Goal: Task Accomplishment & Management: Complete application form

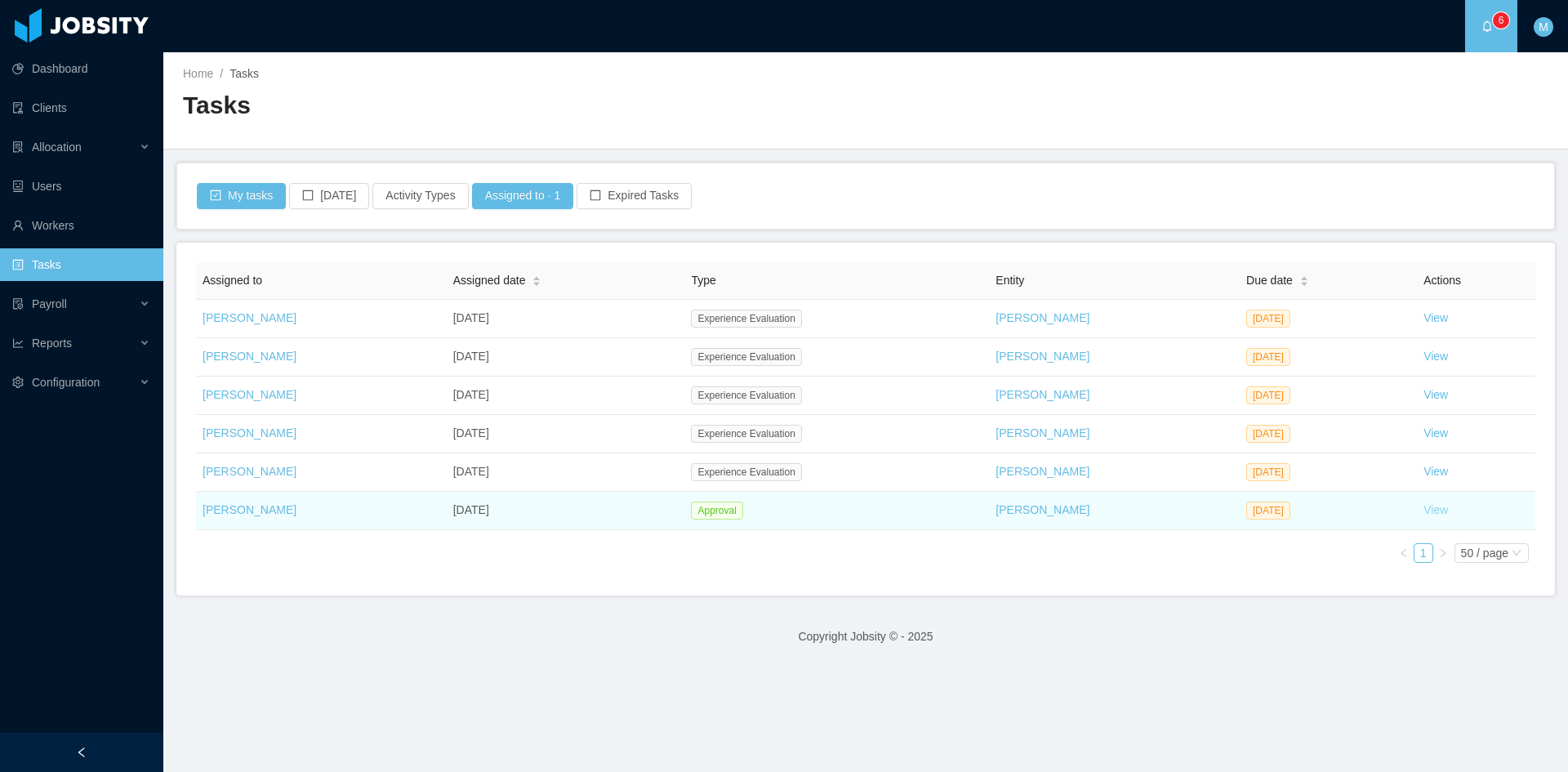
click at [1424, 515] on link "View" at bounding box center [1436, 510] width 25 height 13
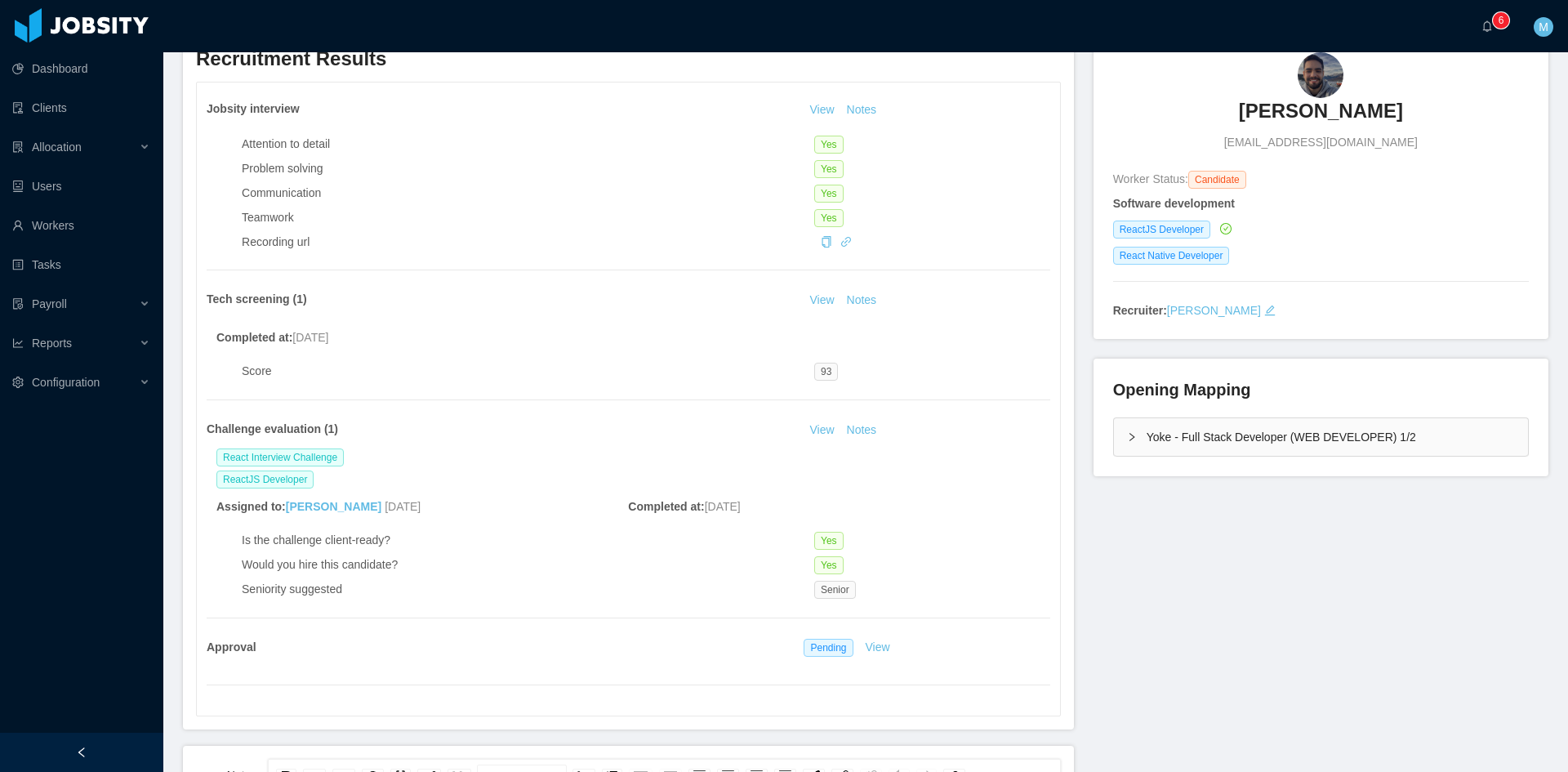
scroll to position [272, 0]
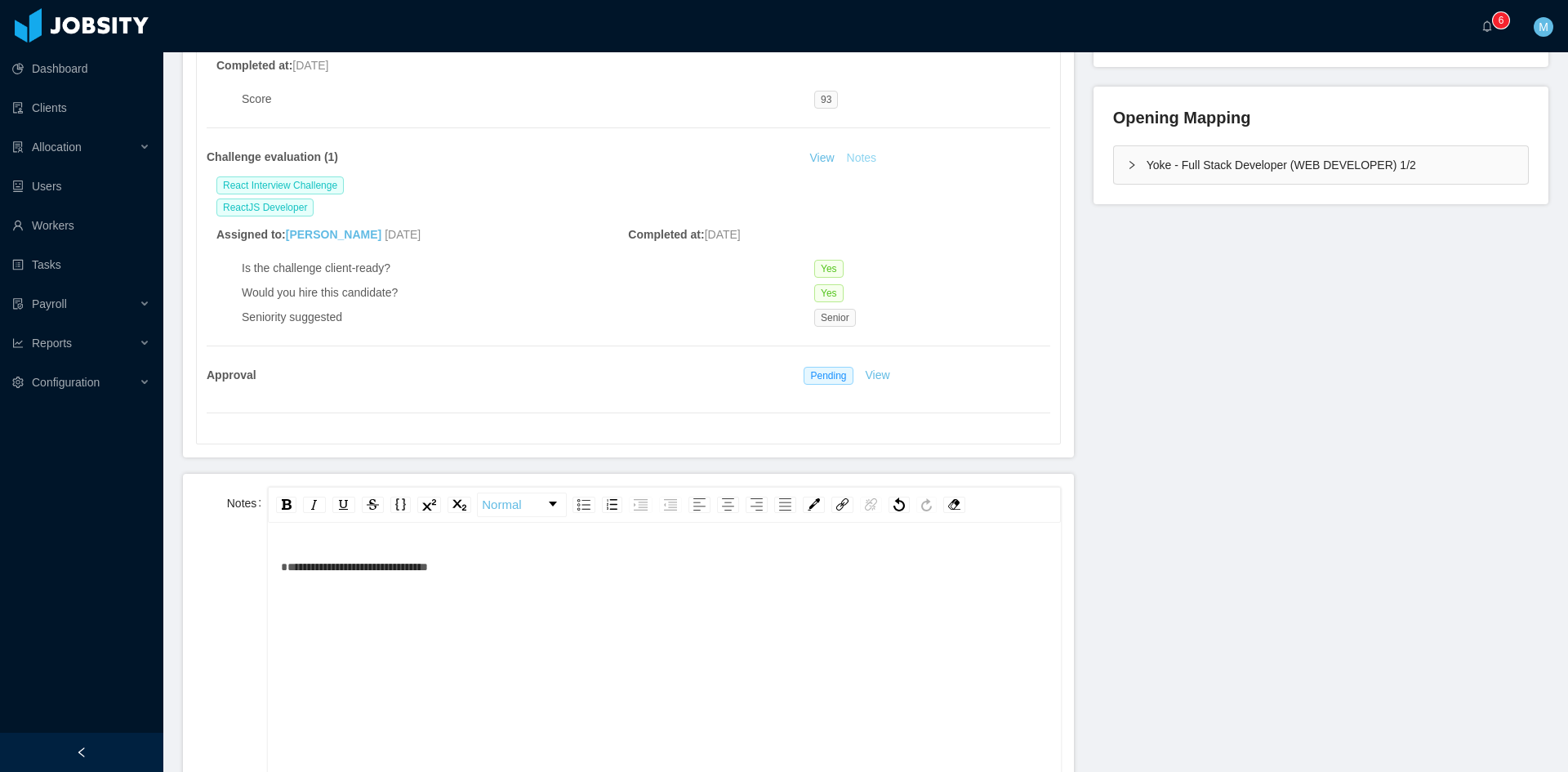
click at [860, 157] on button "Notes" at bounding box center [862, 158] width 43 height 19
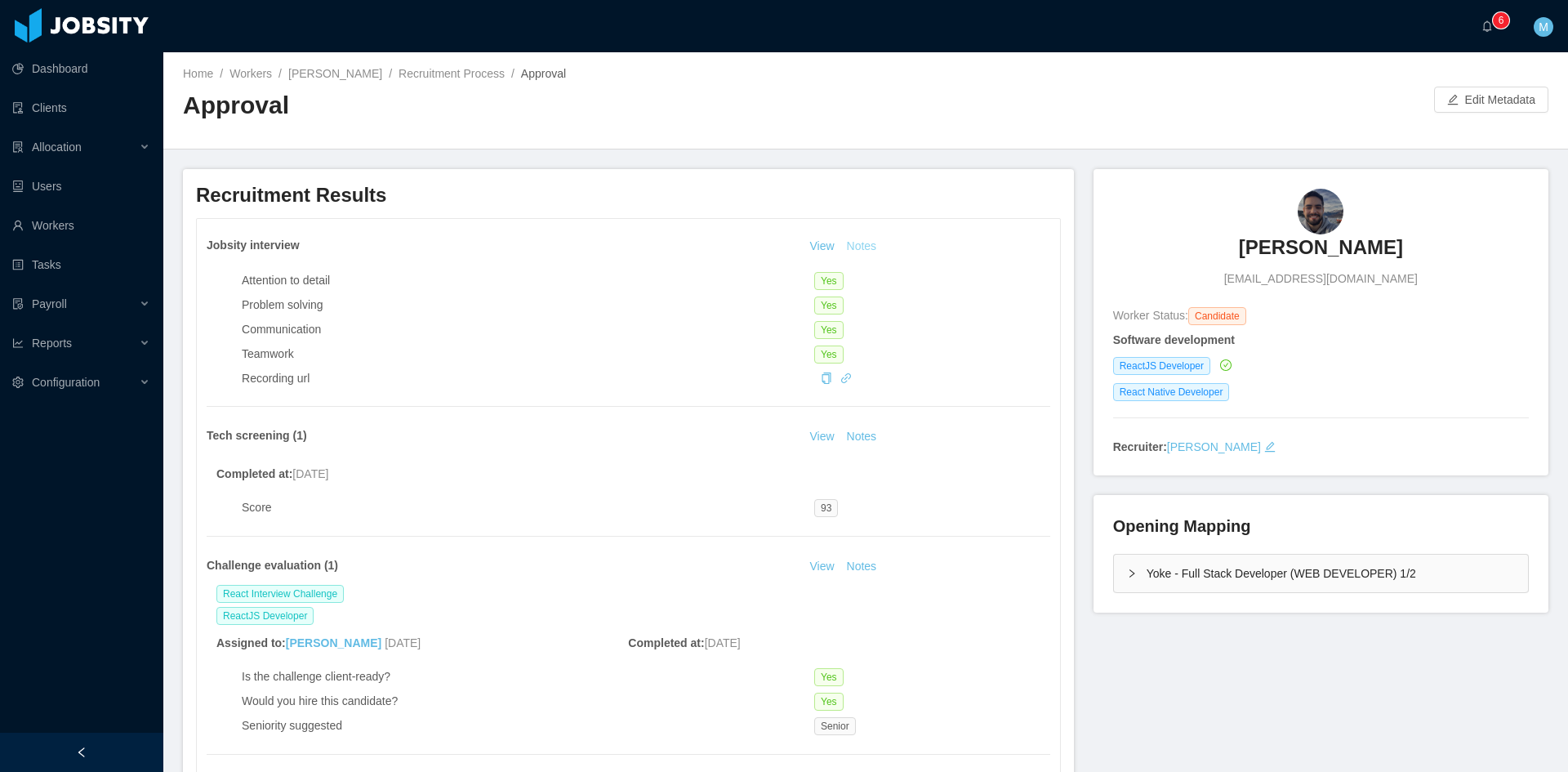
click at [858, 241] on button "Notes" at bounding box center [862, 246] width 43 height 19
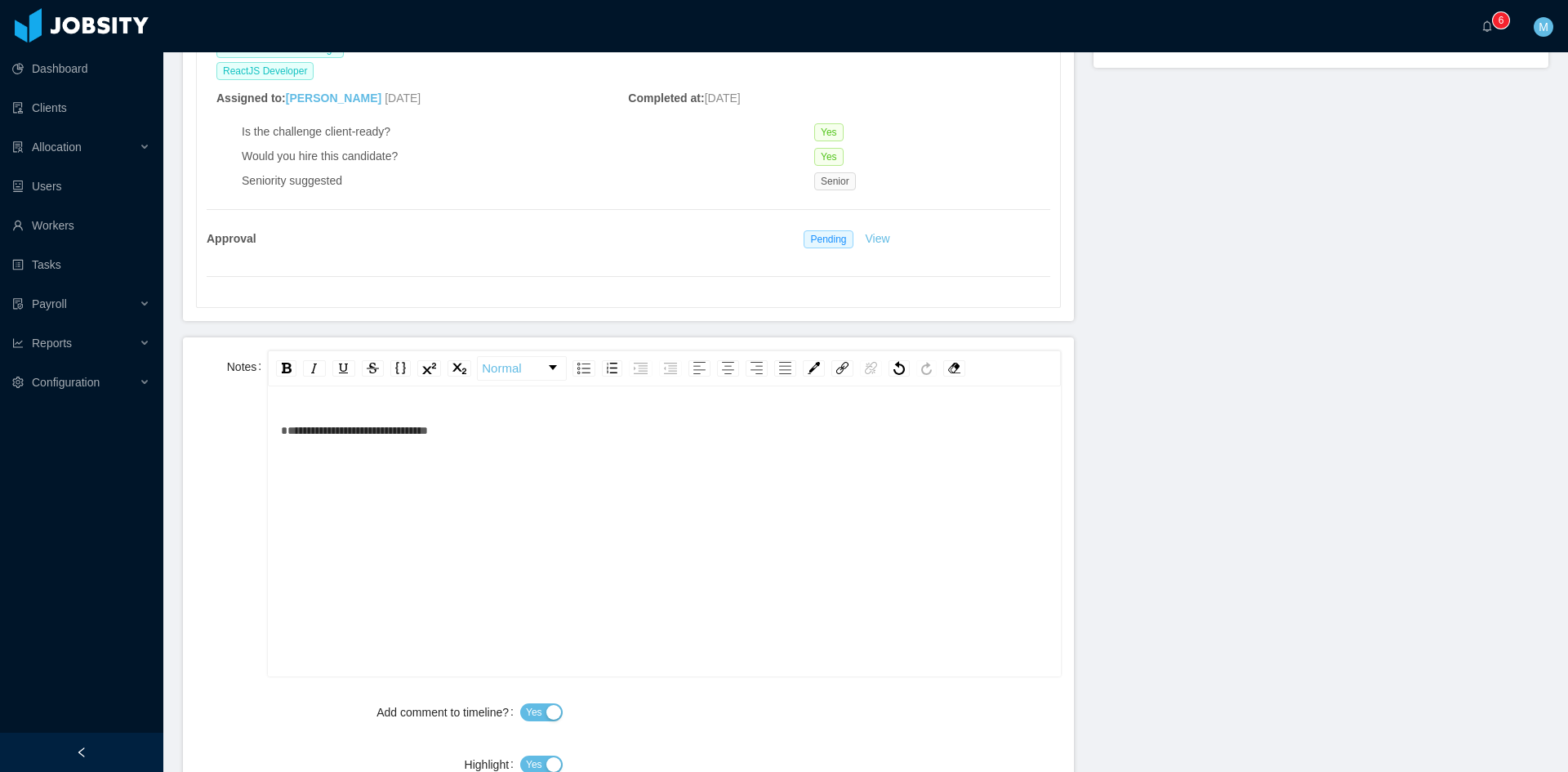
scroll to position [817, 0]
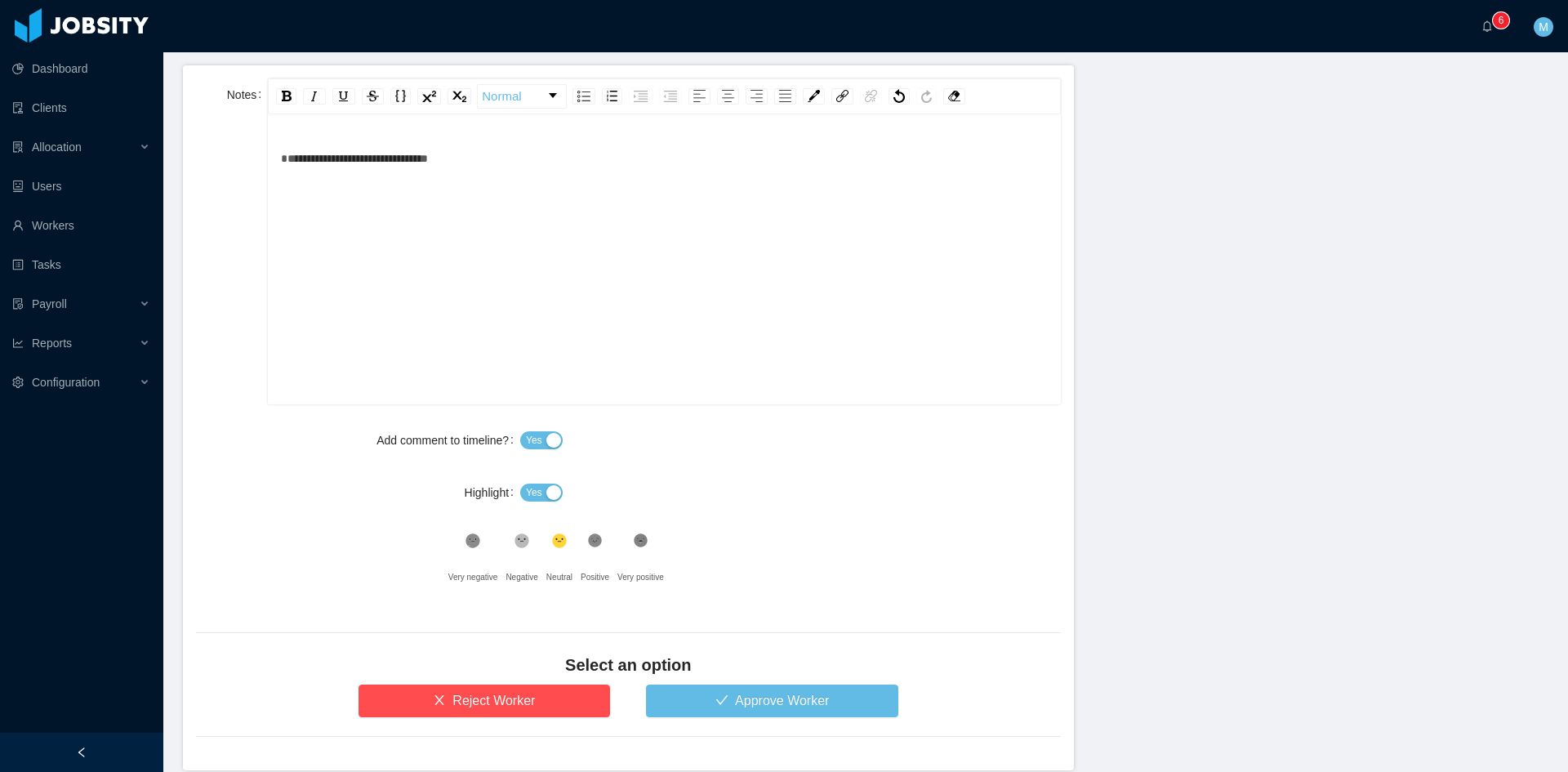
click at [544, 495] on button "Yes" at bounding box center [541, 493] width 42 height 18
click at [743, 703] on button "Approve Worker" at bounding box center [772, 701] width 253 height 33
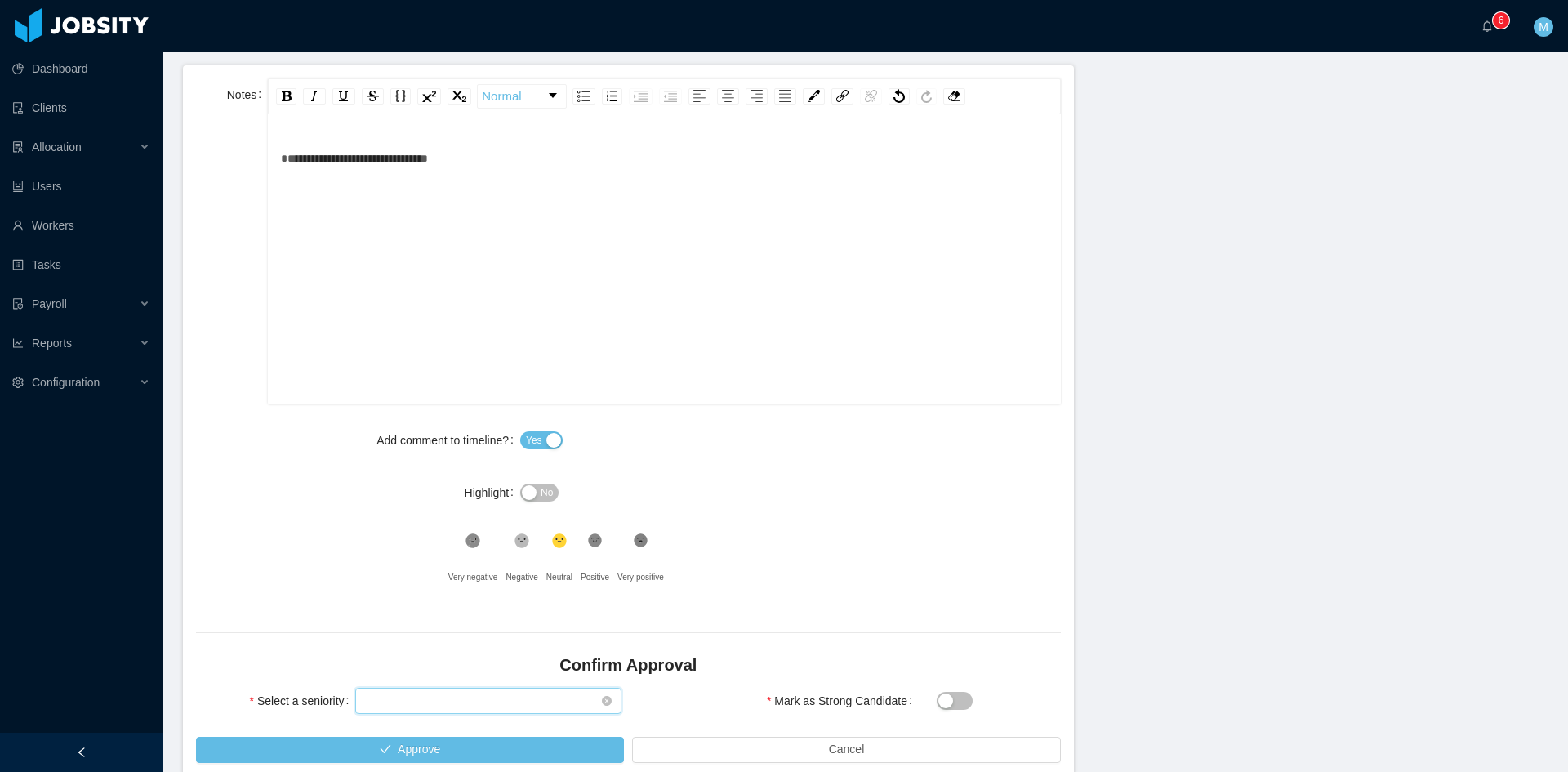
click at [494, 703] on div "Select seniority" at bounding box center [482, 700] width 236 height 25
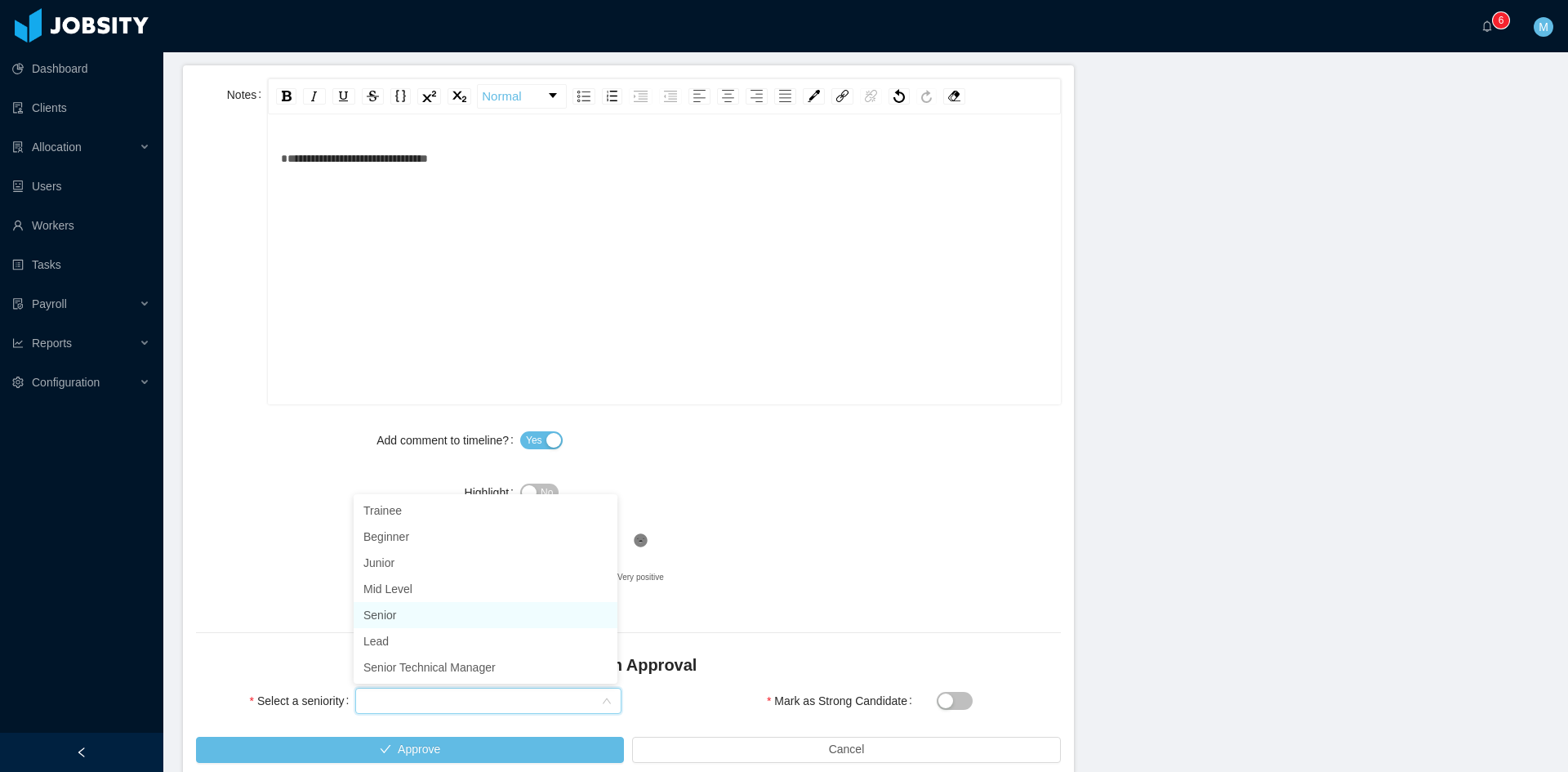
click at [394, 620] on li "Senior" at bounding box center [485, 615] width 264 height 26
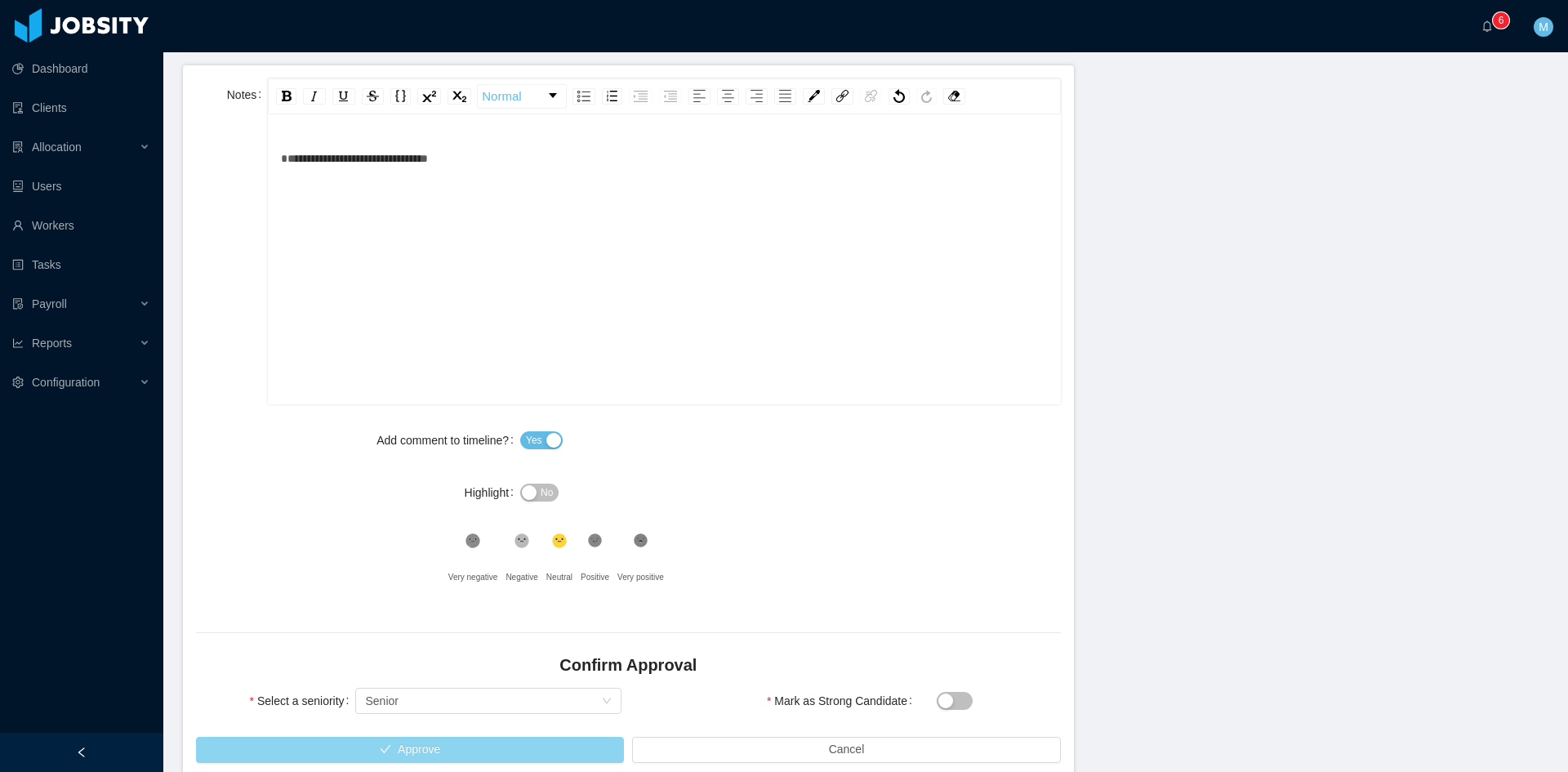
click at [445, 739] on button "Approve" at bounding box center [410, 750] width 428 height 26
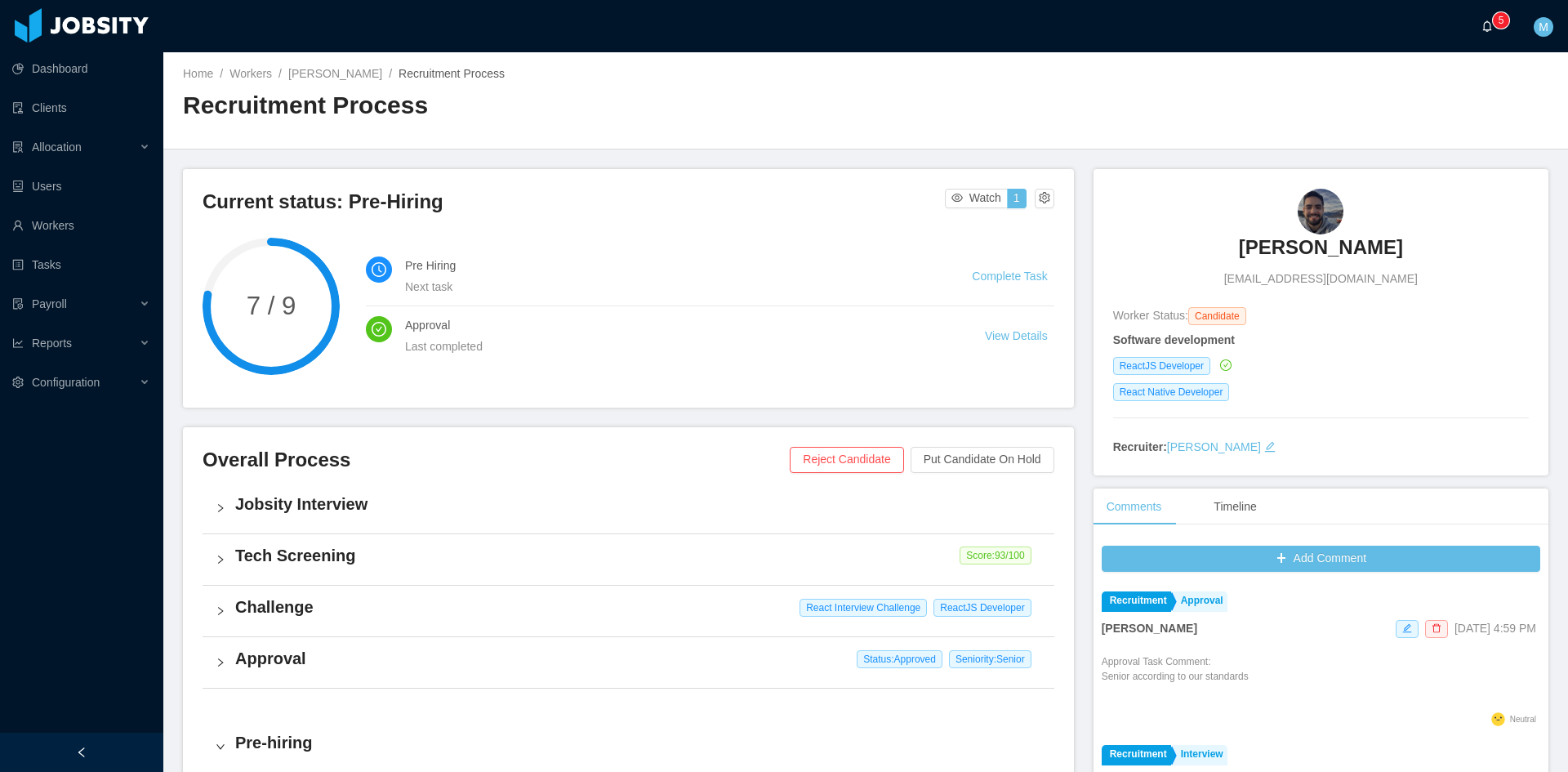
click at [1493, 31] on span "0 1 2 3 4 5 6 7 8 9 0 1 2 3 4 5 6 7 8 9 0 1 2 3 4 5 6 7 8 9" at bounding box center [1491, 26] width 19 height 11
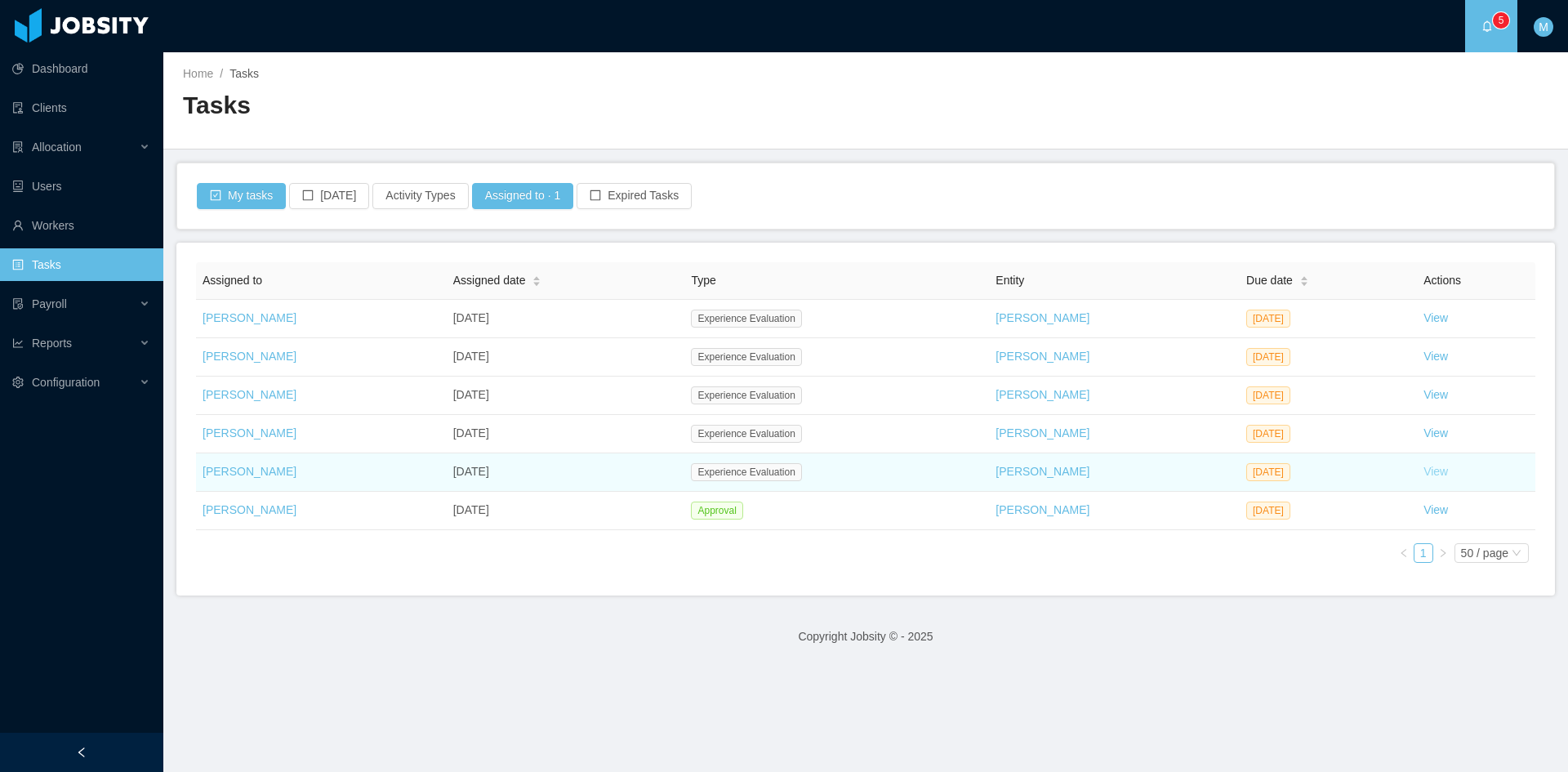
click at [1424, 469] on link "View" at bounding box center [1436, 471] width 25 height 13
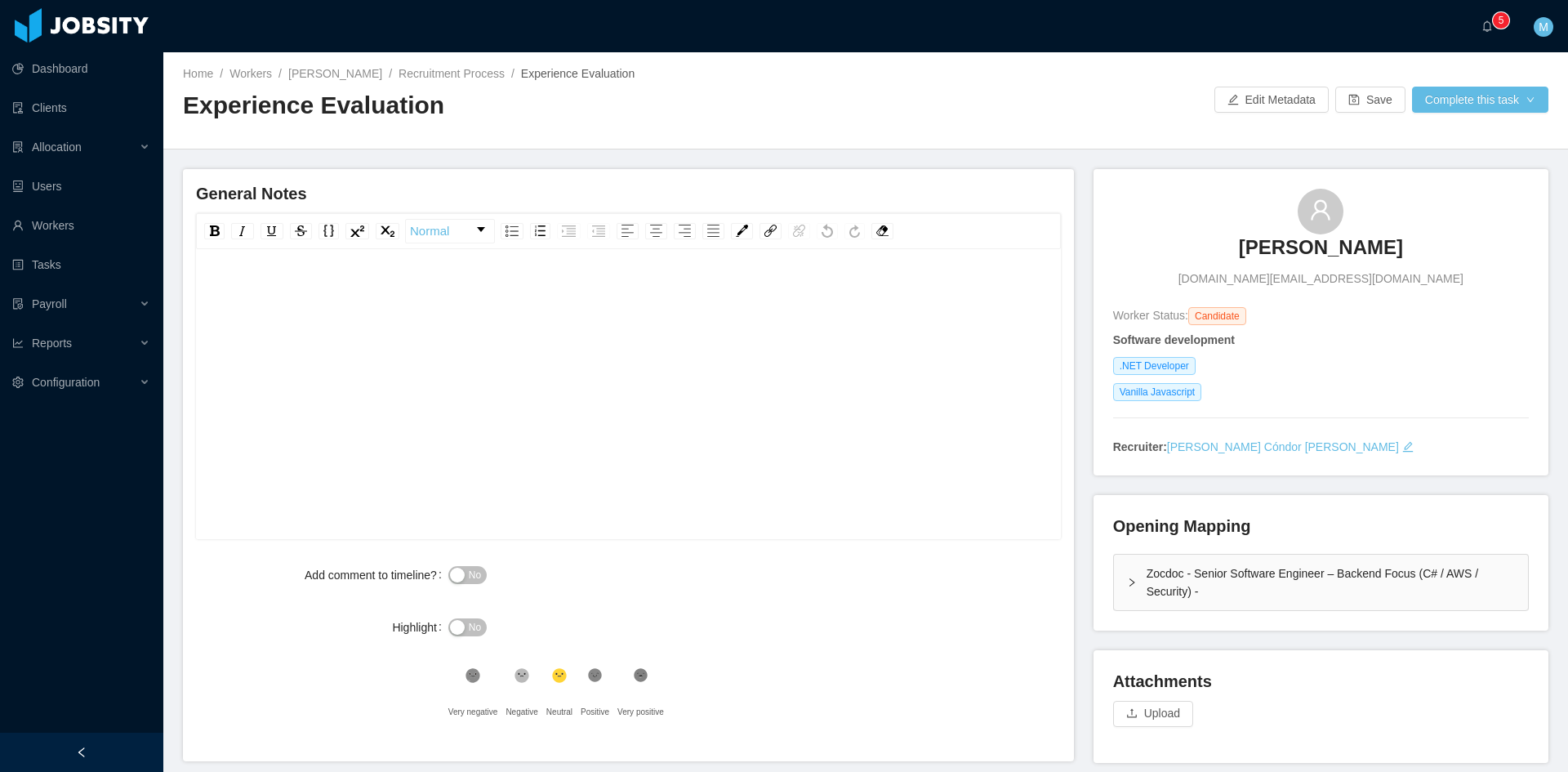
click at [1127, 582] on icon "icon: right" at bounding box center [1132, 583] width 10 height 10
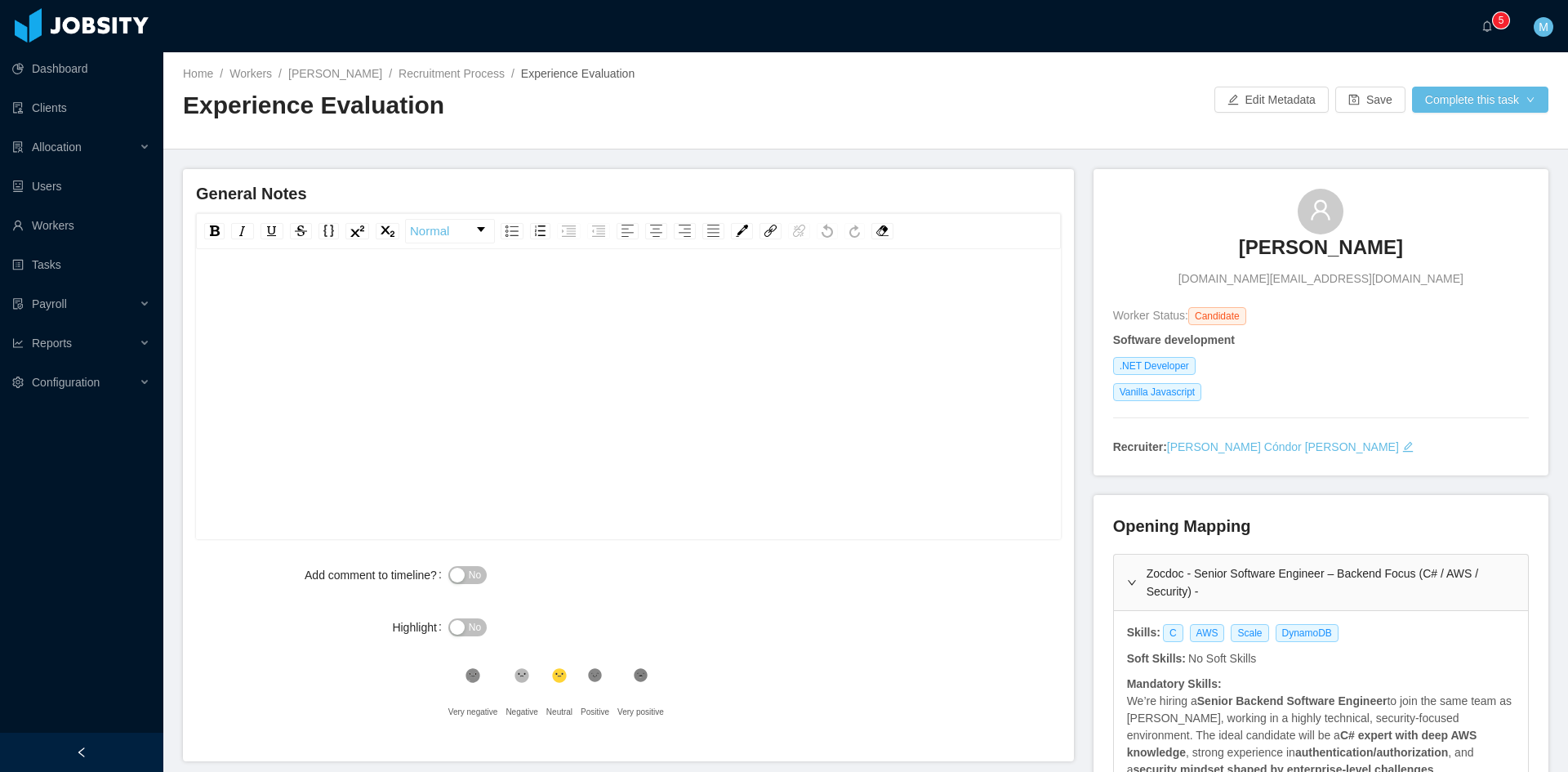
scroll to position [136, 0]
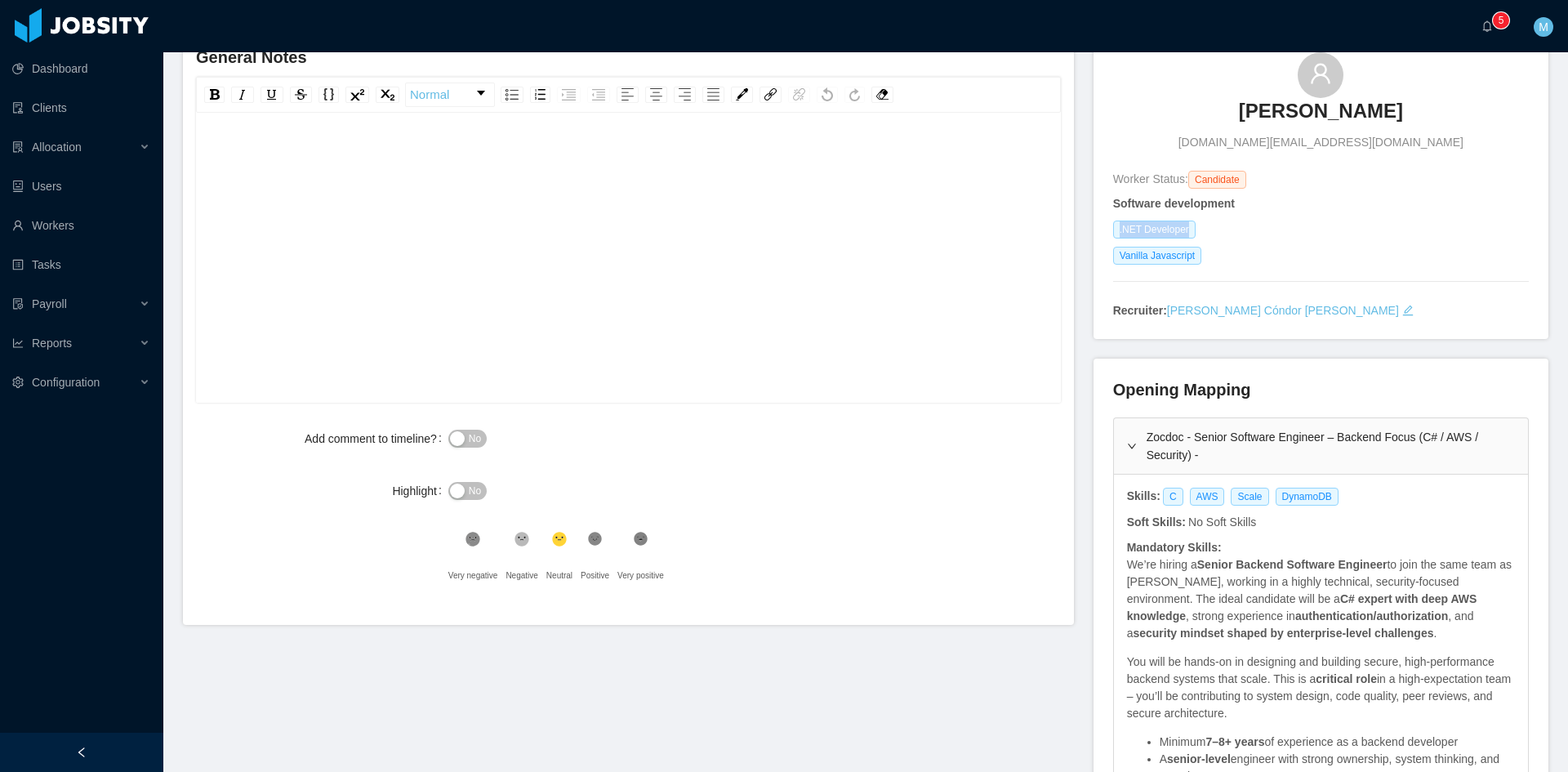
drag, startPoint x: 1107, startPoint y: 228, endPoint x: 1192, endPoint y: 235, distance: 85.3
click at [1192, 235] on div ".NET Developer" at bounding box center [1321, 230] width 416 height 18
copy span ".NET Developer"
drag, startPoint x: 1314, startPoint y: 500, endPoint x: 1159, endPoint y: 496, distance: 155.1
click at [1161, 496] on div "C AWS Scale DynamoDB" at bounding box center [1253, 497] width 185 height 18
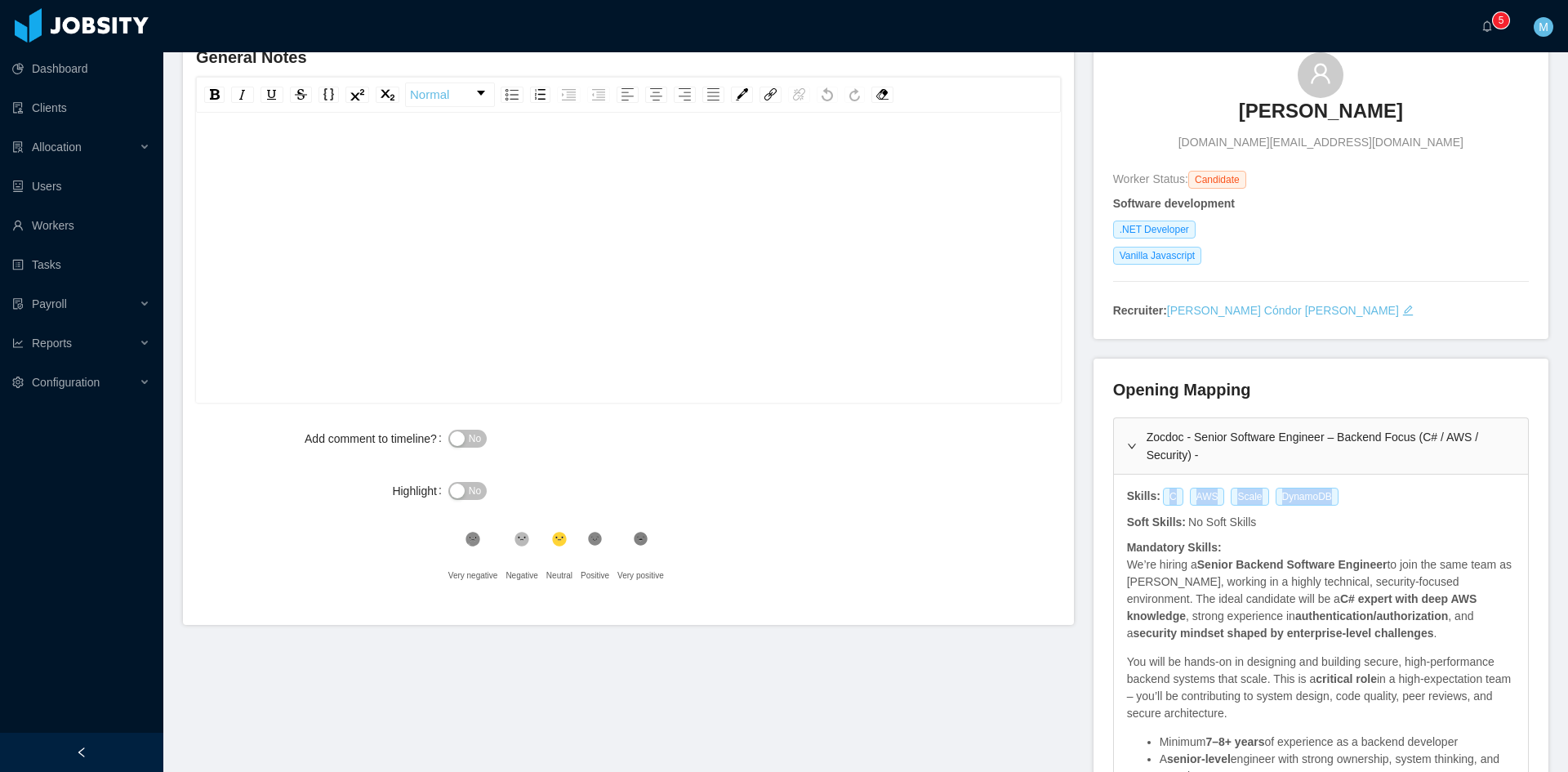
copy div "C AWS Scale DynamoDB"
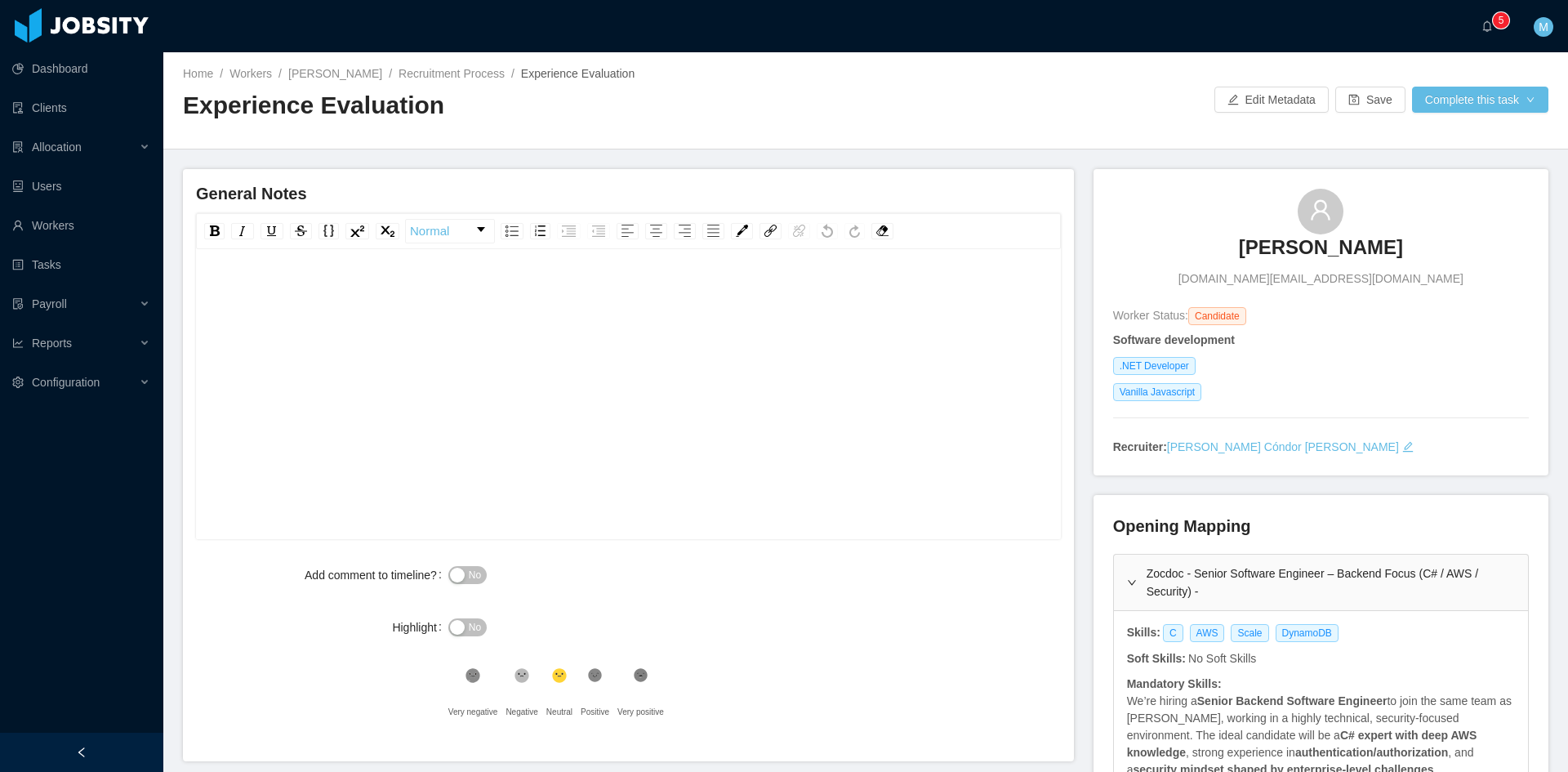
click at [329, 291] on div "rdw-editor" at bounding box center [629, 293] width 840 height 33
click at [715, 306] on div "**********" at bounding box center [629, 293] width 840 height 33
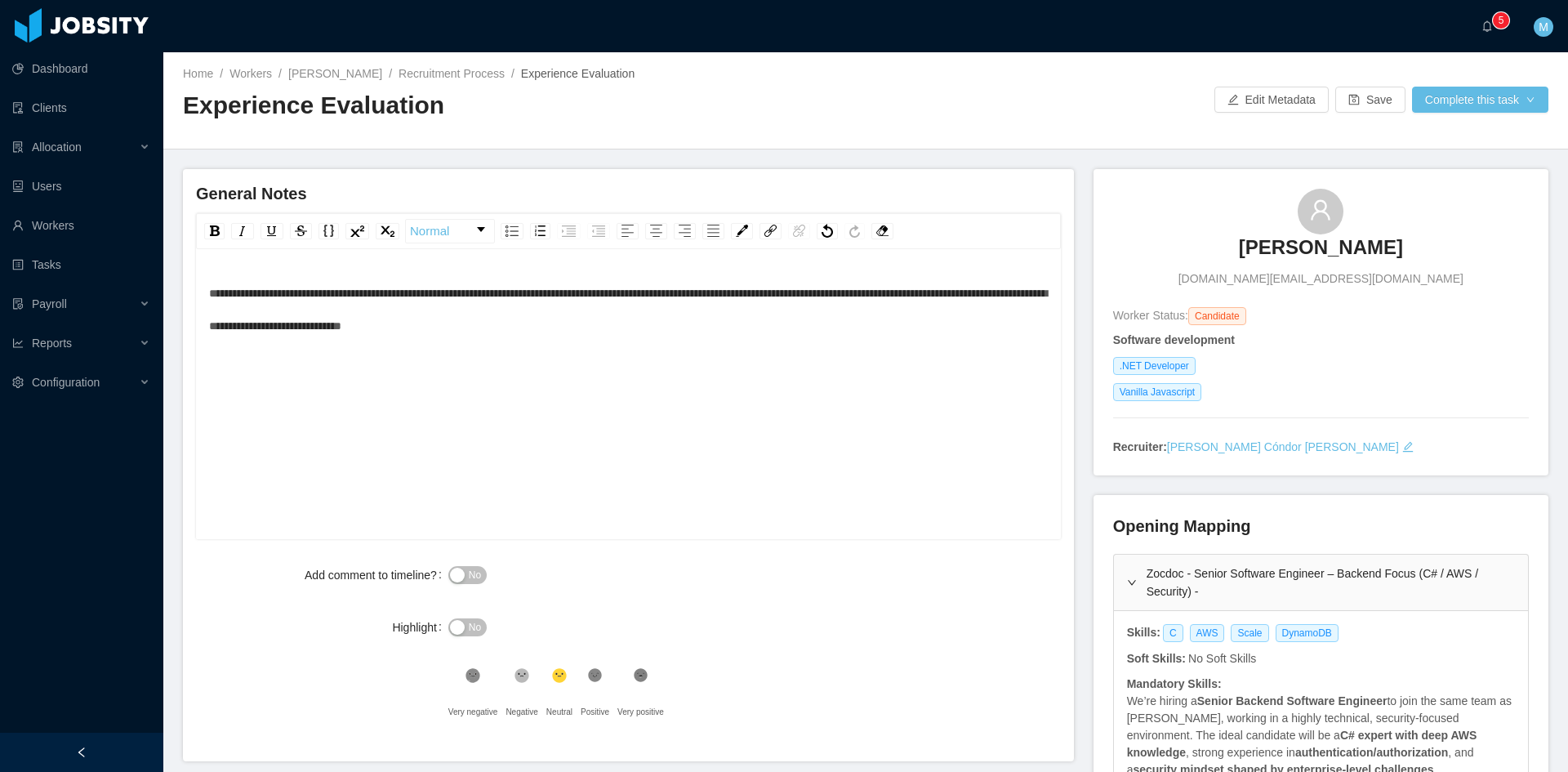
click at [732, 345] on div "**********" at bounding box center [629, 419] width 840 height 286
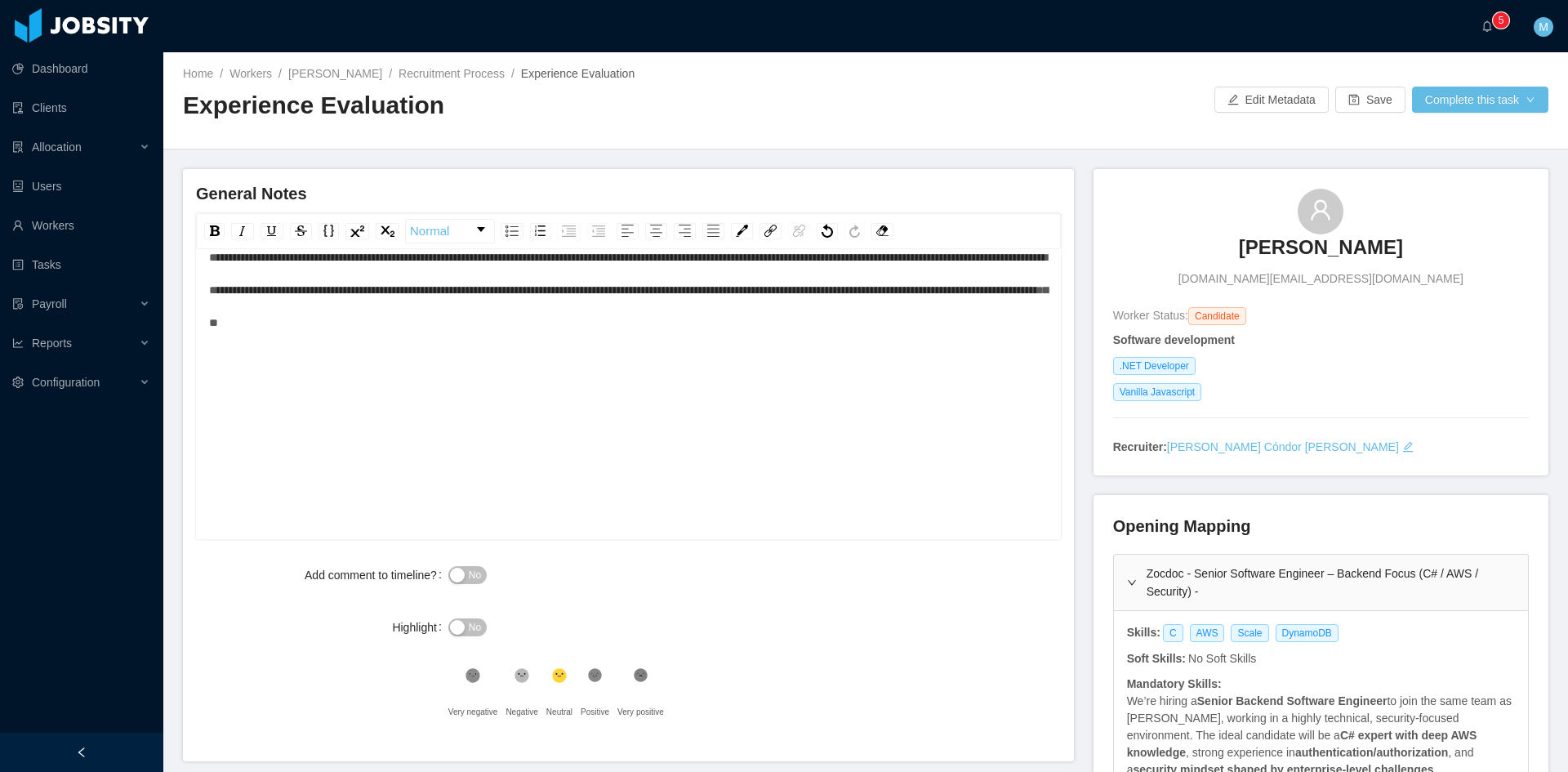
click at [469, 580] on span "No" at bounding box center [474, 575] width 12 height 17
click at [829, 331] on div "**********" at bounding box center [629, 290] width 840 height 98
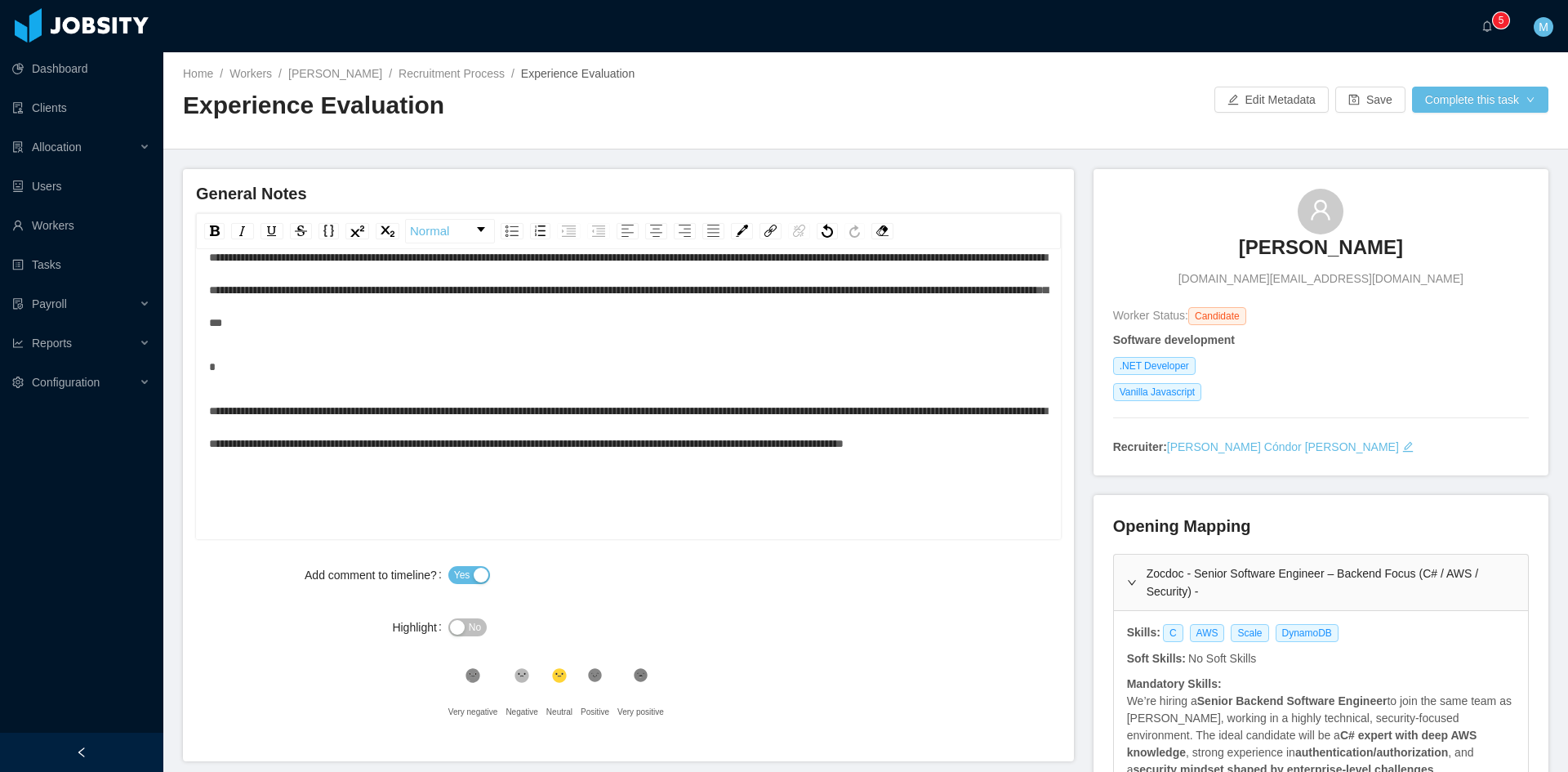
click at [284, 409] on span "**********" at bounding box center [628, 427] width 838 height 44
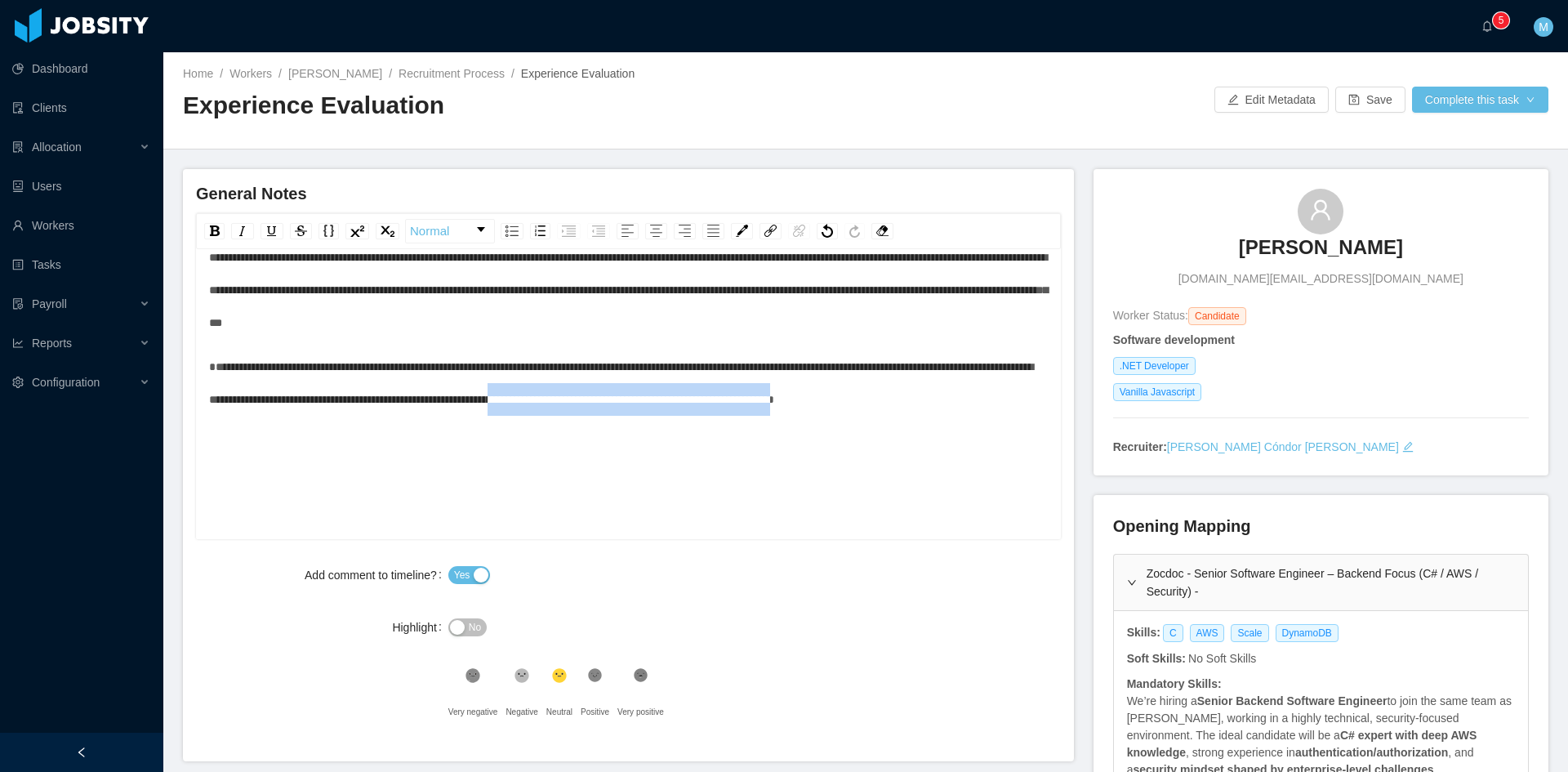
drag, startPoint x: 811, startPoint y: 404, endPoint x: 836, endPoint y: 506, distance: 105.0
click at [842, 506] on div "**********" at bounding box center [629, 383] width 840 height 286
click at [479, 674] on icon at bounding box center [473, 676] width 11 height 11
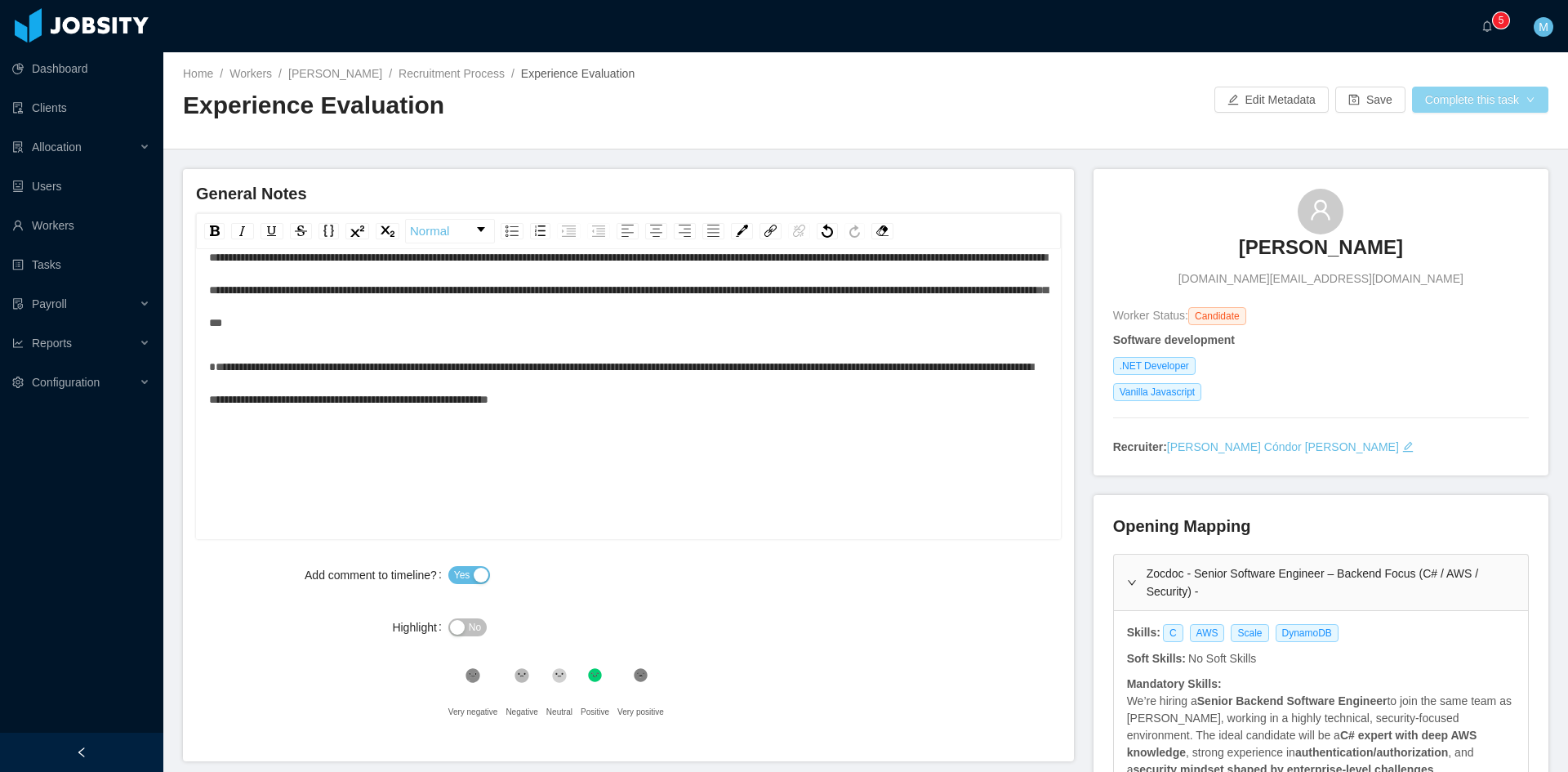
click at [1472, 99] on button "Complete this task" at bounding box center [1480, 99] width 136 height 26
click at [1469, 131] on button "Save Evaluation" at bounding box center [1470, 136] width 127 height 26
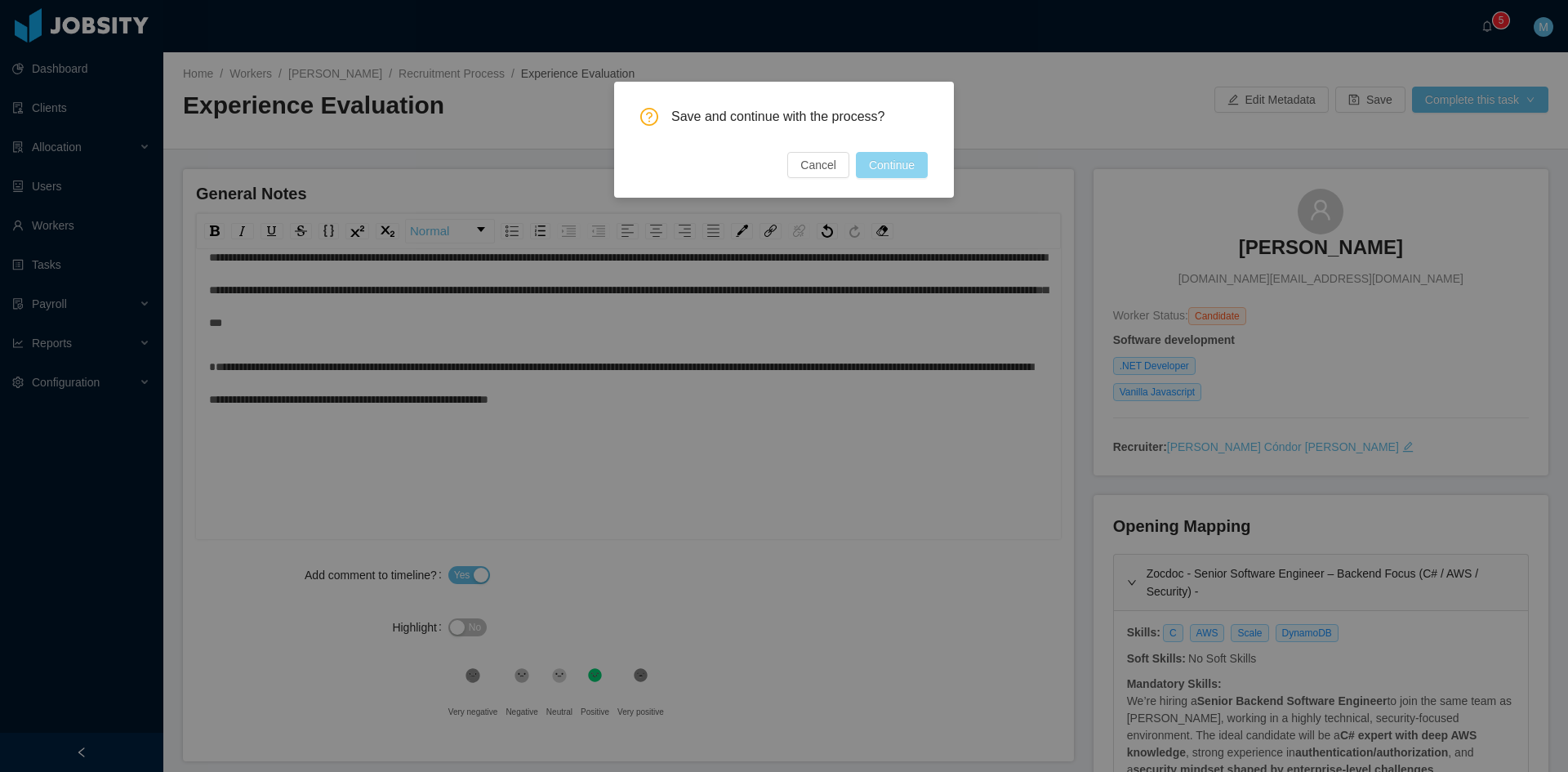
click at [908, 164] on button "Continue" at bounding box center [892, 165] width 72 height 26
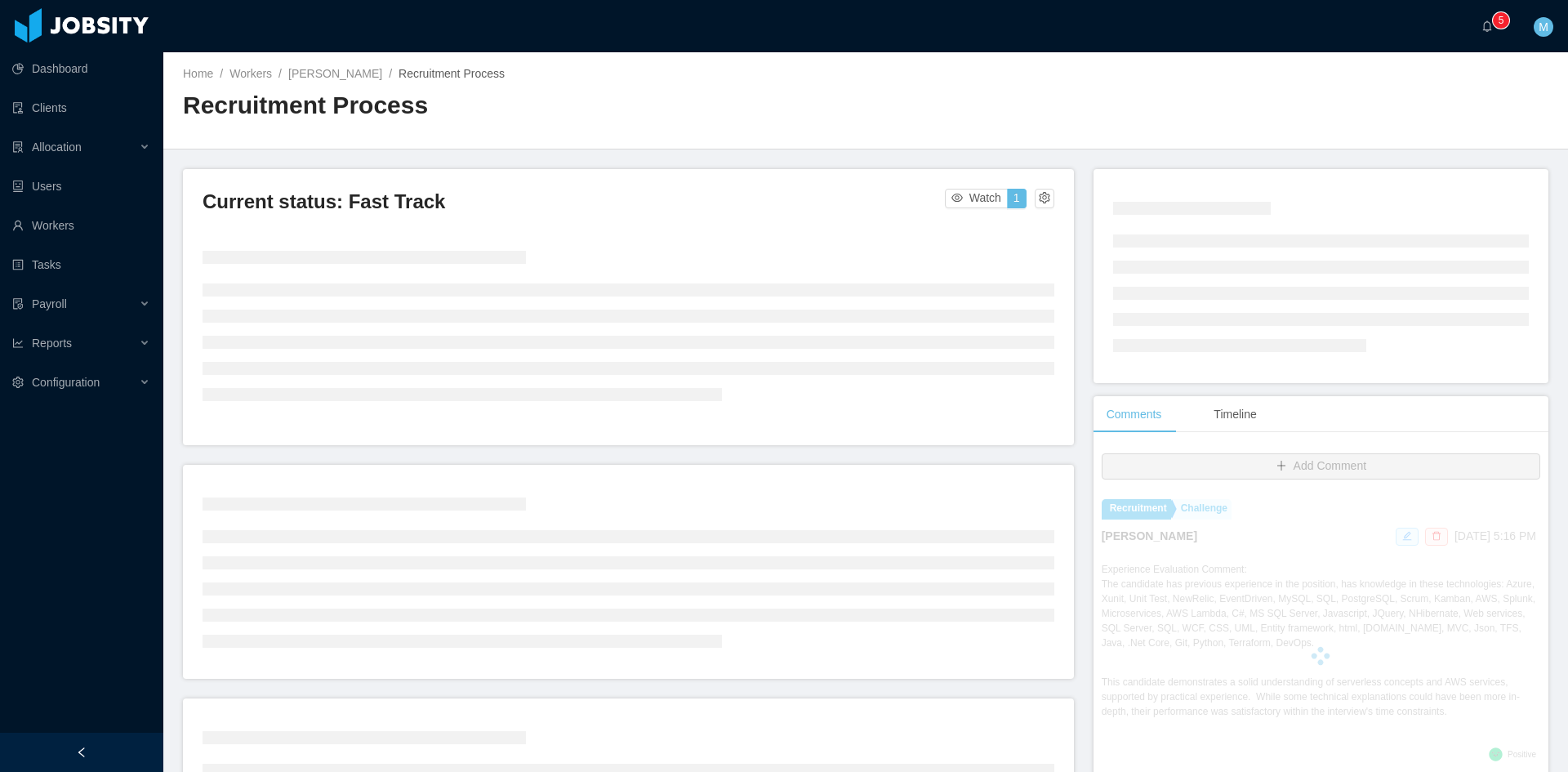
click at [77, 759] on div at bounding box center [82, 752] width 164 height 40
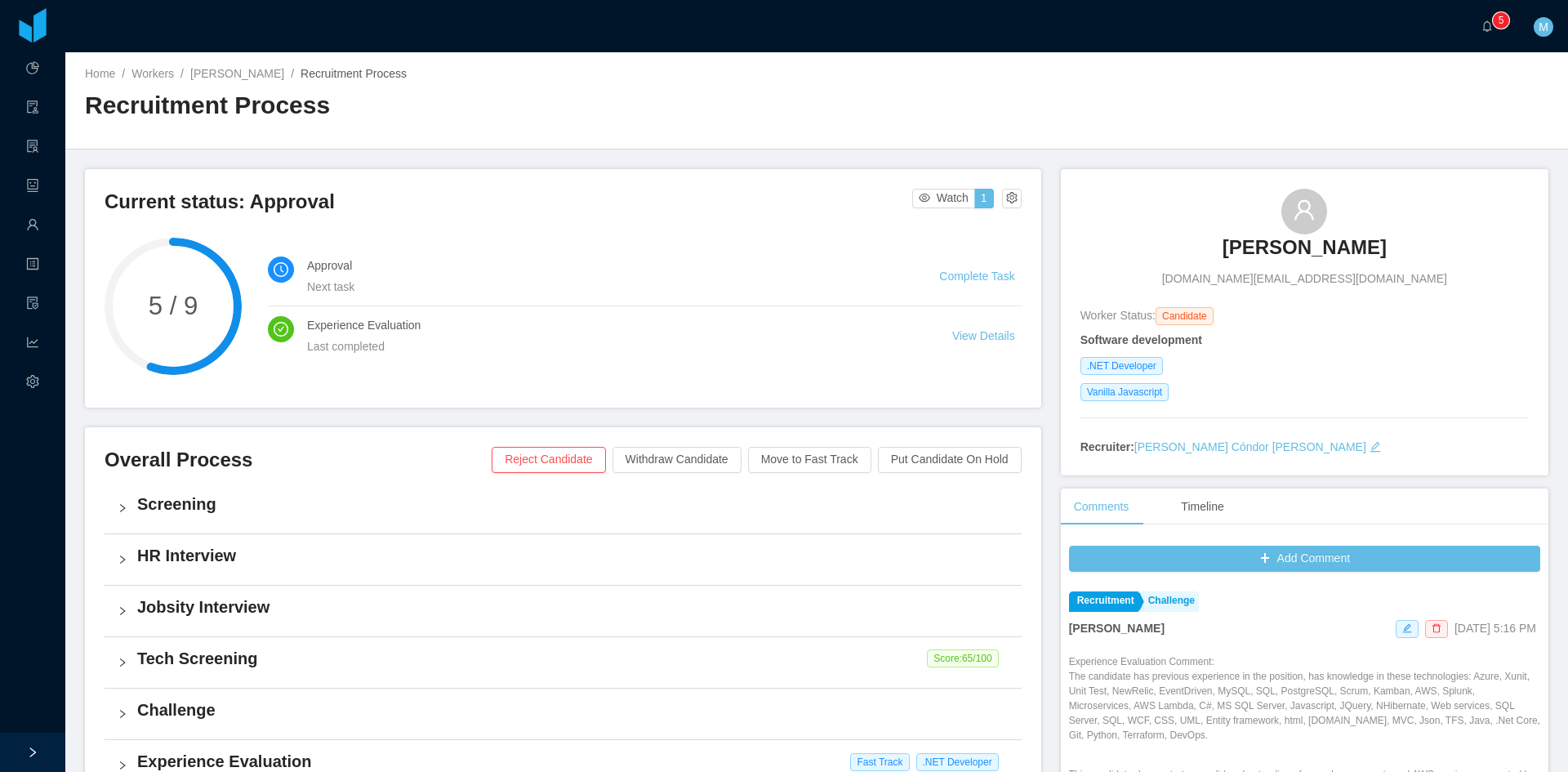
scroll to position [409, 0]
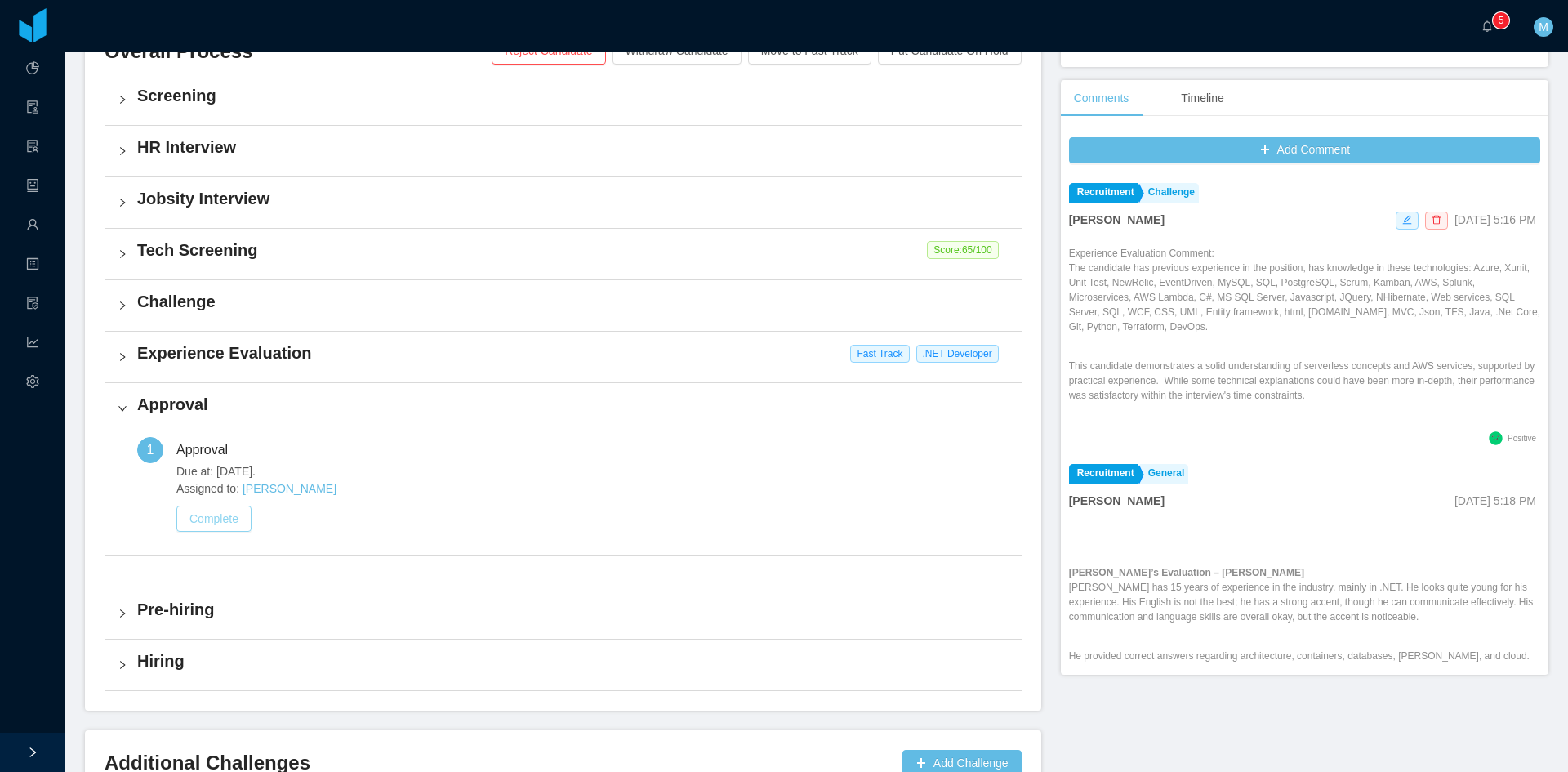
click at [196, 519] on button "Complete" at bounding box center [214, 518] width 75 height 26
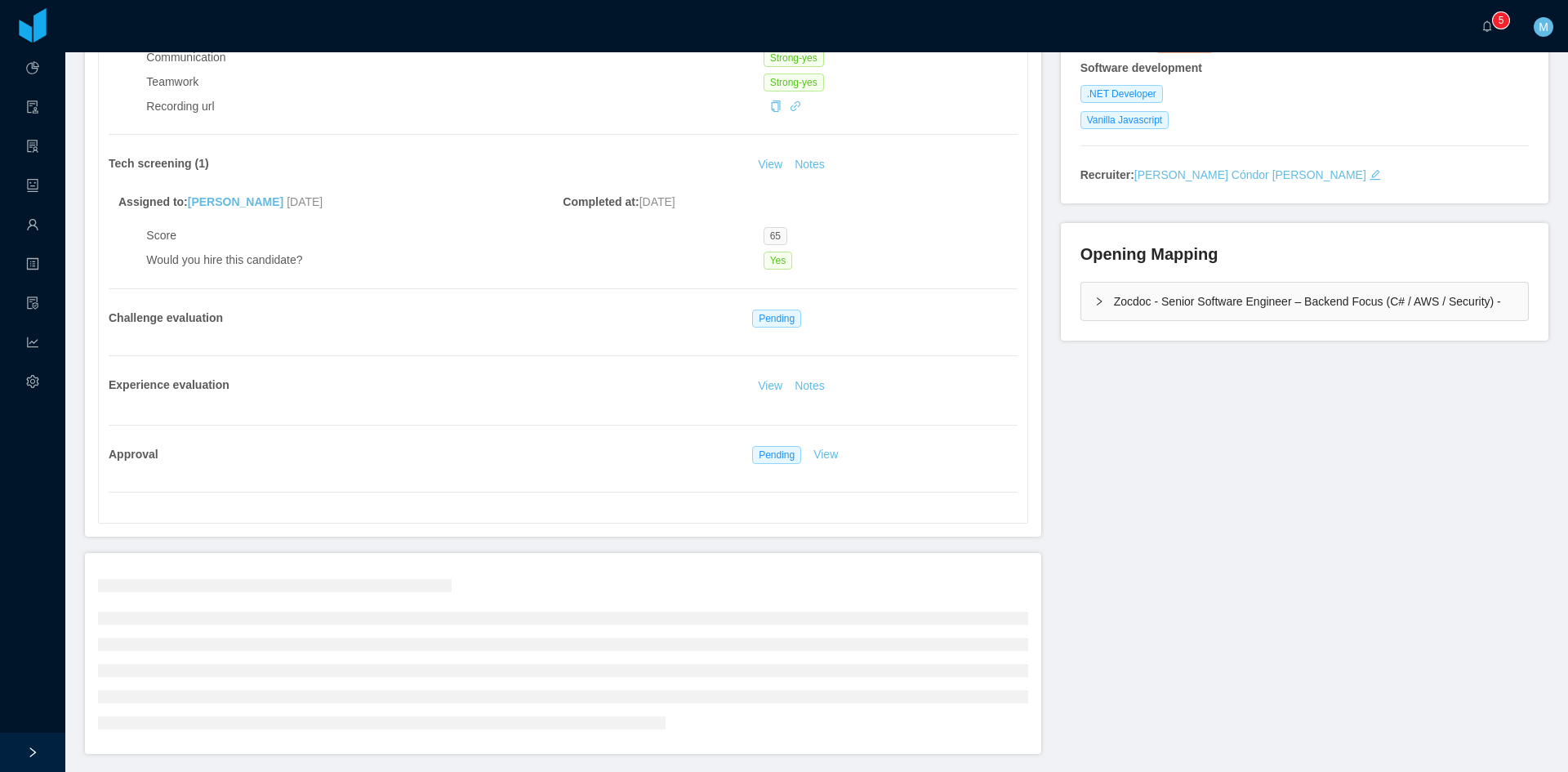
scroll to position [330, 0]
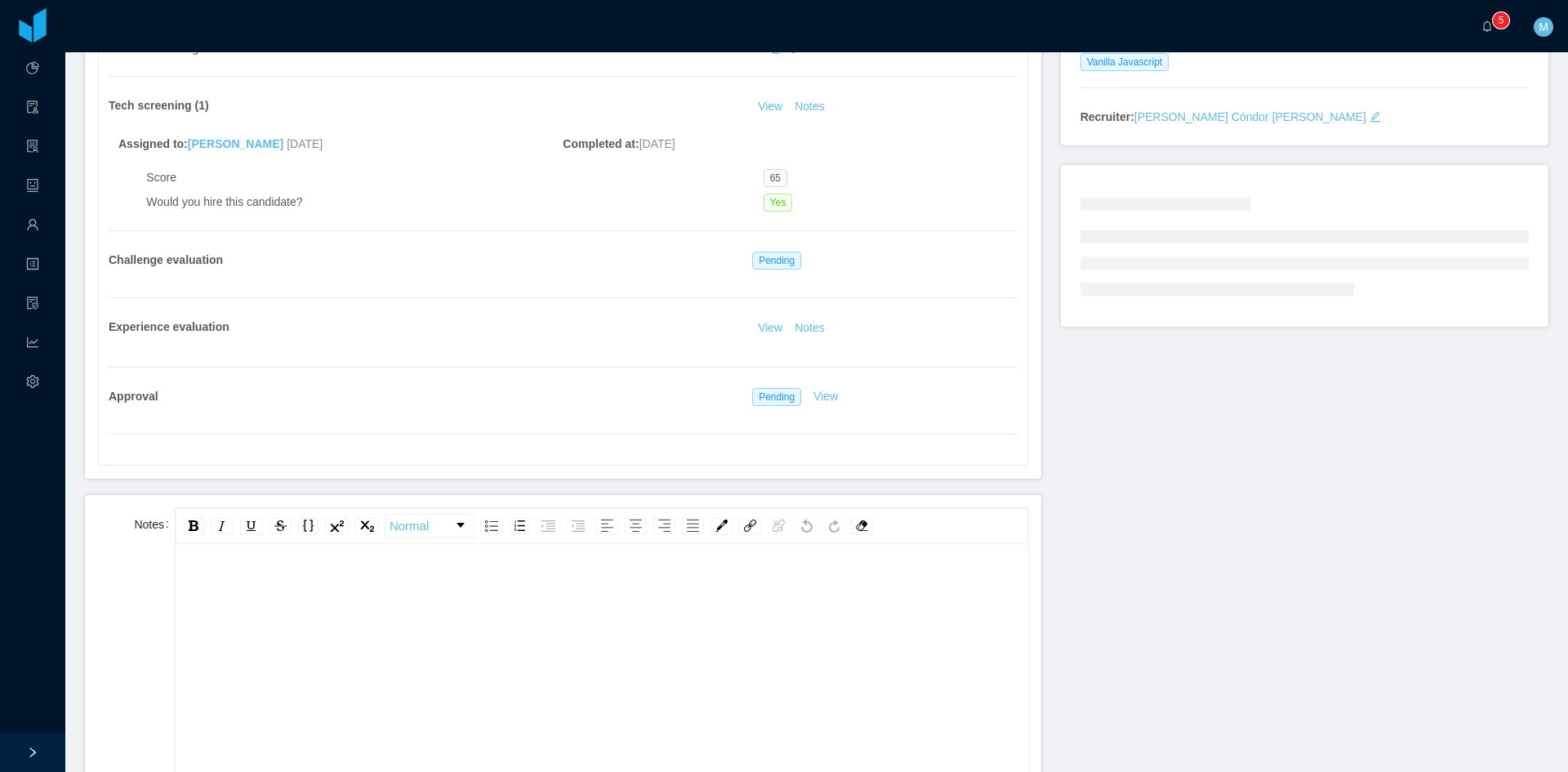
click at [279, 615] on div "rdw-editor" at bounding box center [602, 714] width 828 height 286
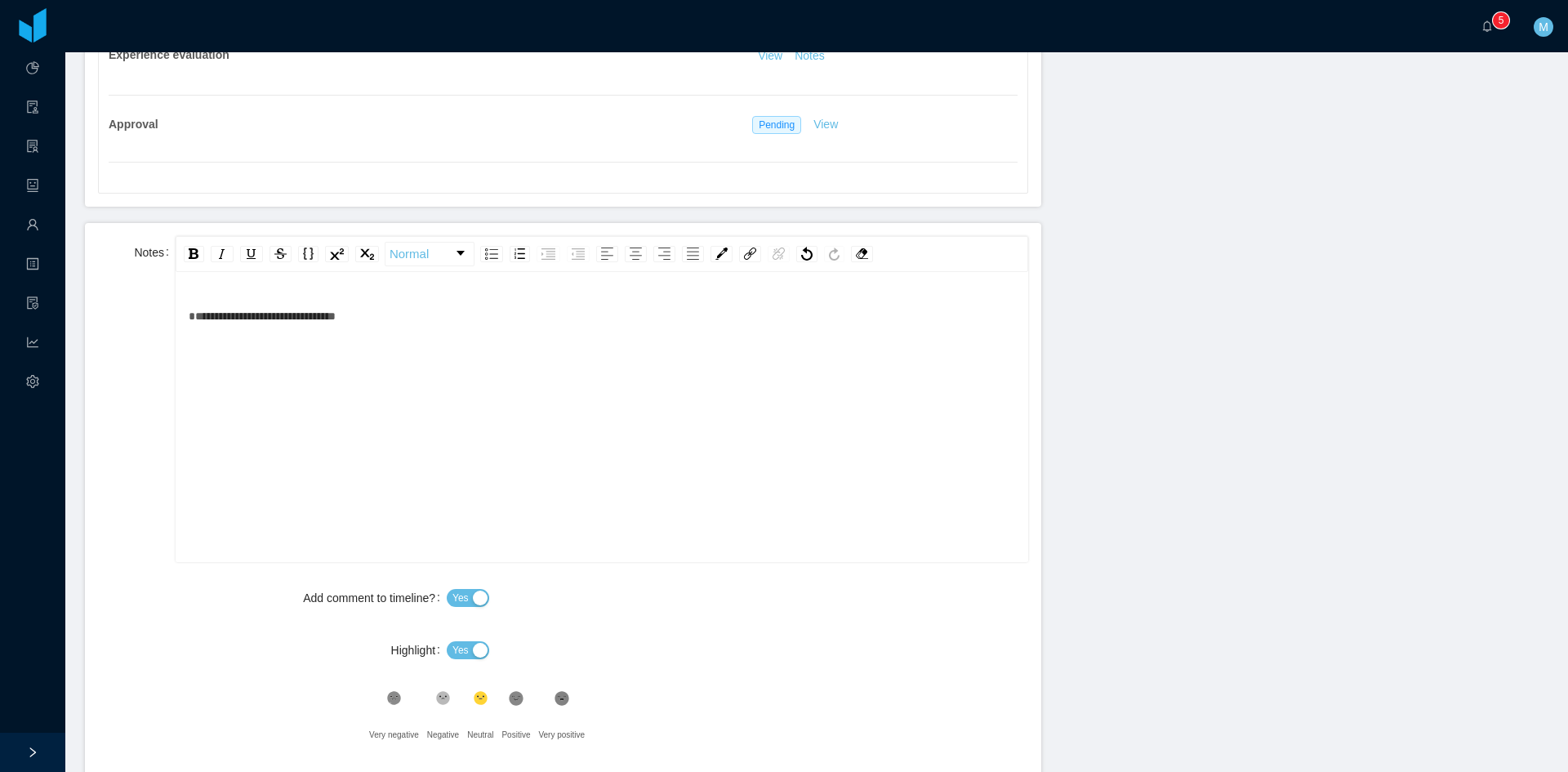
scroll to position [739, 0]
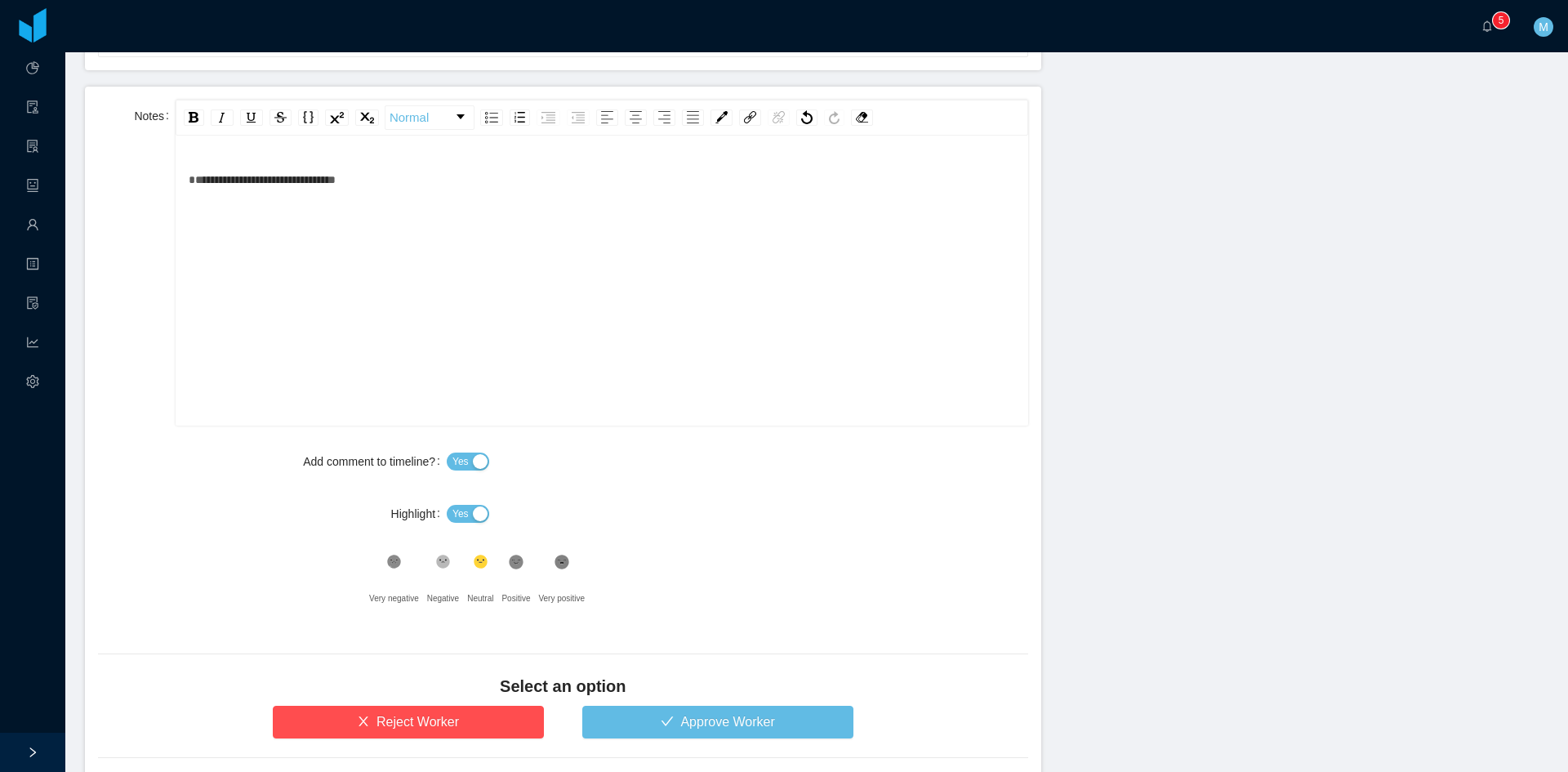
click at [469, 517] on button "Yes" at bounding box center [468, 514] width 42 height 18
click at [651, 715] on button "Approve Worker" at bounding box center [717, 722] width 271 height 33
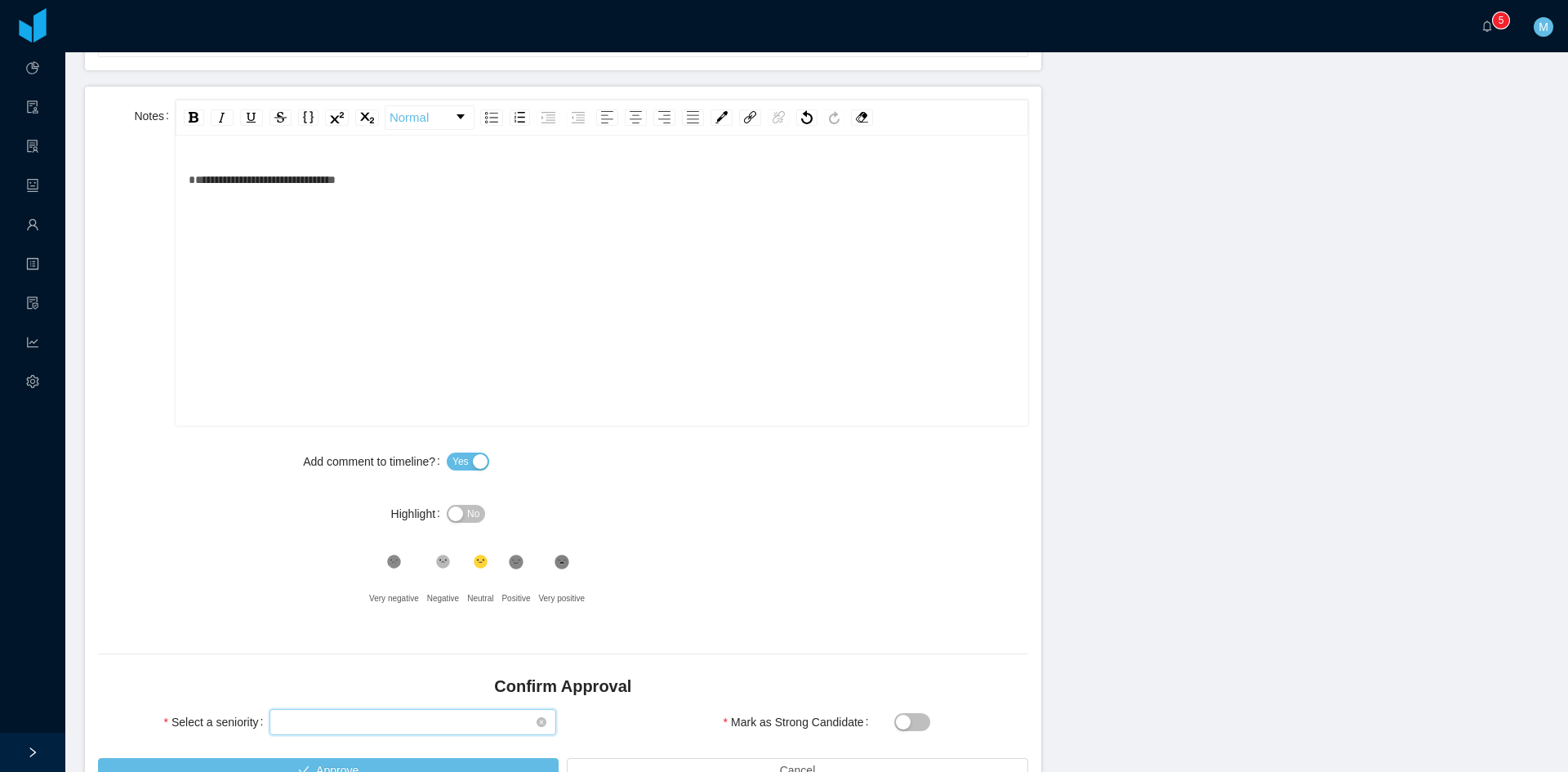
click at [459, 720] on div "Select seniority" at bounding box center [407, 722] width 256 height 25
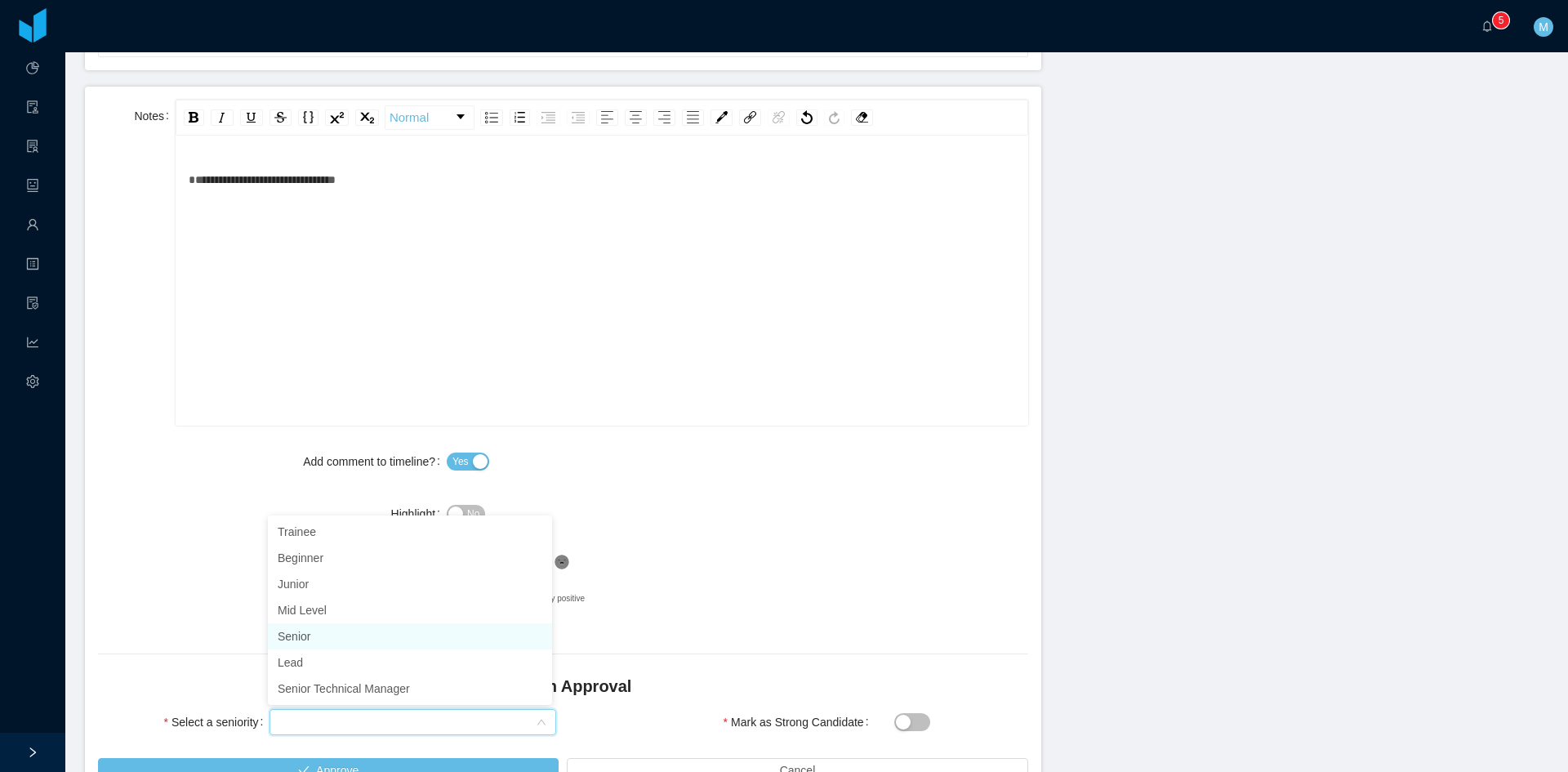
click at [332, 624] on li "Senior" at bounding box center [410, 636] width 284 height 26
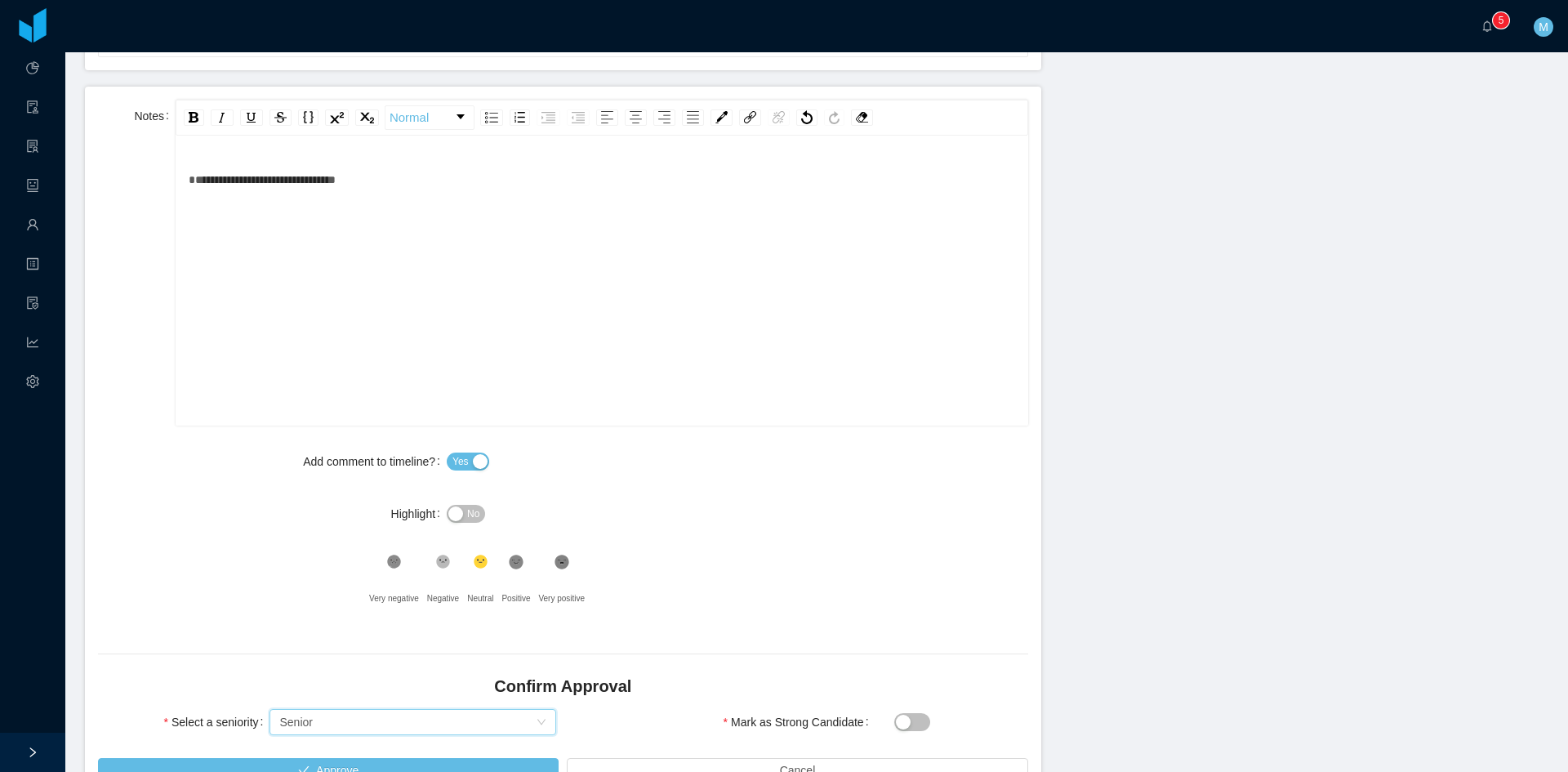
scroll to position [840, 0]
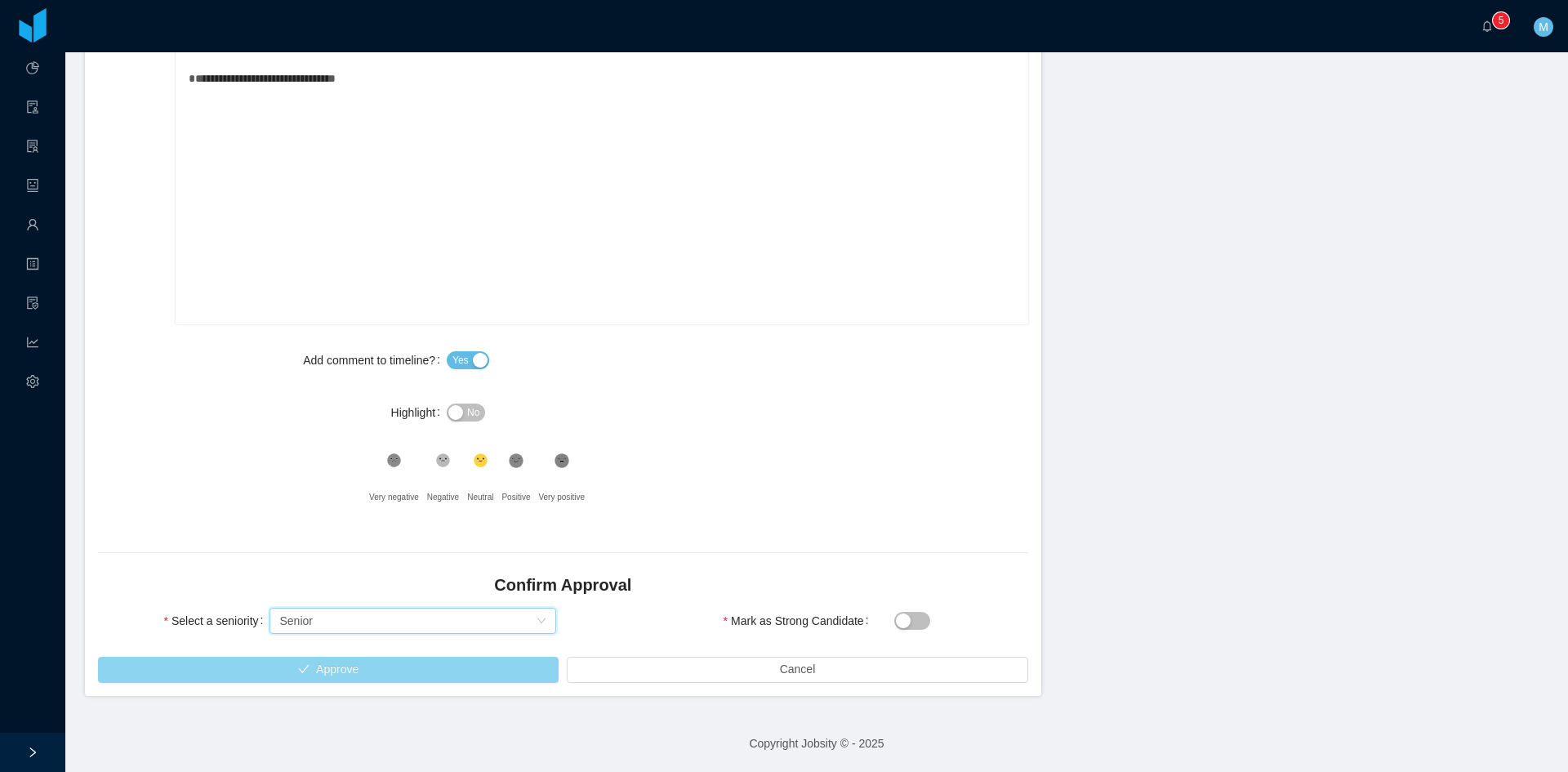
click at [223, 671] on button "Approve" at bounding box center [328, 670] width 460 height 26
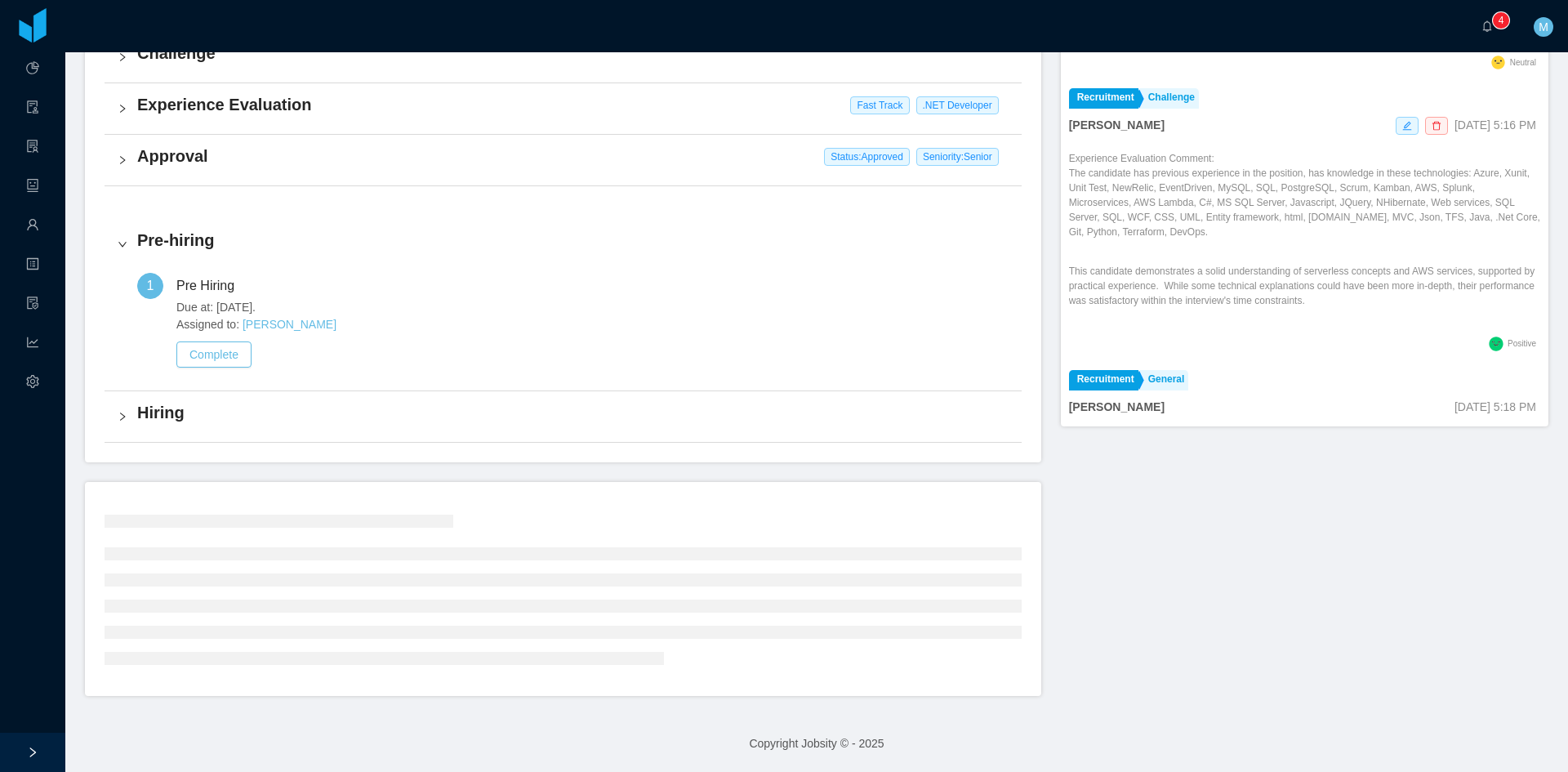
scroll to position [519, 0]
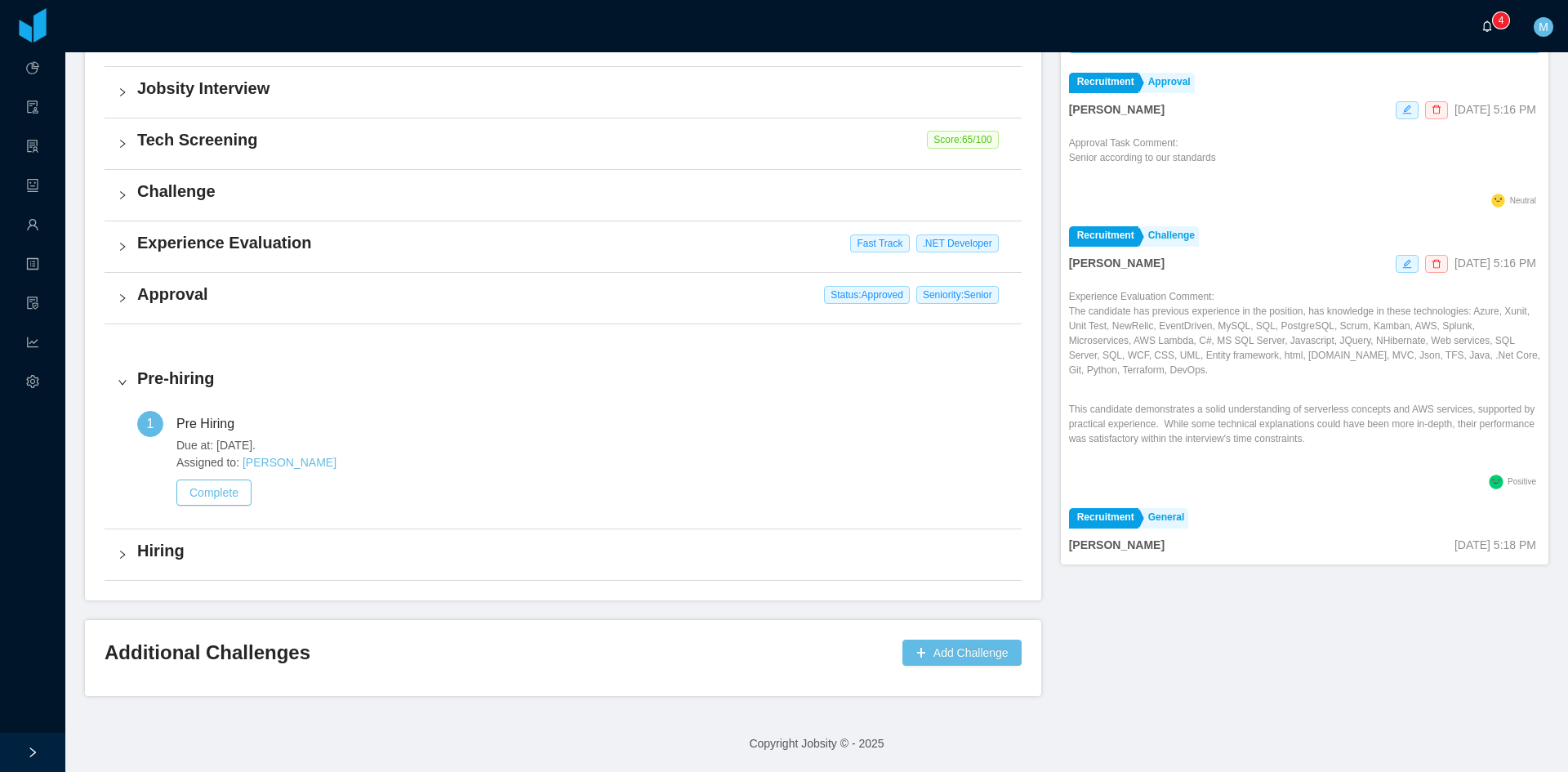
click at [1489, 20] on a=83ded146-cd66-4514-80a8-9a7b1e1b5eb6/Matias%20Marin"] "0 1 2 3 4 5 6 7 8 9 0 1 2 3 4 5 6 7 8 9 0 1 2 3 4 5 6 7 8 9" at bounding box center [1491, 26] width 19 height 52
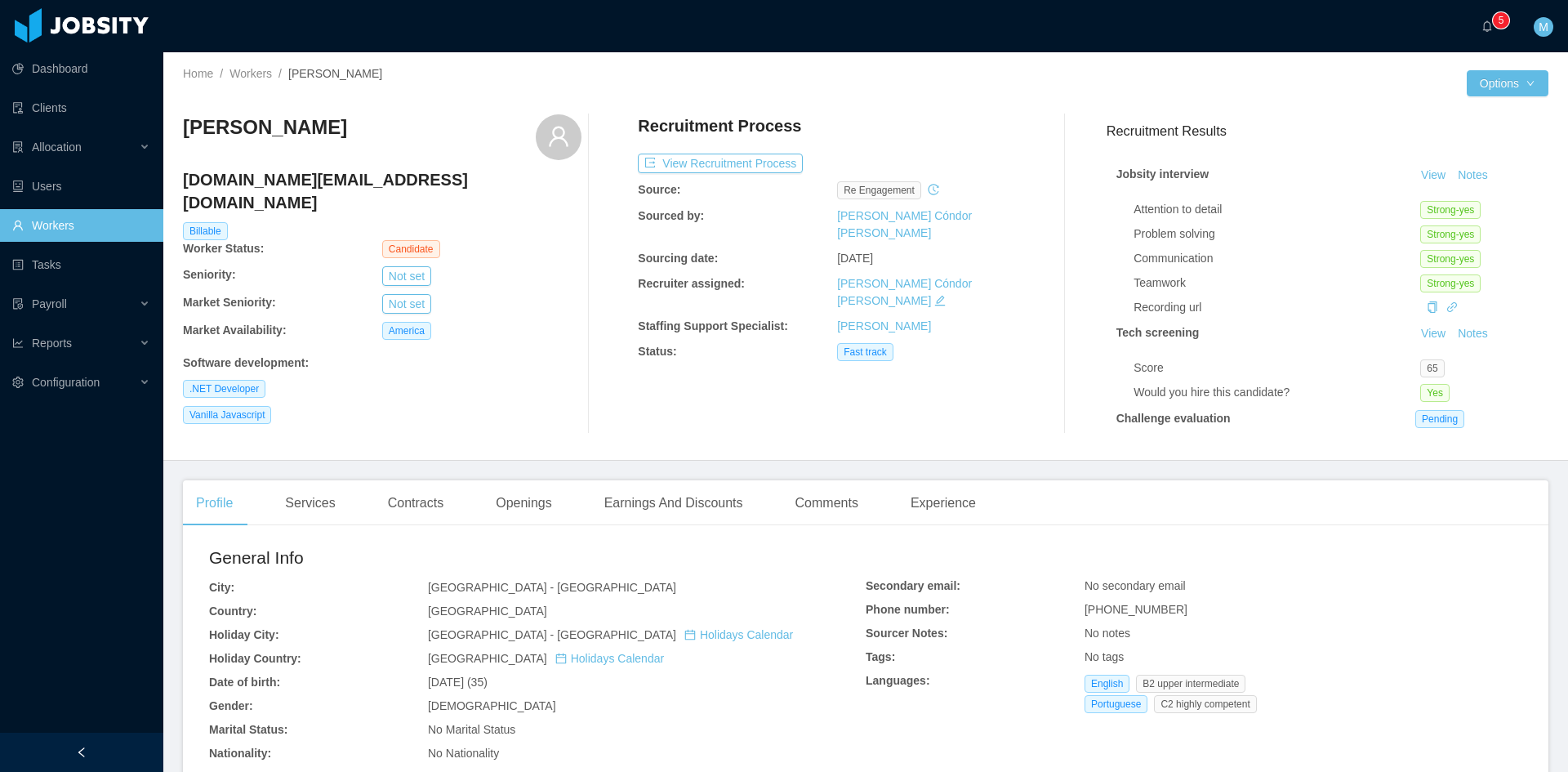
scroll to position [409, 0]
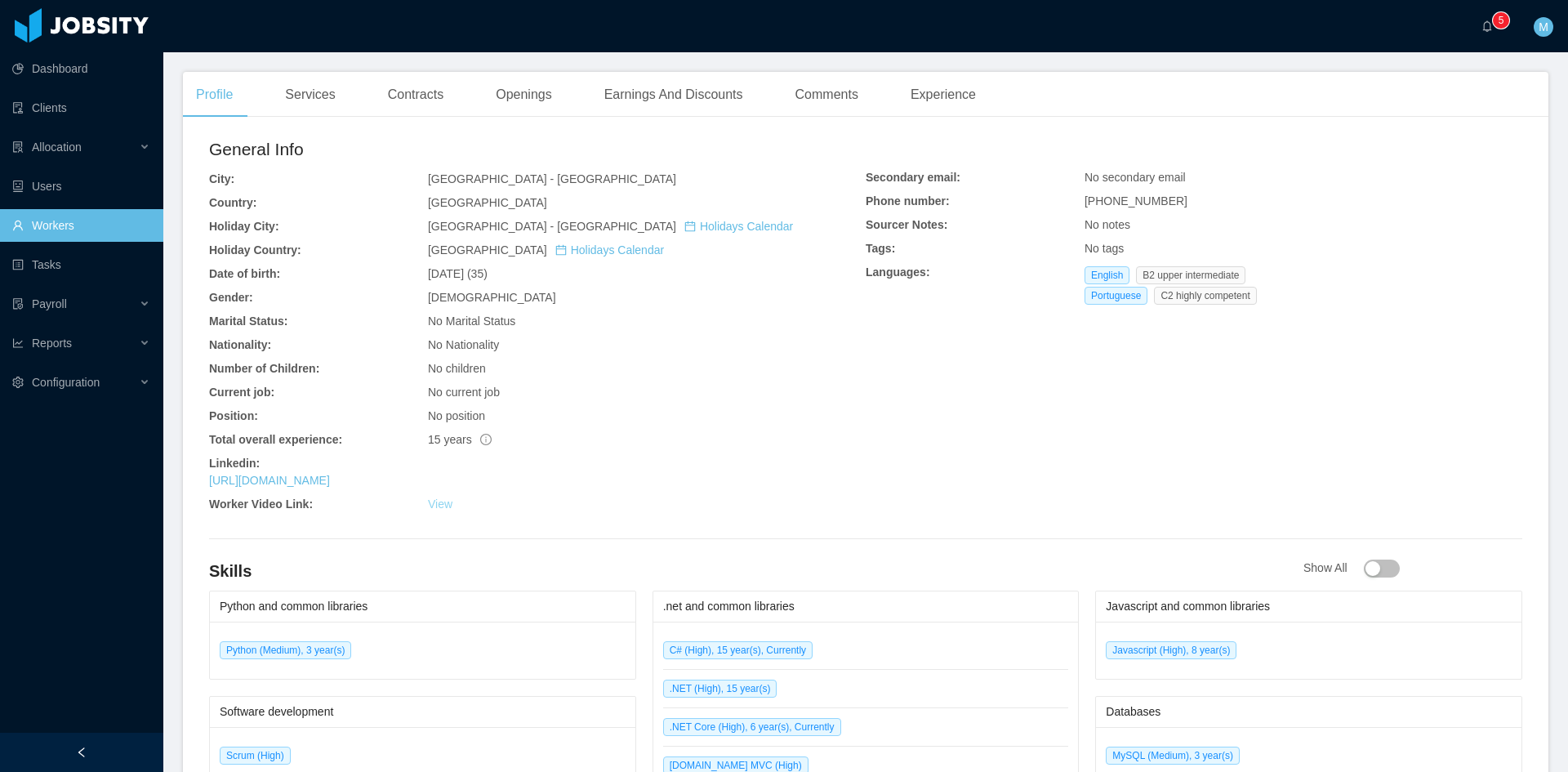
click at [446, 506] on link "View" at bounding box center [440, 504] width 25 height 13
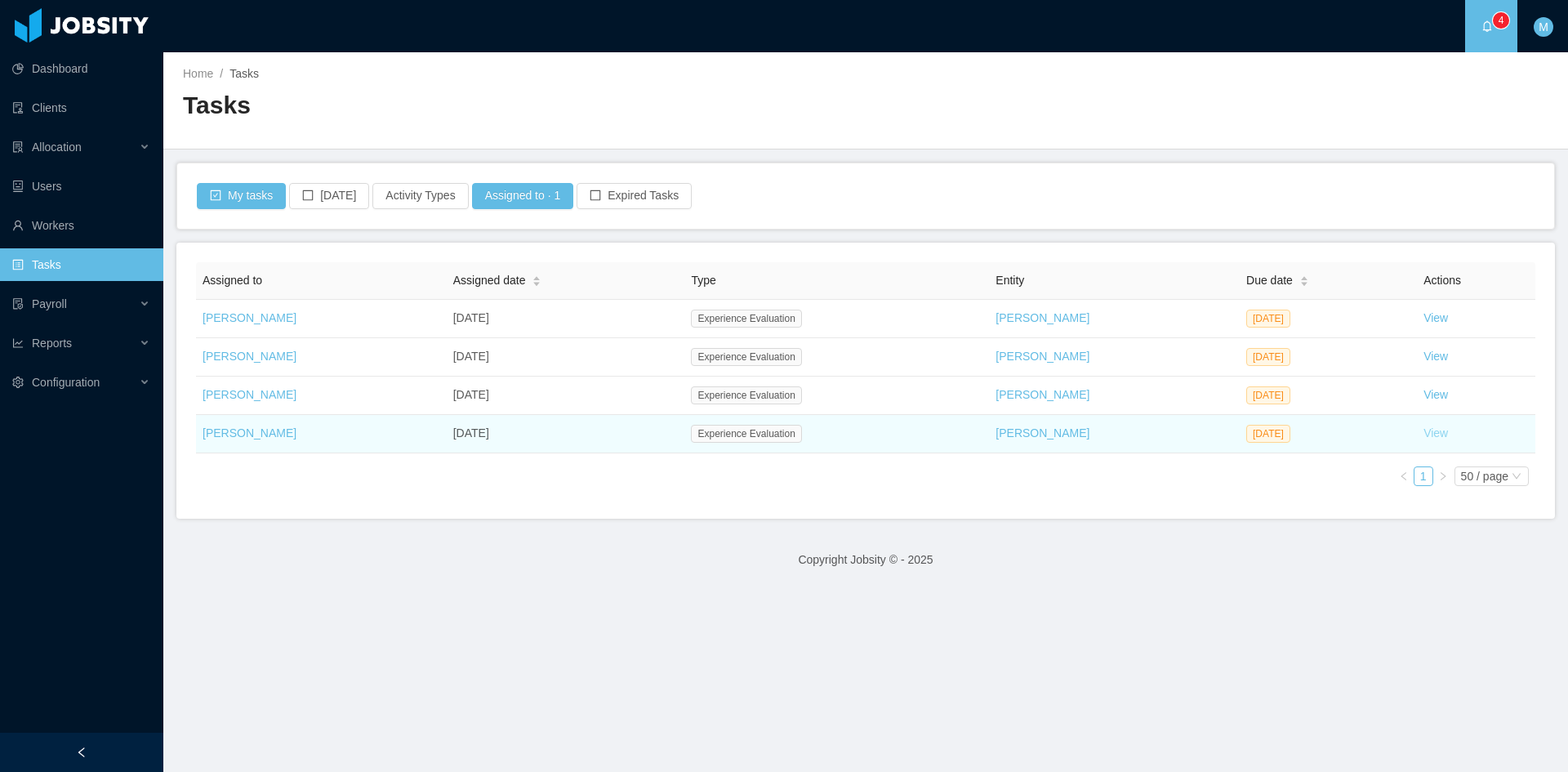
click at [1424, 432] on link "View" at bounding box center [1436, 433] width 25 height 13
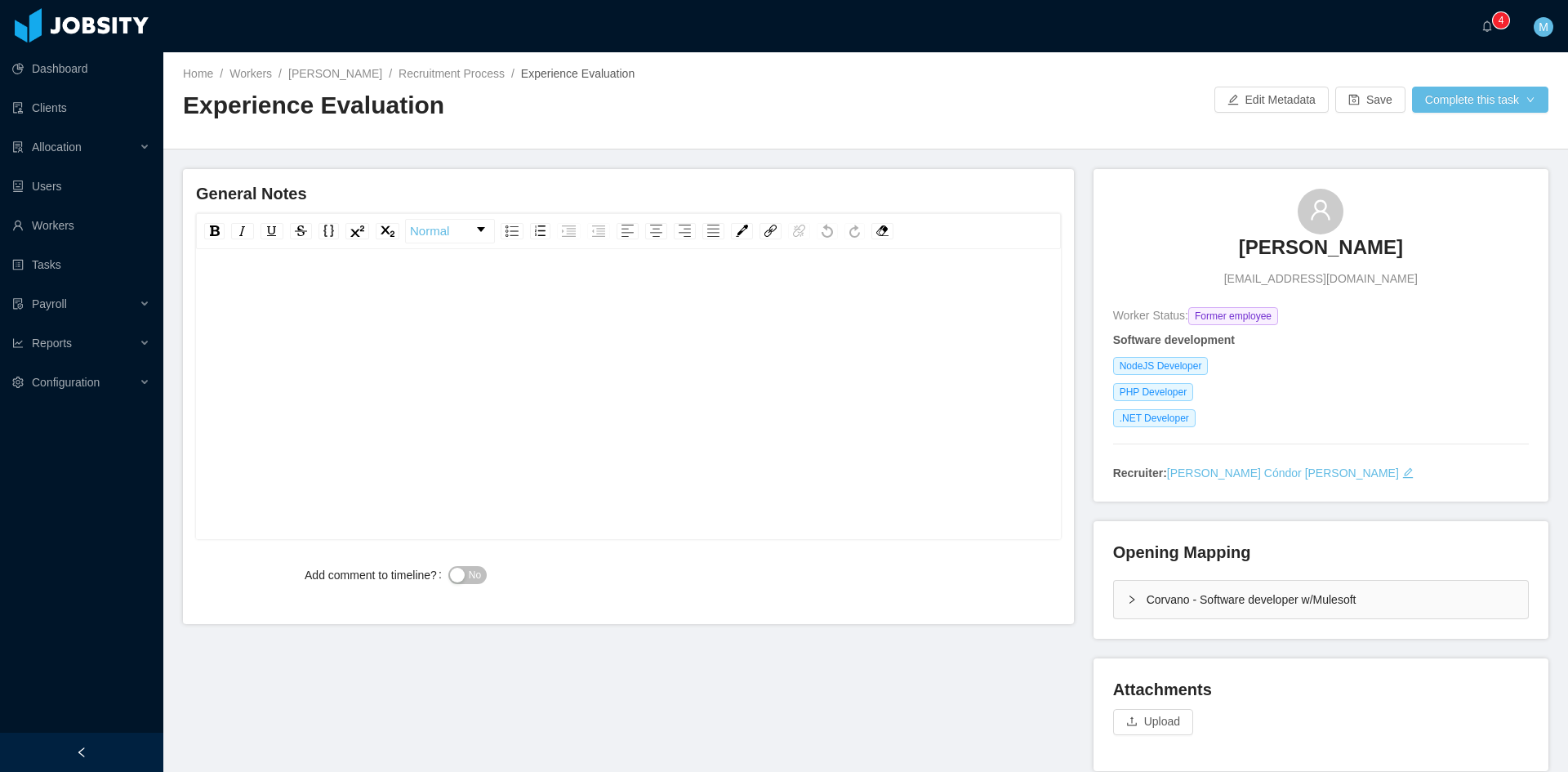
click at [1127, 605] on div "Corvano - Software developer w/Mulesoft" at bounding box center [1321, 599] width 414 height 38
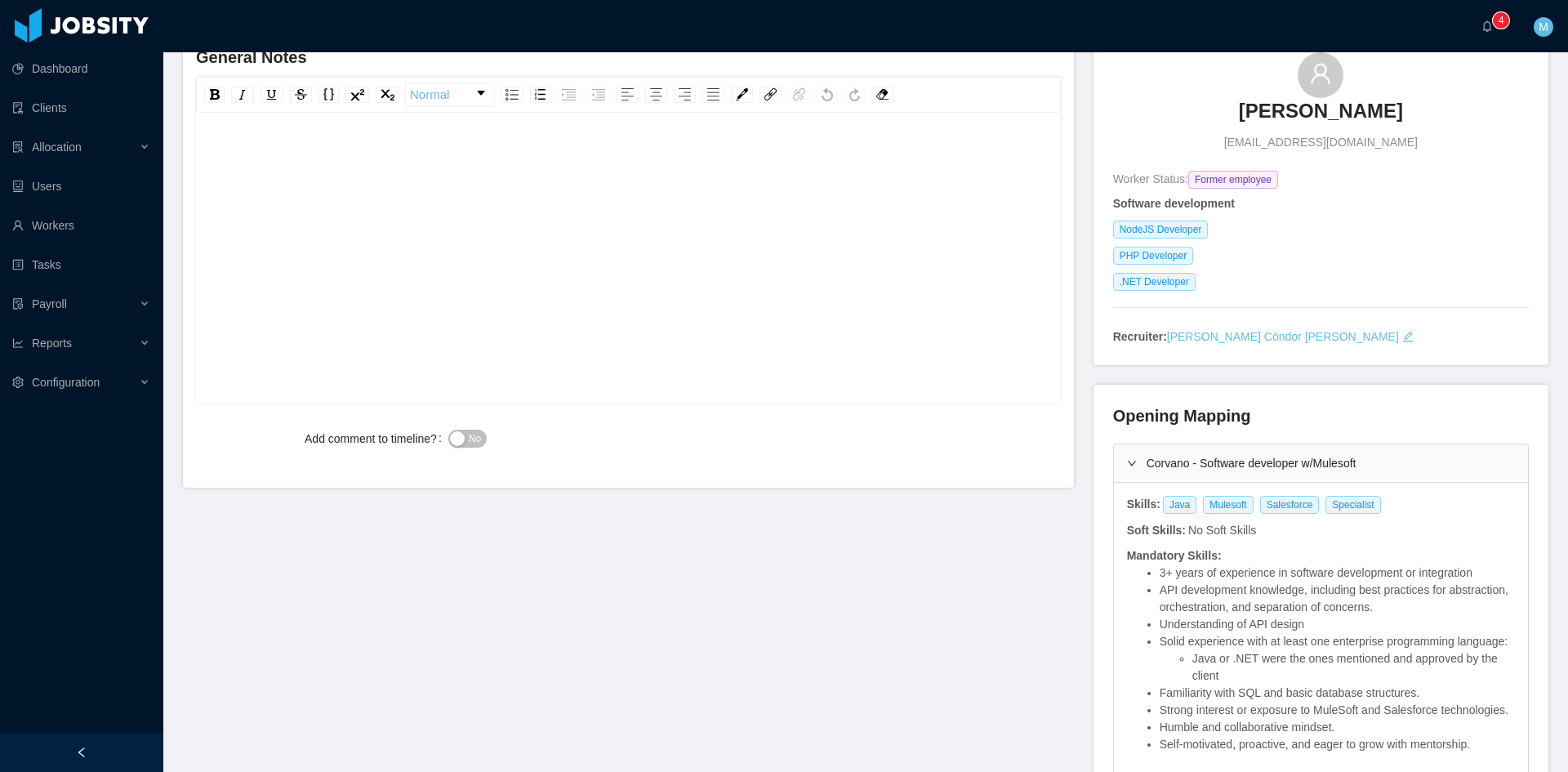
scroll to position [272, 0]
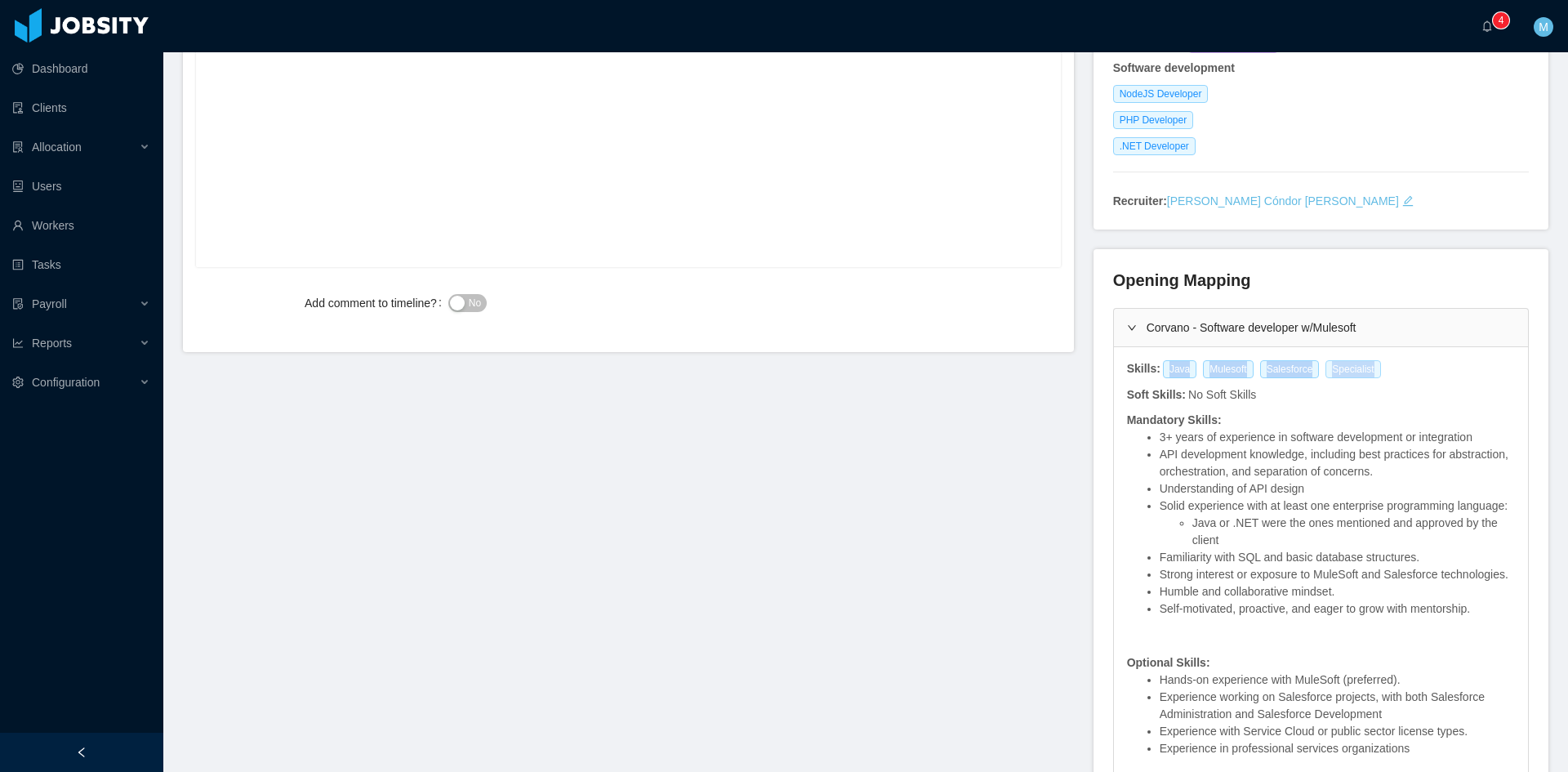
drag, startPoint x: 1156, startPoint y: 369, endPoint x: 1359, endPoint y: 376, distance: 203.1
click at [1359, 376] on div "Java Mulesoft Salesforce Specialist" at bounding box center [1274, 369] width 227 height 18
copy div "Java Mulesoft Salesforce Specialist"
drag, startPoint x: 1363, startPoint y: 331, endPoint x: 1194, endPoint y: 330, distance: 169.0
click at [1194, 330] on div "Corvano - Software developer w/Mulesoft" at bounding box center [1321, 327] width 414 height 38
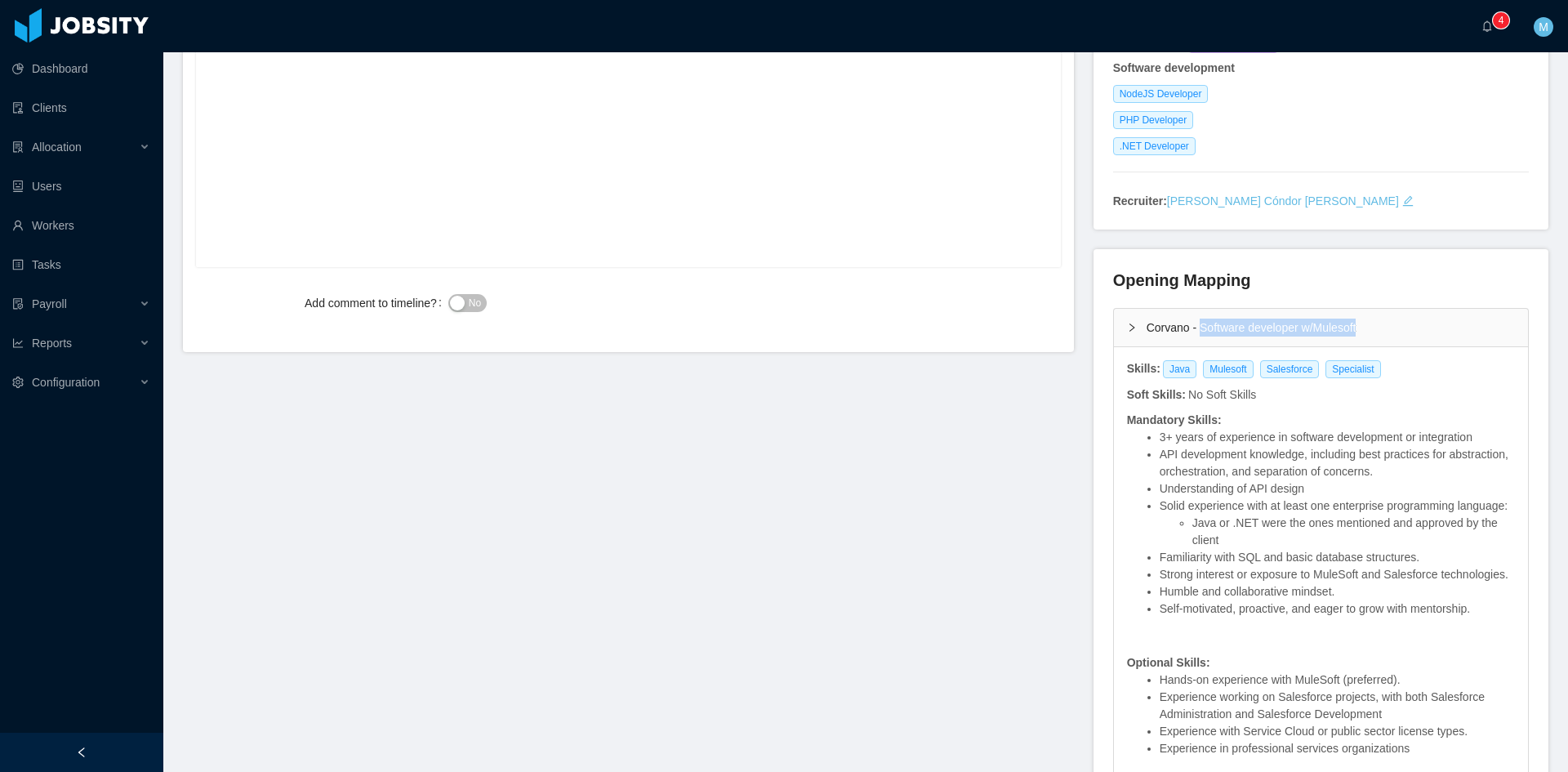
copy div "Software developer w/Mulesoft"
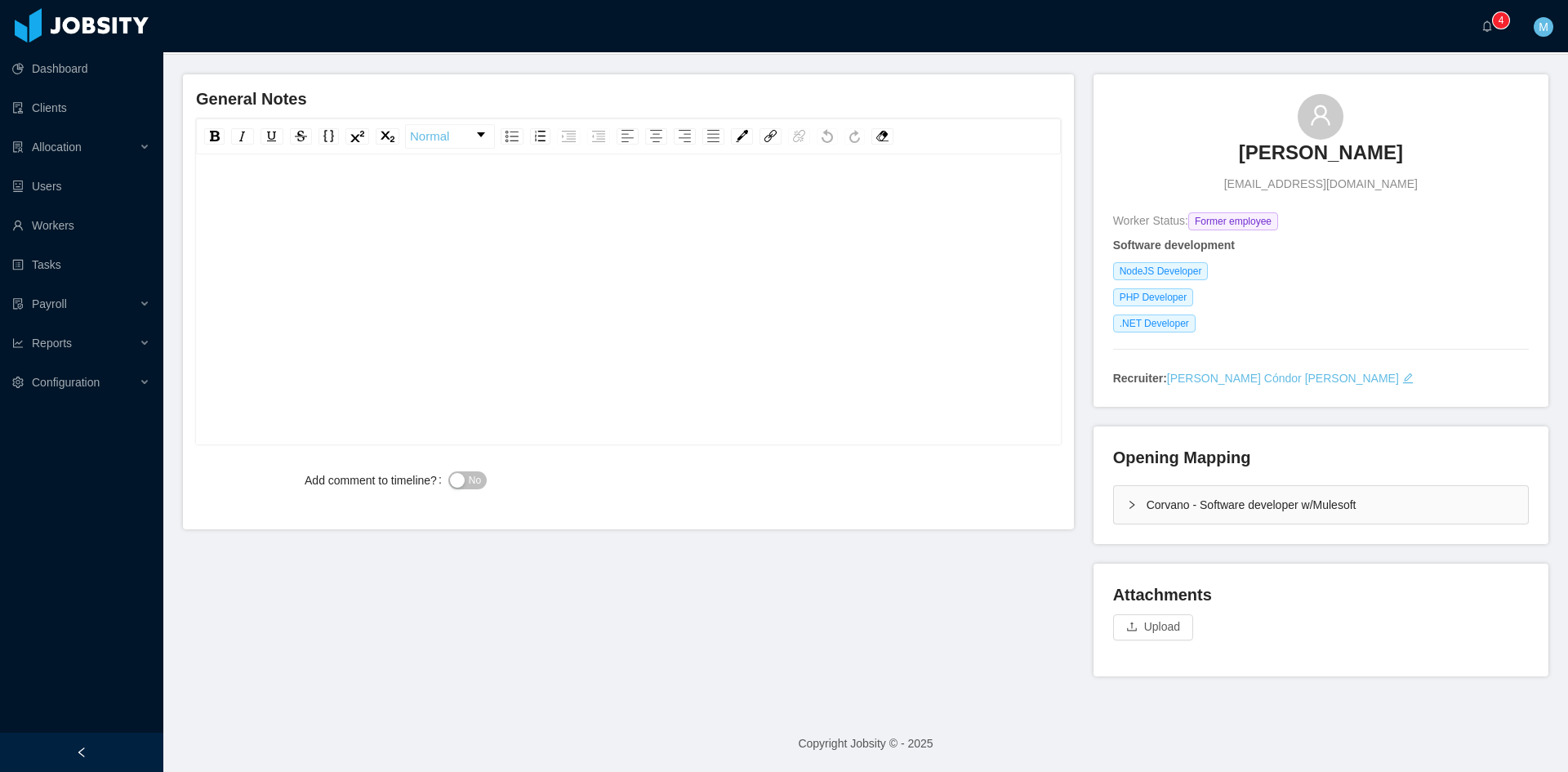
click at [329, 320] on div "rdw-editor" at bounding box center [629, 324] width 840 height 286
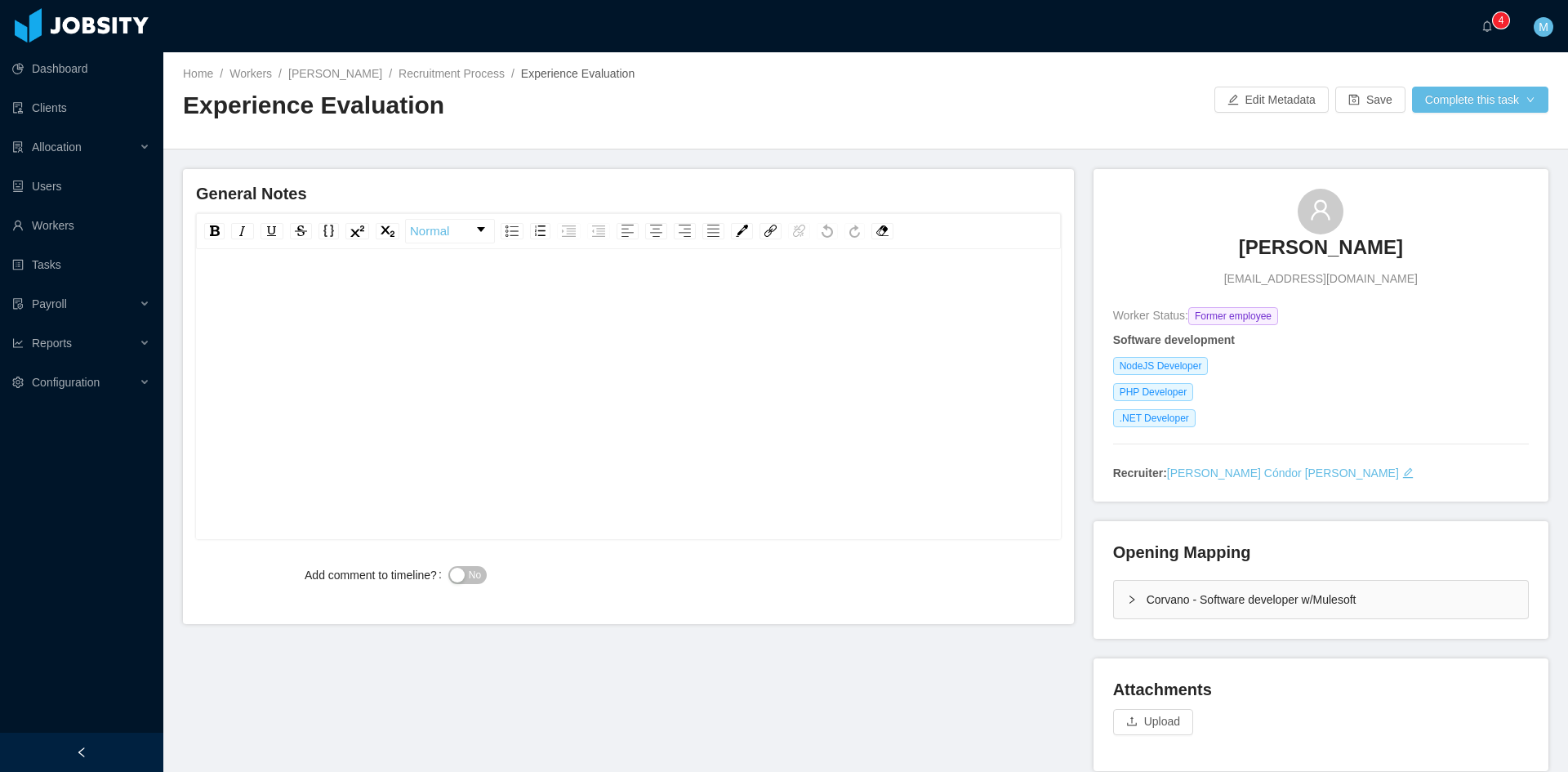
click at [474, 311] on div "rdw-editor" at bounding box center [629, 419] width 840 height 286
click at [733, 321] on div "**********" at bounding box center [629, 419] width 840 height 286
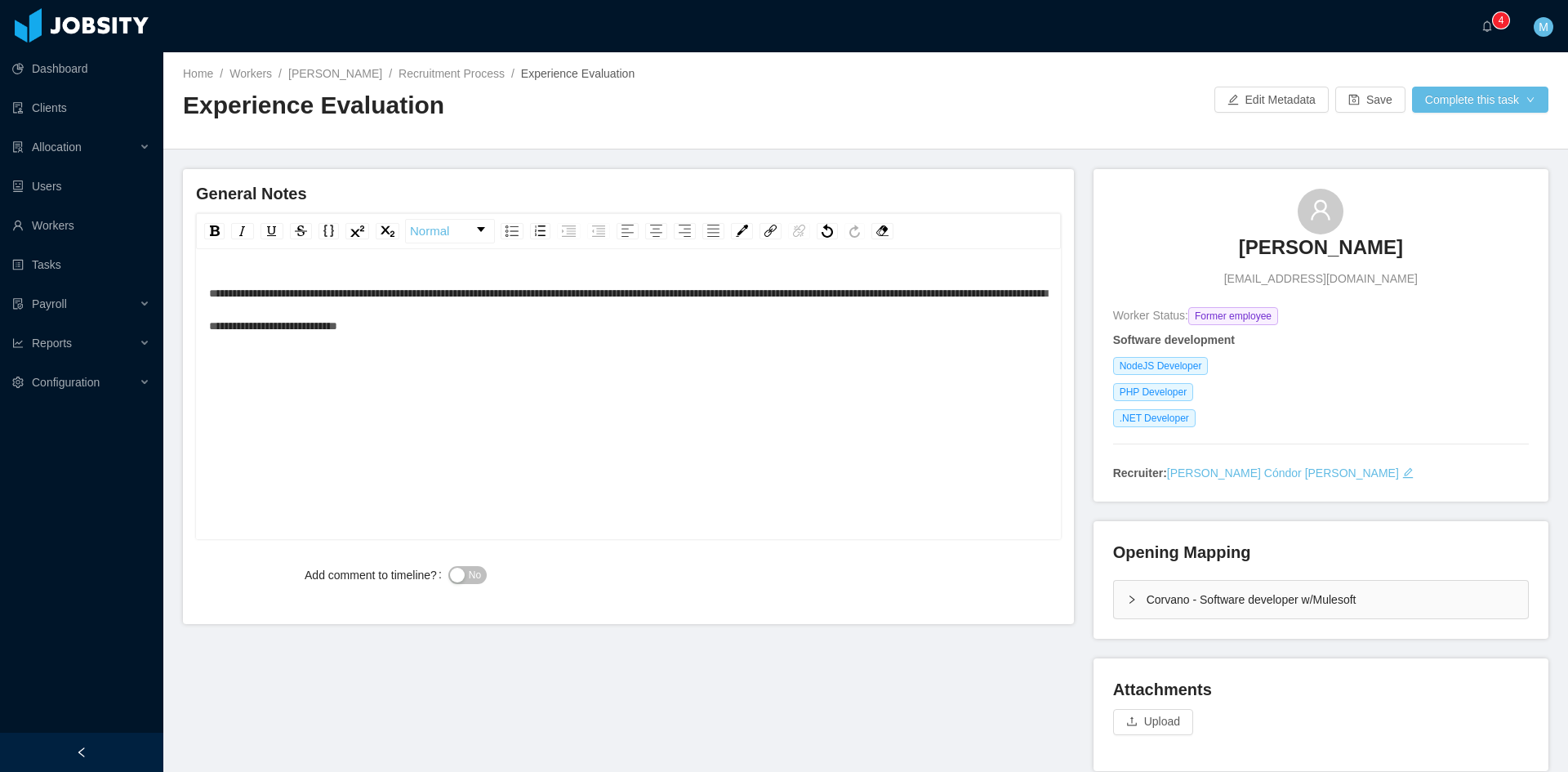
click at [574, 324] on div "**********" at bounding box center [629, 309] width 840 height 65
click at [468, 566] on button "No" at bounding box center [468, 575] width 39 height 18
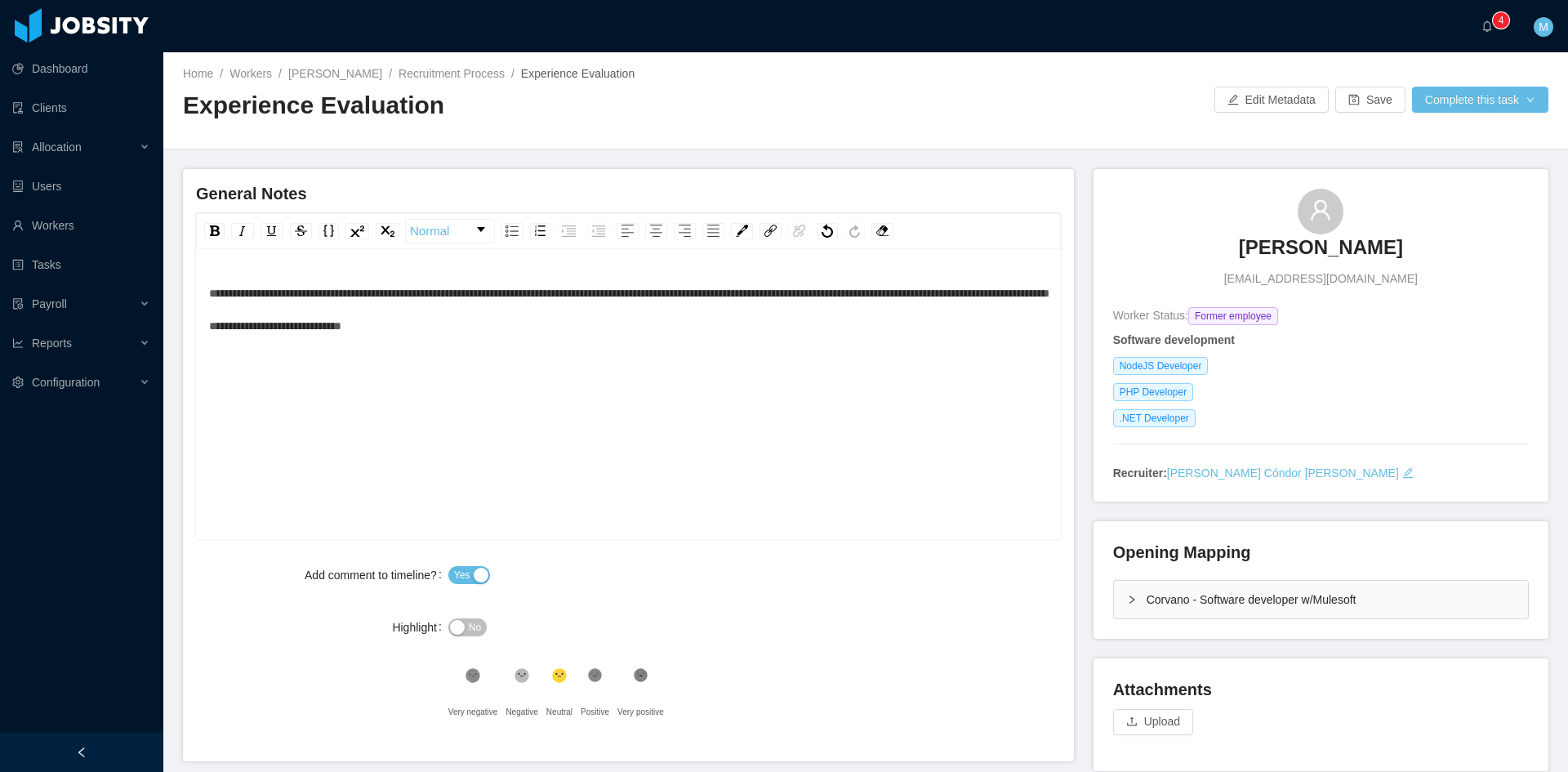
click at [606, 344] on div "**********" at bounding box center [629, 419] width 840 height 286
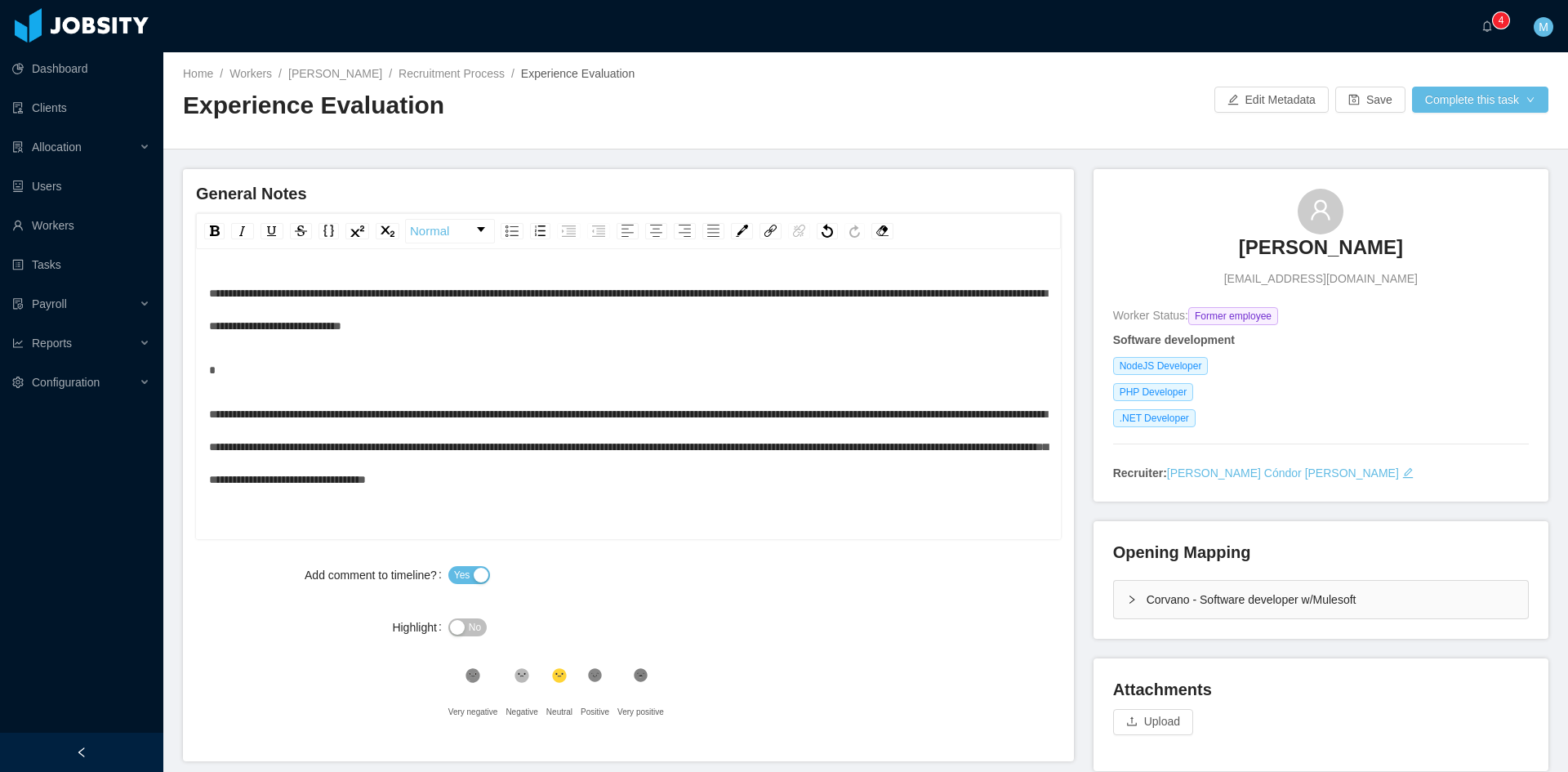
click at [277, 414] on span "**********" at bounding box center [628, 448] width 839 height 77
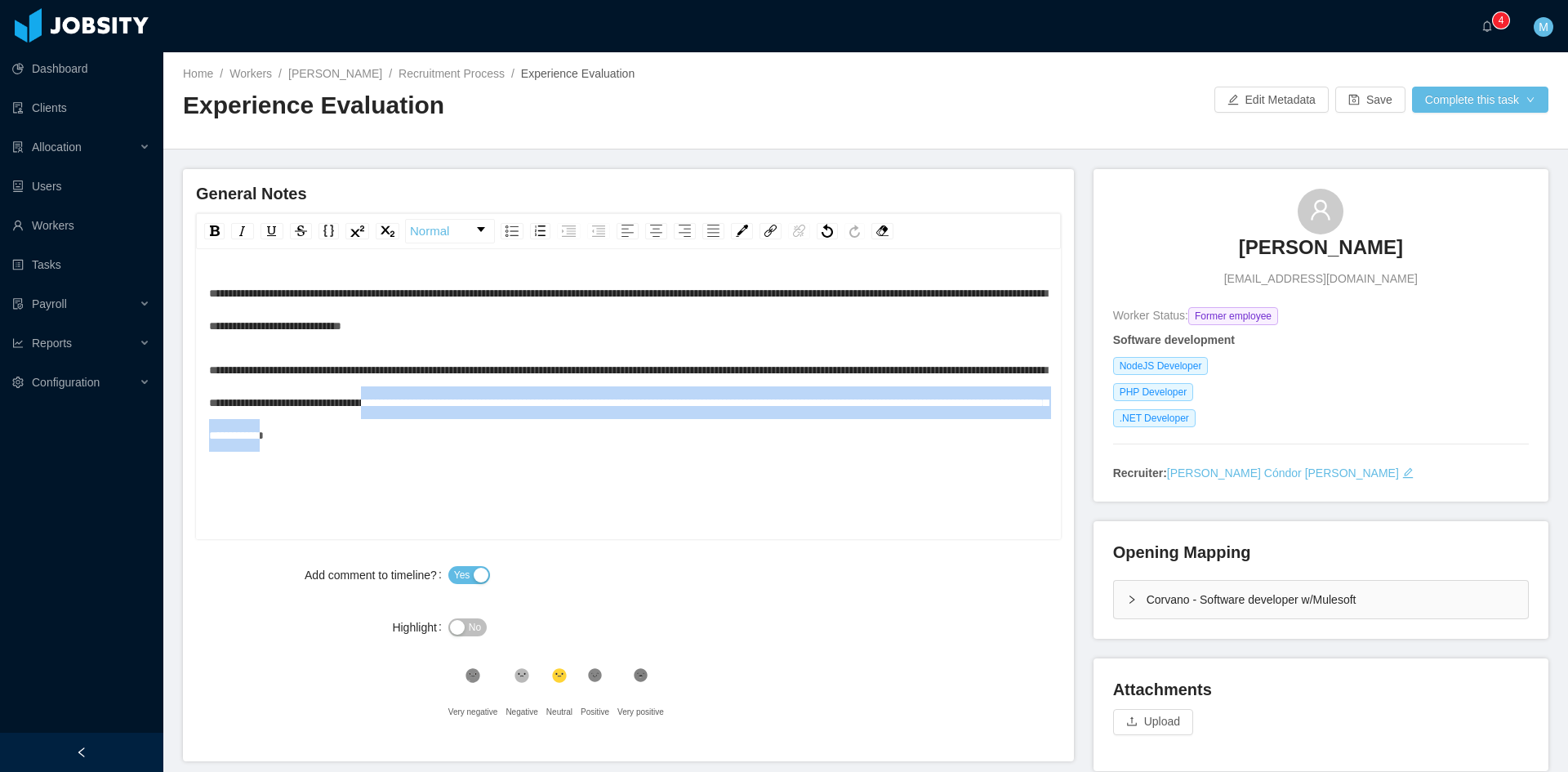
drag, startPoint x: 615, startPoint y: 403, endPoint x: 710, endPoint y: 474, distance: 118.6
click at [707, 452] on div "**********" at bounding box center [629, 403] width 840 height 98
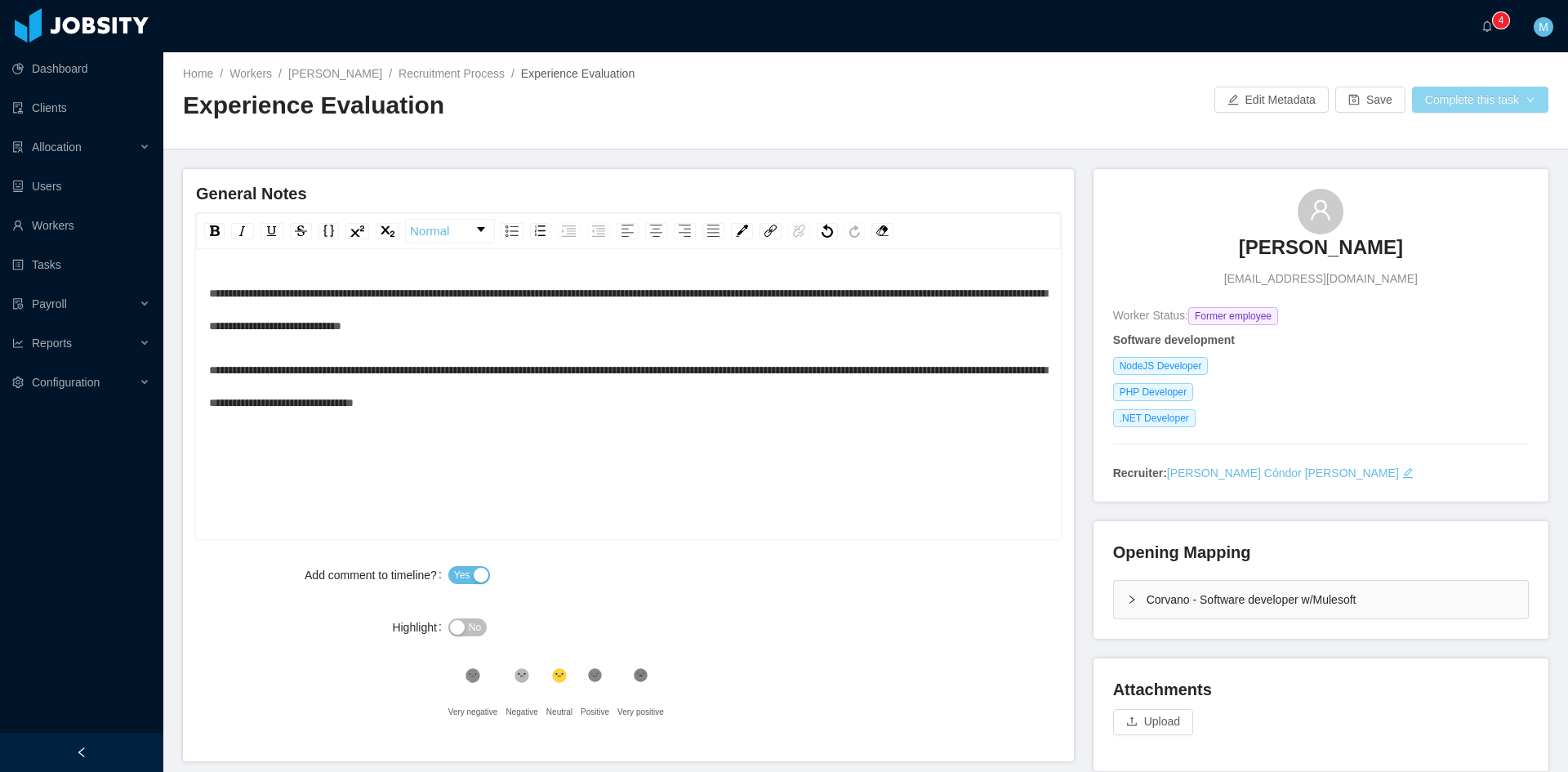
click at [1460, 109] on button "Complete this task" at bounding box center [1480, 99] width 136 height 26
click at [1460, 128] on button "Save Evaluation" at bounding box center [1470, 136] width 127 height 26
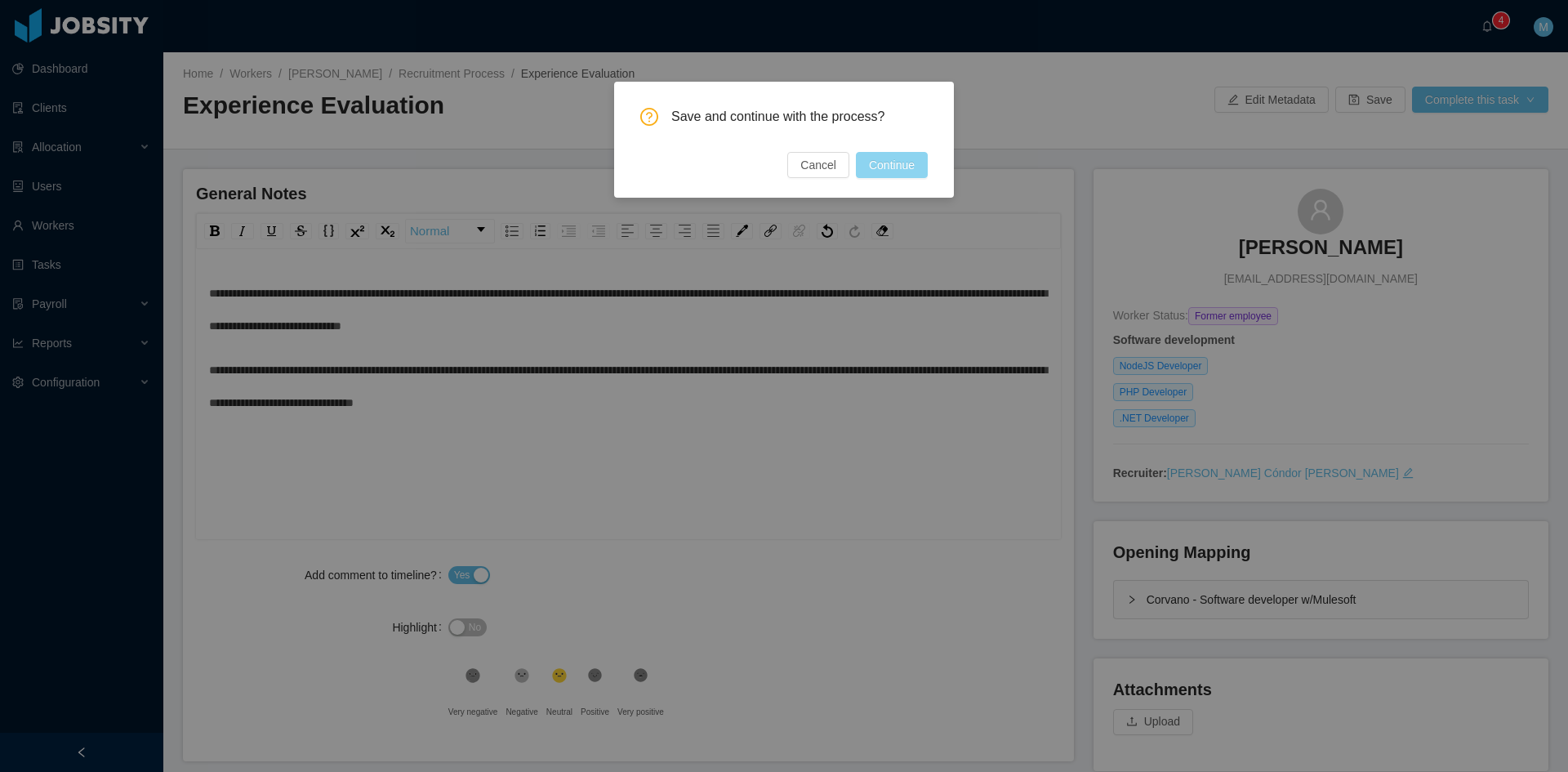
click at [887, 165] on button "Continue" at bounding box center [892, 165] width 72 height 26
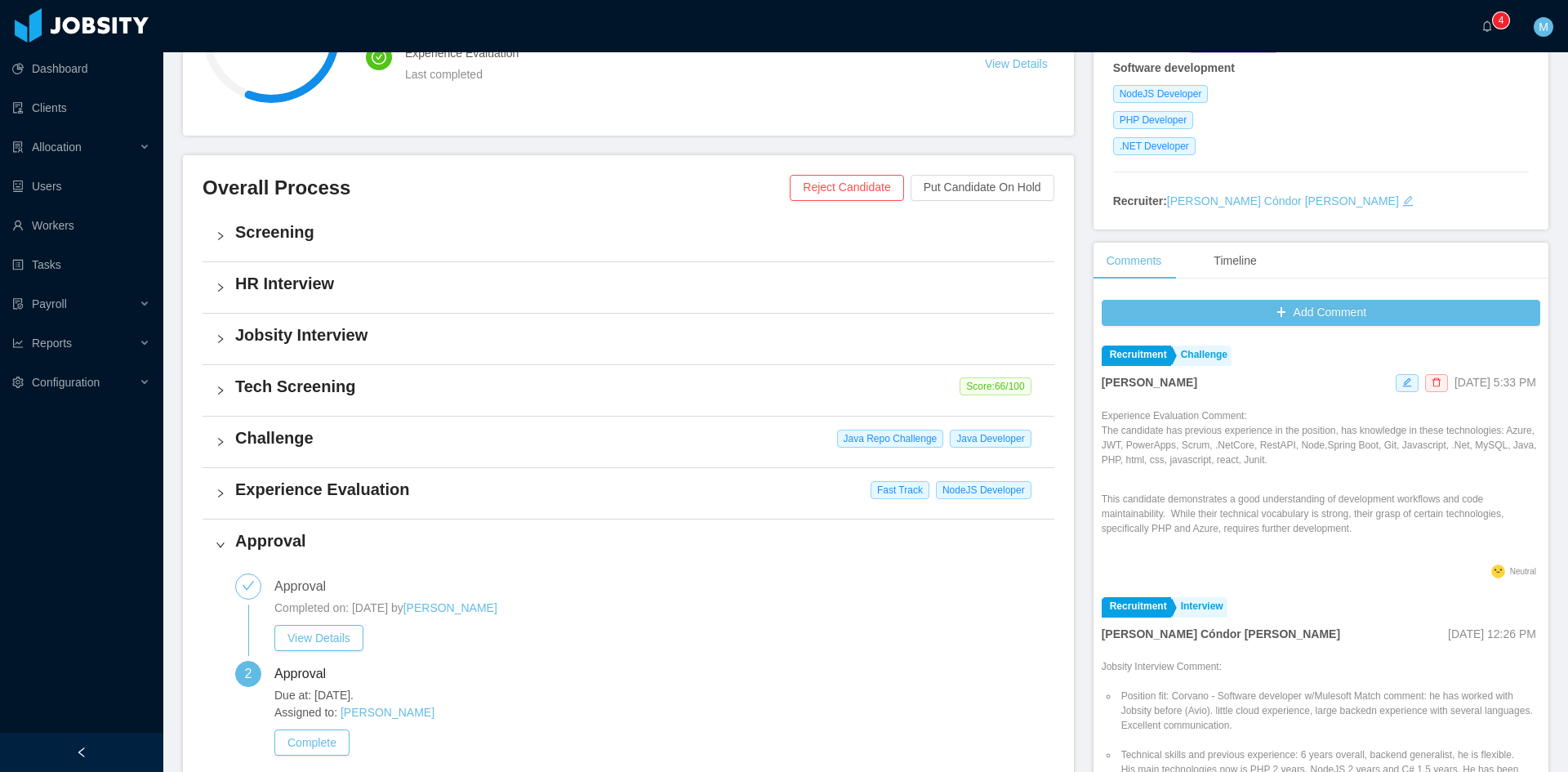
scroll to position [409, 0]
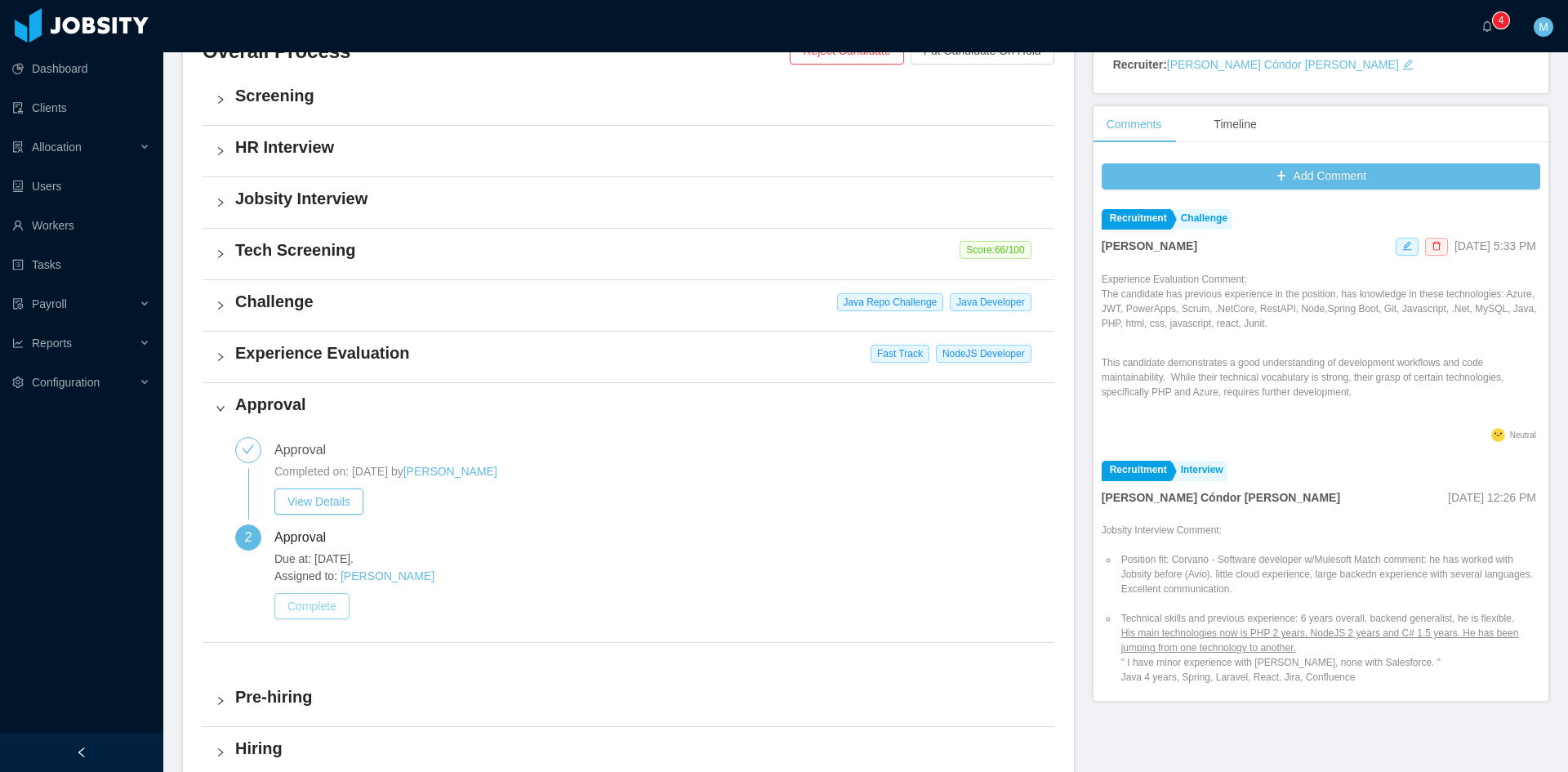
click at [317, 610] on button "Complete" at bounding box center [312, 606] width 75 height 26
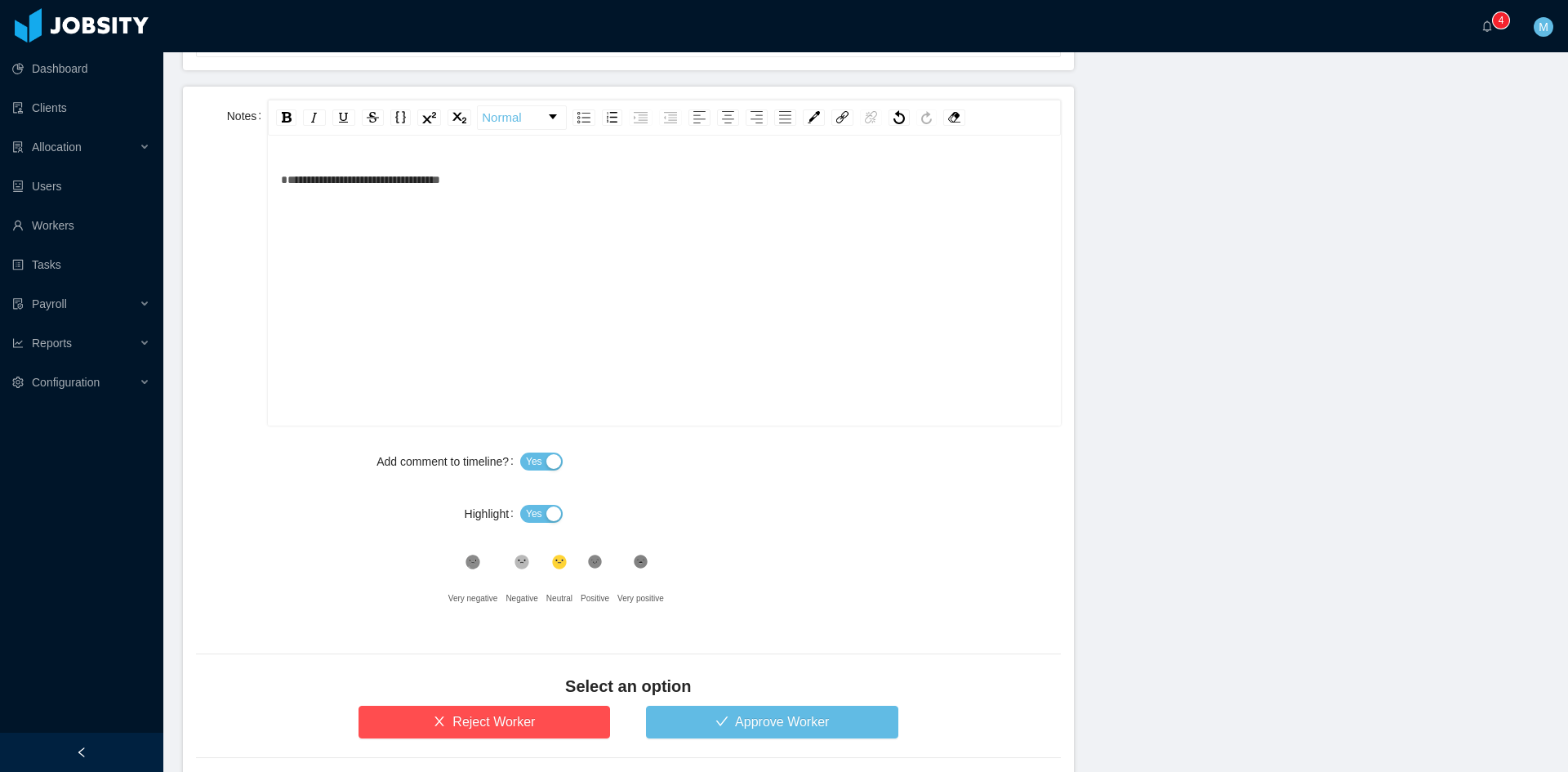
scroll to position [1012, 0]
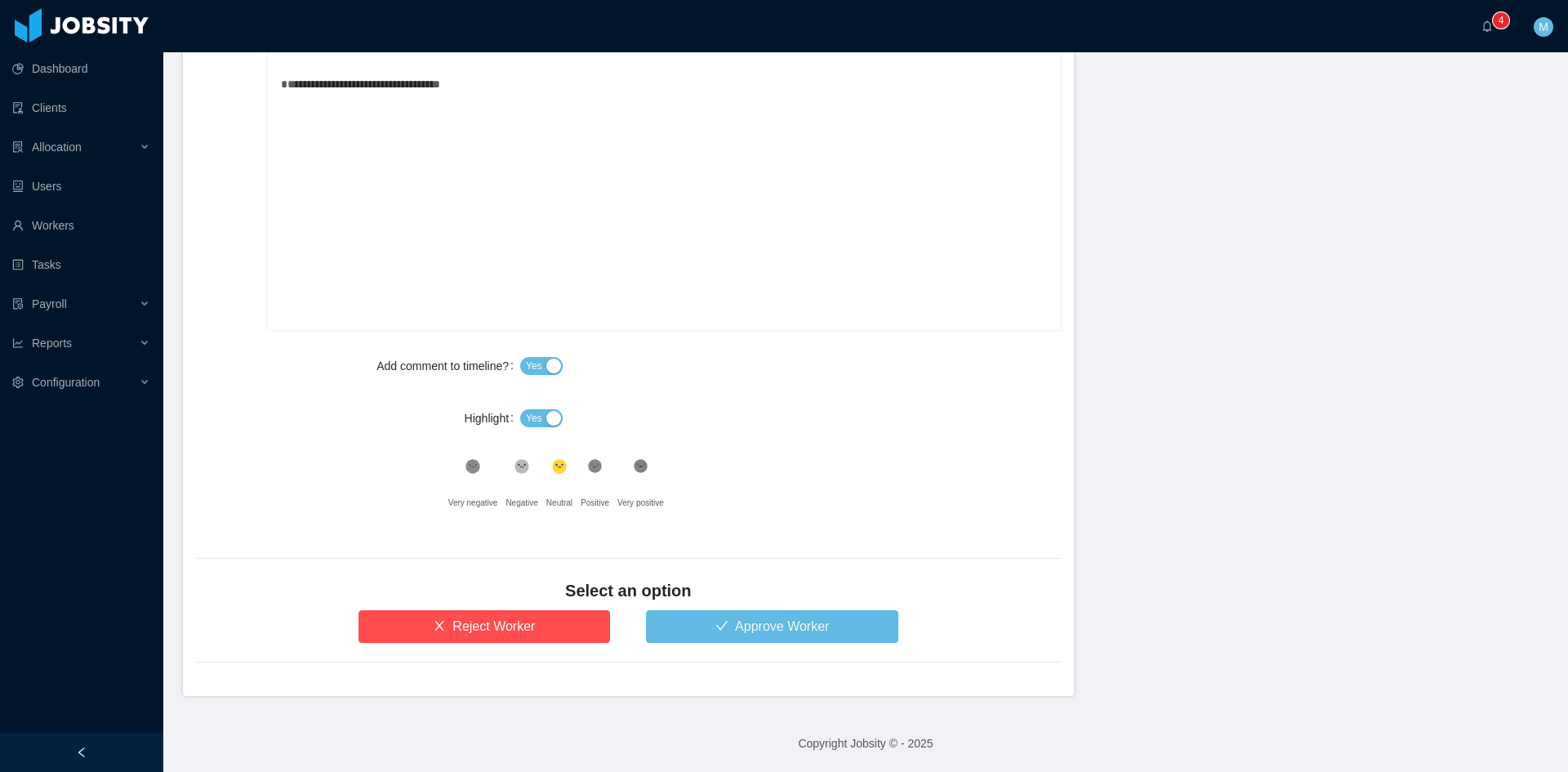
click at [533, 419] on span "Yes" at bounding box center [535, 418] width 17 height 17
click at [710, 625] on button "Approve Worker" at bounding box center [772, 627] width 253 height 33
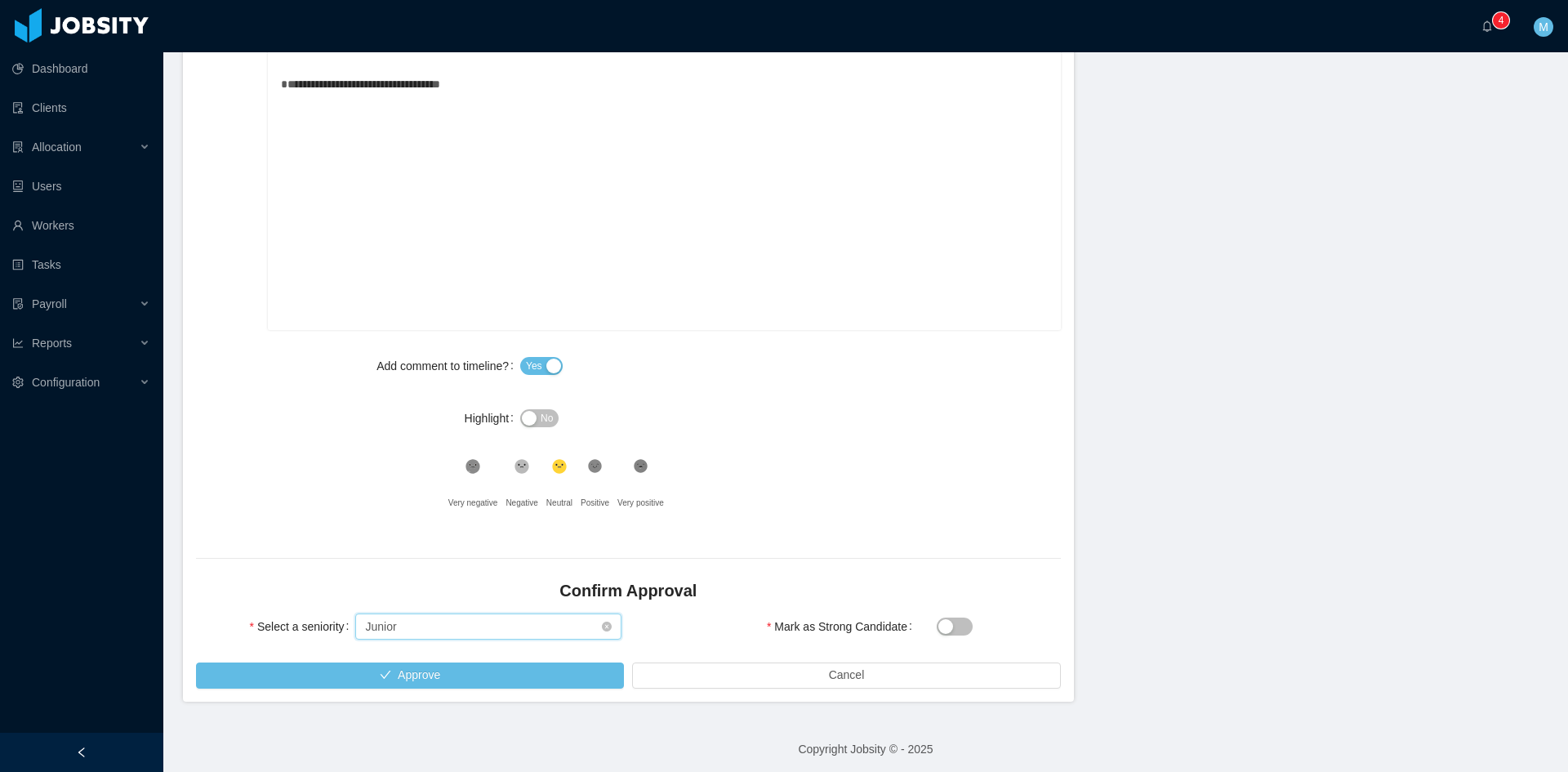
click at [426, 618] on div "Select seniority Junior" at bounding box center [482, 627] width 236 height 25
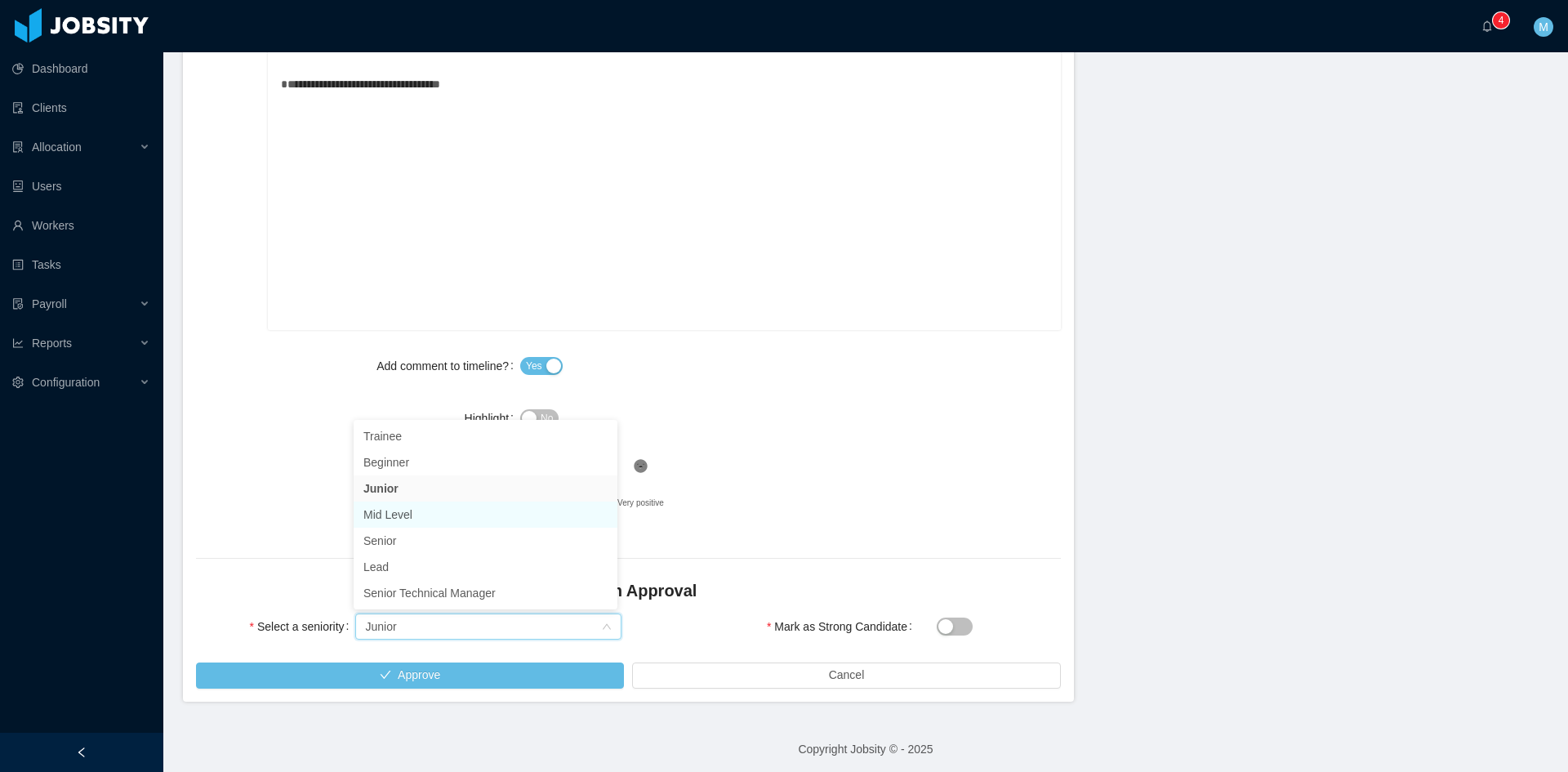
click at [415, 509] on li "Mid Level" at bounding box center [485, 515] width 264 height 26
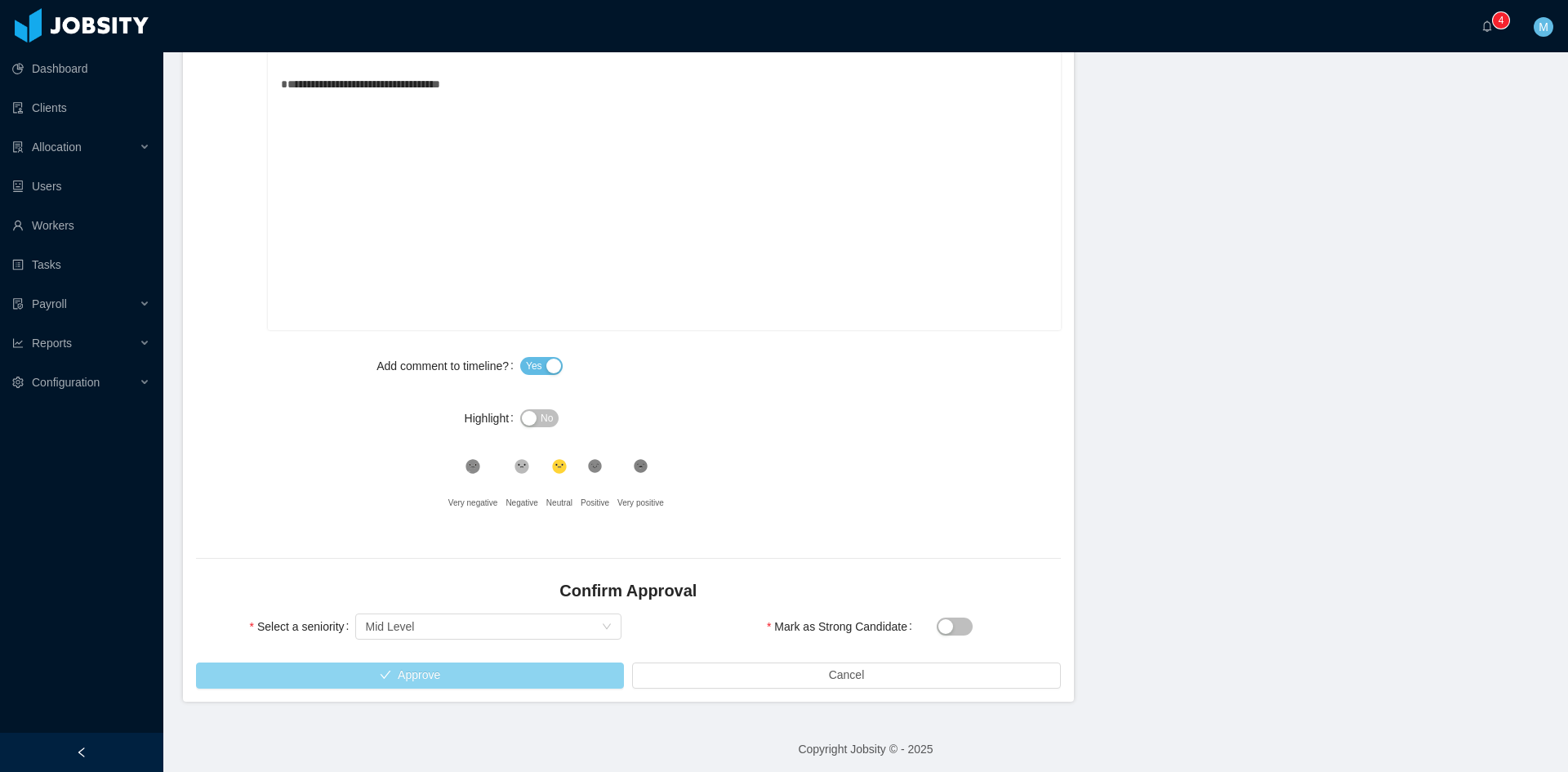
click at [413, 663] on button "Approve" at bounding box center [410, 676] width 428 height 26
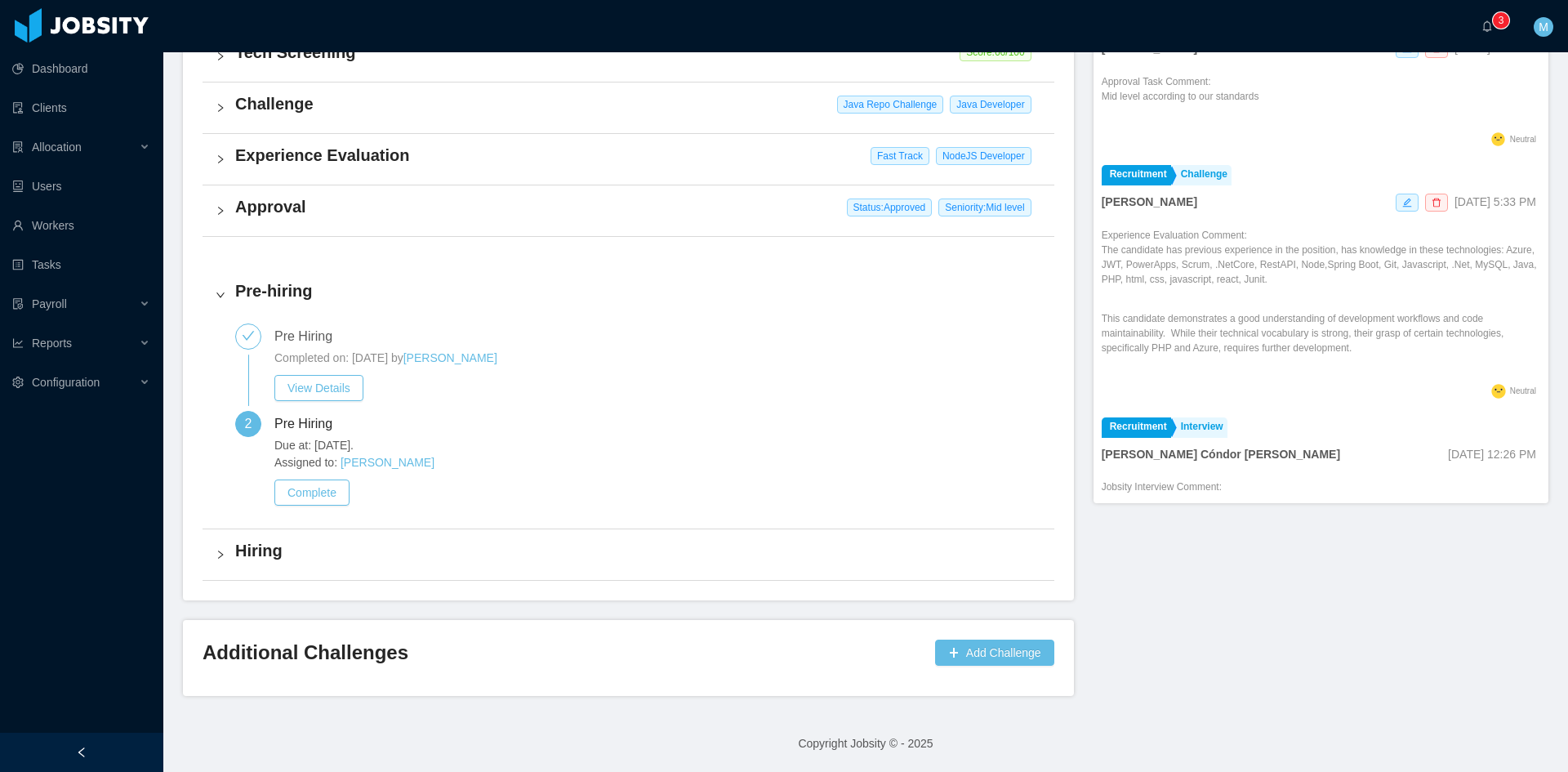
scroll to position [600, 0]
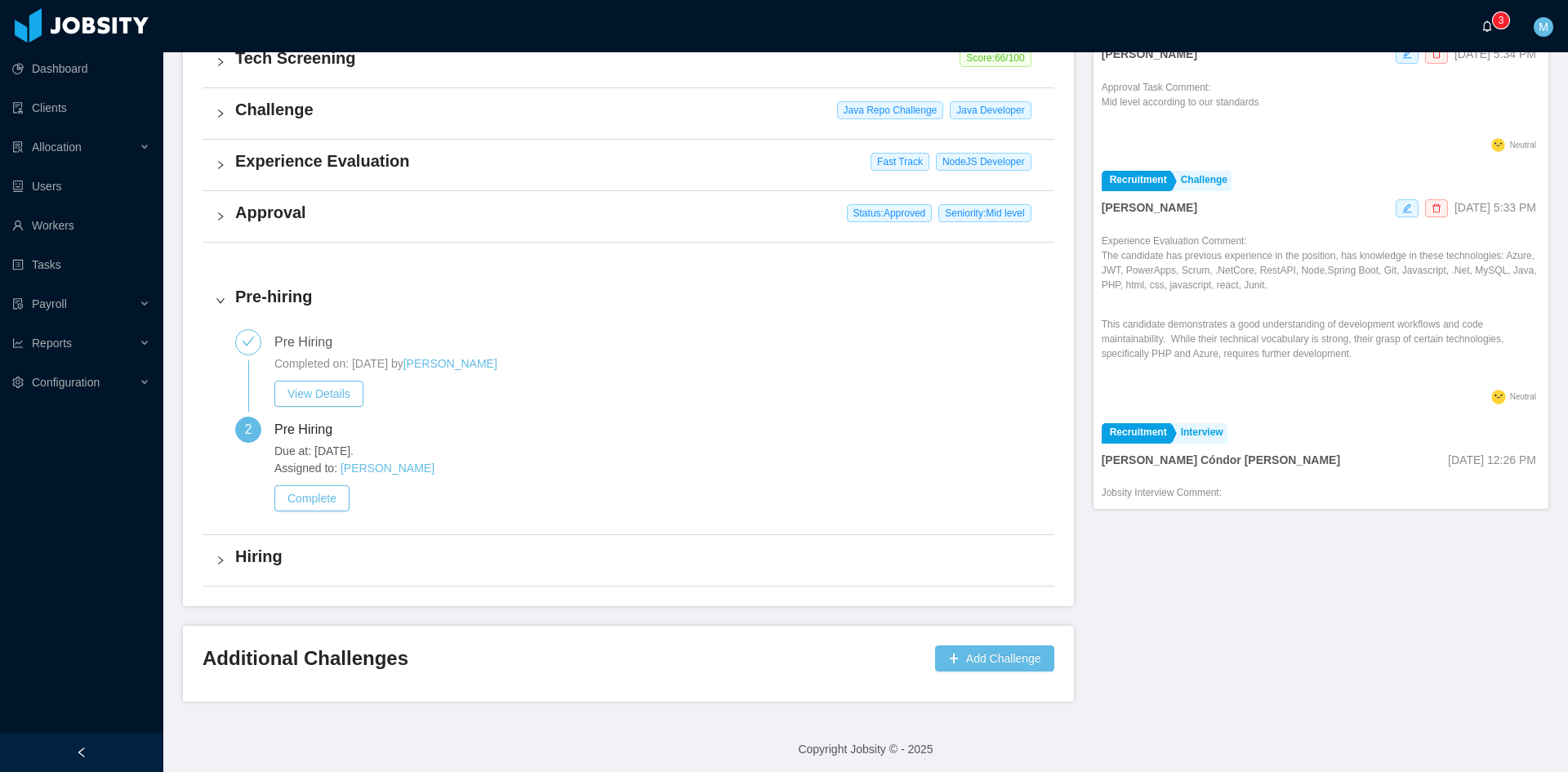
click at [1495, 28] on span "0 1 2 3 4 5 6 7 8 9 0 1 2 3 4 5 6 7 8 9 0 1 2 3 4 5 6 7 8 9" at bounding box center [1491, 26] width 19 height 11
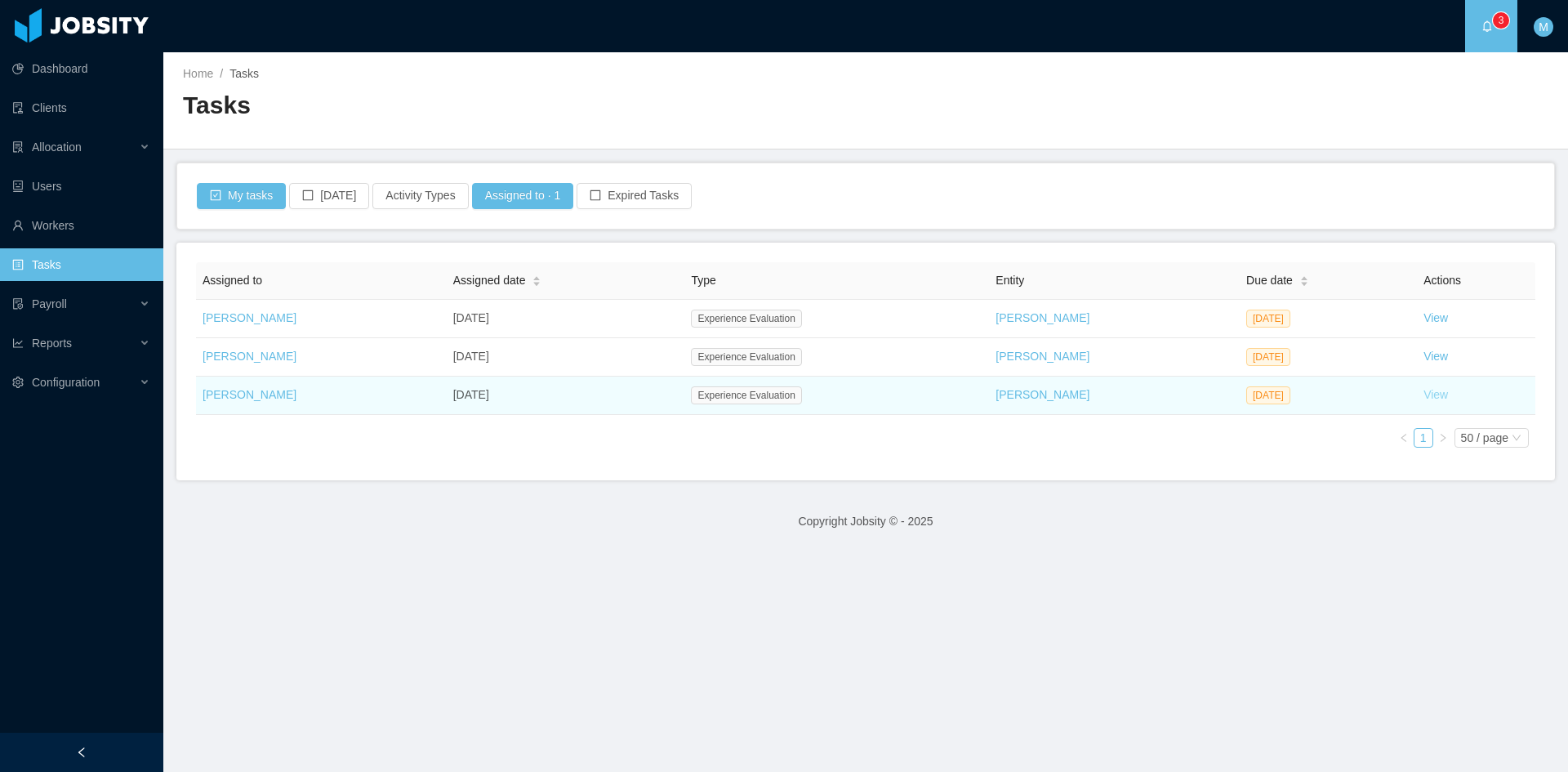
click at [1424, 394] on link "View" at bounding box center [1436, 394] width 25 height 13
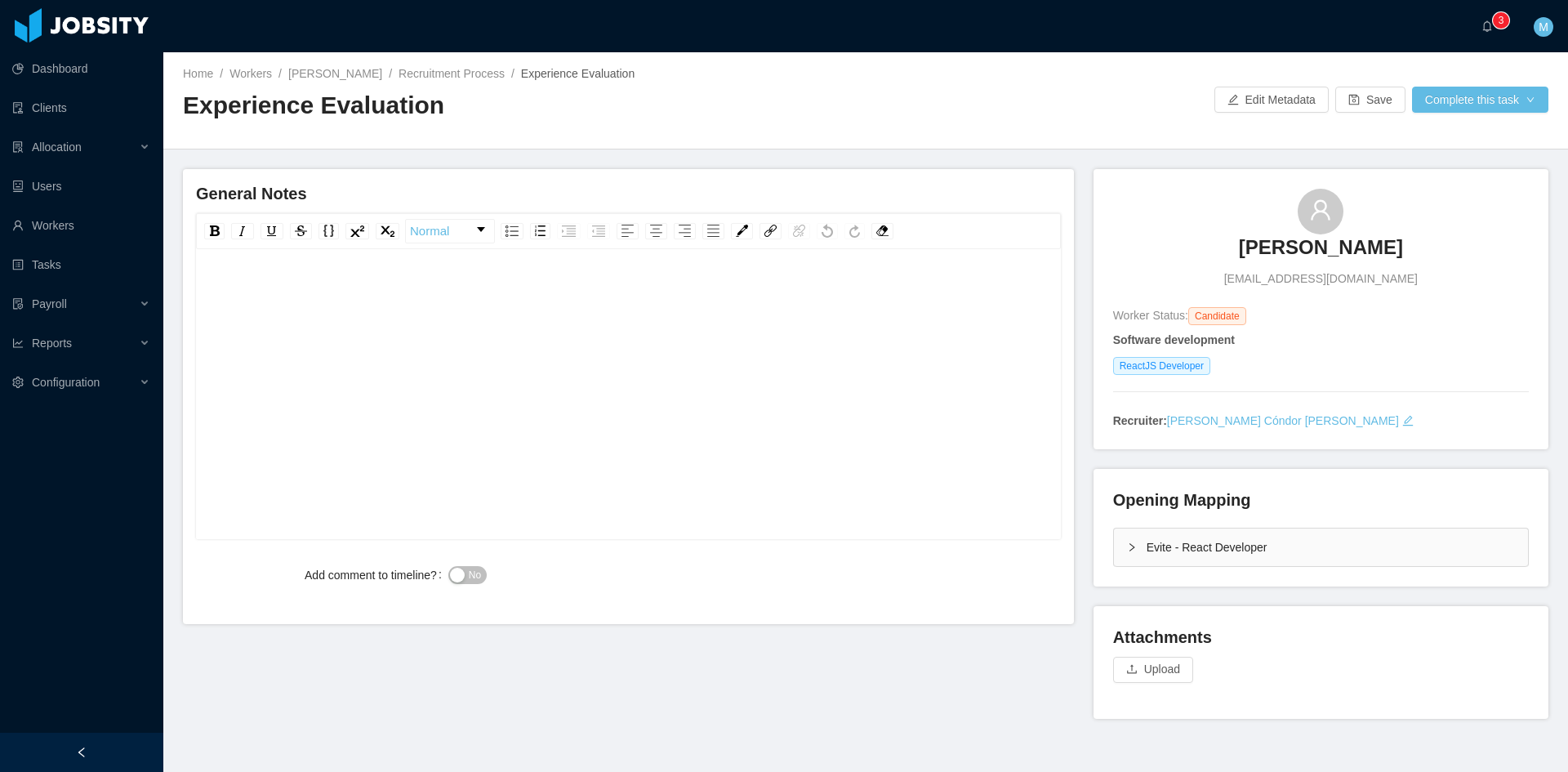
click at [1127, 545] on icon "icon: right" at bounding box center [1132, 547] width 10 height 10
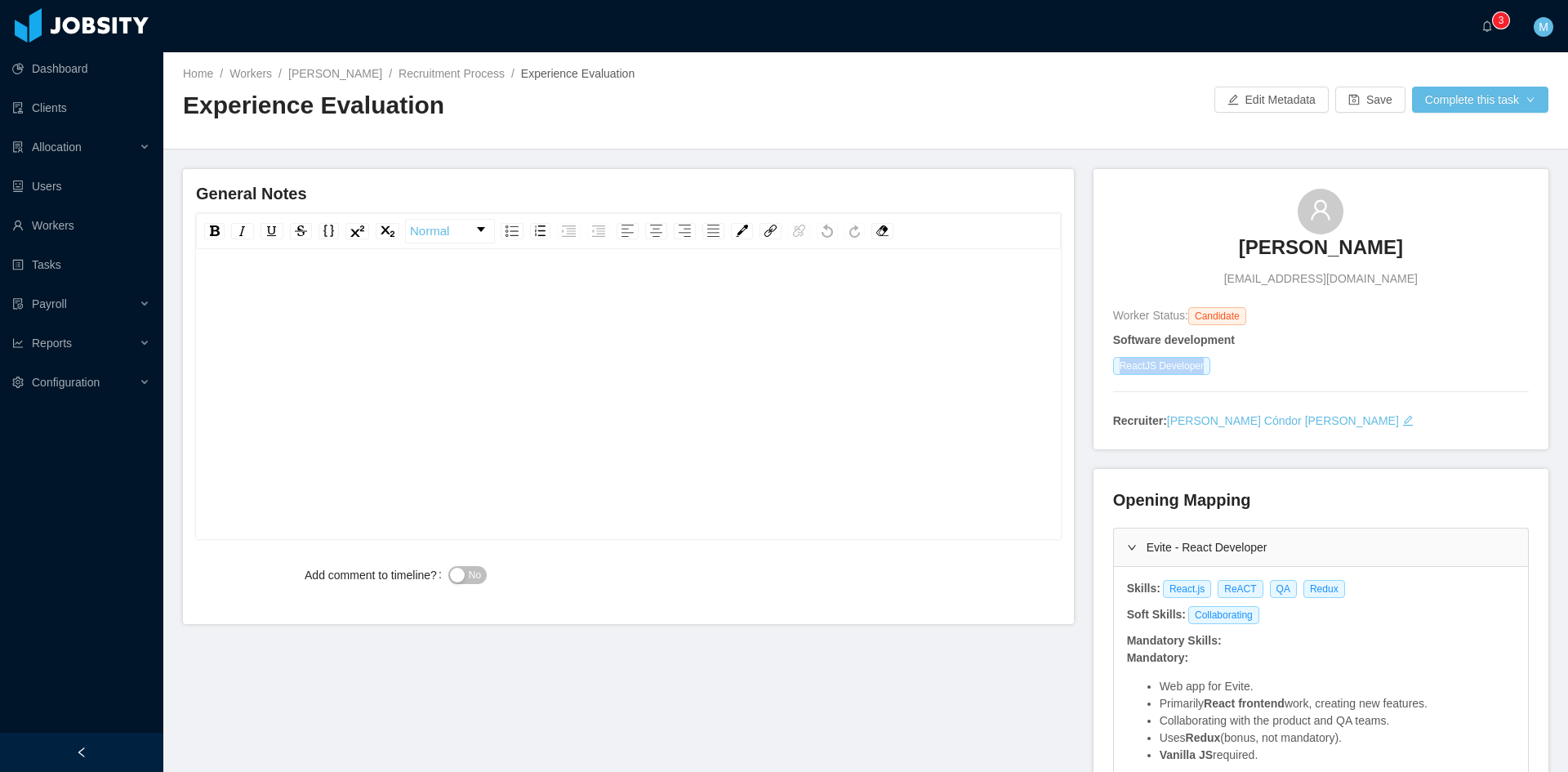
drag, startPoint x: 1109, startPoint y: 369, endPoint x: 955, endPoint y: 252, distance: 193.4
click at [1213, 365] on div "ReactJS Developer" at bounding box center [1321, 367] width 416 height 18
copy span "ReactJS Developer"
drag, startPoint x: 1155, startPoint y: 587, endPoint x: 1319, endPoint y: 593, distance: 164.1
click at [1319, 593] on div "React.js ReACT QA Redux" at bounding box center [1257, 589] width 191 height 18
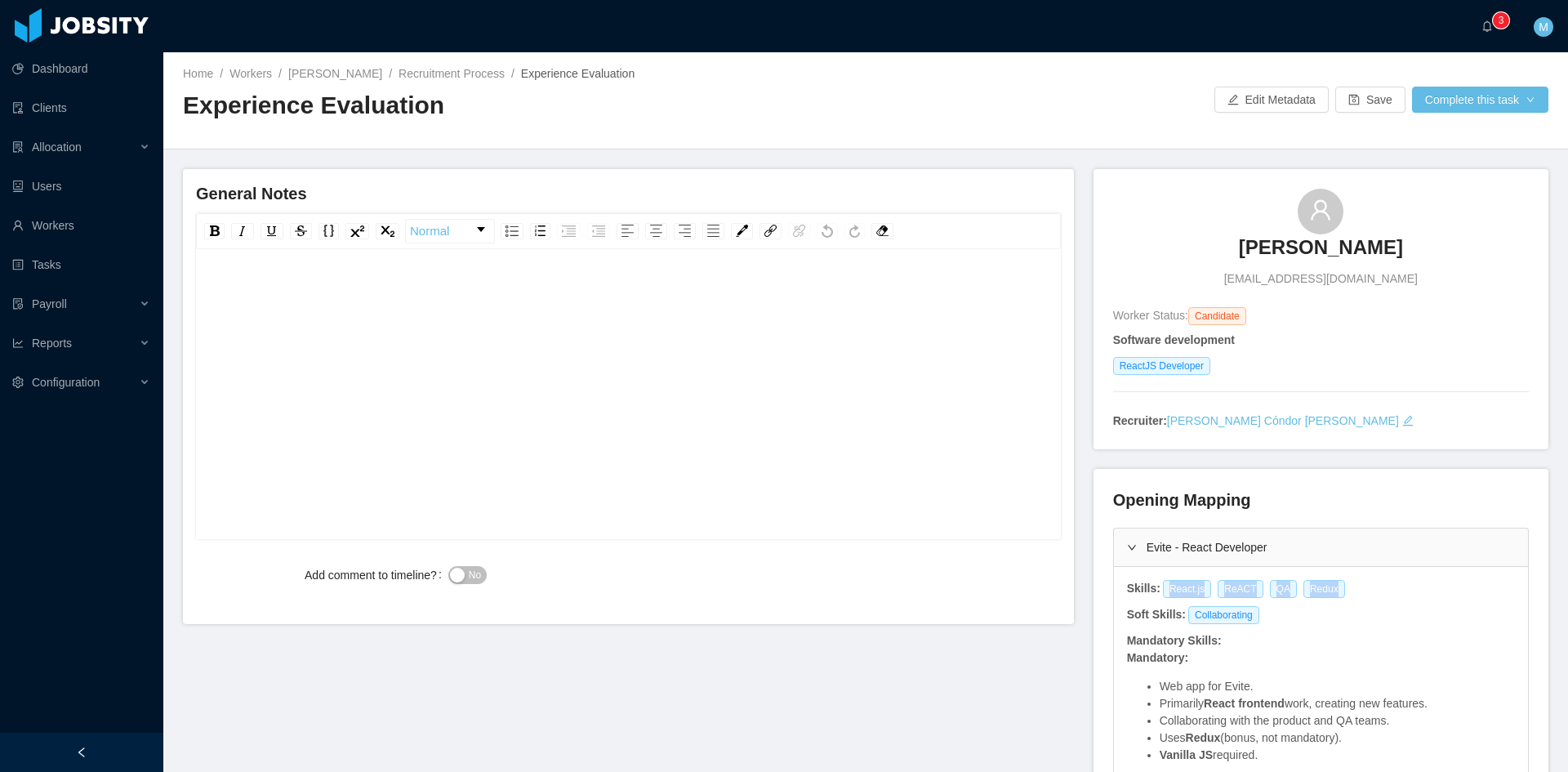
copy div "React.js ReACT QA Redux"
click at [486, 316] on div "rdw-editor" at bounding box center [629, 419] width 840 height 286
click at [722, 304] on div "**********" at bounding box center [629, 293] width 840 height 33
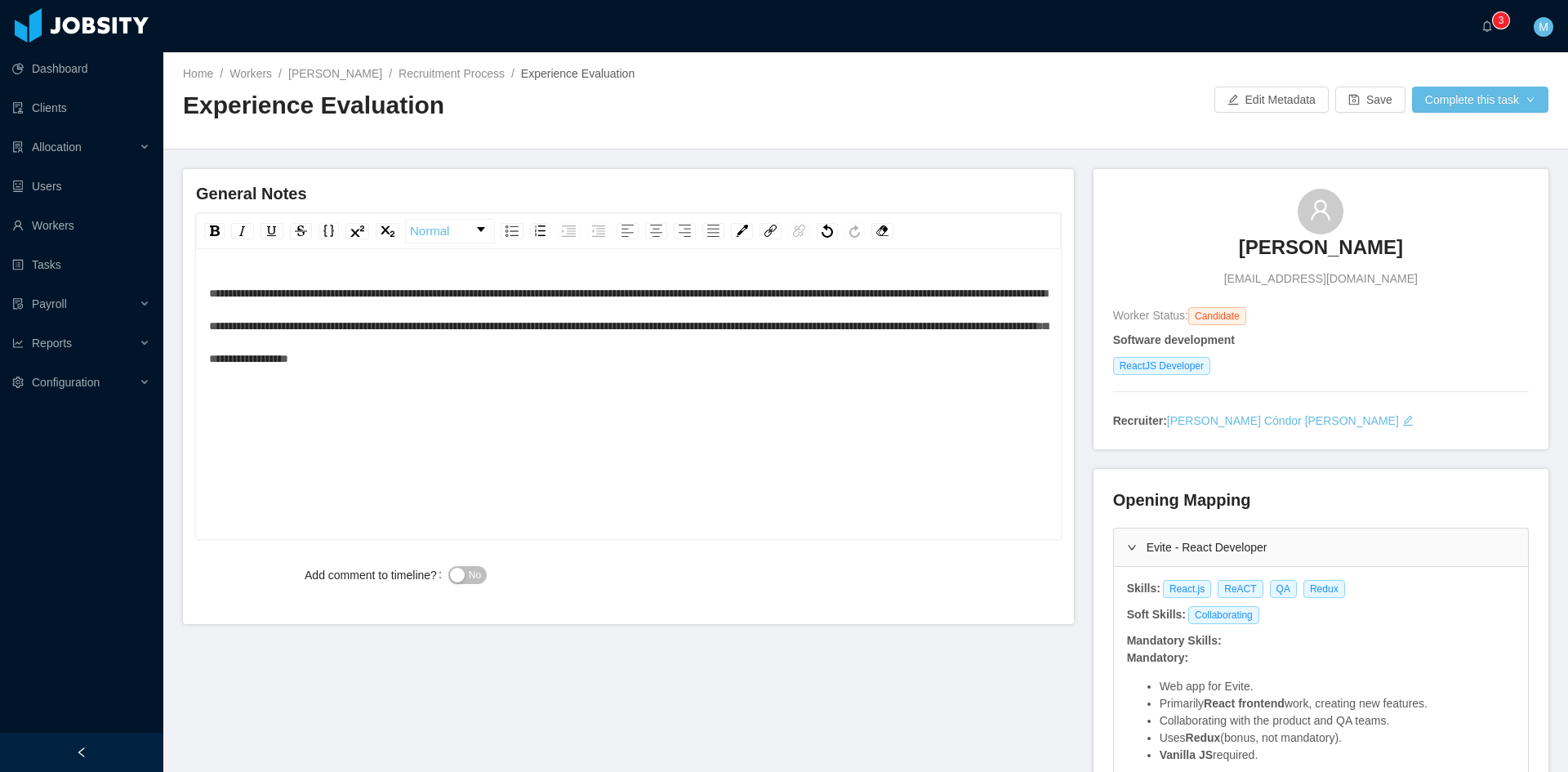
scroll to position [40, 0]
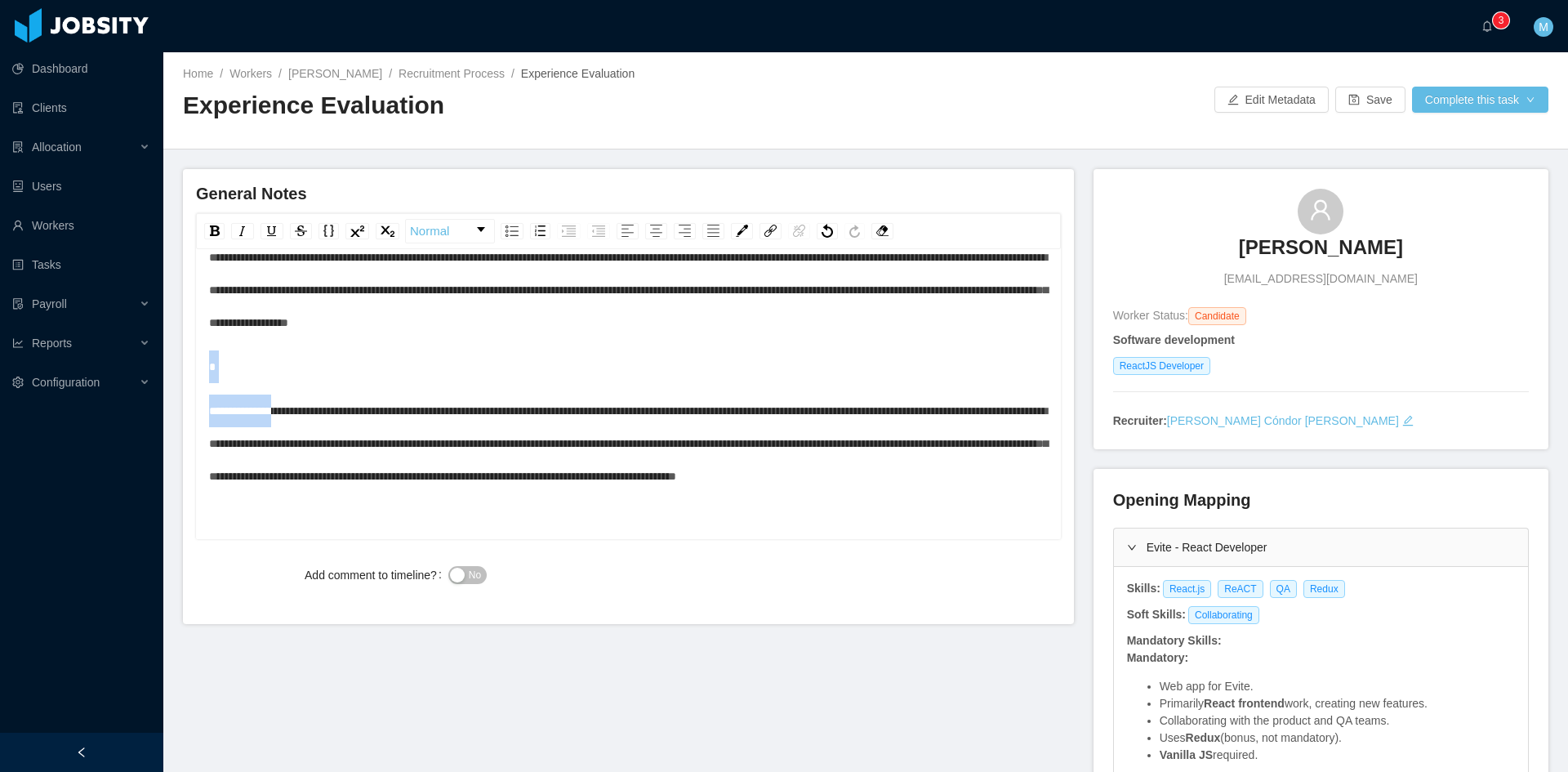
drag, startPoint x: 280, startPoint y: 408, endPoint x: 189, endPoint y: 353, distance: 106.3
click at [189, 353] on div "**********" at bounding box center [628, 396] width 891 height 455
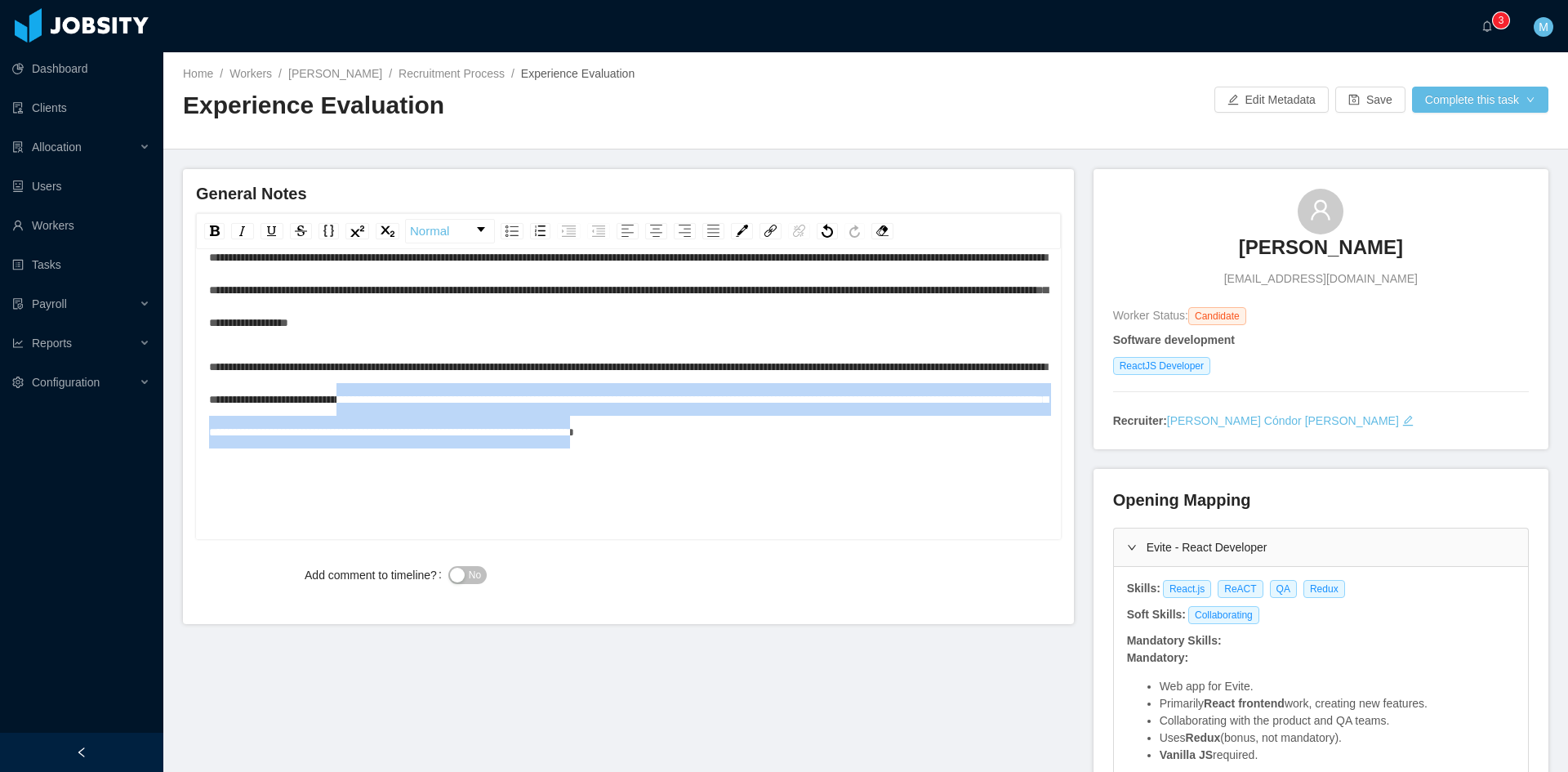
drag, startPoint x: 590, startPoint y: 403, endPoint x: 608, endPoint y: 513, distance: 111.5
click at [608, 448] on div "**********" at bounding box center [629, 399] width 840 height 98
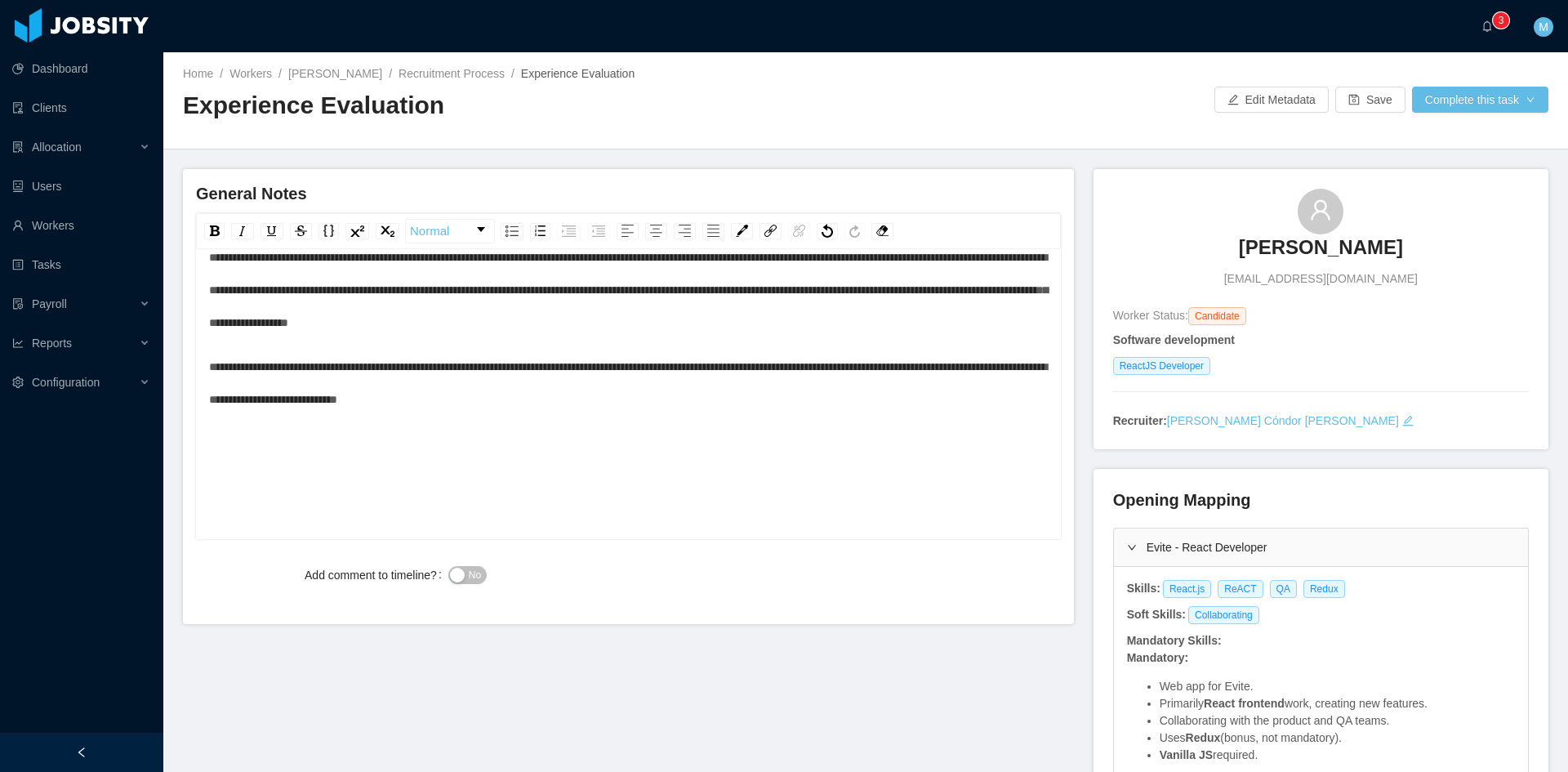
click at [468, 572] on span "No" at bounding box center [474, 575] width 12 height 17
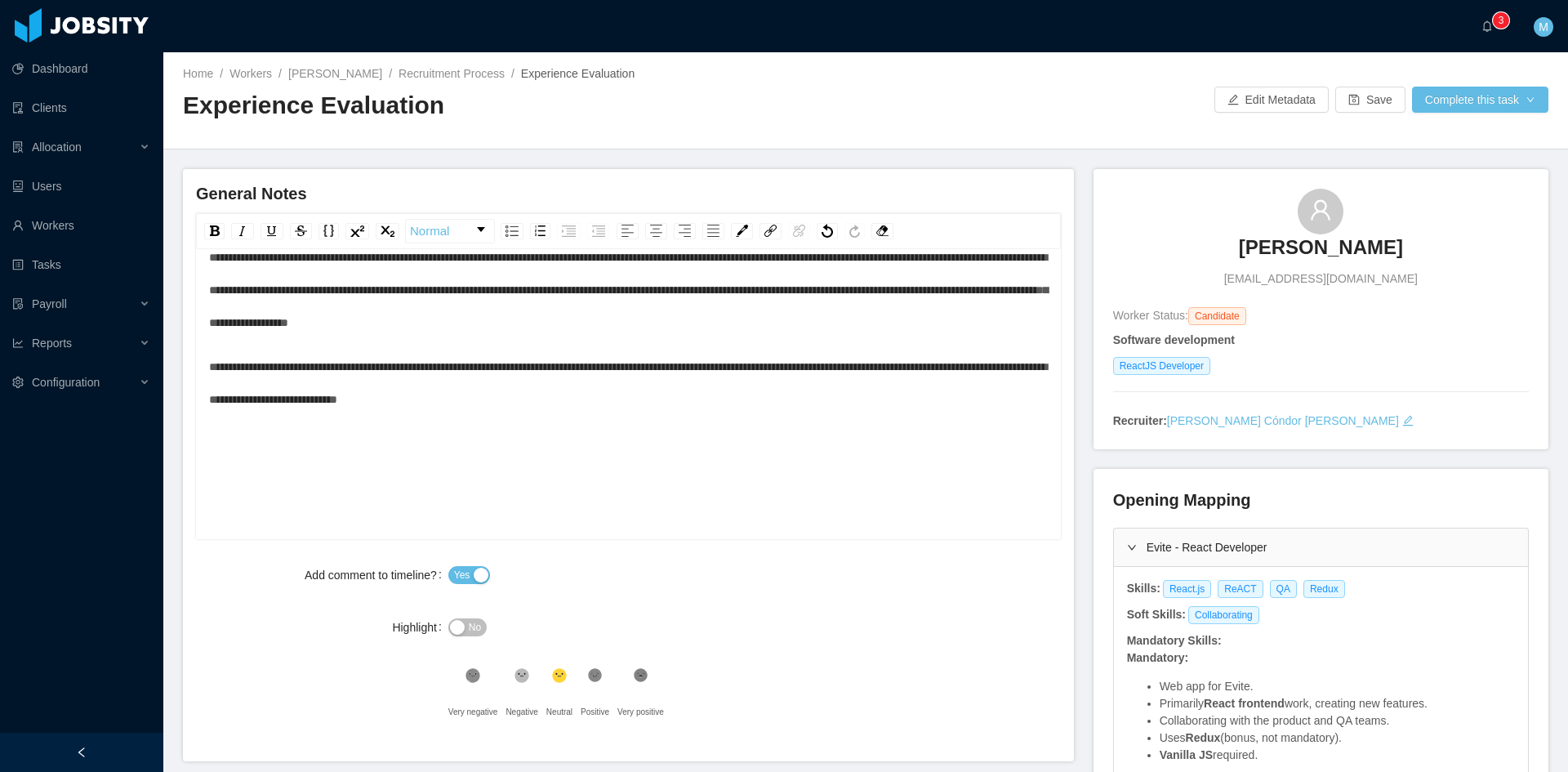
scroll to position [0, 0]
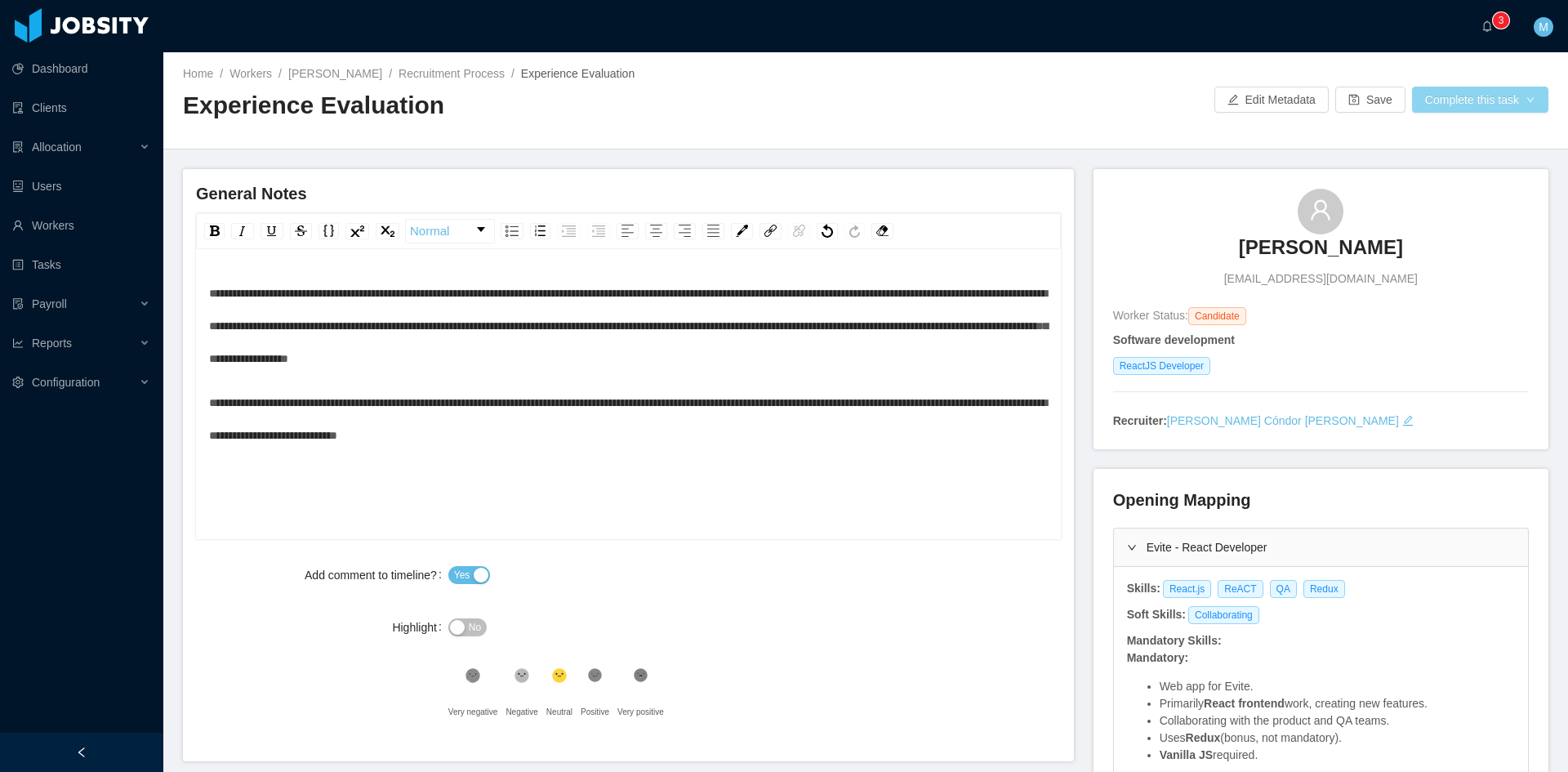
click at [1529, 96] on button "Complete this task" at bounding box center [1480, 99] width 136 height 26
click at [1490, 131] on button "Save Evaluation" at bounding box center [1470, 136] width 127 height 26
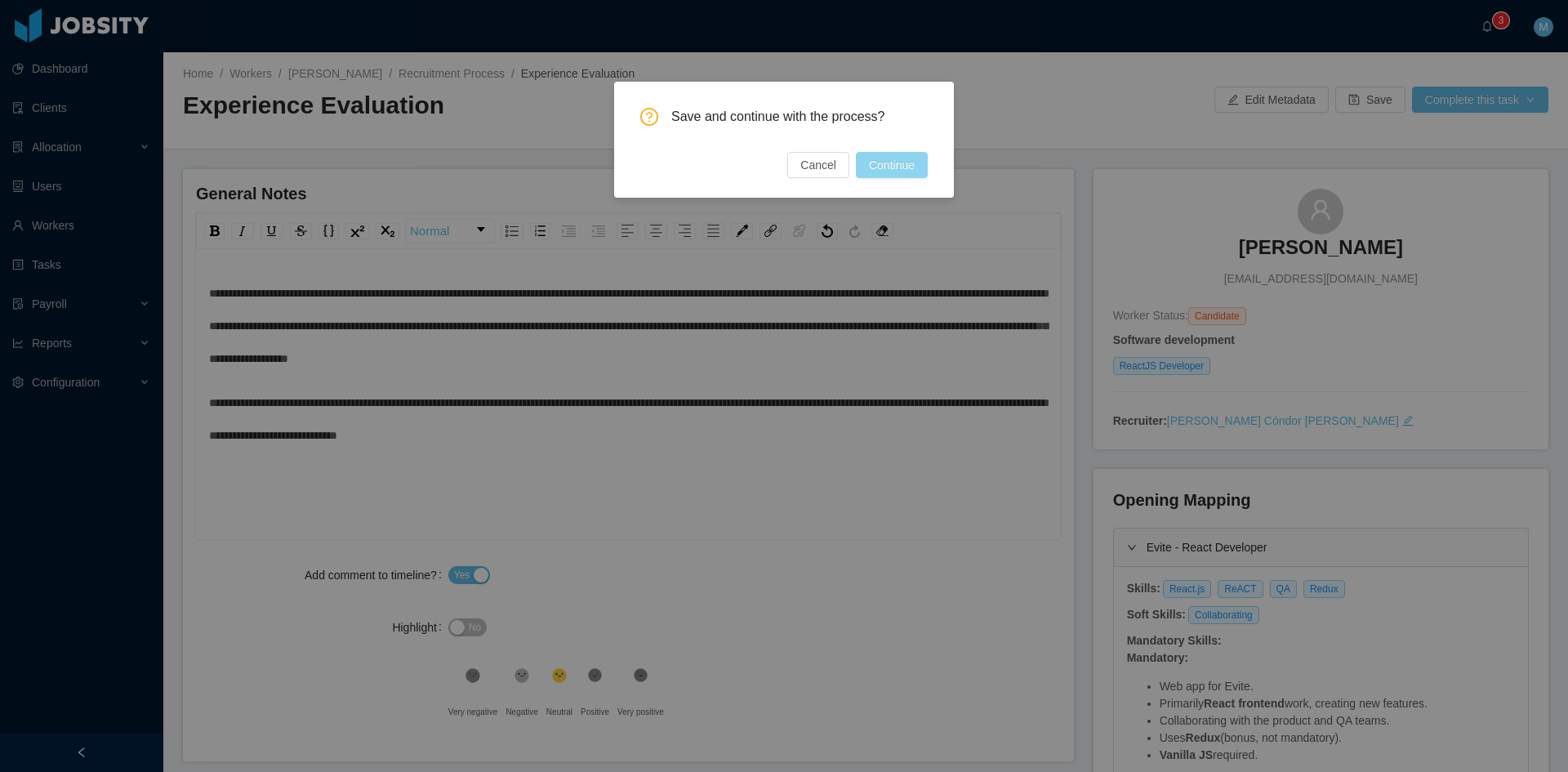
click at [902, 157] on button "Continue" at bounding box center [892, 165] width 72 height 26
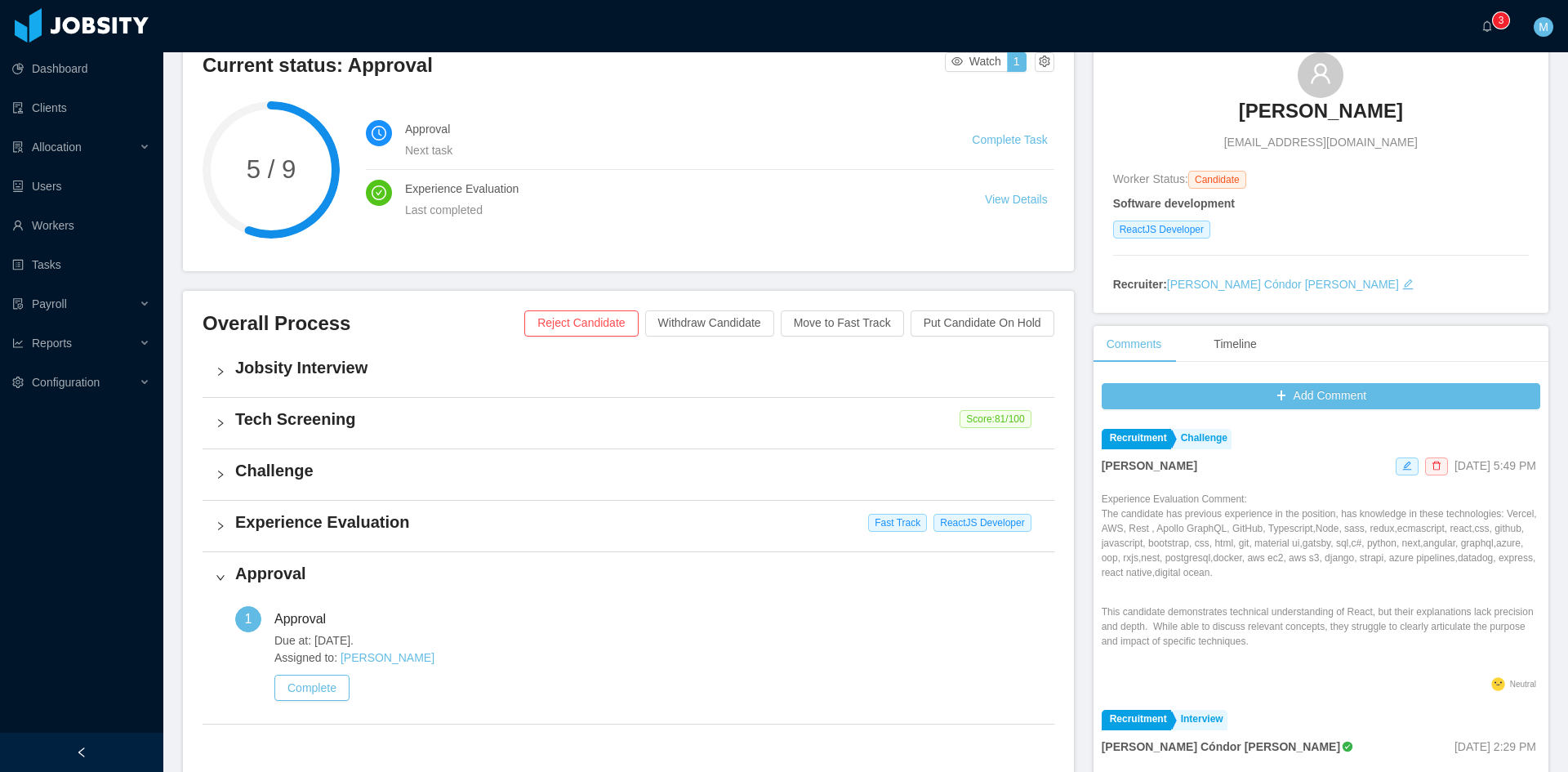
scroll to position [409, 0]
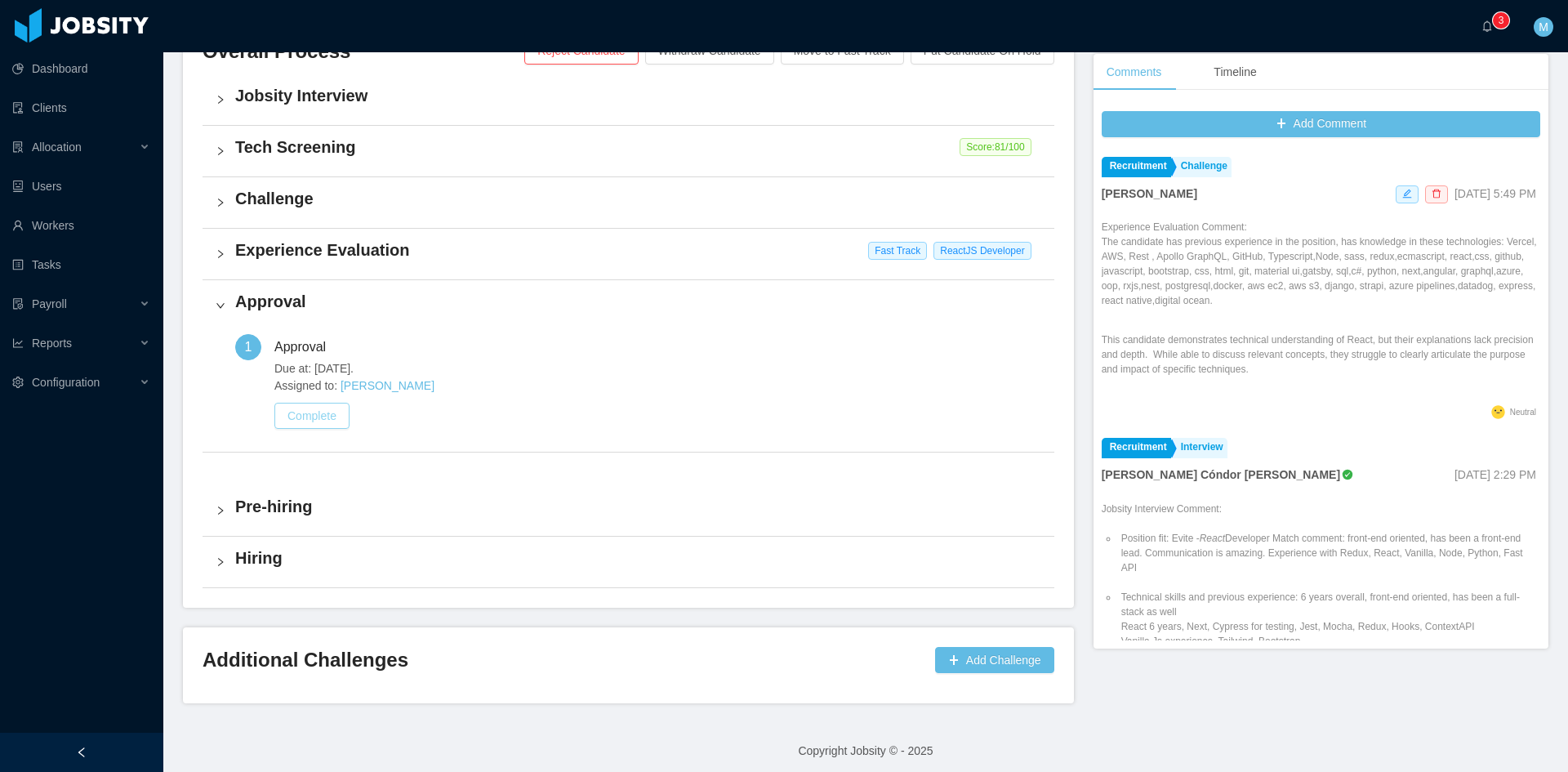
click at [310, 416] on button "Complete" at bounding box center [312, 415] width 75 height 26
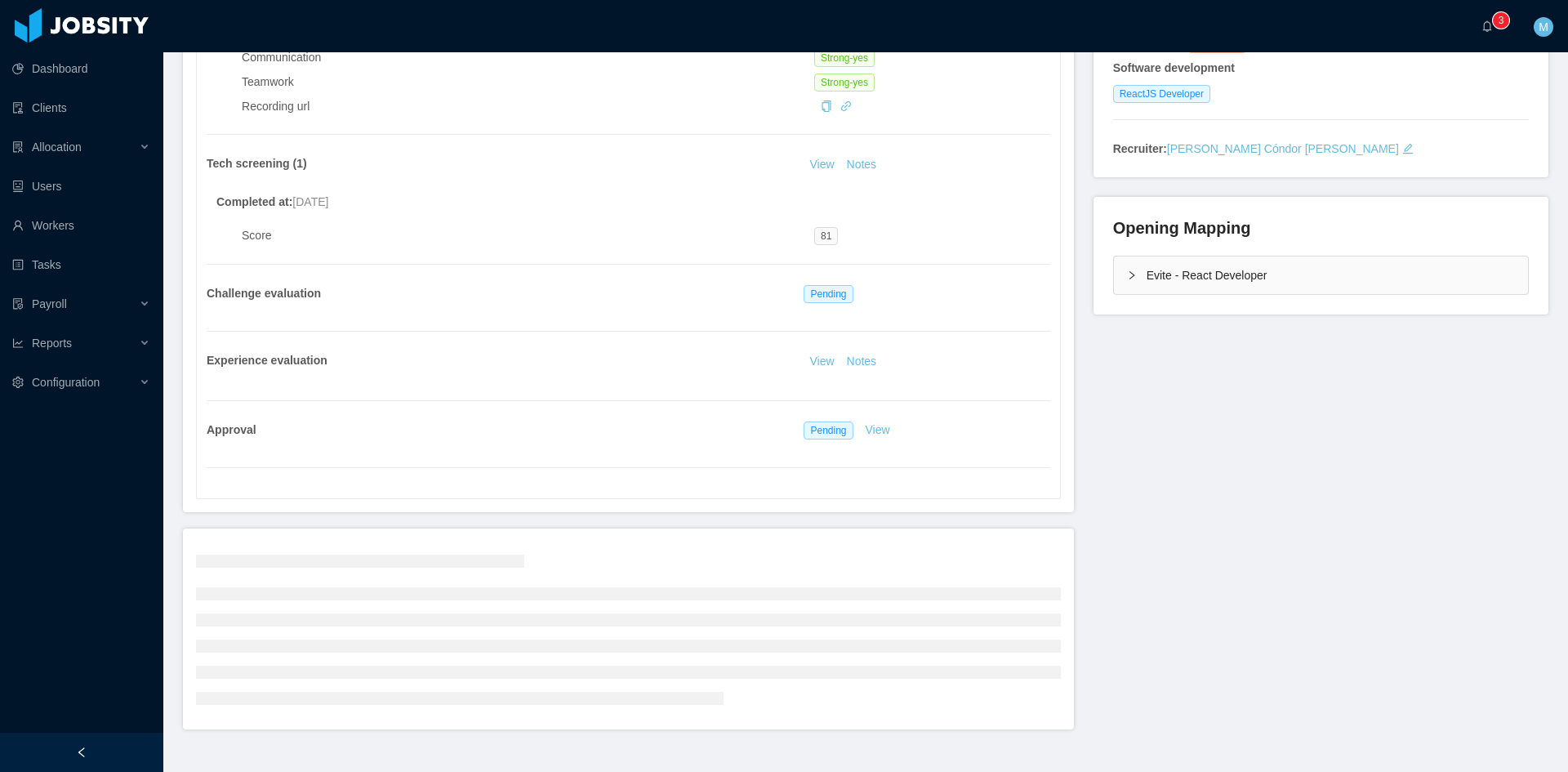
scroll to position [306, 0]
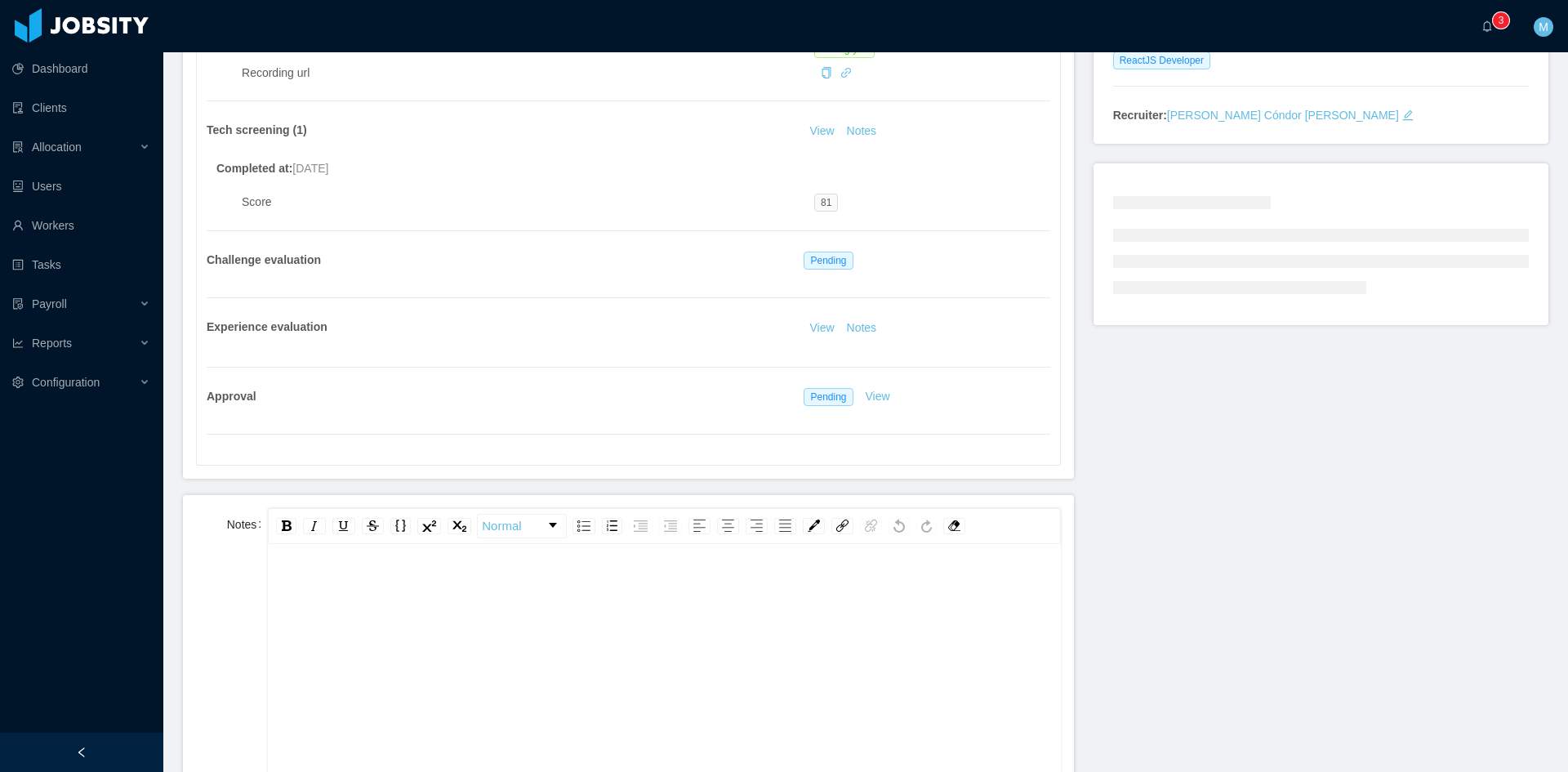
click at [357, 560] on div "rdw-wrapper" at bounding box center [664, 691] width 792 height 286
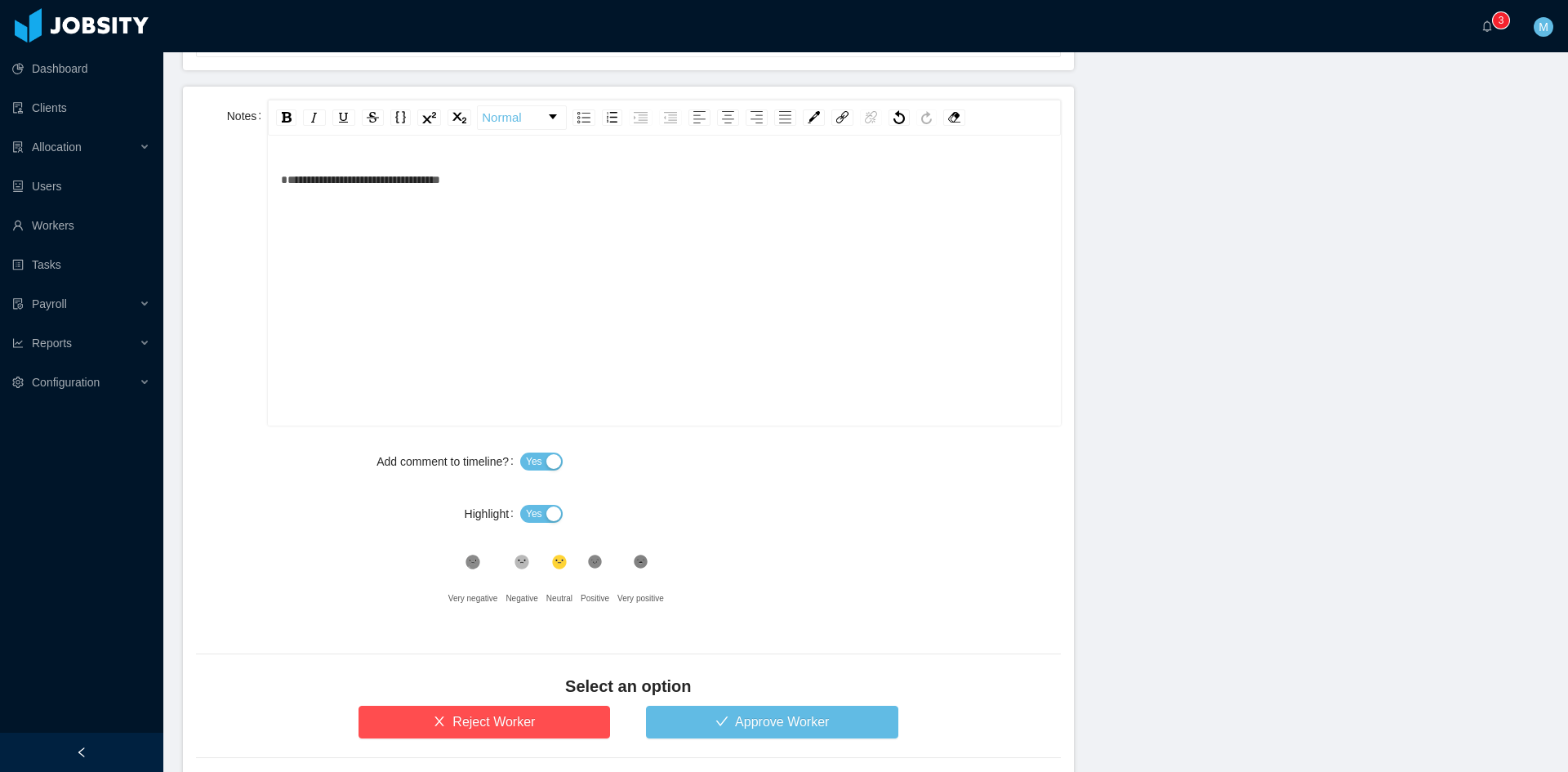
scroll to position [810, 0]
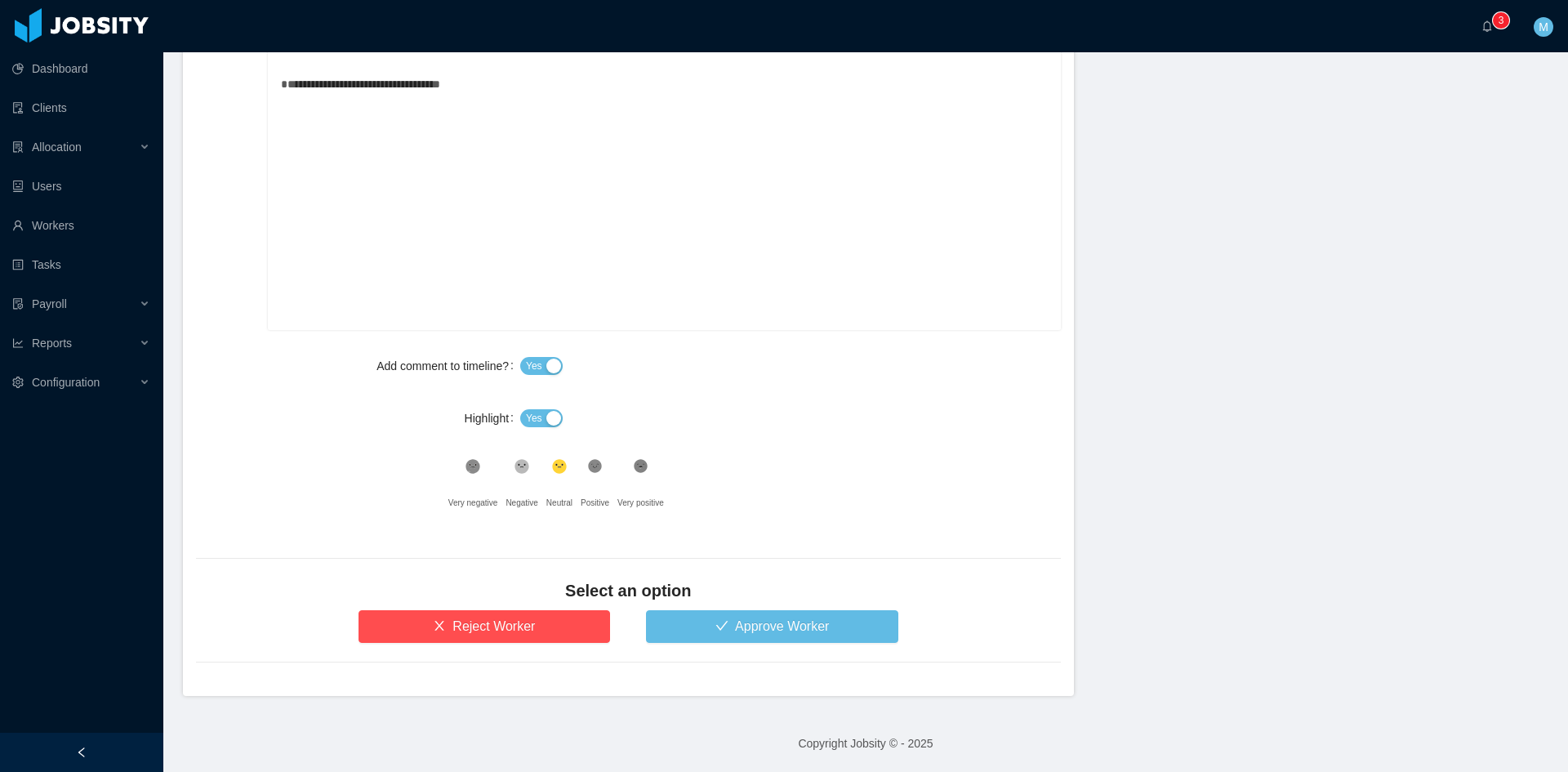
click at [525, 428] on div "Yes" at bounding box center [790, 418] width 541 height 33
click at [526, 421] on span "Yes" at bounding box center [535, 418] width 17 height 17
click at [682, 638] on button "Approve Worker" at bounding box center [772, 627] width 253 height 33
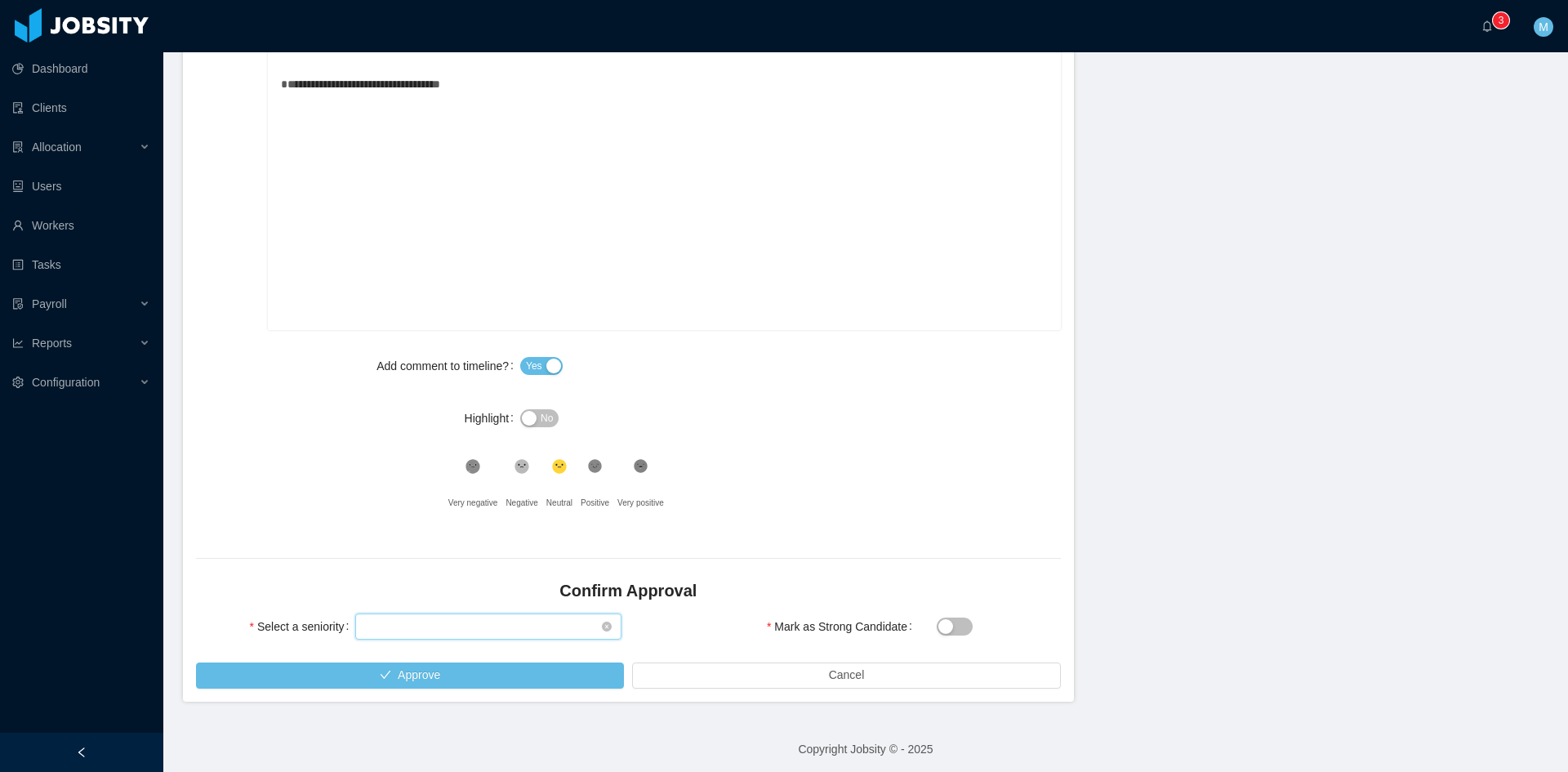
click at [454, 614] on div "Select seniority" at bounding box center [489, 627] width 266 height 26
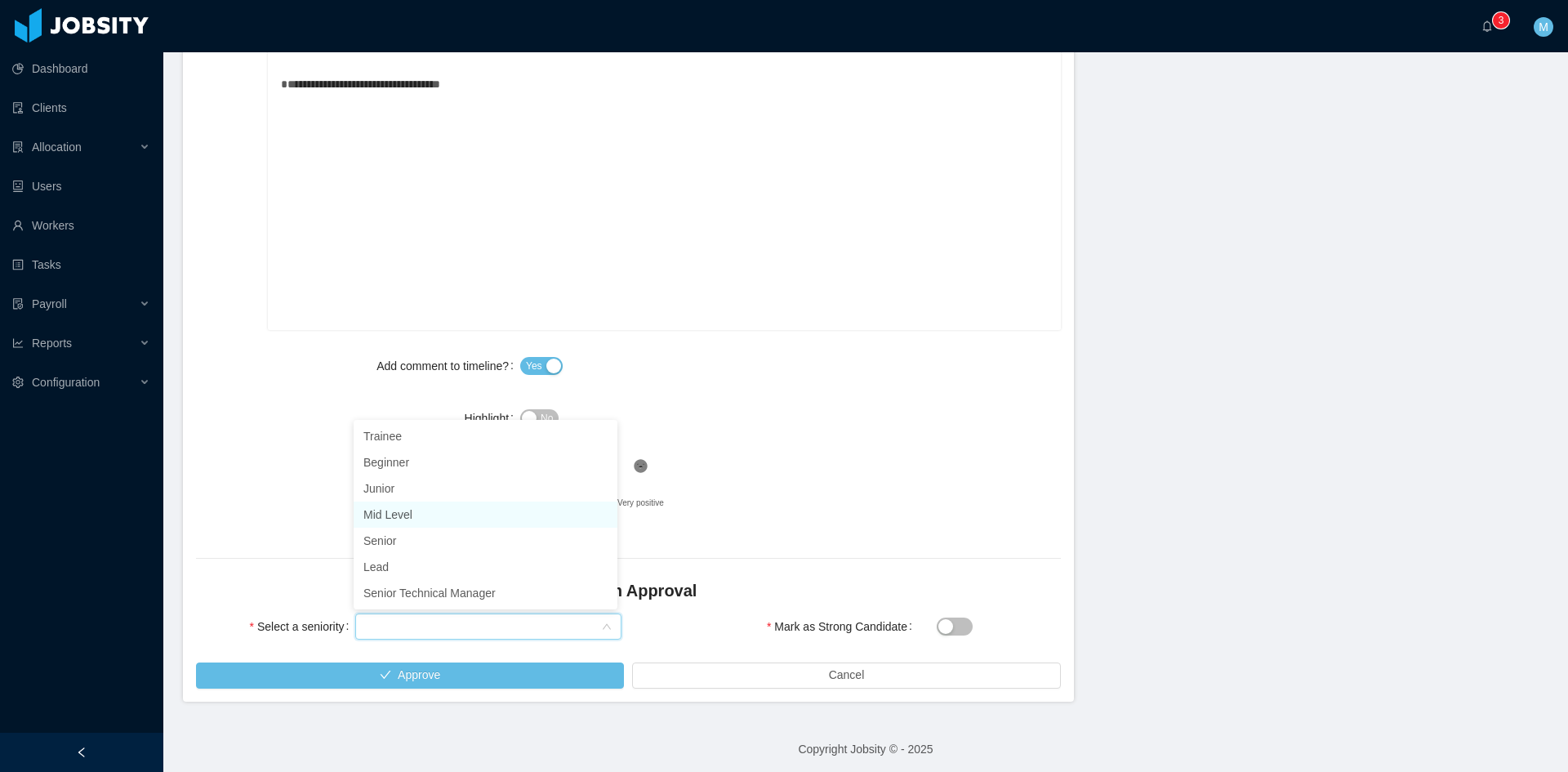
click at [416, 514] on li "Mid Level" at bounding box center [485, 515] width 264 height 26
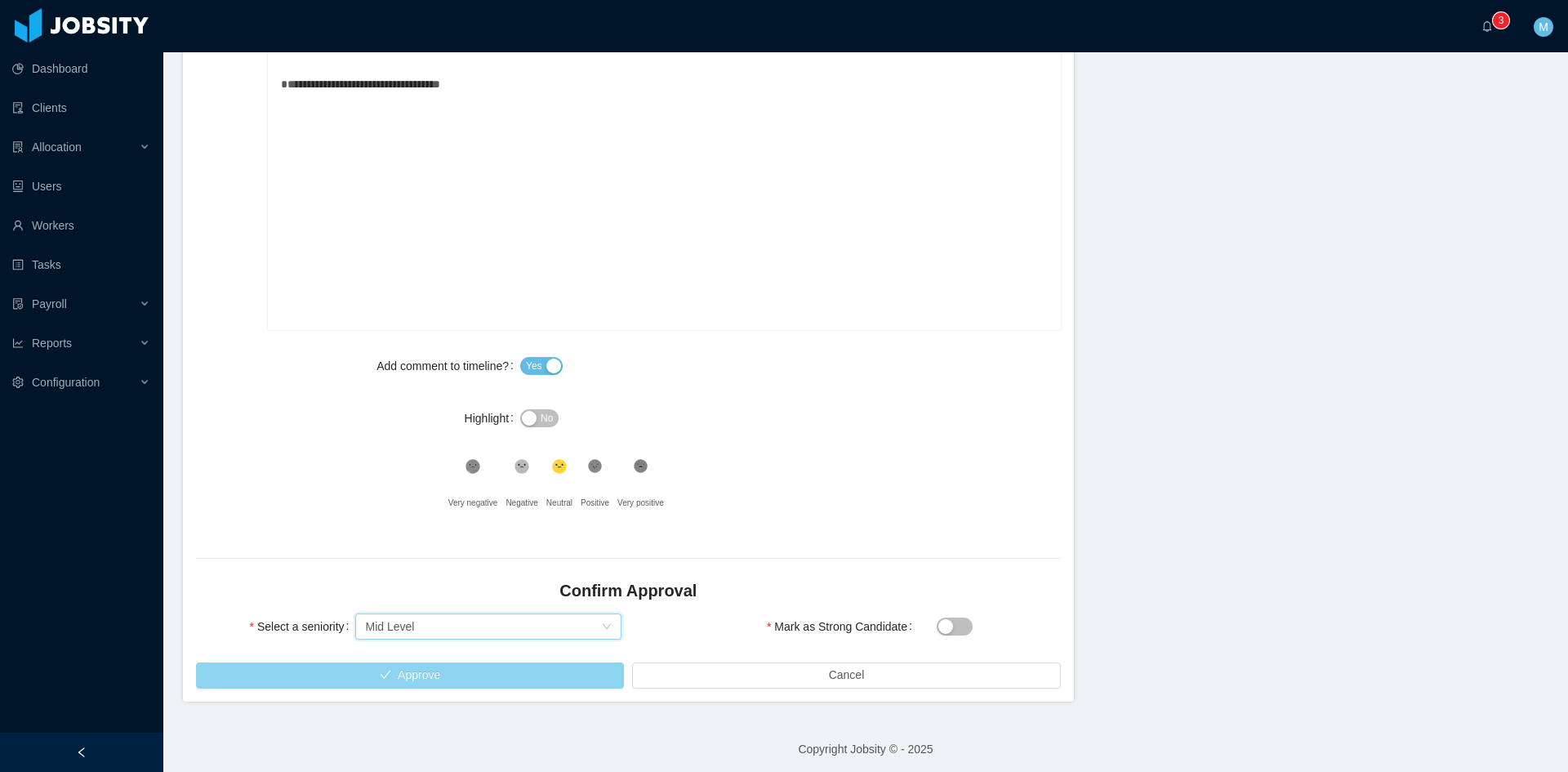
click at [428, 666] on button "Approve" at bounding box center [410, 676] width 428 height 26
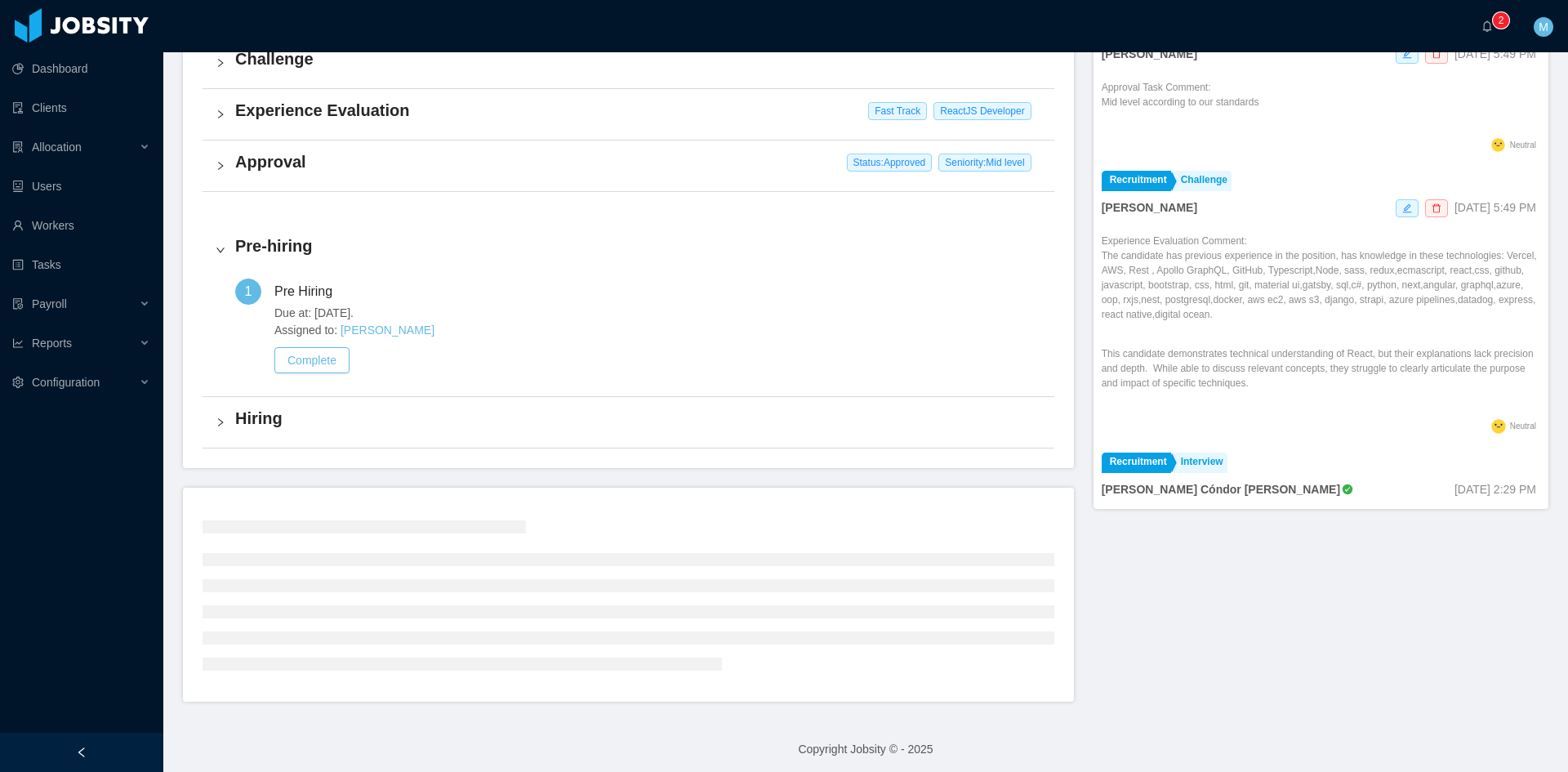
scroll to position [410, 0]
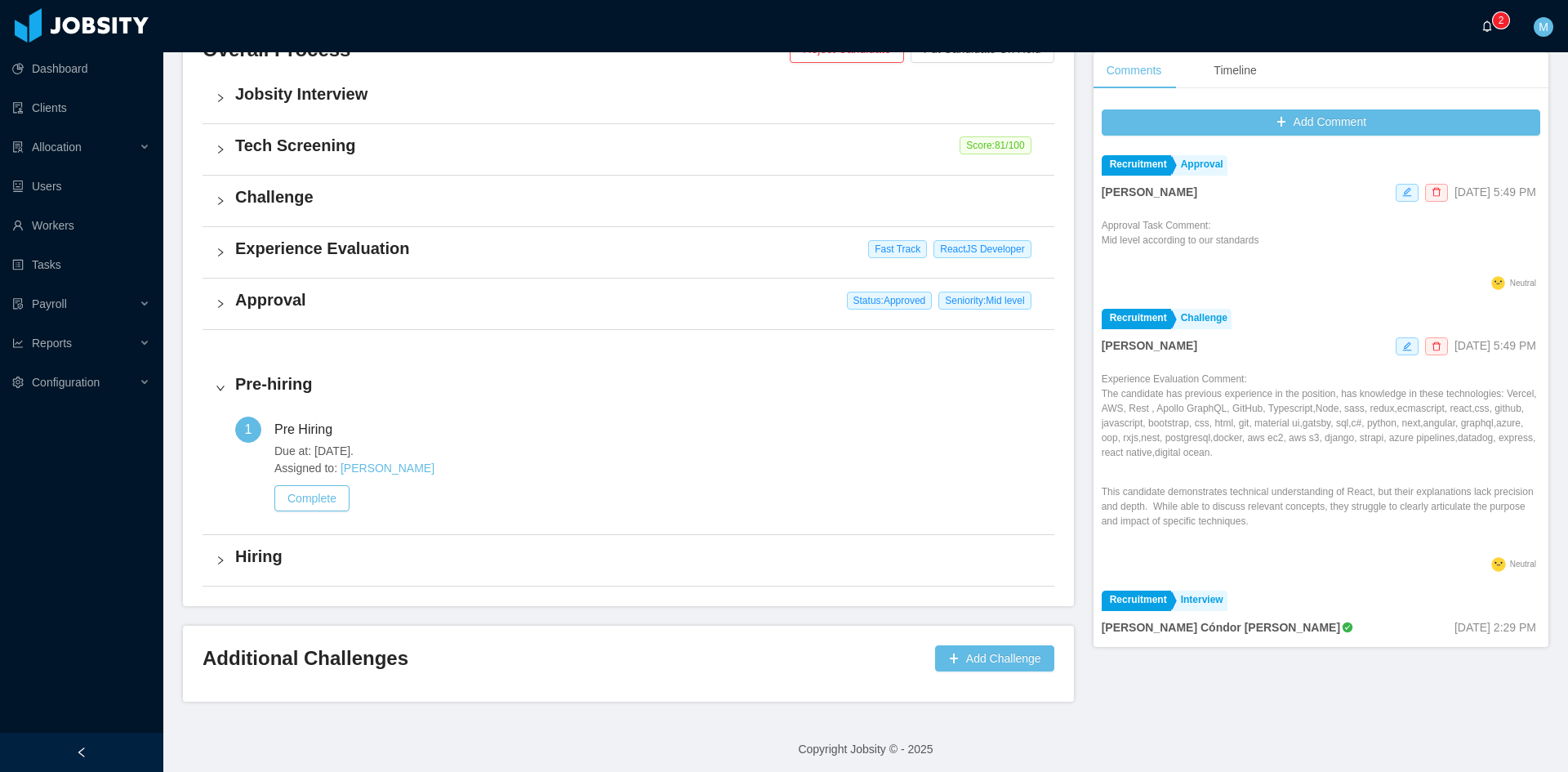
click at [1491, 26] on icon "icon: bell" at bounding box center [1487, 26] width 11 height 11
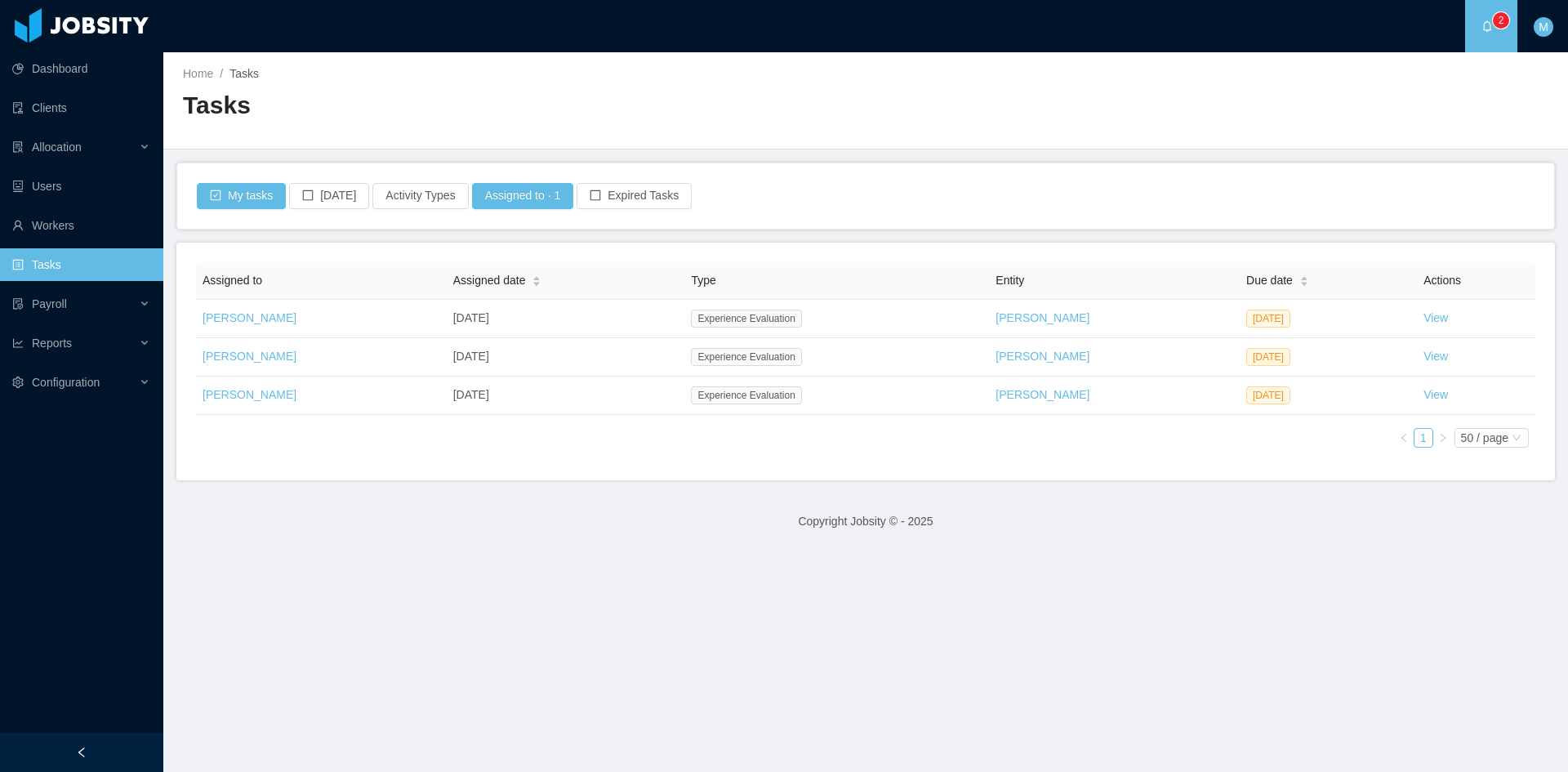
click at [678, 600] on main "Home / Tasks / Tasks My tasks Today Activity Types Assigned to · 1 Expired Task…" at bounding box center [865, 412] width 1404 height 720
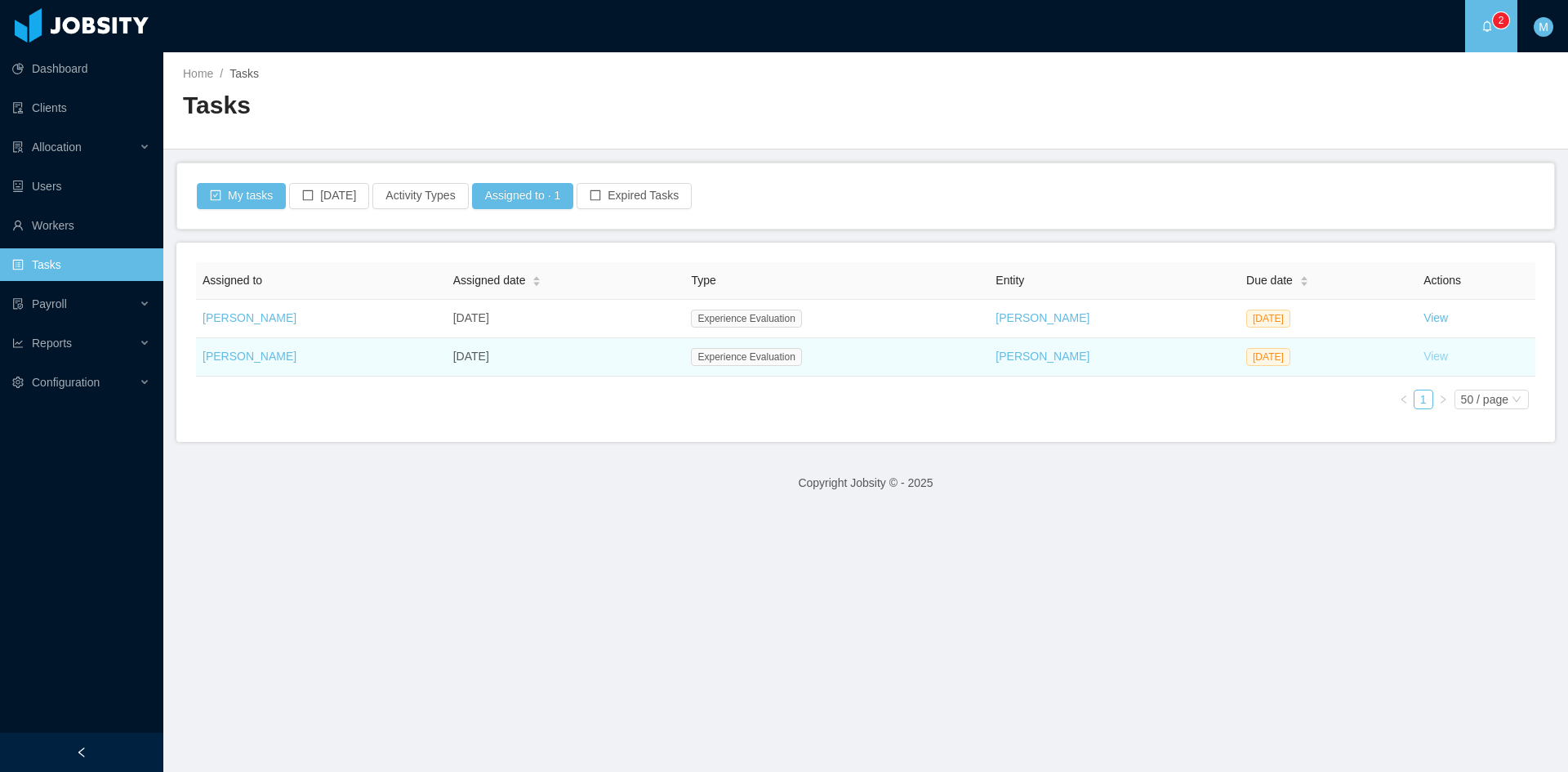
click at [1424, 354] on link "View" at bounding box center [1436, 357] width 25 height 13
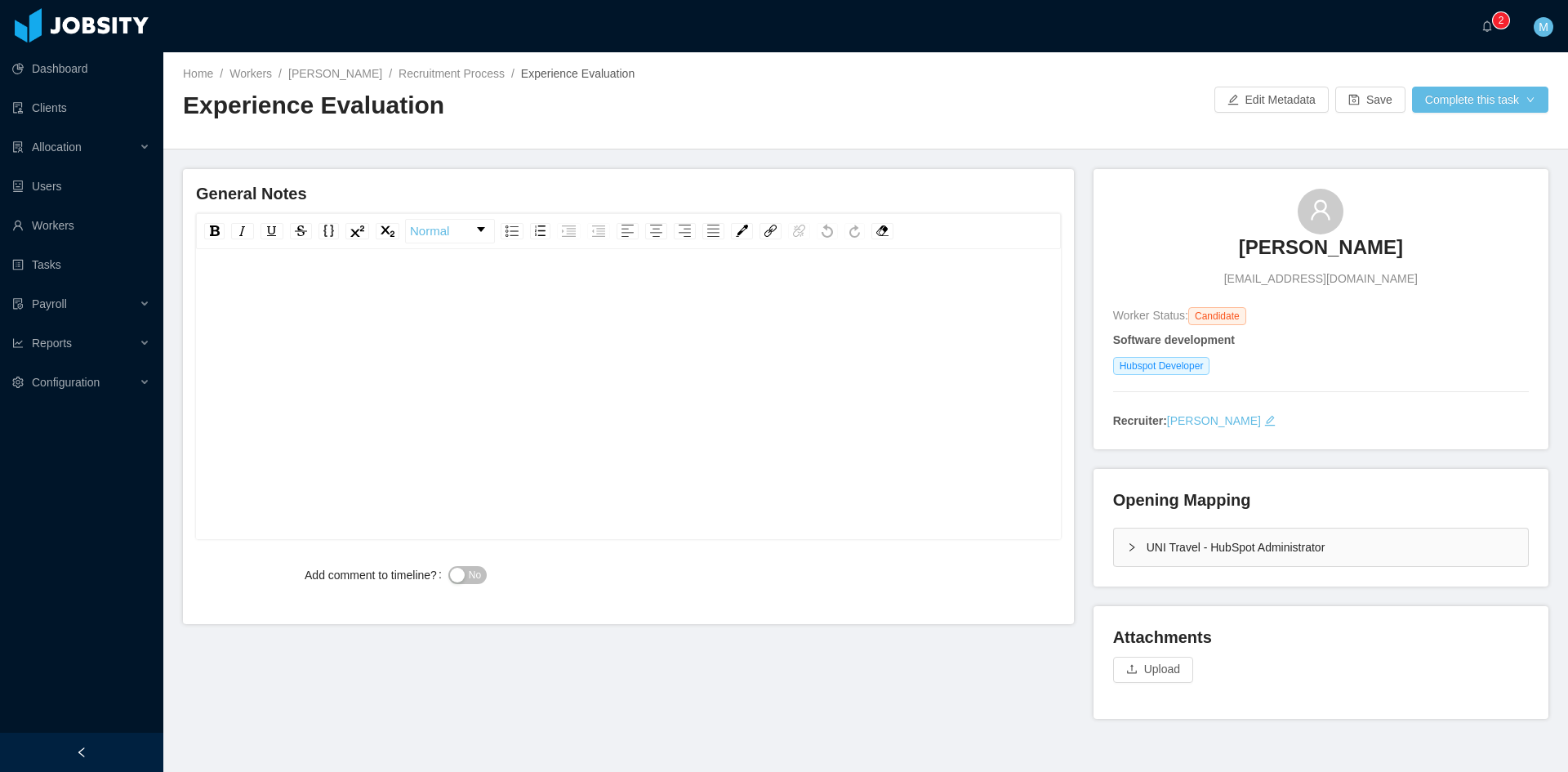
click at [1114, 545] on div "UNI Travel - HubSpot Administrator" at bounding box center [1321, 547] width 414 height 38
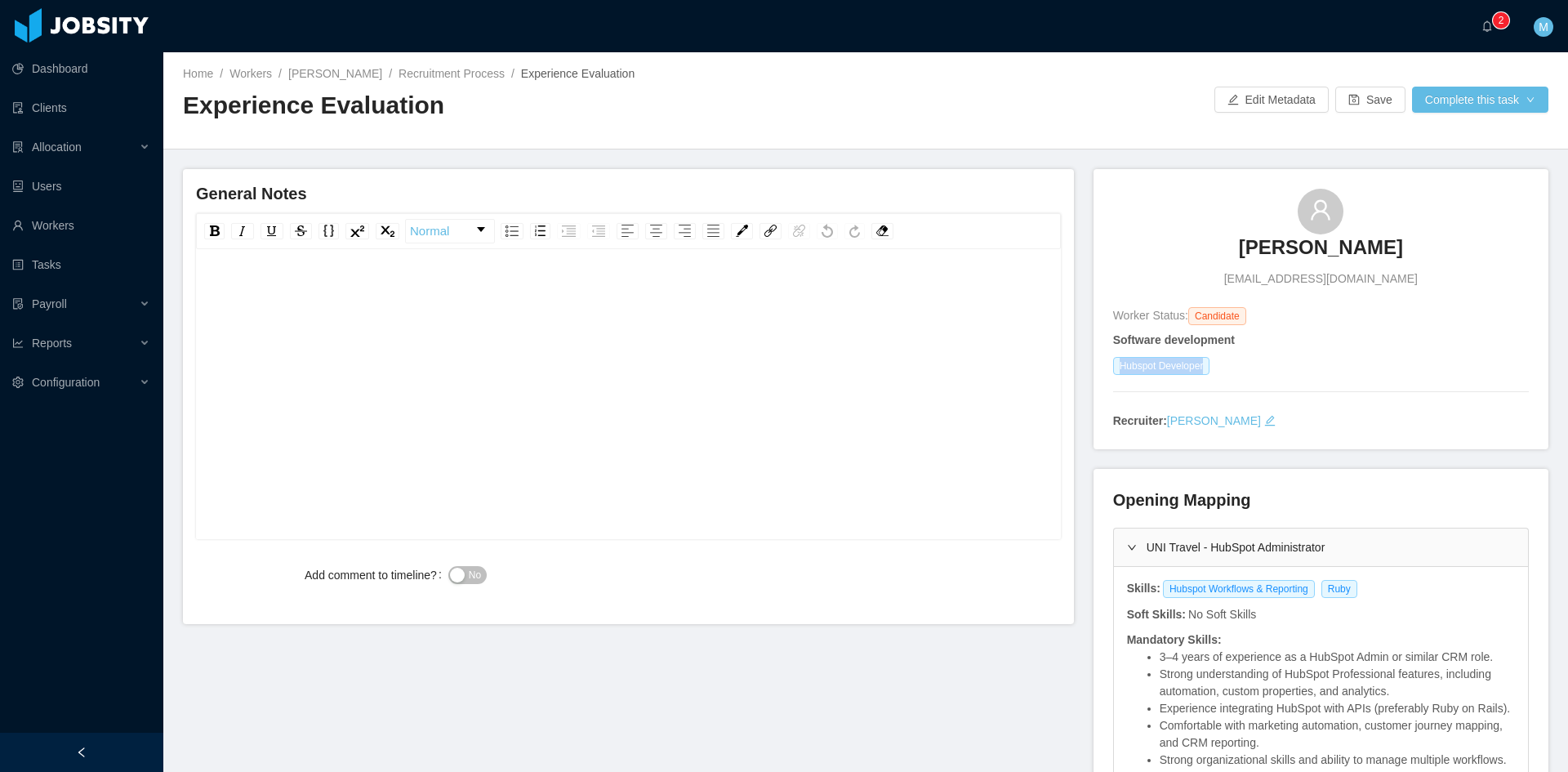
drag, startPoint x: 1108, startPoint y: 365, endPoint x: 1210, endPoint y: 373, distance: 102.3
click at [1210, 373] on div "Hubspot Developer" at bounding box center [1321, 367] width 416 height 18
copy span "Hubspot Developer"
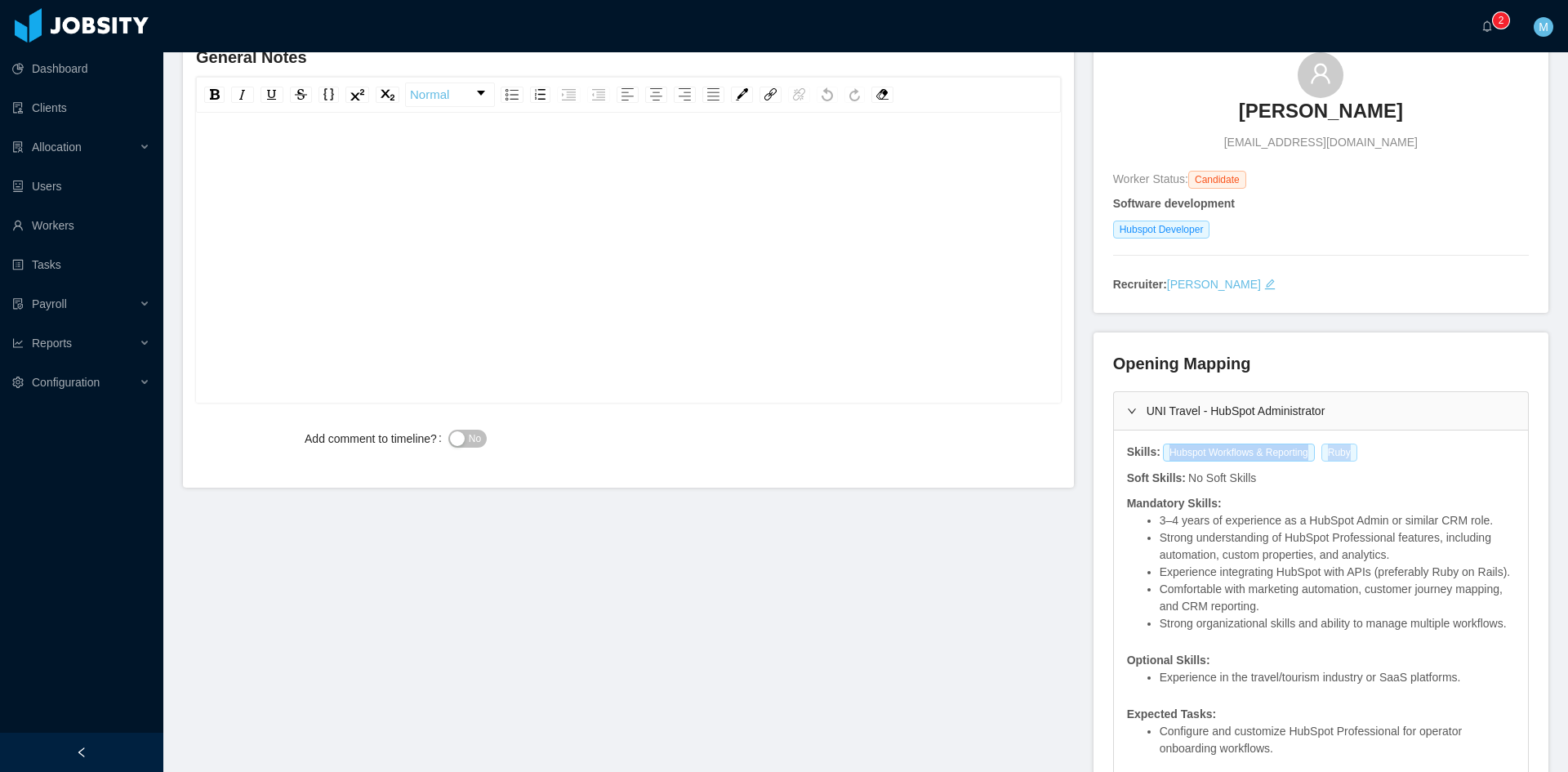
drag, startPoint x: 1155, startPoint y: 456, endPoint x: 1337, endPoint y: 449, distance: 182.1
click at [1337, 449] on div "Hubspot Workflows & Reporting Ruby" at bounding box center [1262, 453] width 203 height 18
copy div "Hubspot Workflows & Reporting Ruby"
click at [514, 286] on div "rdw-editor" at bounding box center [629, 283] width 840 height 286
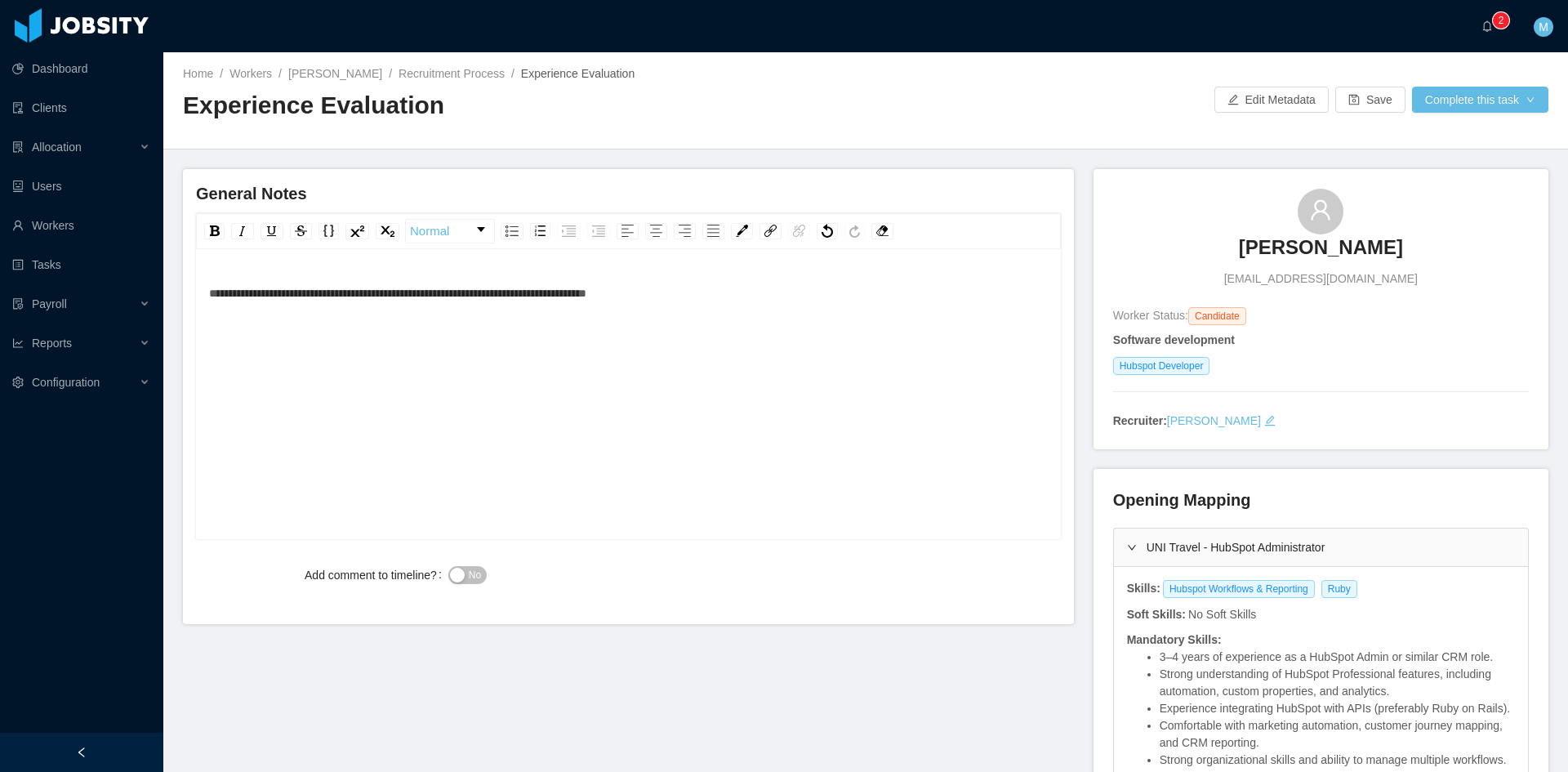
click at [776, 315] on div "**********" at bounding box center [629, 419] width 840 height 286
click at [602, 345] on div "**********" at bounding box center [629, 419] width 840 height 286
click at [558, 333] on div "**********" at bounding box center [629, 309] width 840 height 65
click at [467, 578] on div "No" at bounding box center [664, 575] width 432 height 33
click at [468, 575] on span "No" at bounding box center [474, 575] width 12 height 17
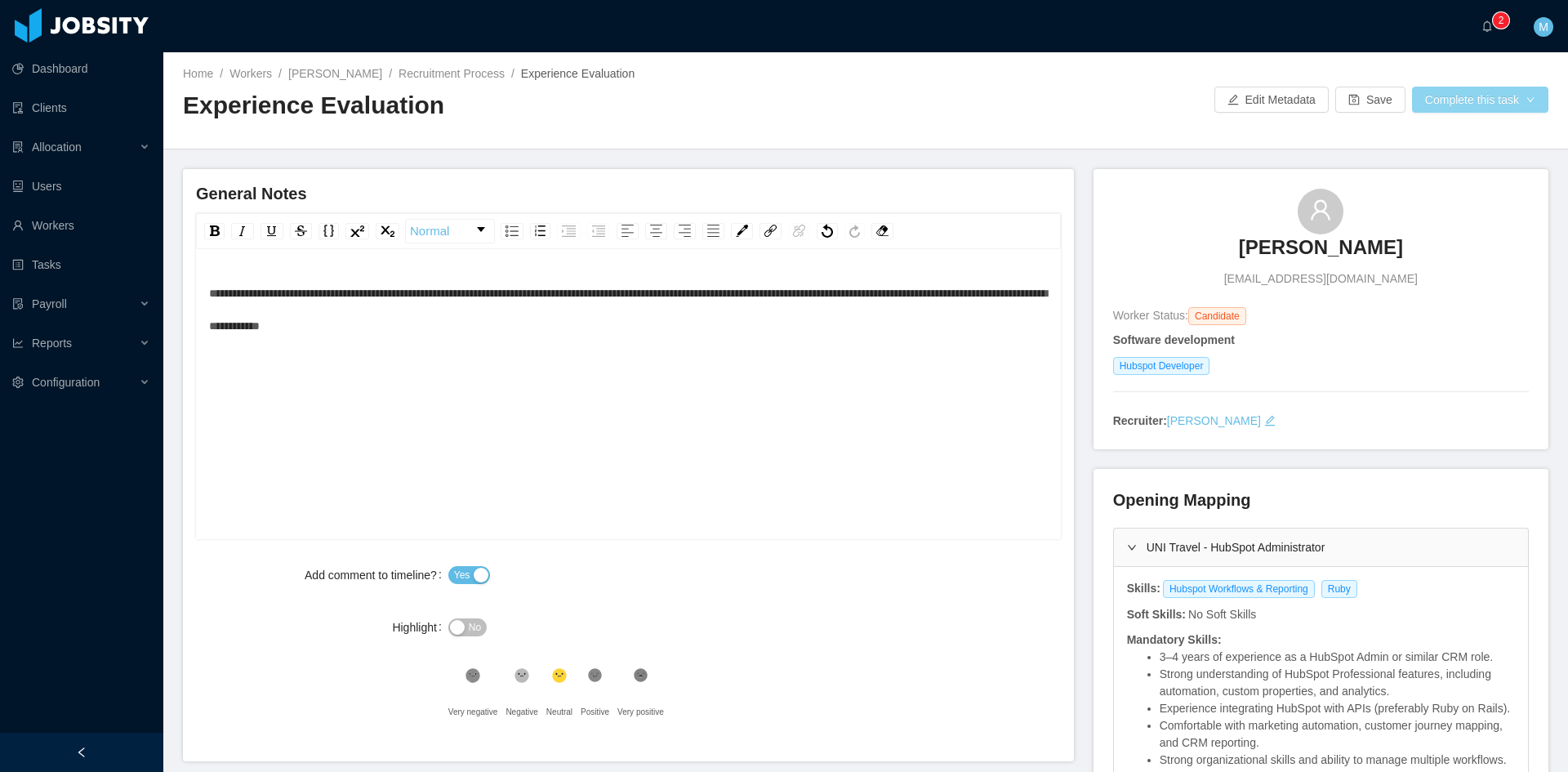
click at [1473, 106] on button "Complete this task" at bounding box center [1480, 99] width 136 height 26
click at [1488, 136] on button "Save Evaluation" at bounding box center [1470, 136] width 127 height 26
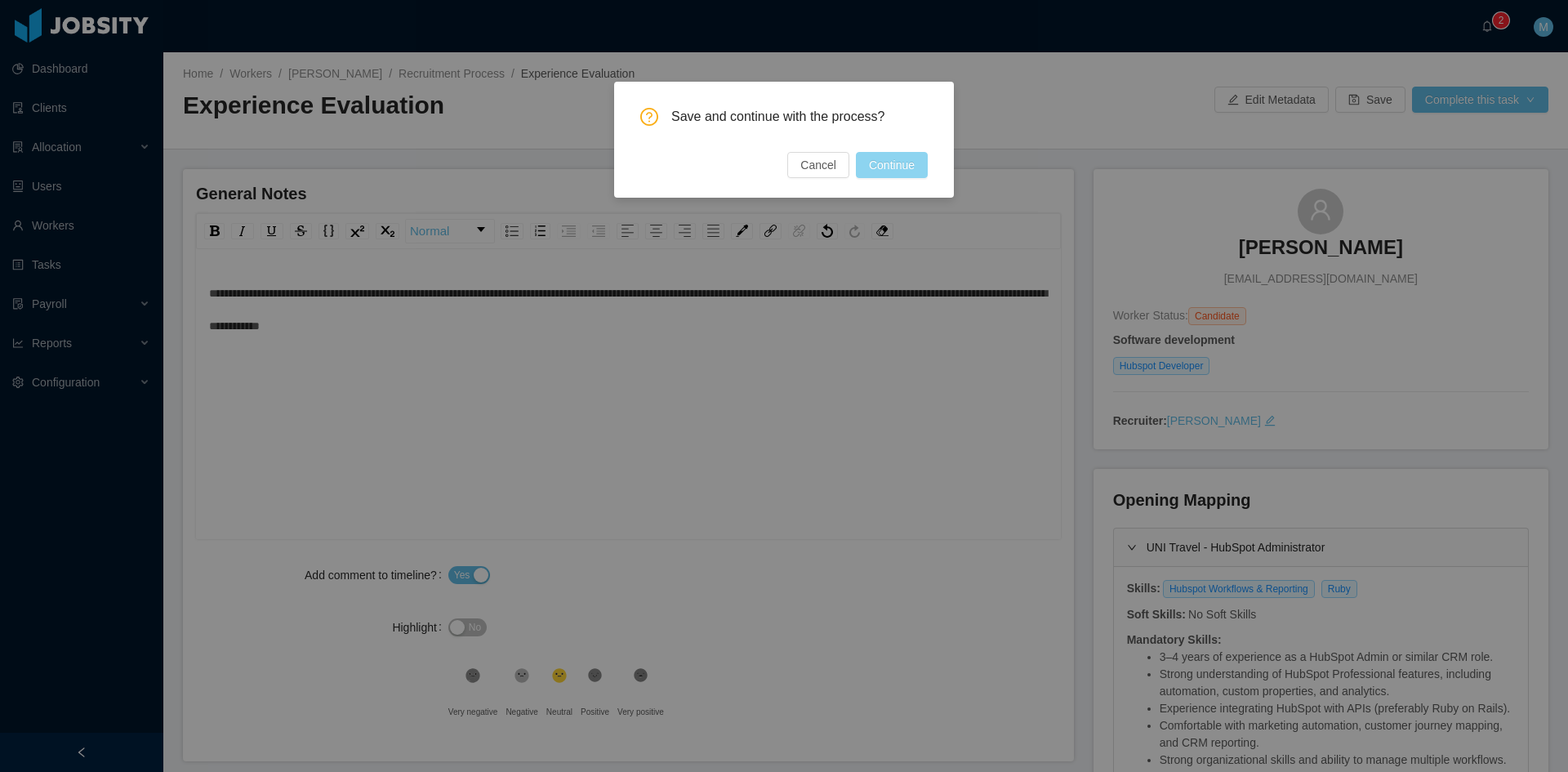
click at [890, 170] on button "Continue" at bounding box center [892, 165] width 72 height 26
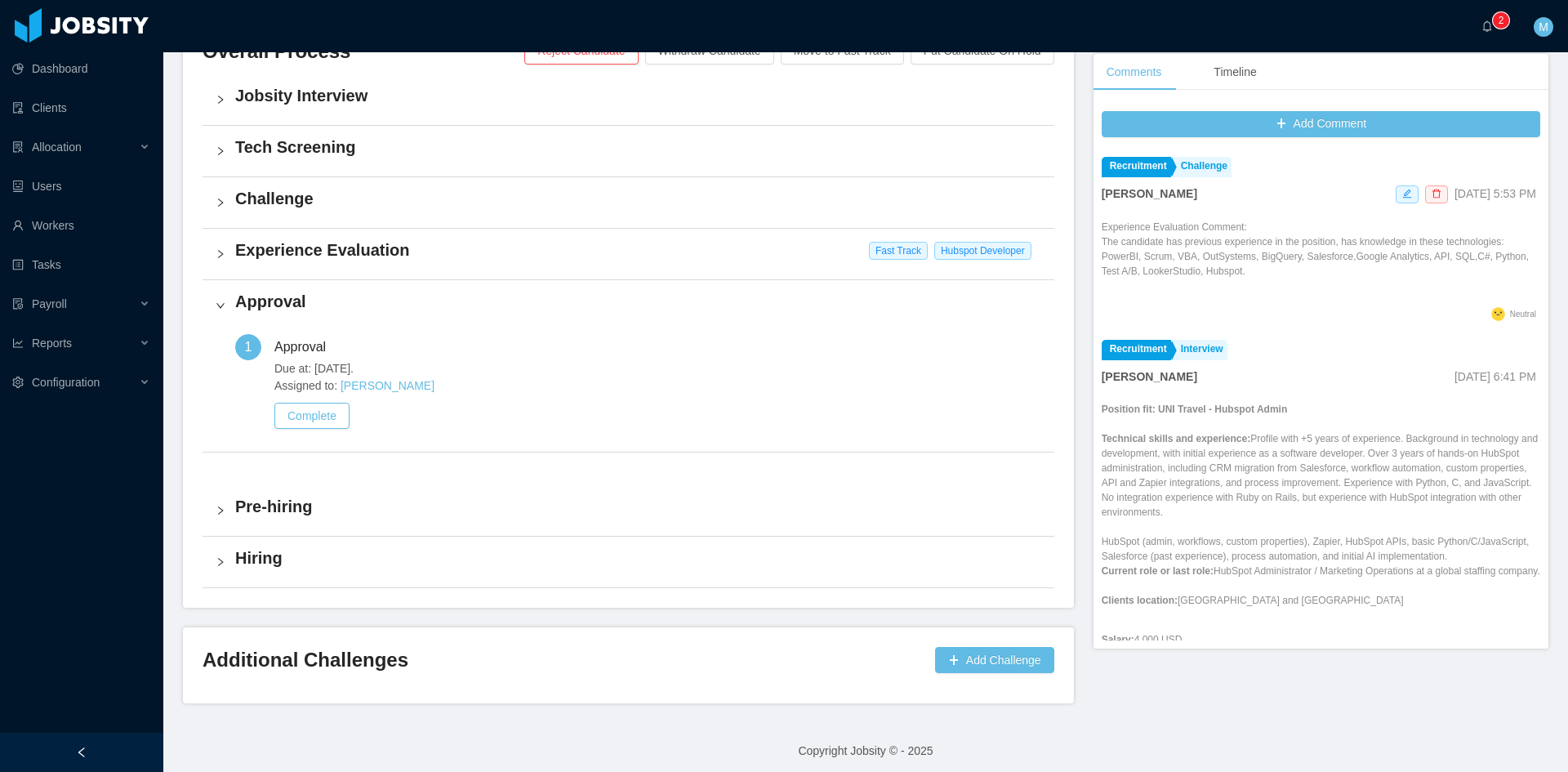
scroll to position [416, 0]
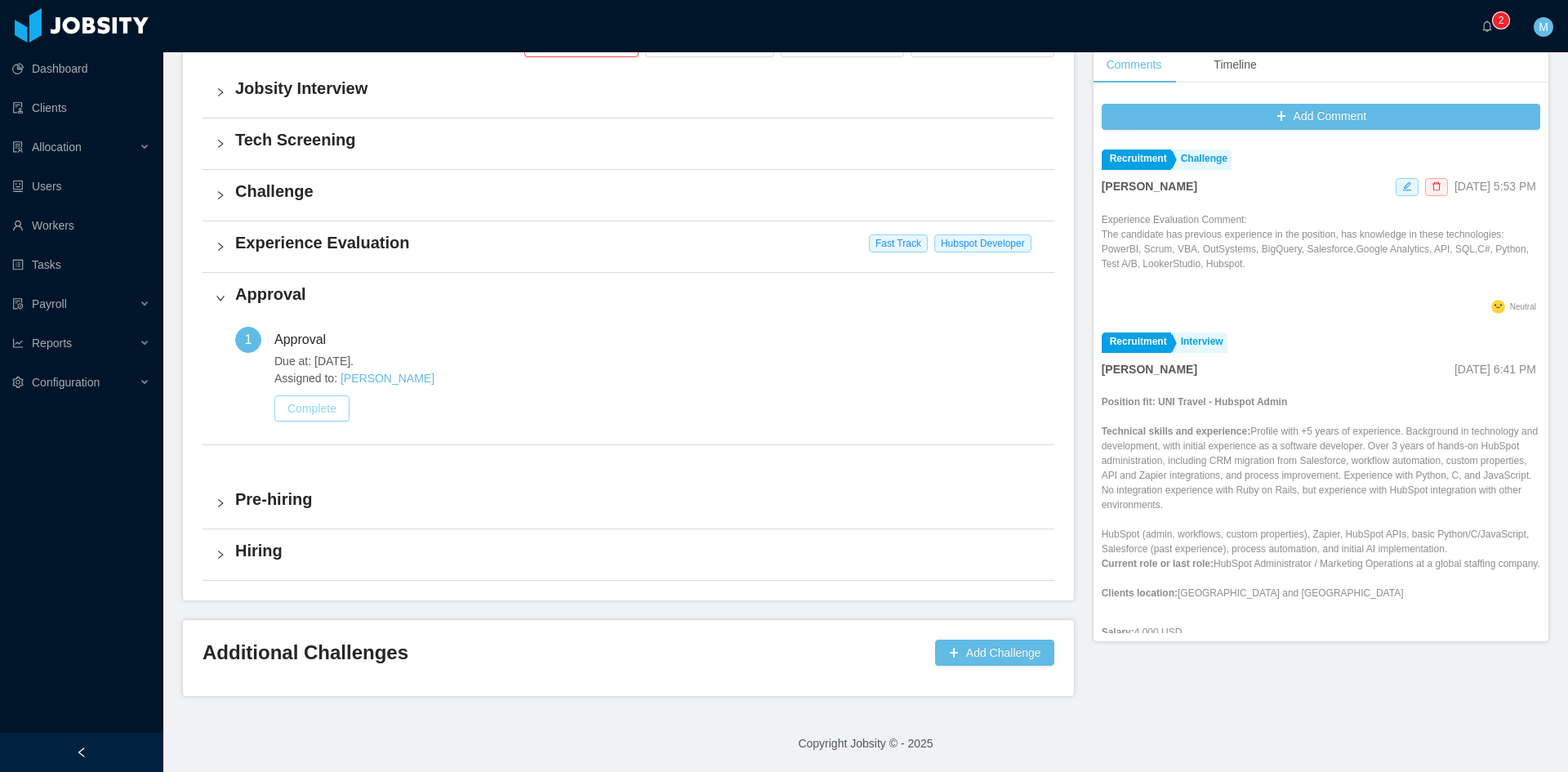
click at [282, 414] on button "Complete" at bounding box center [312, 408] width 75 height 26
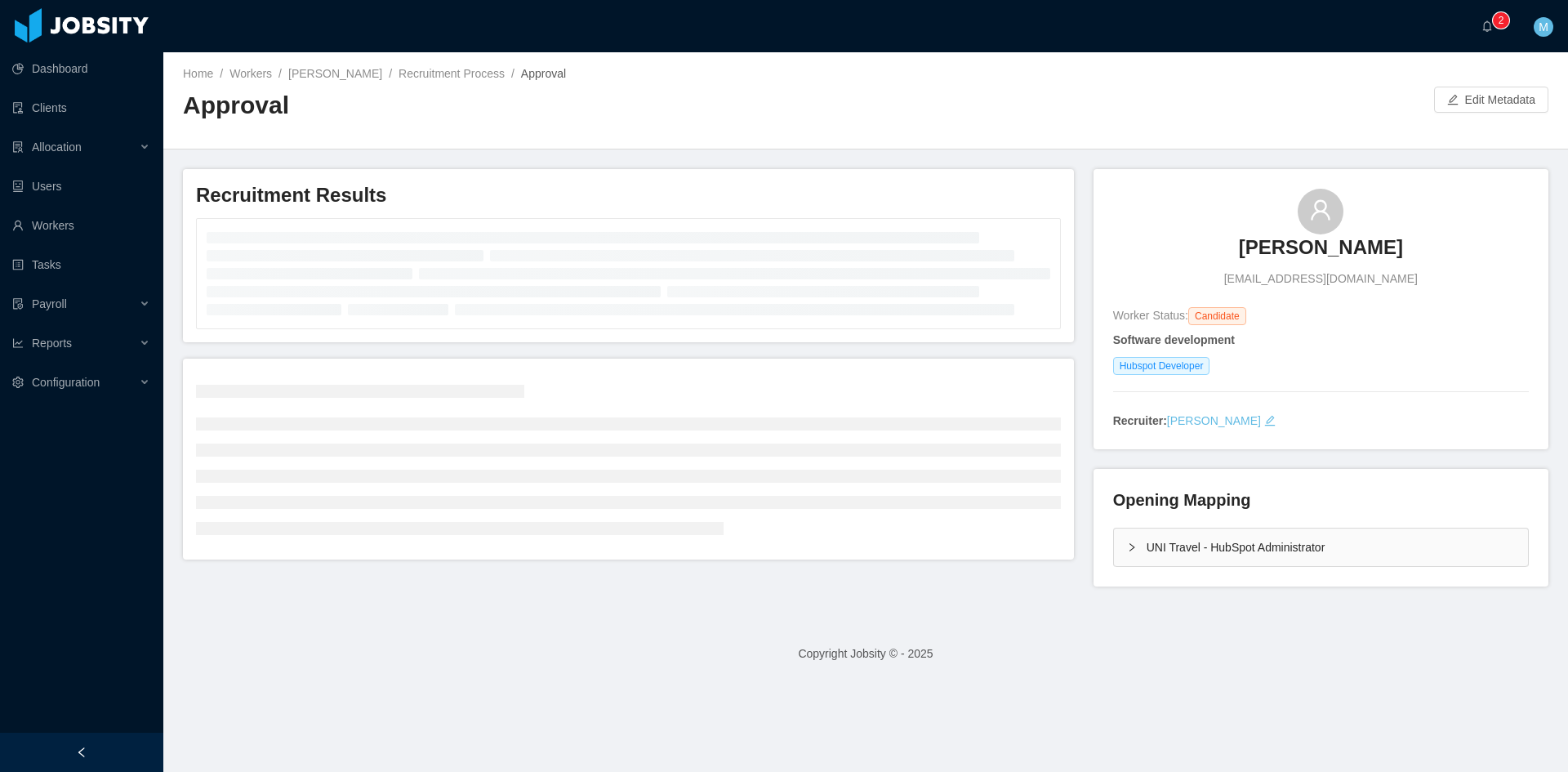
click at [1114, 541] on div "UNI Travel - HubSpot Administrator" at bounding box center [1321, 547] width 414 height 38
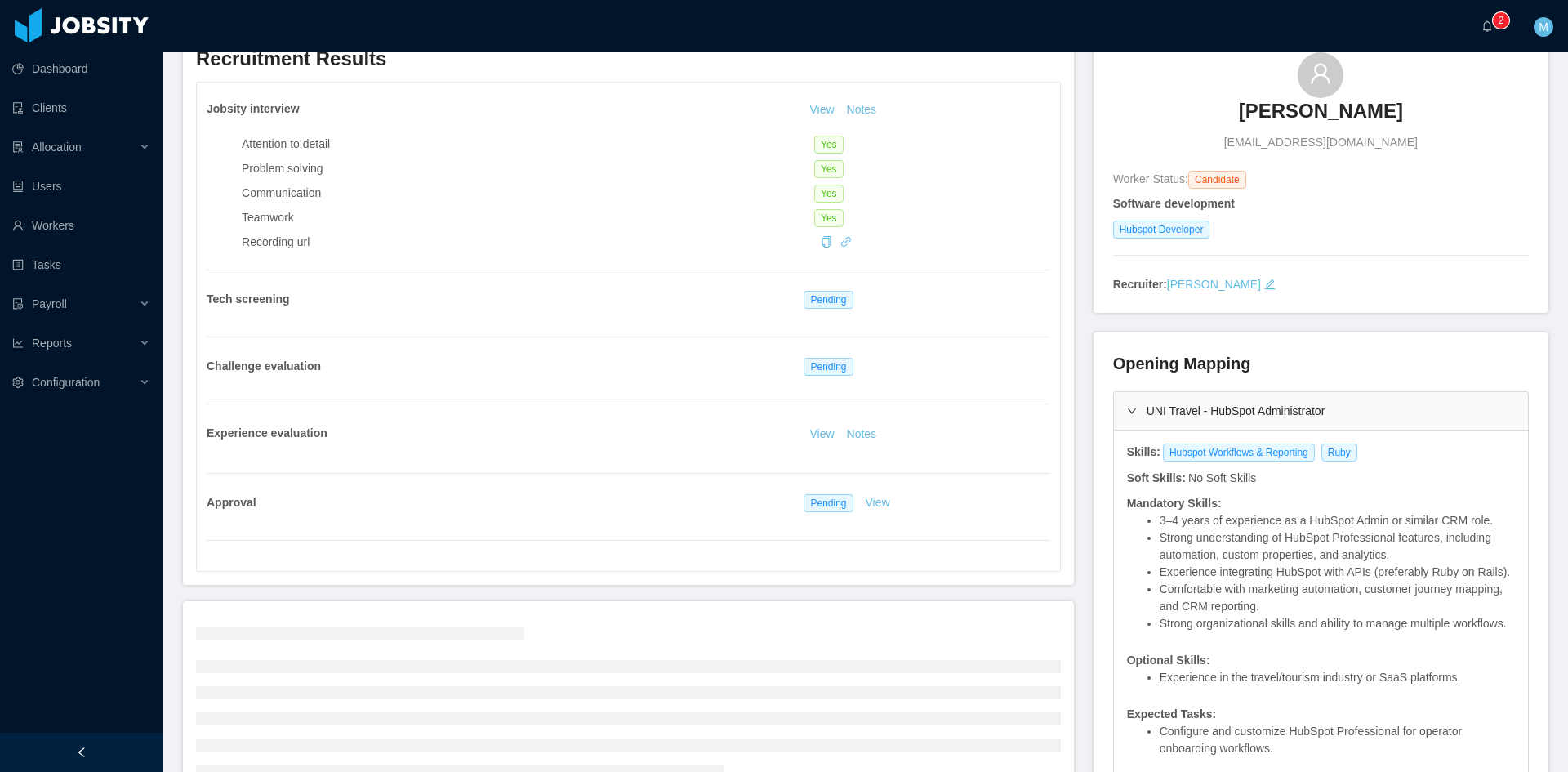
scroll to position [272, 0]
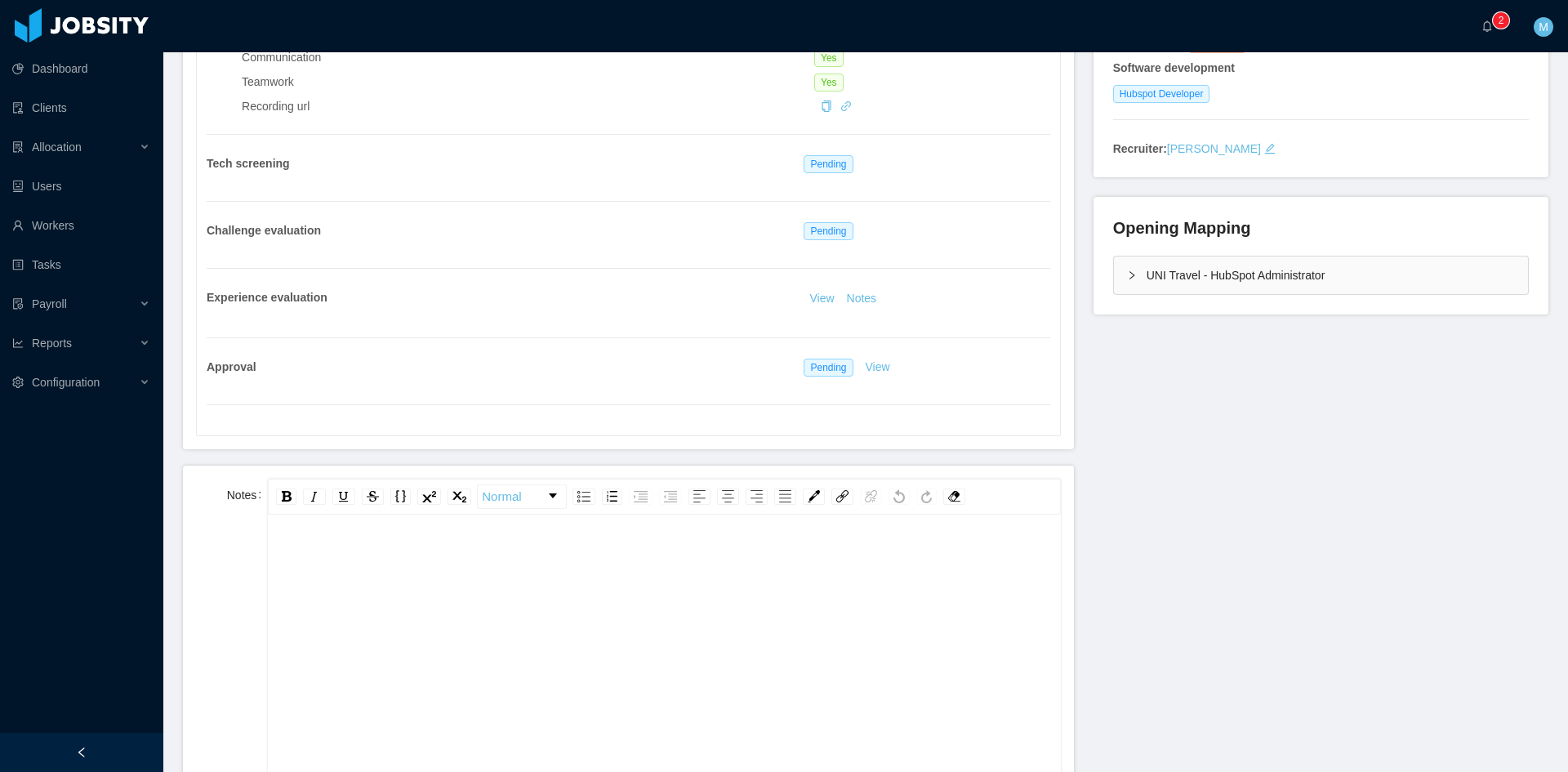
click at [1114, 275] on div "UNI Travel - HubSpot Administrator" at bounding box center [1321, 275] width 414 height 38
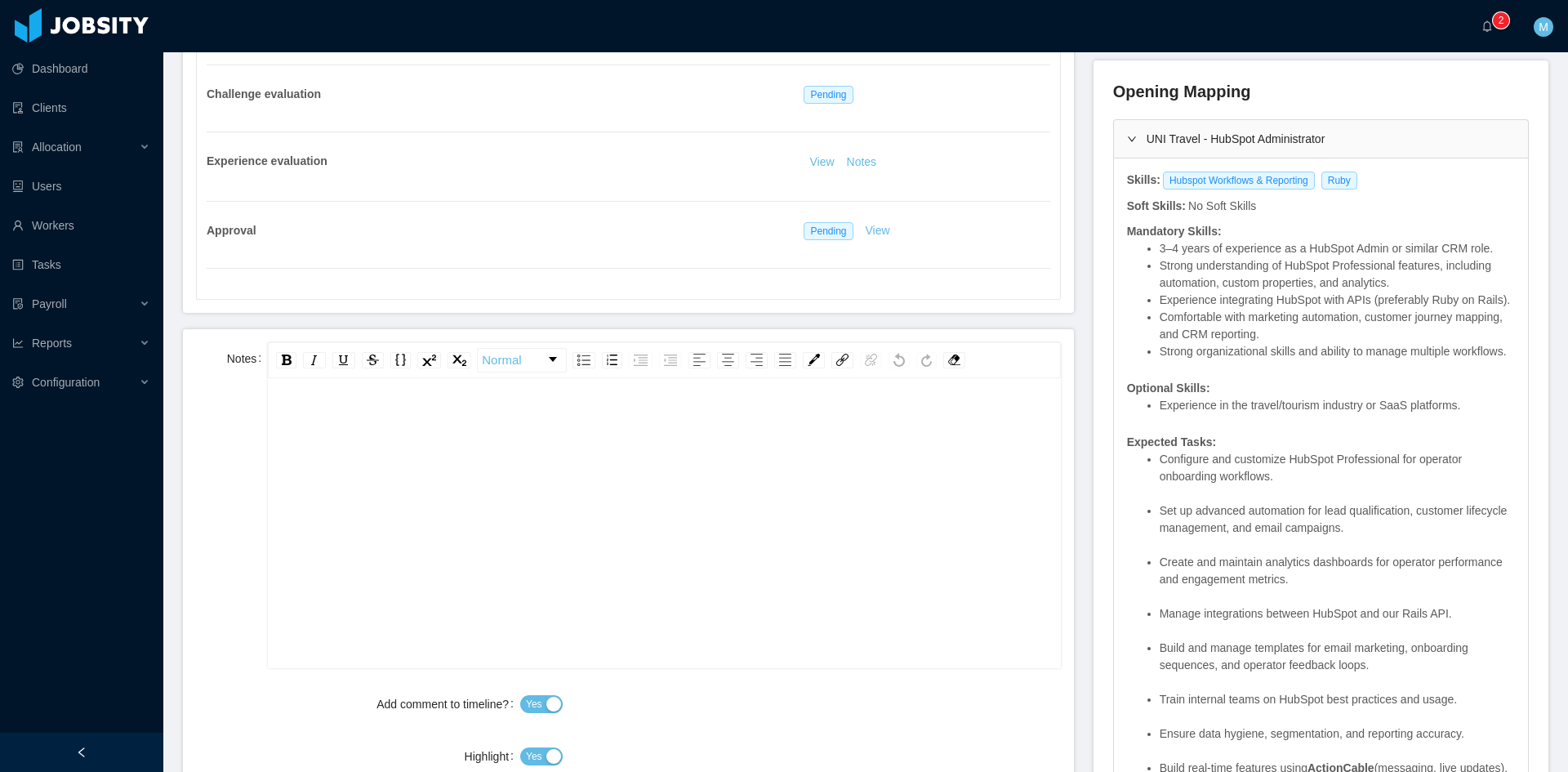
scroll to position [545, 0]
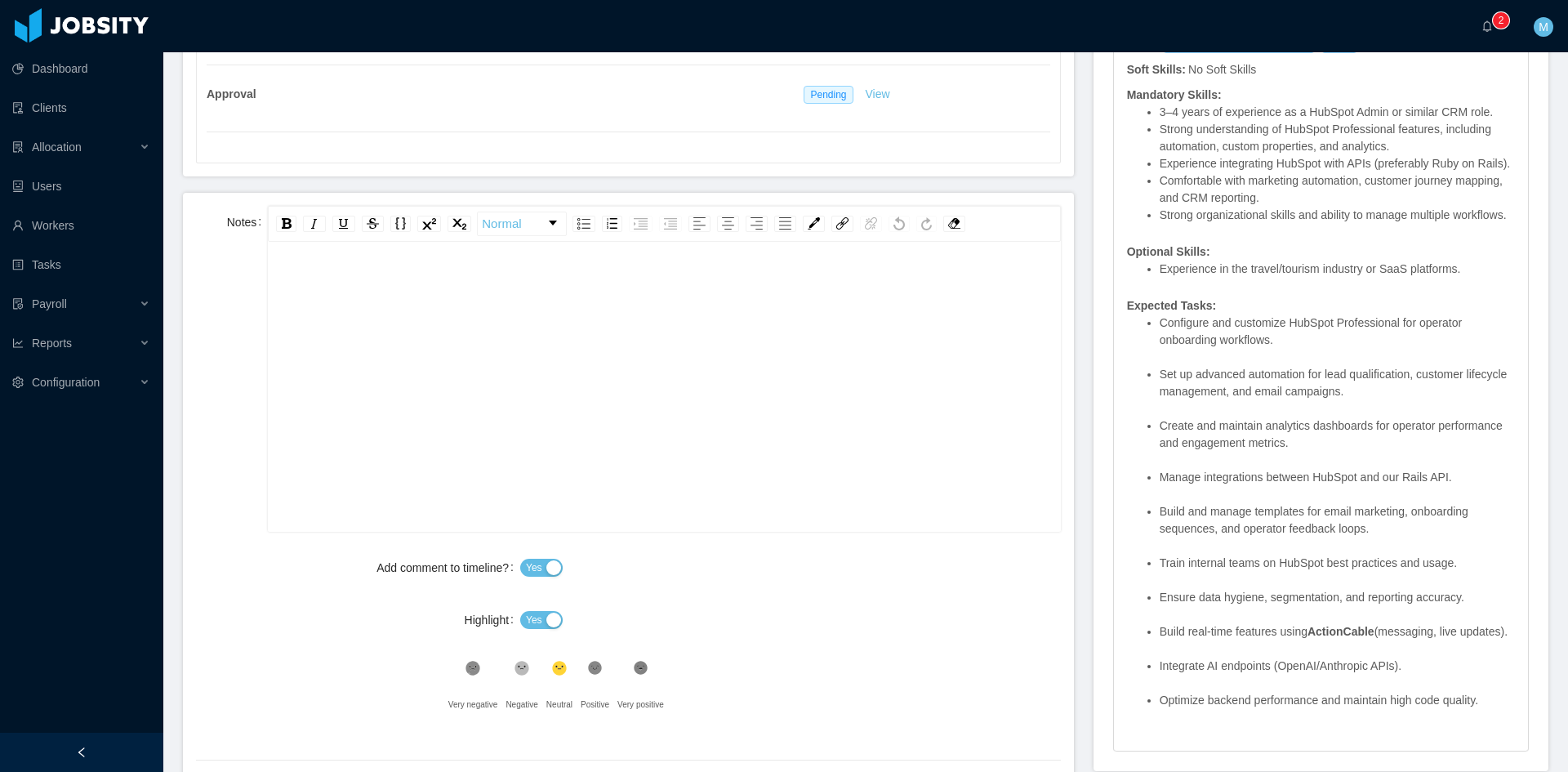
click at [372, 392] on div "rdw-editor" at bounding box center [664, 412] width 767 height 286
click at [531, 607] on div "Yes" at bounding box center [790, 620] width 541 height 33
click at [535, 615] on span "Yes" at bounding box center [535, 620] width 17 height 17
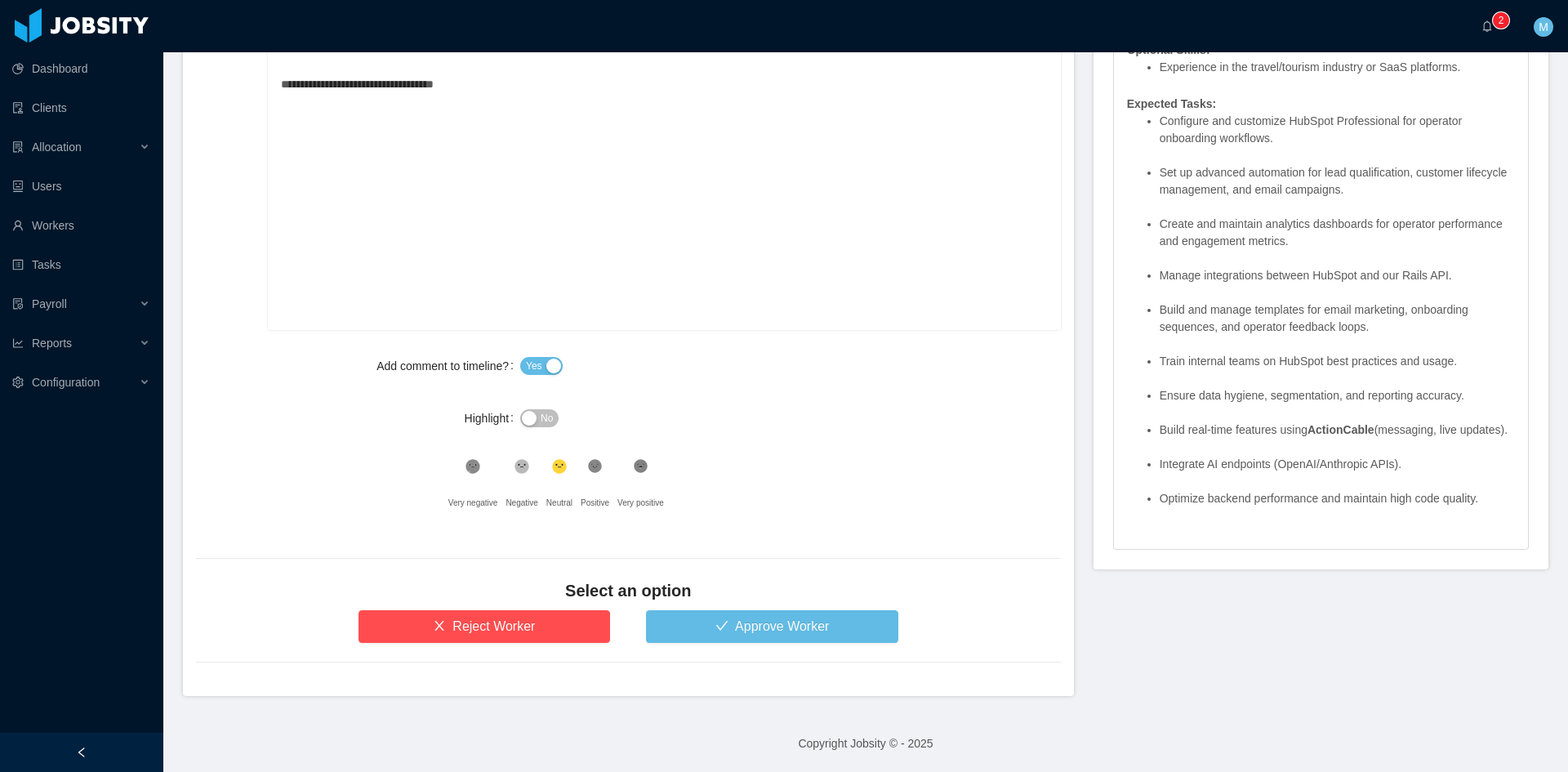
click at [784, 644] on form "**********" at bounding box center [628, 343] width 891 height 705
click at [748, 638] on button "Approve Worker" at bounding box center [772, 627] width 253 height 33
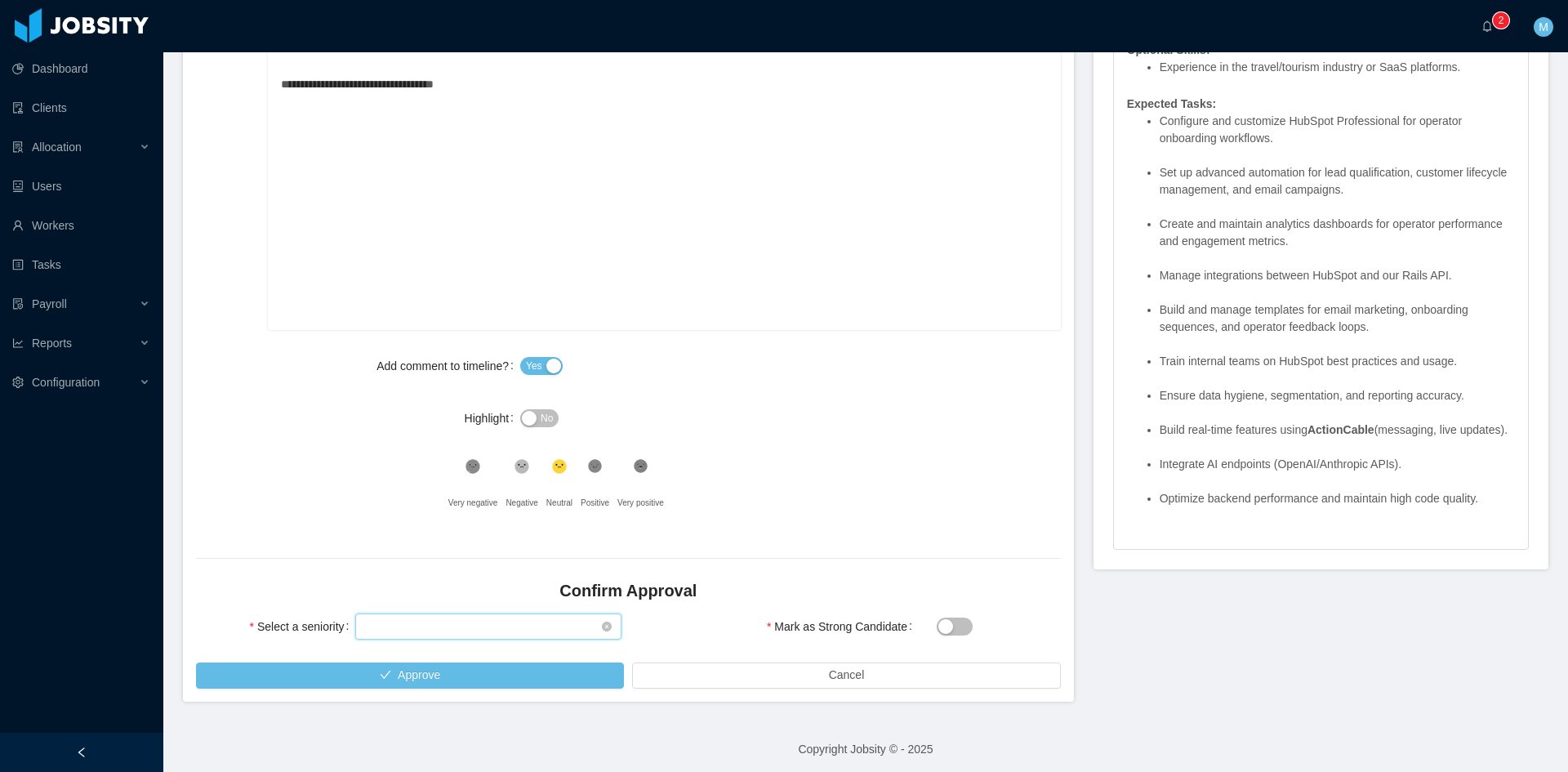
click at [404, 615] on div "Select seniority" at bounding box center [482, 627] width 236 height 25
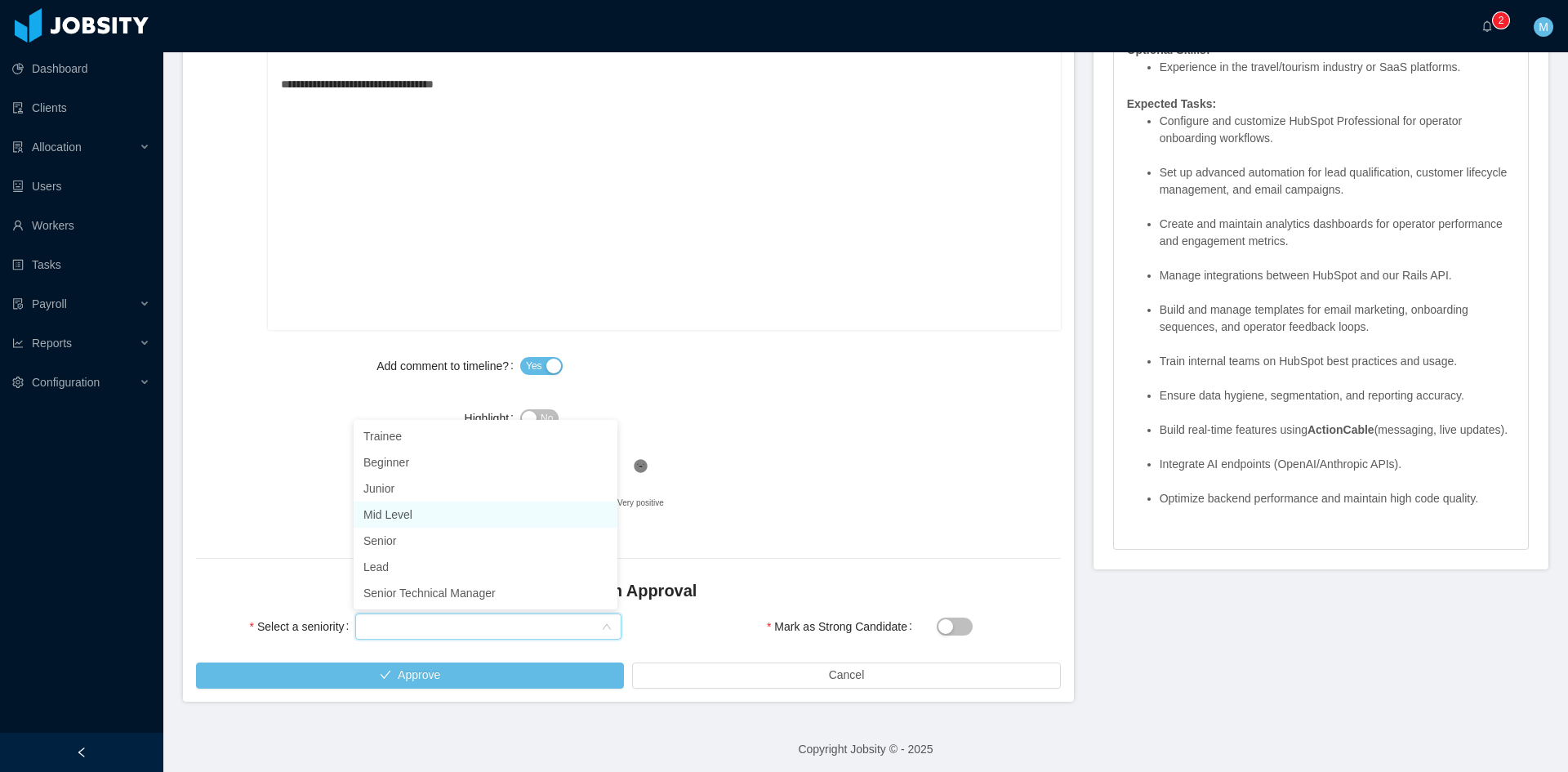
click at [413, 506] on li "Mid Level" at bounding box center [485, 515] width 264 height 26
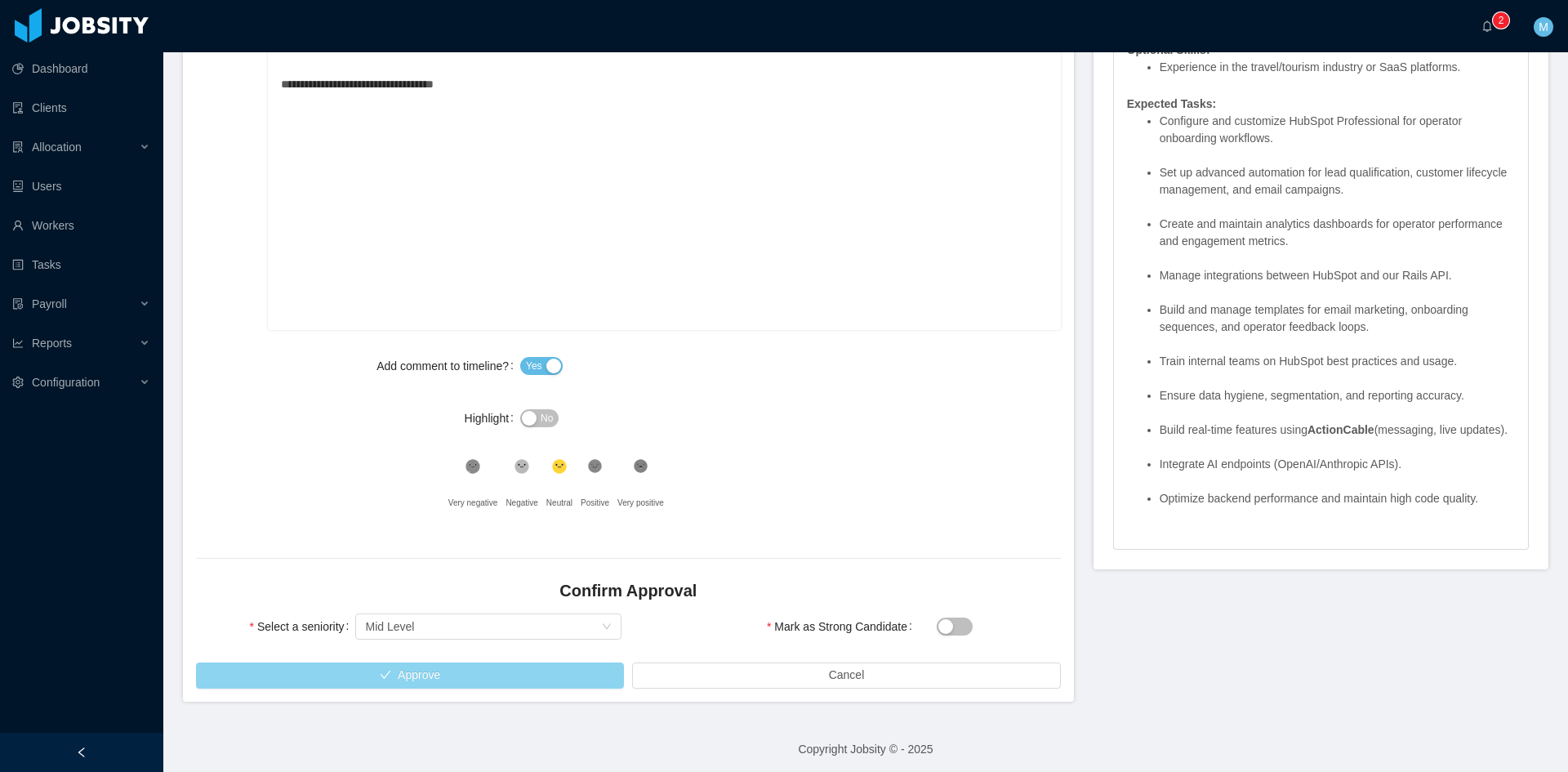
click at [430, 679] on button "Approve" at bounding box center [410, 676] width 428 height 26
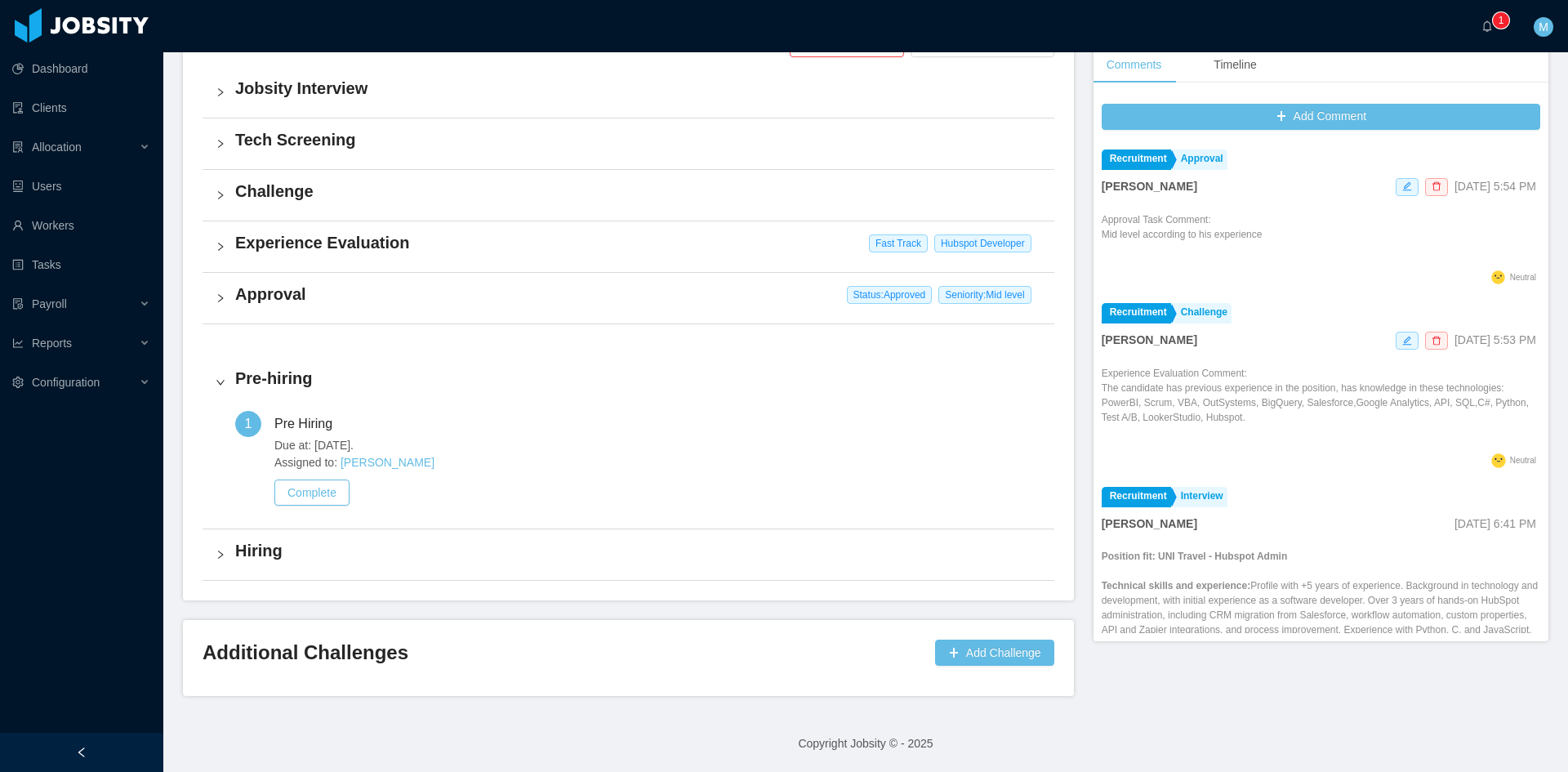
scroll to position [410, 0]
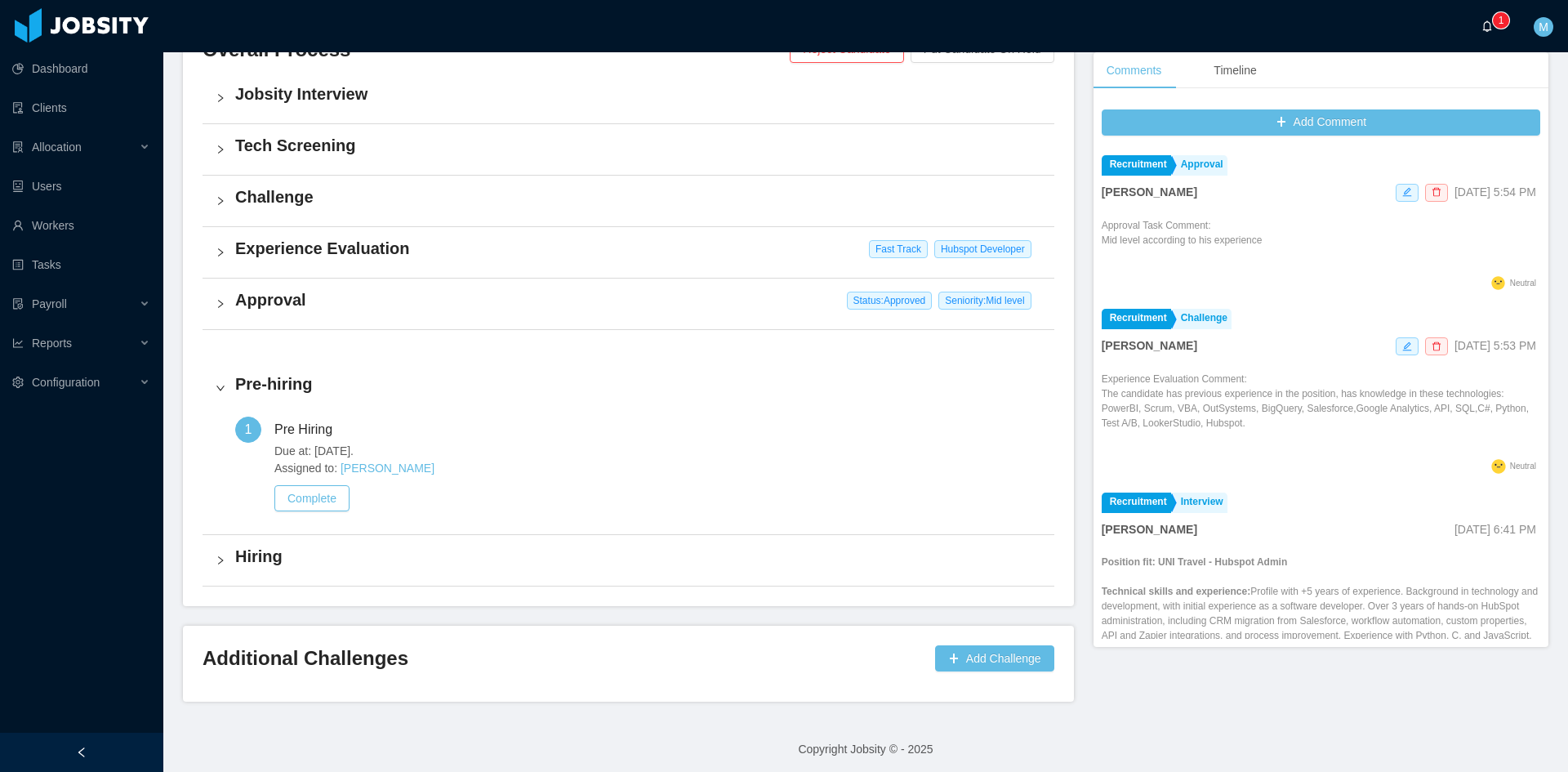
click at [1502, 24] on p "1" at bounding box center [1501, 20] width 6 height 17
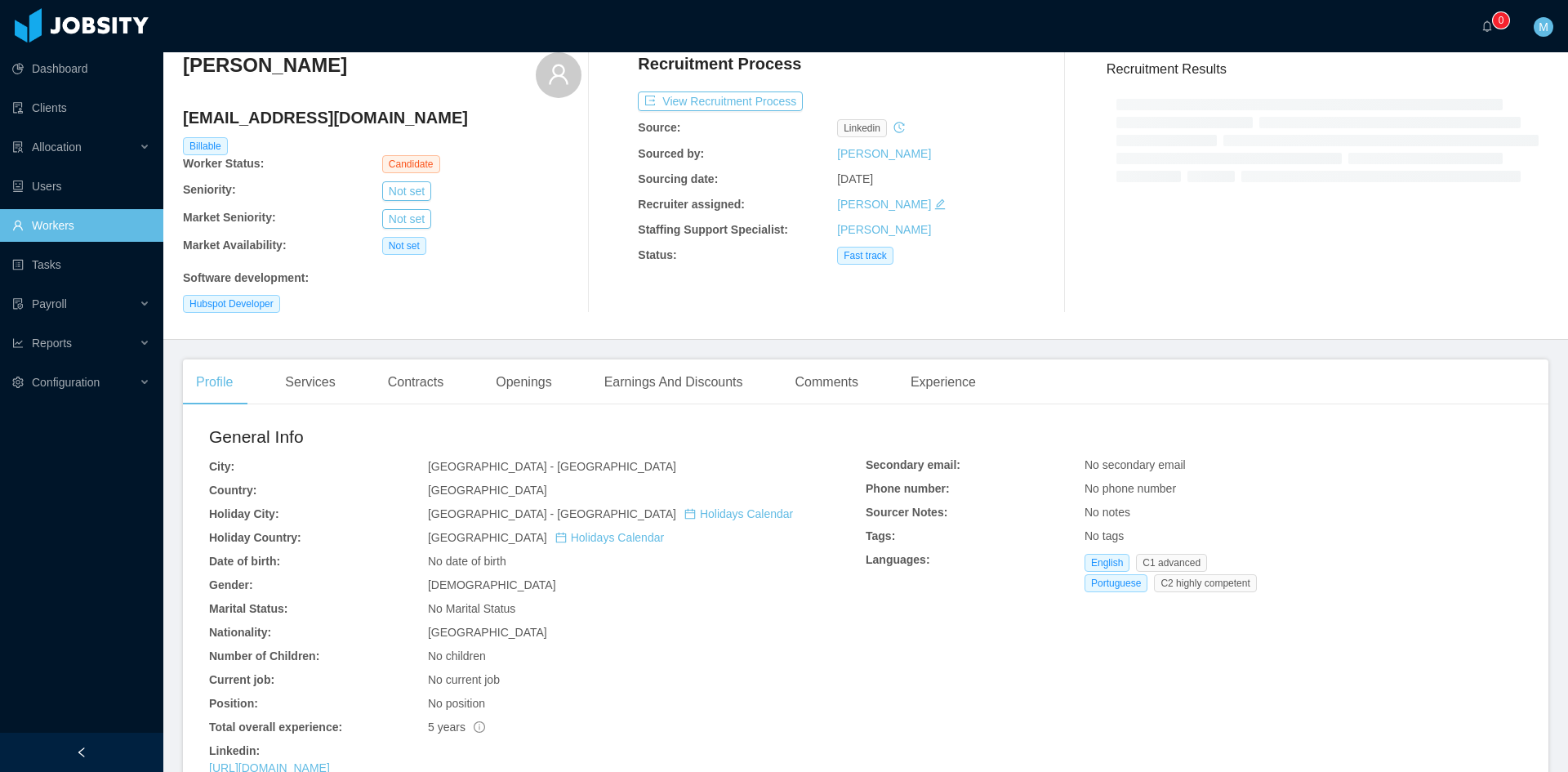
scroll to position [199, 0]
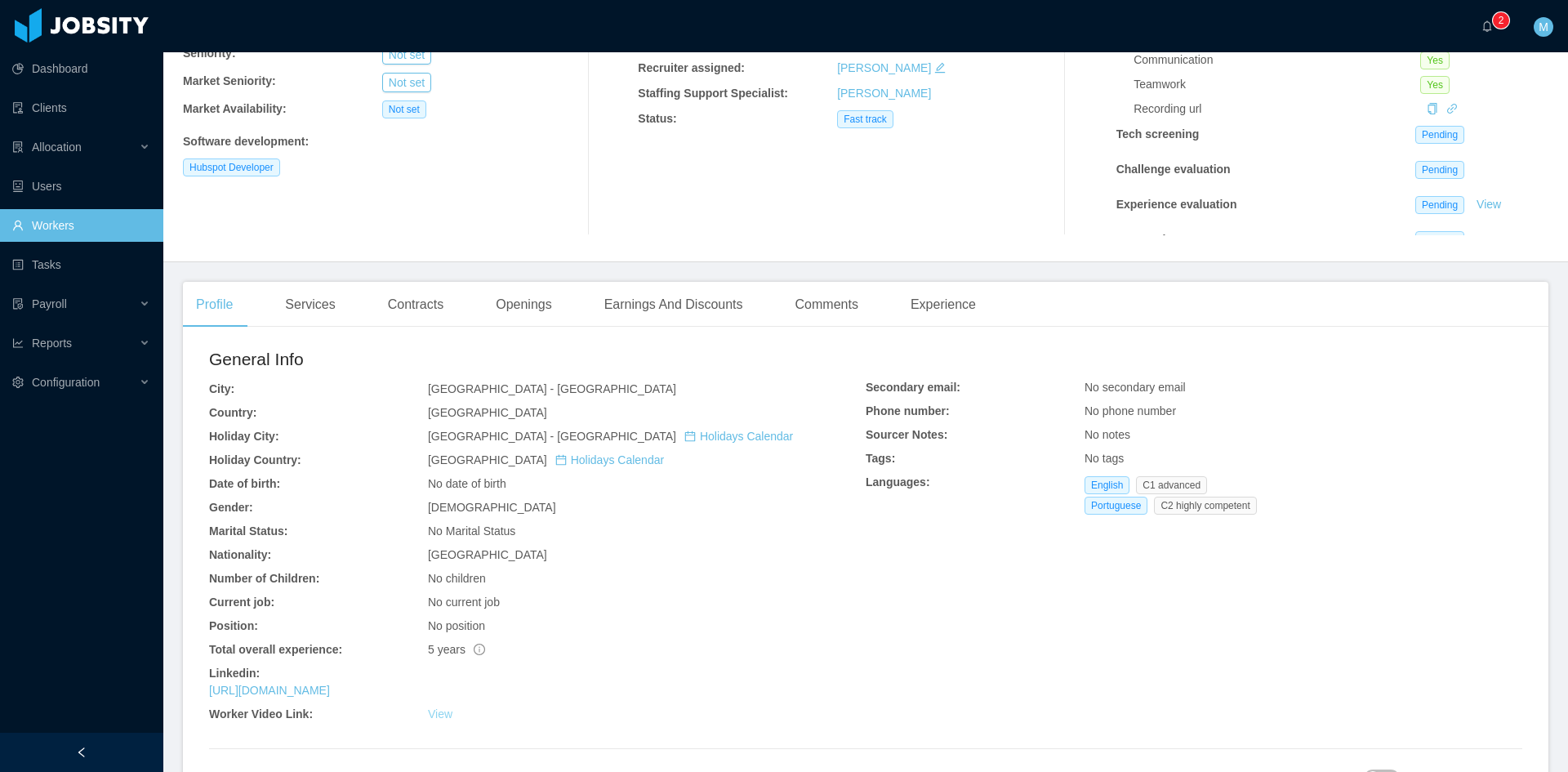
click at [442, 721] on link "View" at bounding box center [440, 714] width 25 height 13
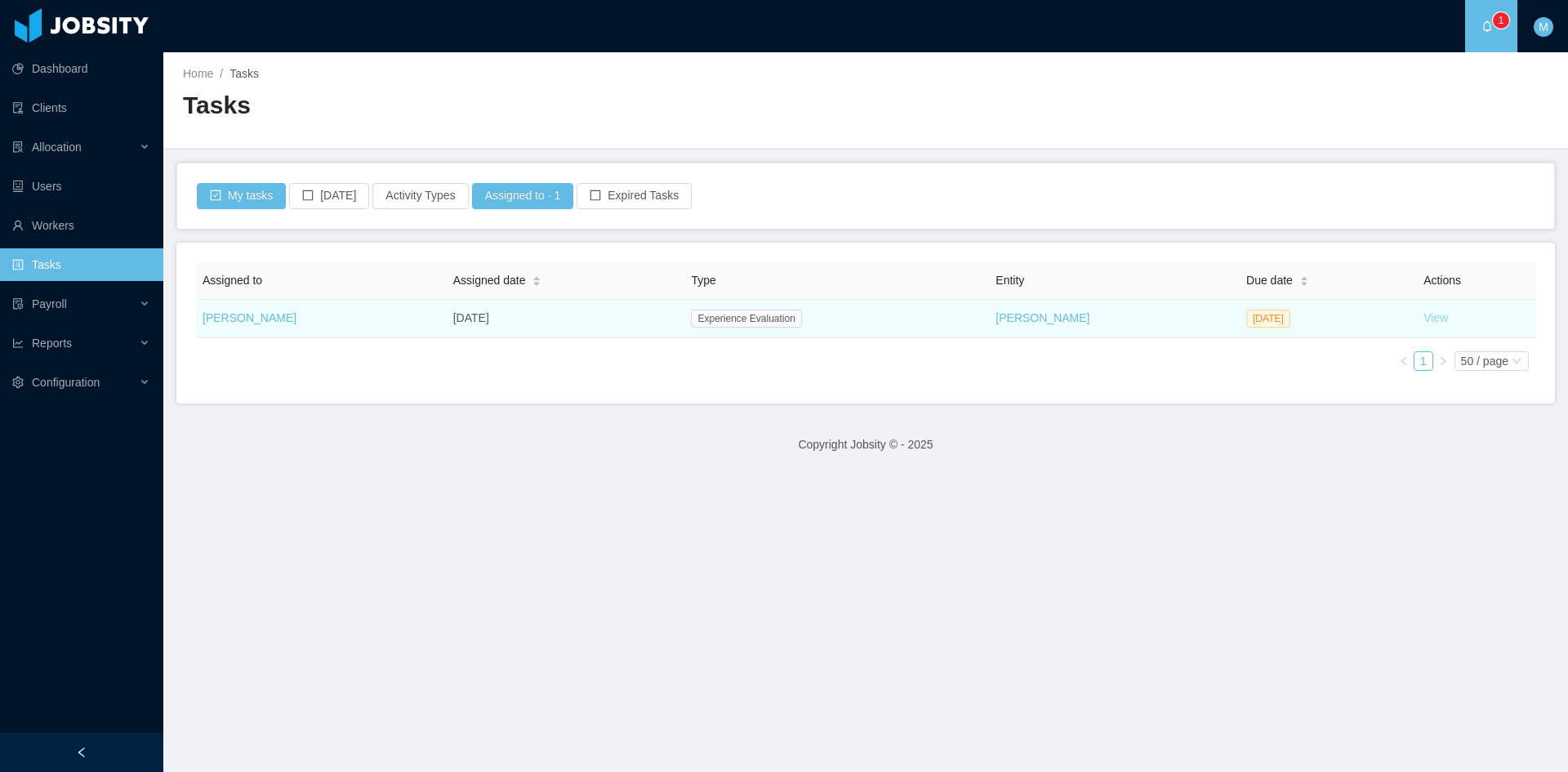
click at [1424, 316] on link "View" at bounding box center [1436, 318] width 25 height 13
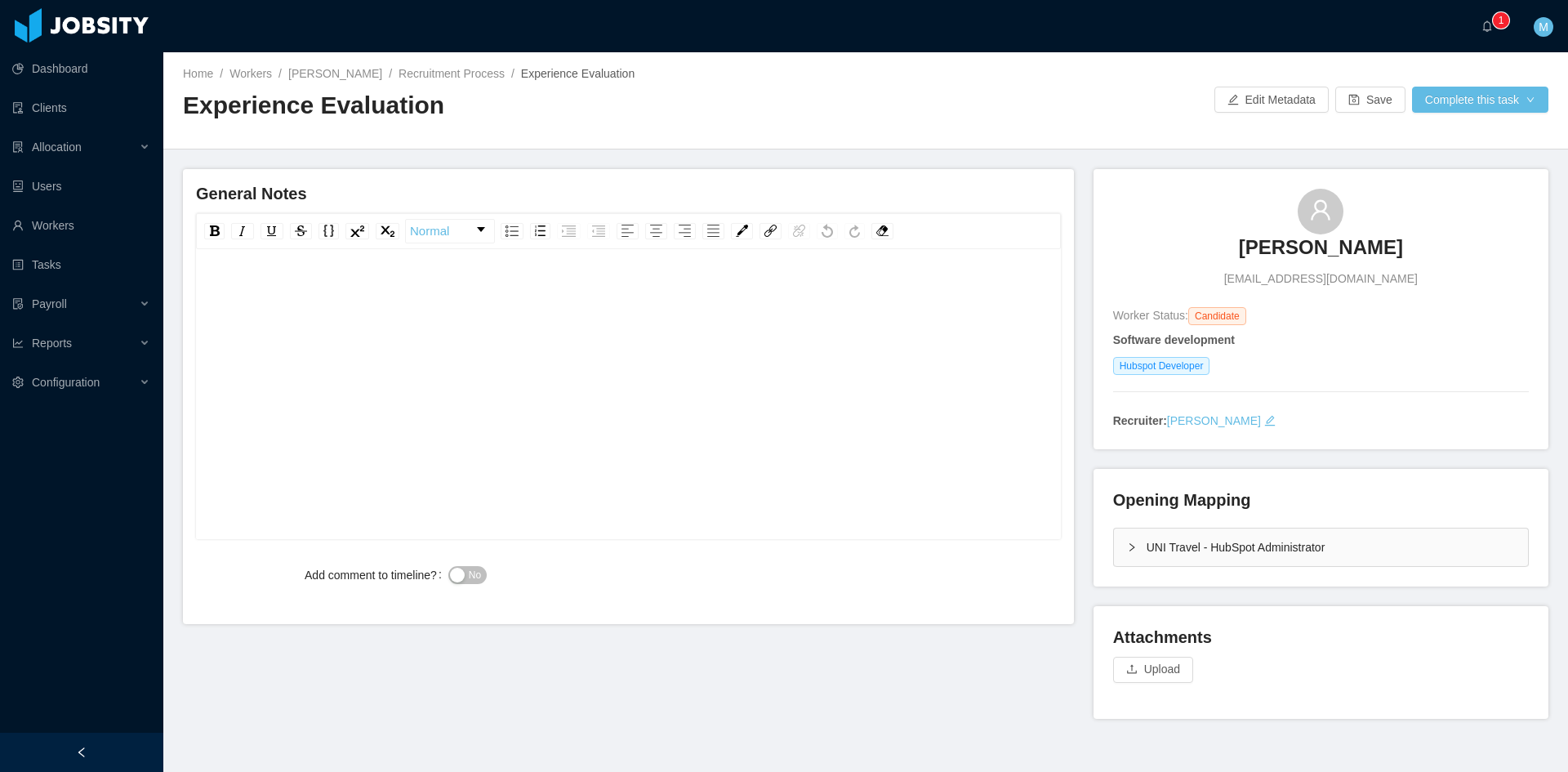
click at [1114, 551] on div "UNI Travel - HubSpot Administrator" at bounding box center [1321, 547] width 414 height 38
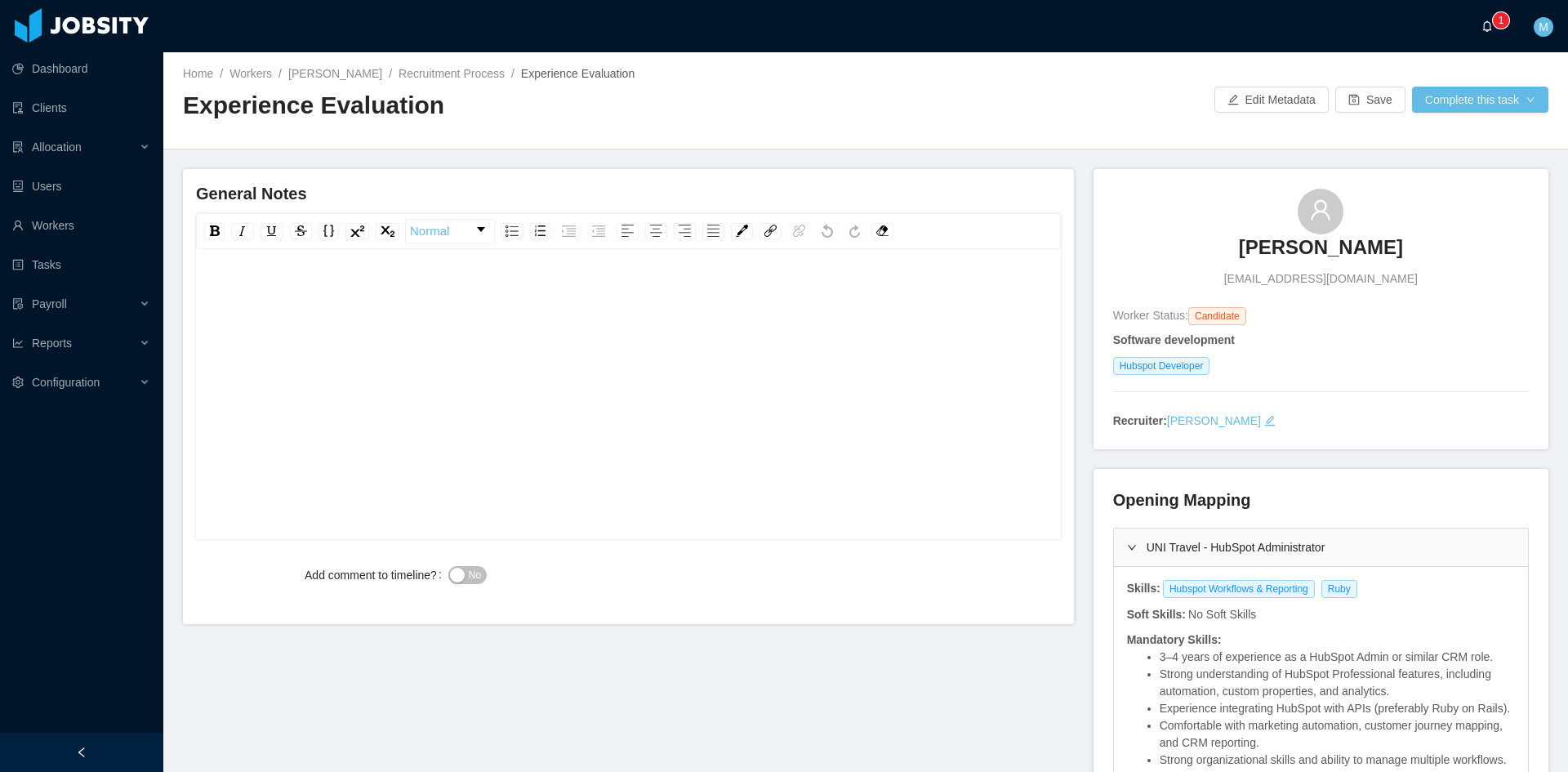
click at [1498, 26] on p "1" at bounding box center [1501, 20] width 6 height 17
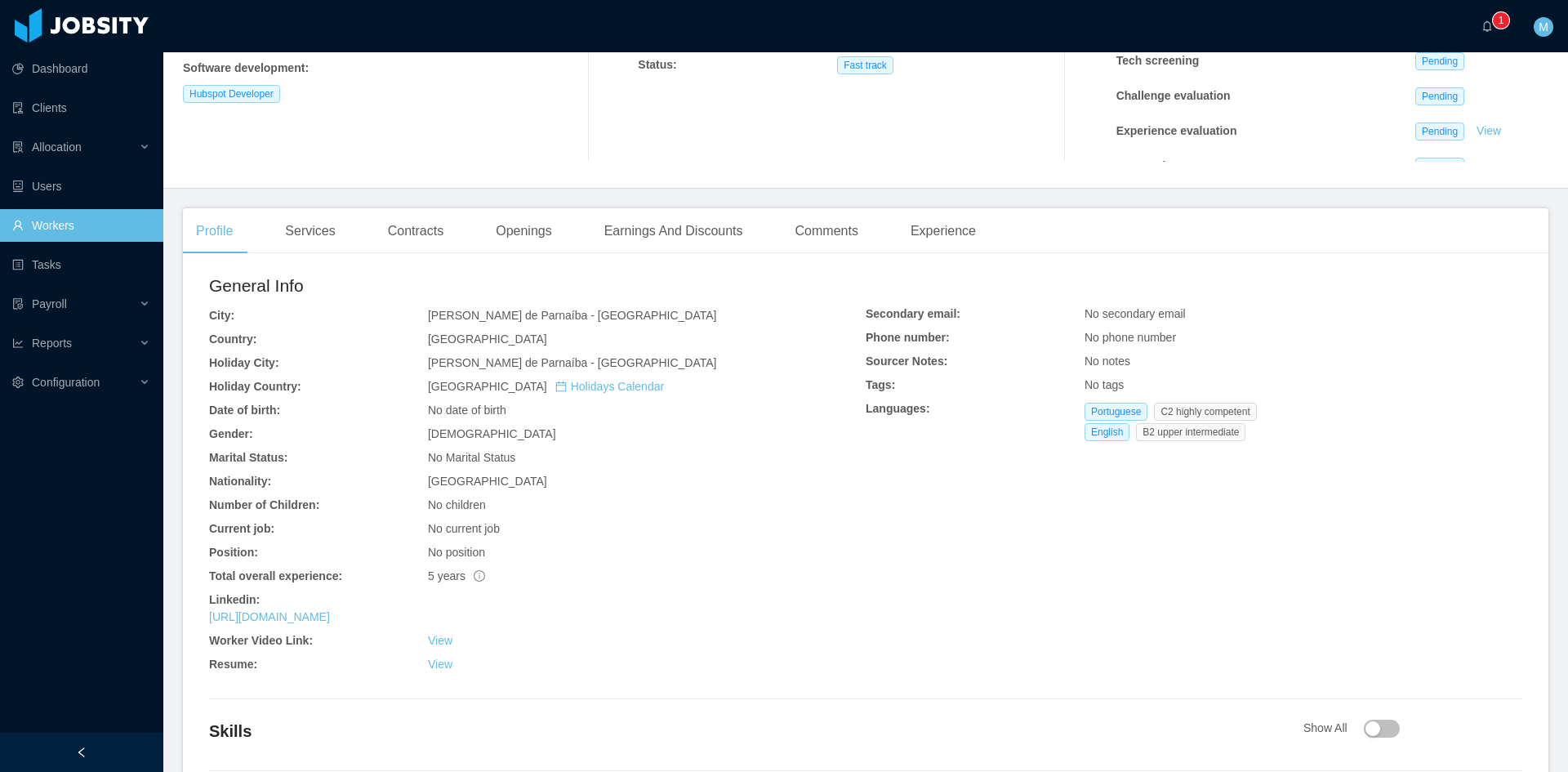
scroll to position [394, 0]
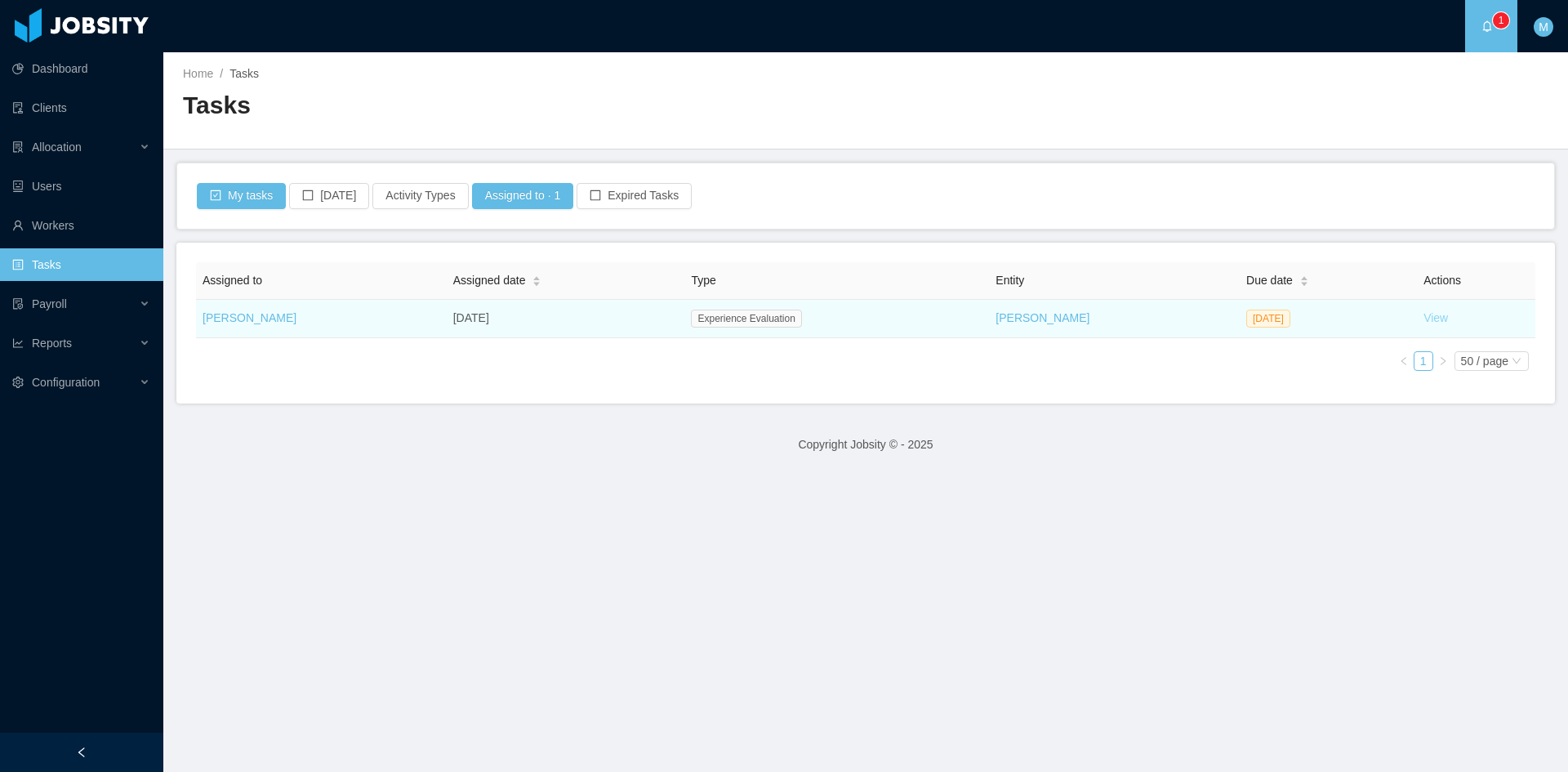
click at [1424, 316] on link "View" at bounding box center [1436, 318] width 25 height 13
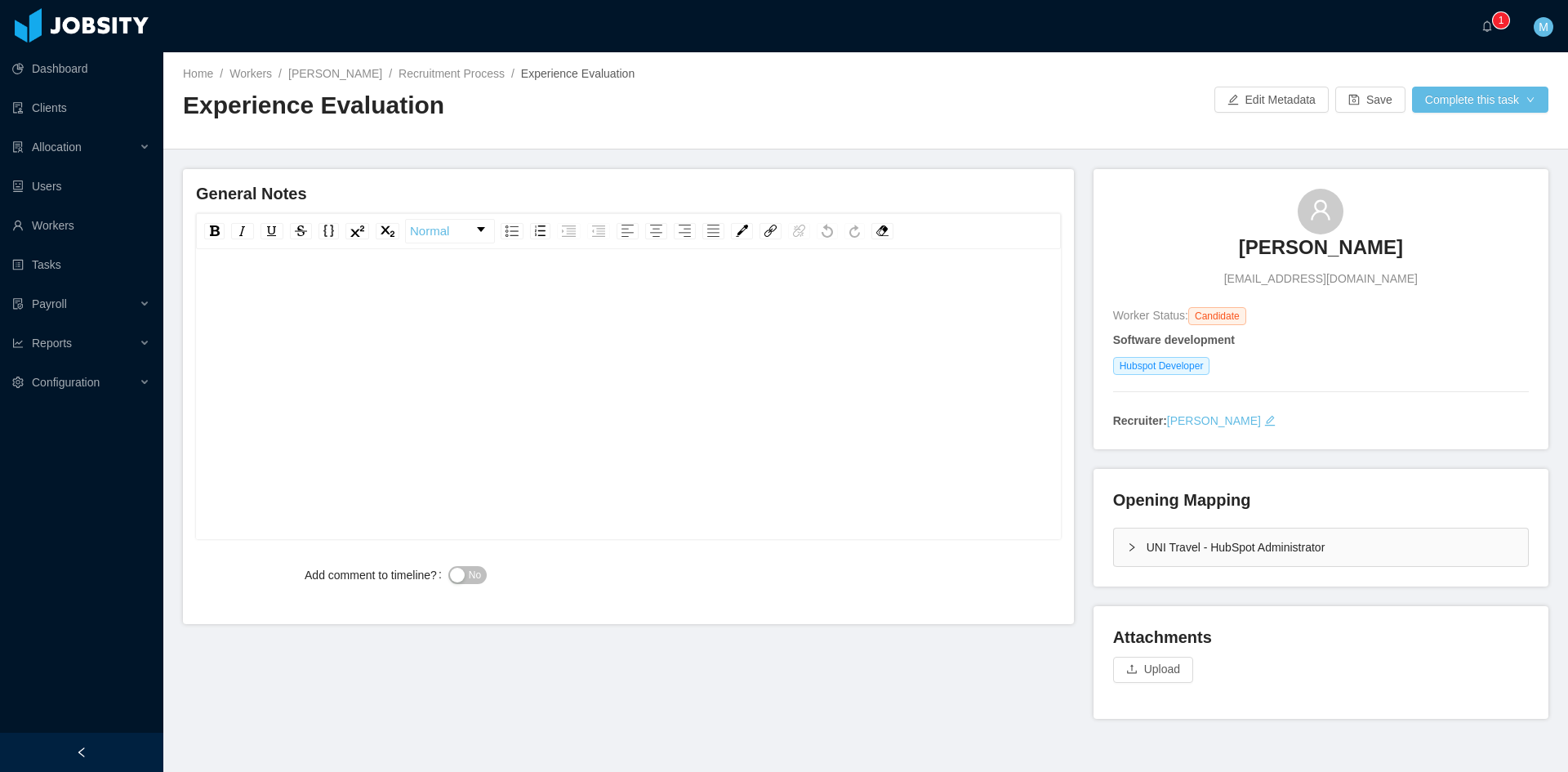
click at [488, 360] on div "rdw-editor" at bounding box center [629, 419] width 840 height 286
click at [446, 321] on div "rdw-editor" at bounding box center [629, 419] width 840 height 286
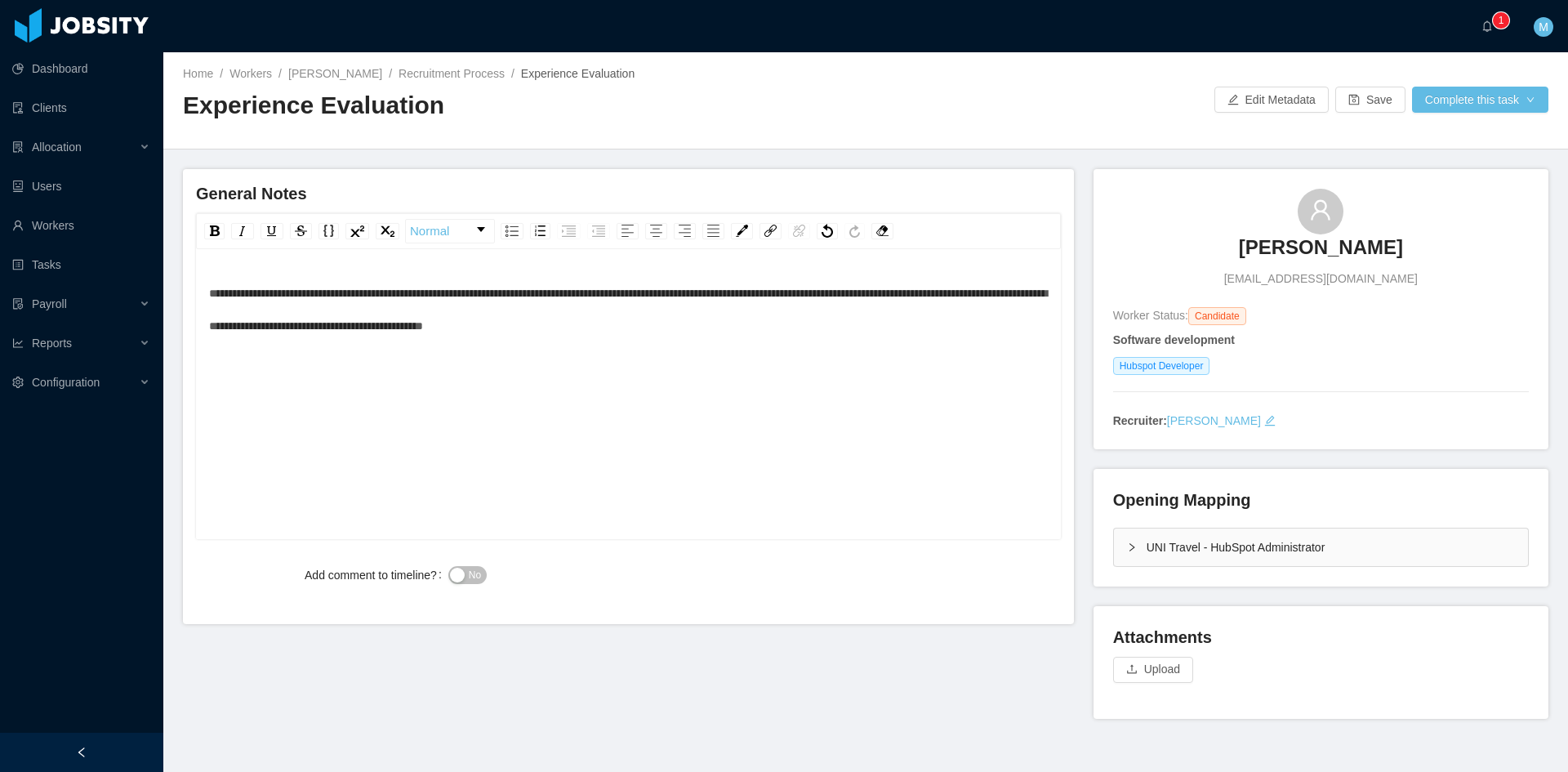
click at [482, 561] on div "No" at bounding box center [664, 575] width 432 height 33
click at [460, 565] on div "No" at bounding box center [664, 575] width 432 height 33
click at [471, 571] on div "No" at bounding box center [664, 575] width 432 height 33
click at [473, 571] on span "No" at bounding box center [474, 575] width 12 height 17
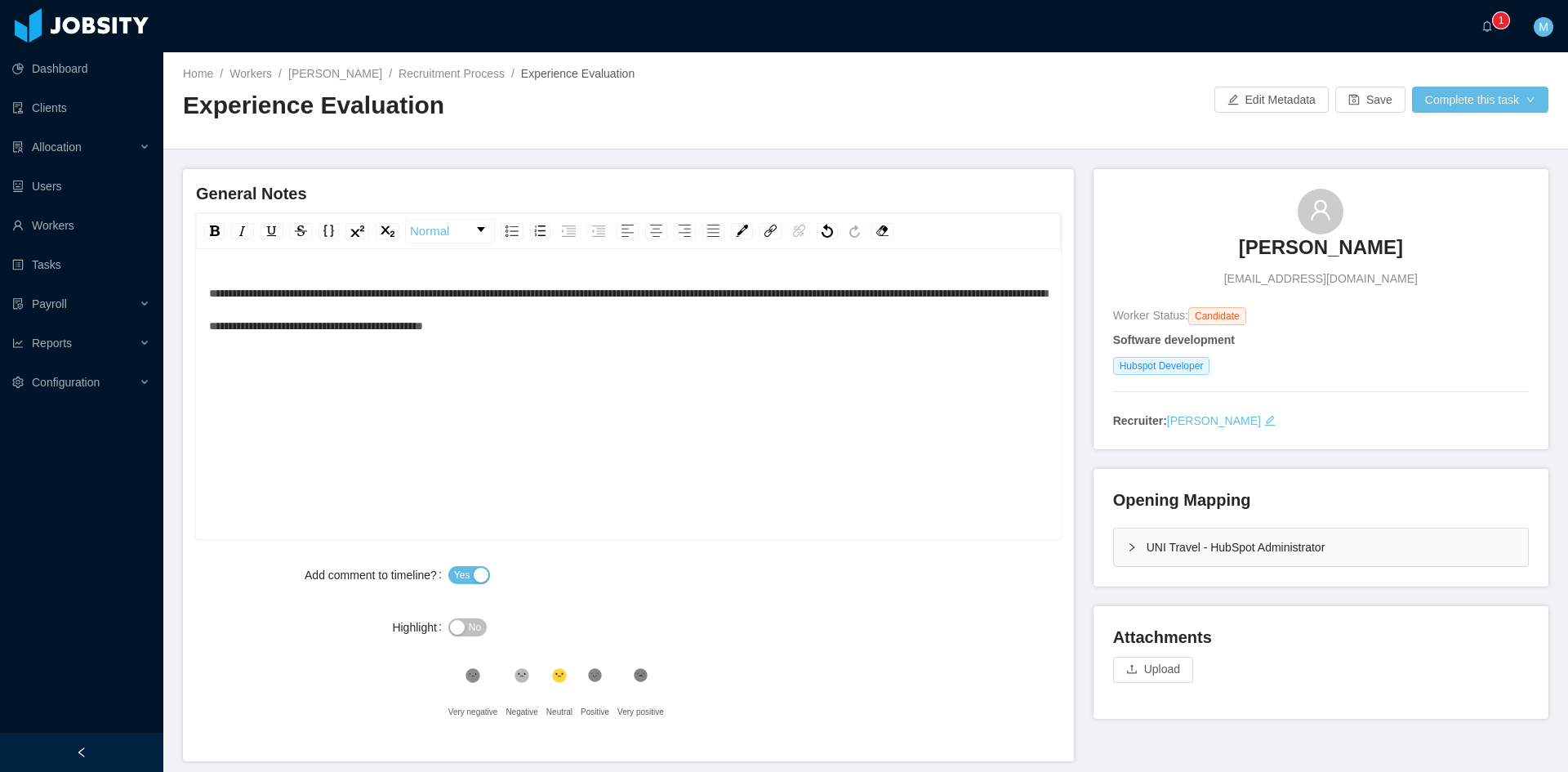
click at [863, 437] on div "**********" at bounding box center [629, 419] width 840 height 286
click at [1455, 92] on button "Complete this task" at bounding box center [1480, 99] width 136 height 26
click at [1466, 145] on button "Save Evaluation" at bounding box center [1470, 136] width 127 height 26
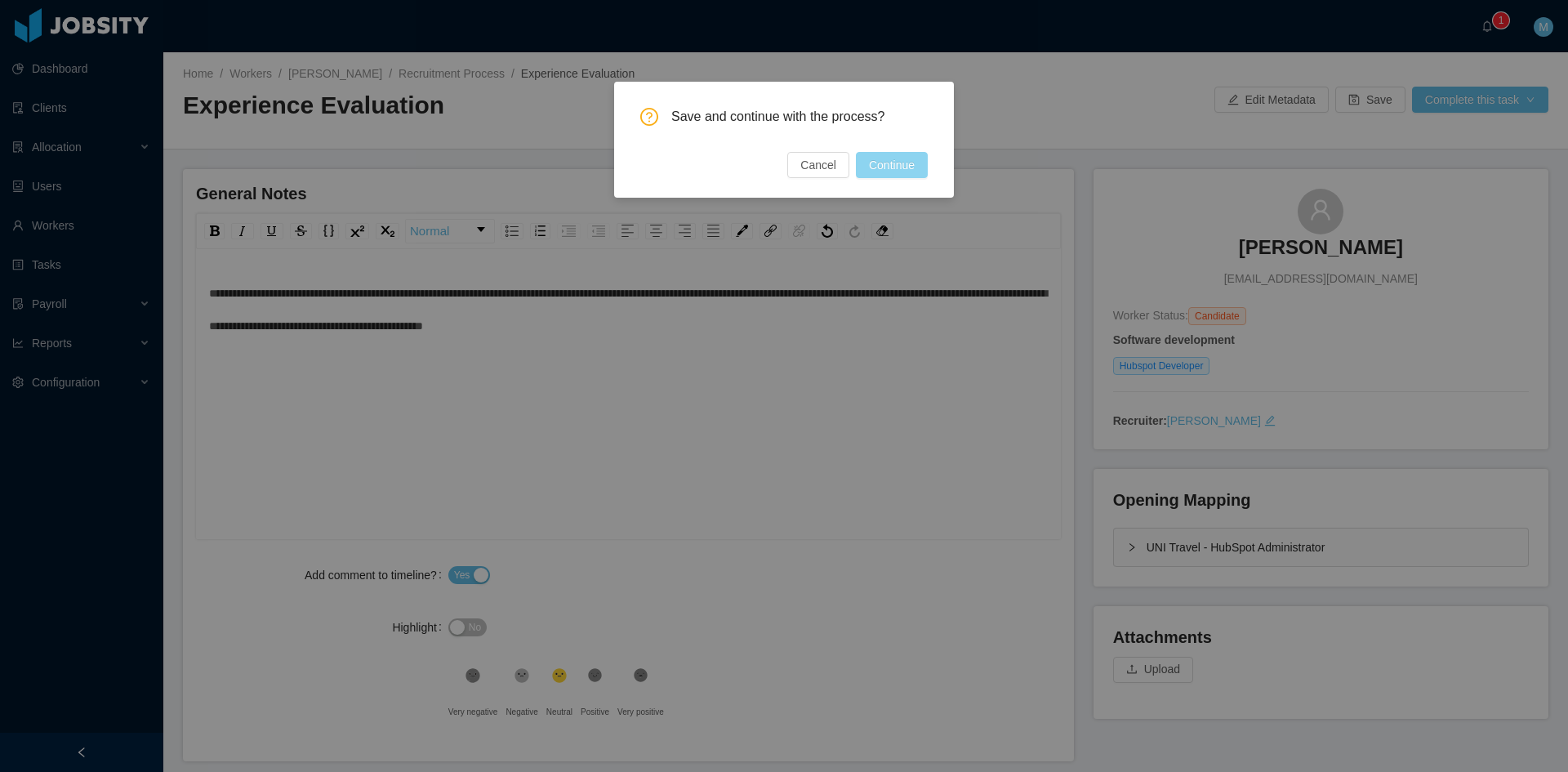
click at [914, 161] on button "Continue" at bounding box center [892, 165] width 72 height 26
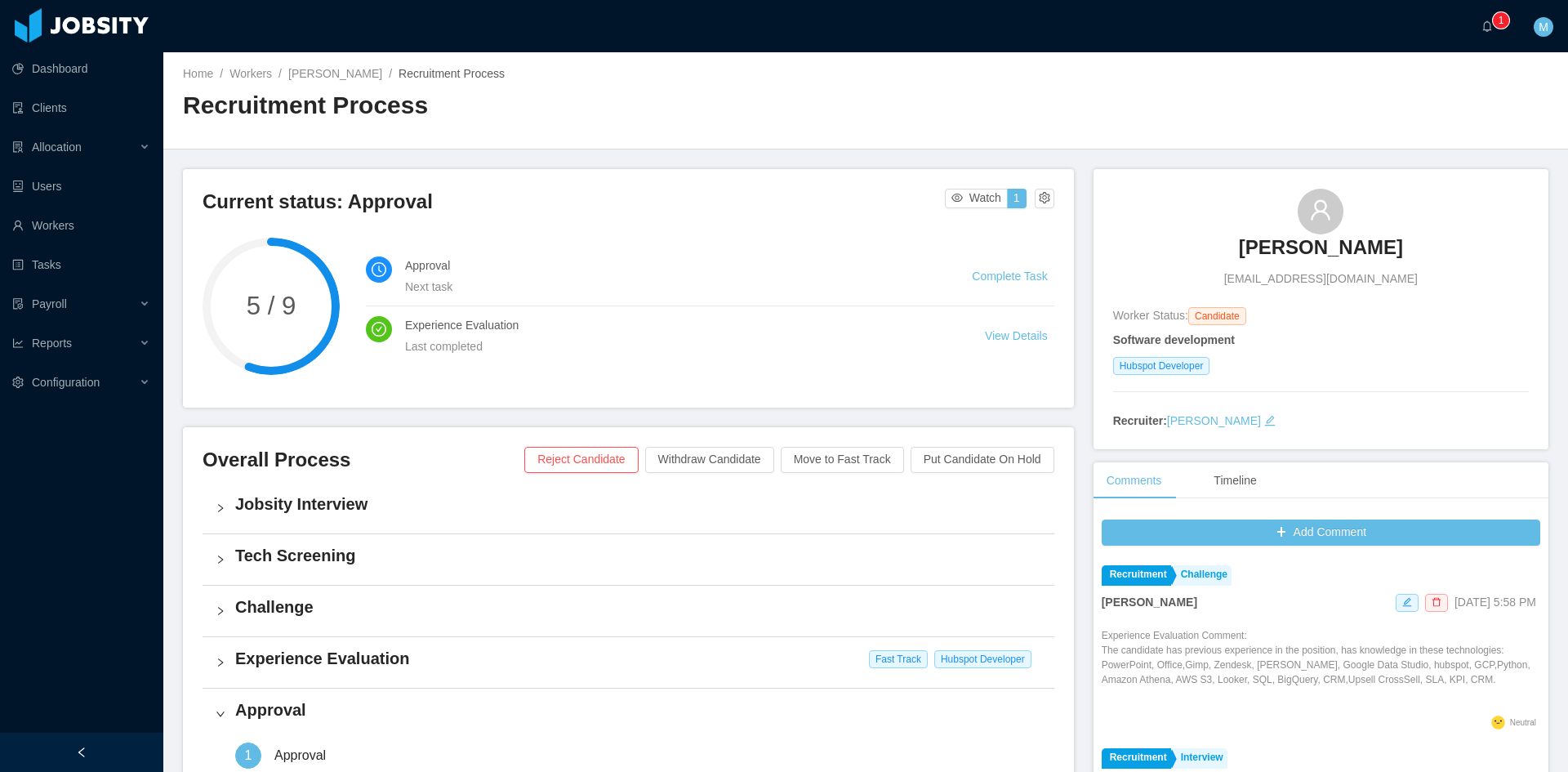
scroll to position [272, 0]
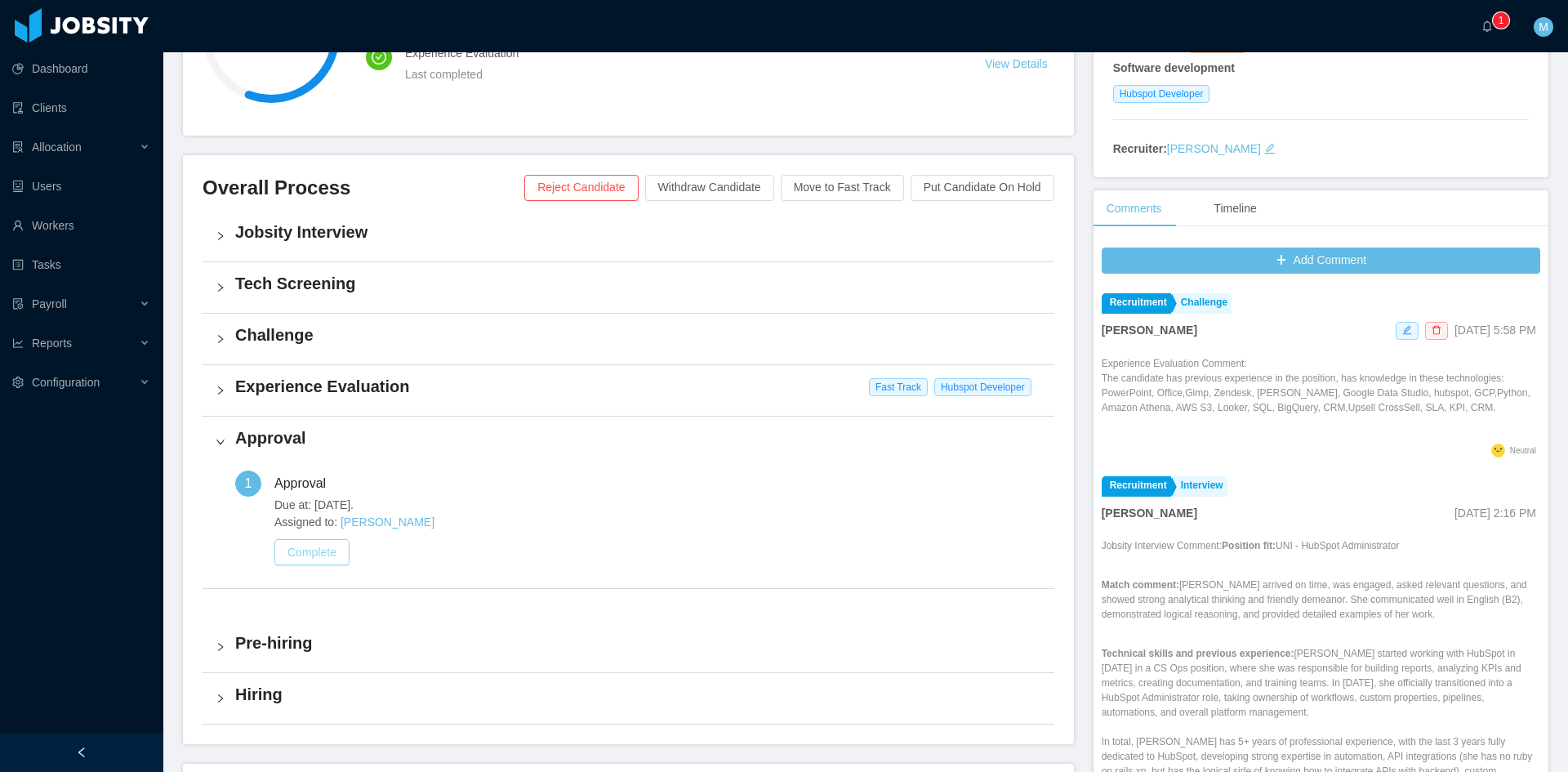
click at [329, 551] on button "Complete" at bounding box center [312, 552] width 75 height 26
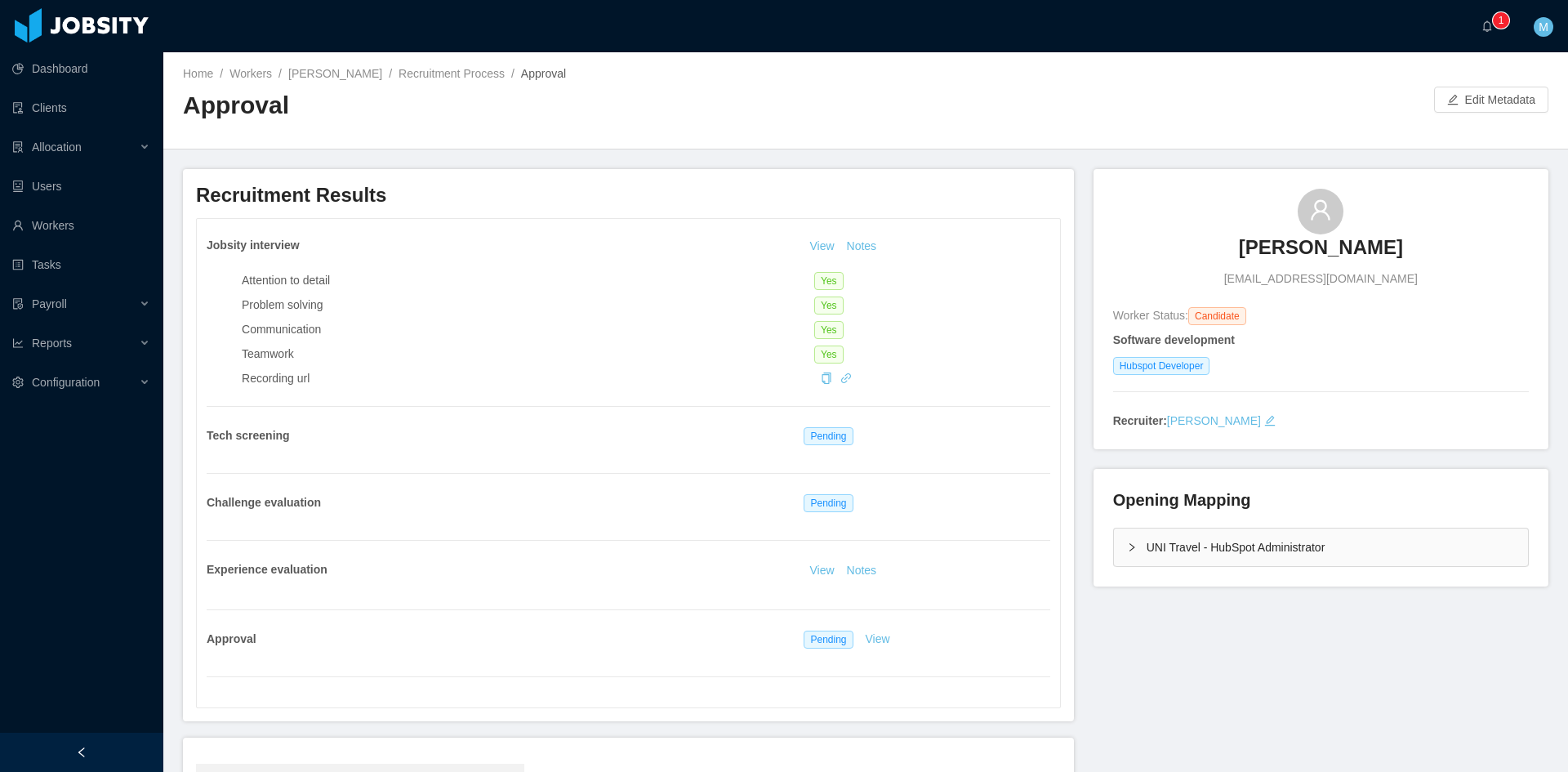
scroll to position [243, 0]
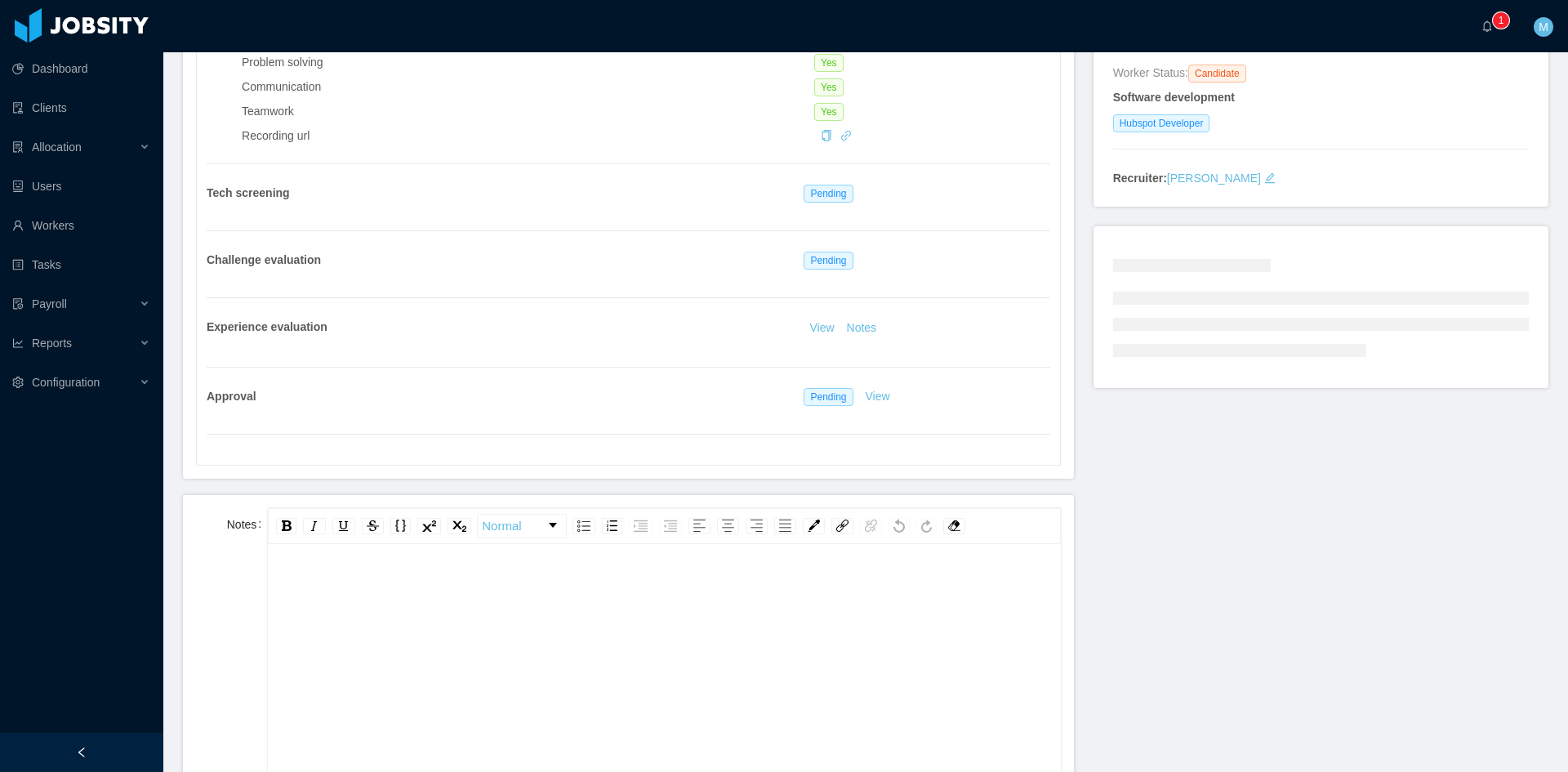
click at [389, 598] on div "rdw-editor" at bounding box center [664, 588] width 767 height 33
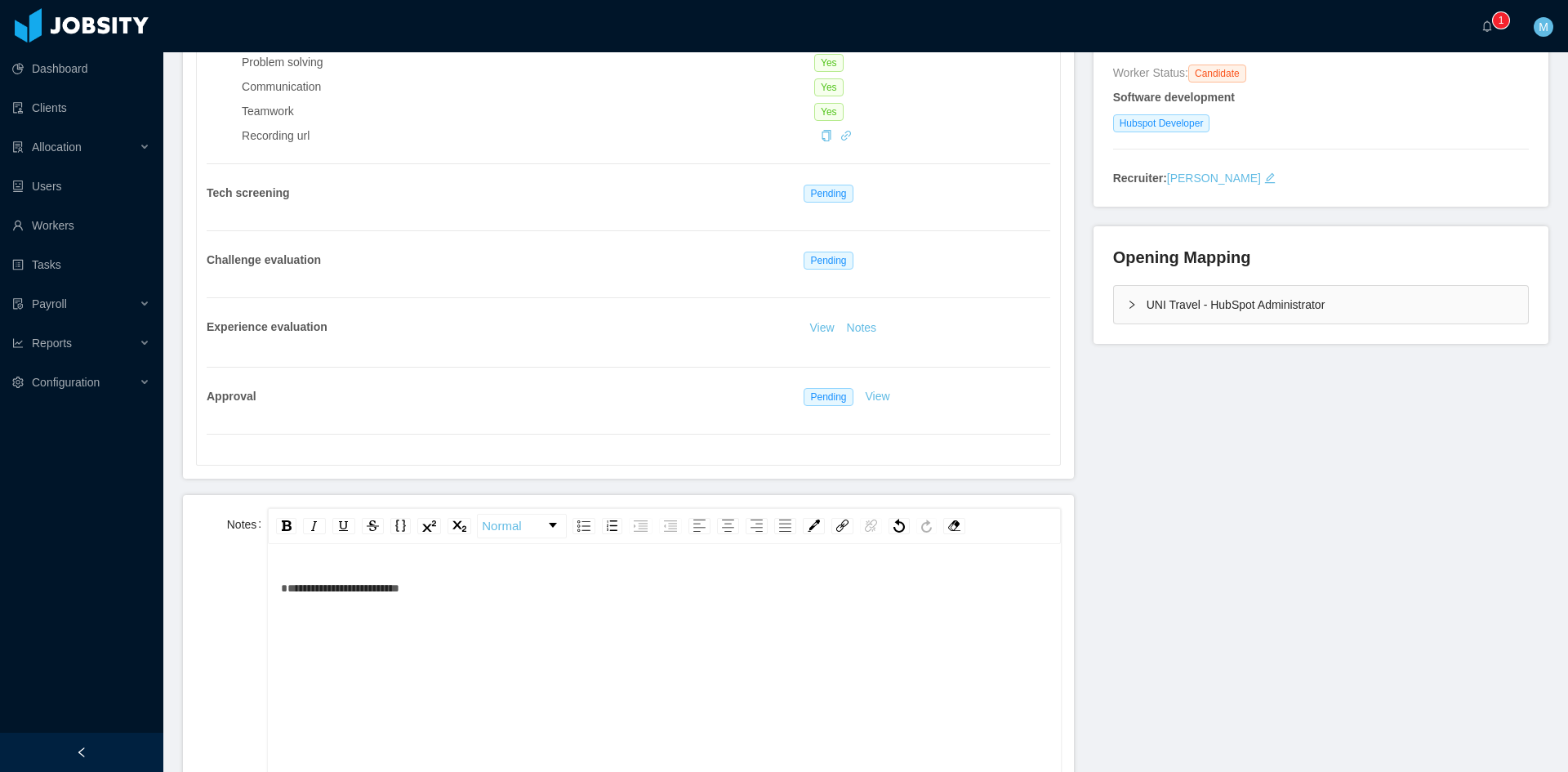
click at [273, 585] on div "**********" at bounding box center [664, 691] width 792 height 286
click at [290, 598] on div "**********" at bounding box center [664, 588] width 767 height 33
click at [287, 593] on span "**********" at bounding box center [340, 588] width 118 height 11
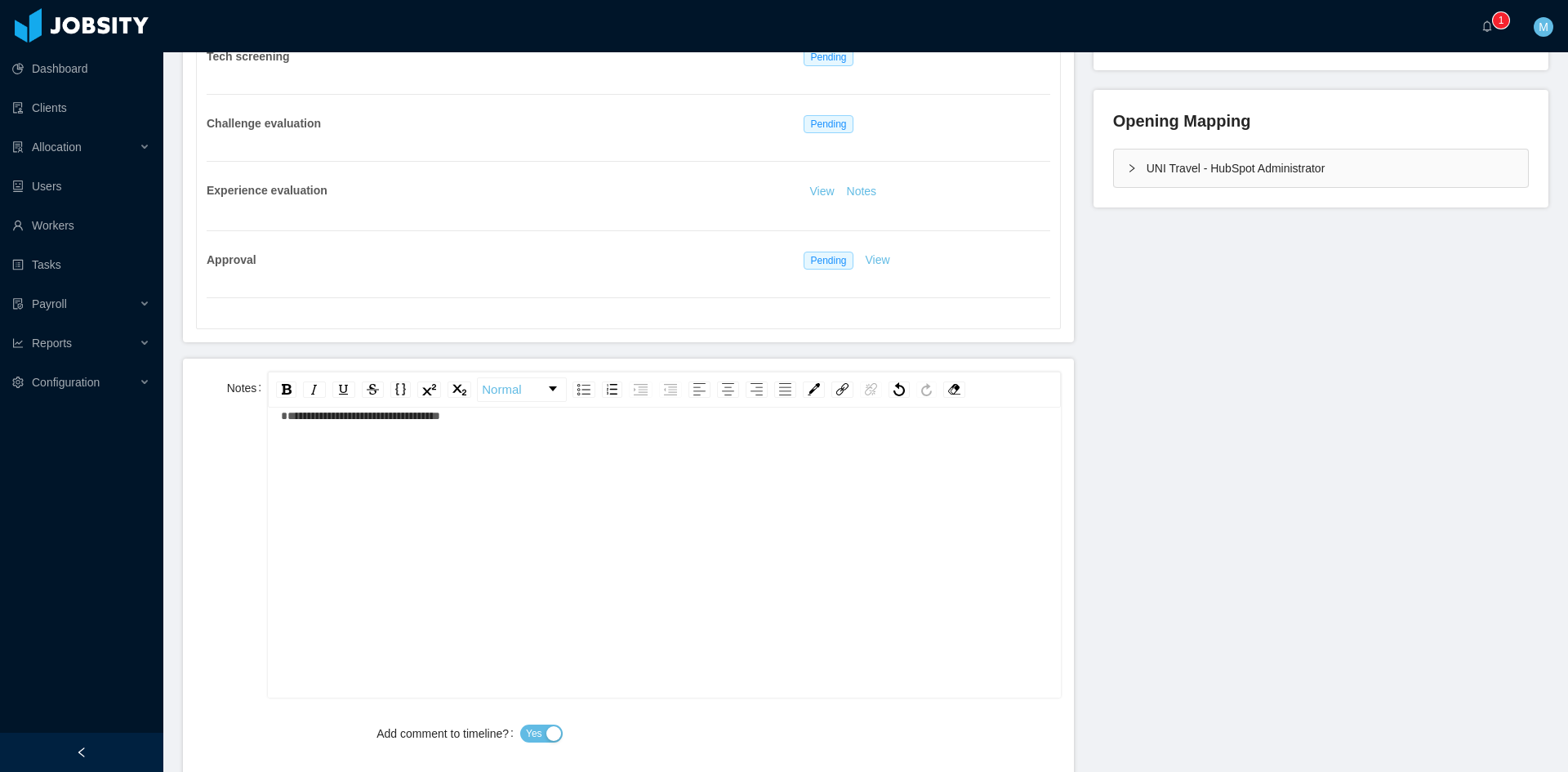
scroll to position [515, 0]
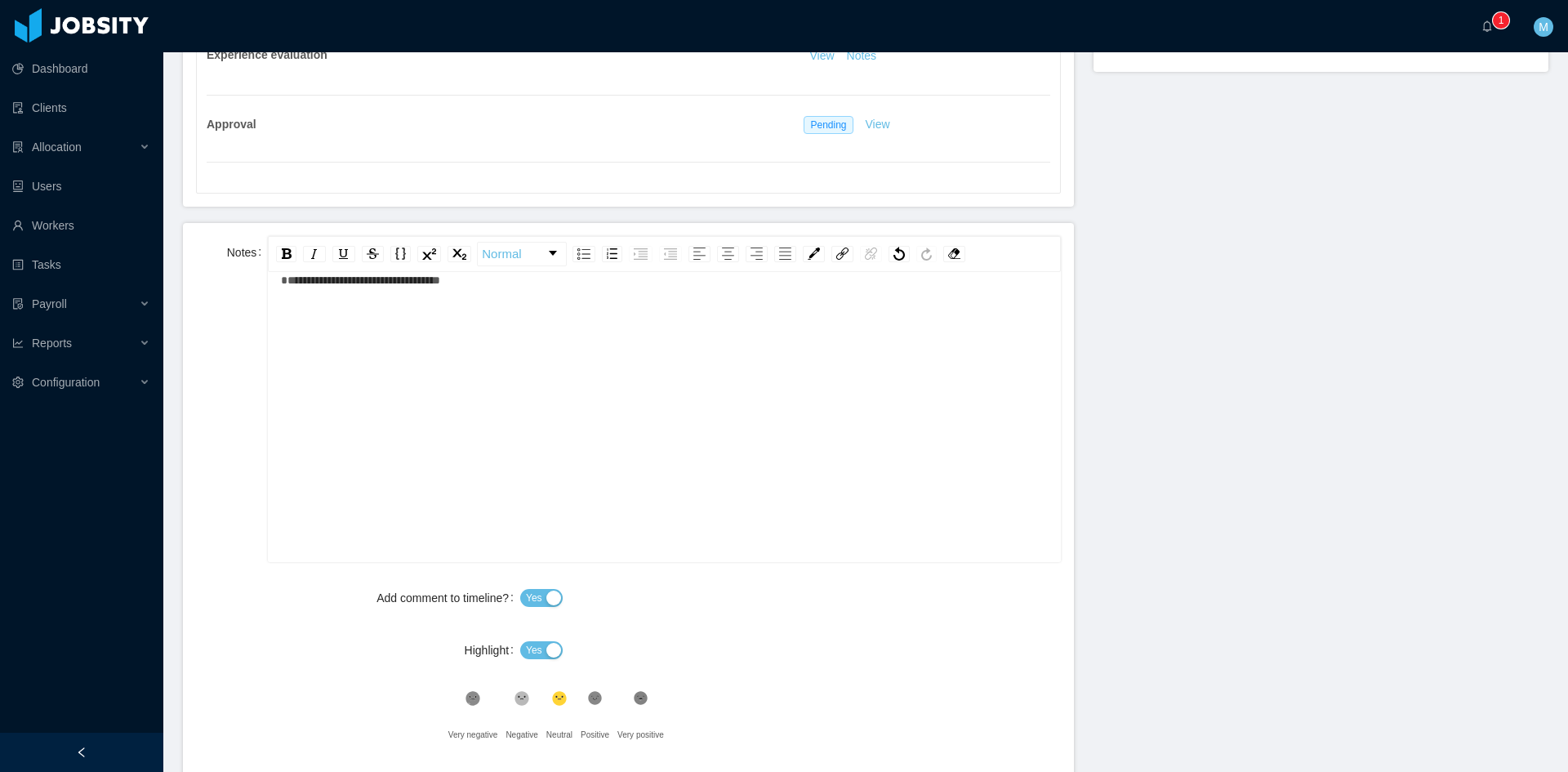
click at [544, 652] on button "Yes" at bounding box center [541, 651] width 42 height 18
click at [585, 688] on div ".st1{fill:#232323}" at bounding box center [594, 703] width 28 height 33
click at [405, 280] on span "**********" at bounding box center [360, 280] width 159 height 11
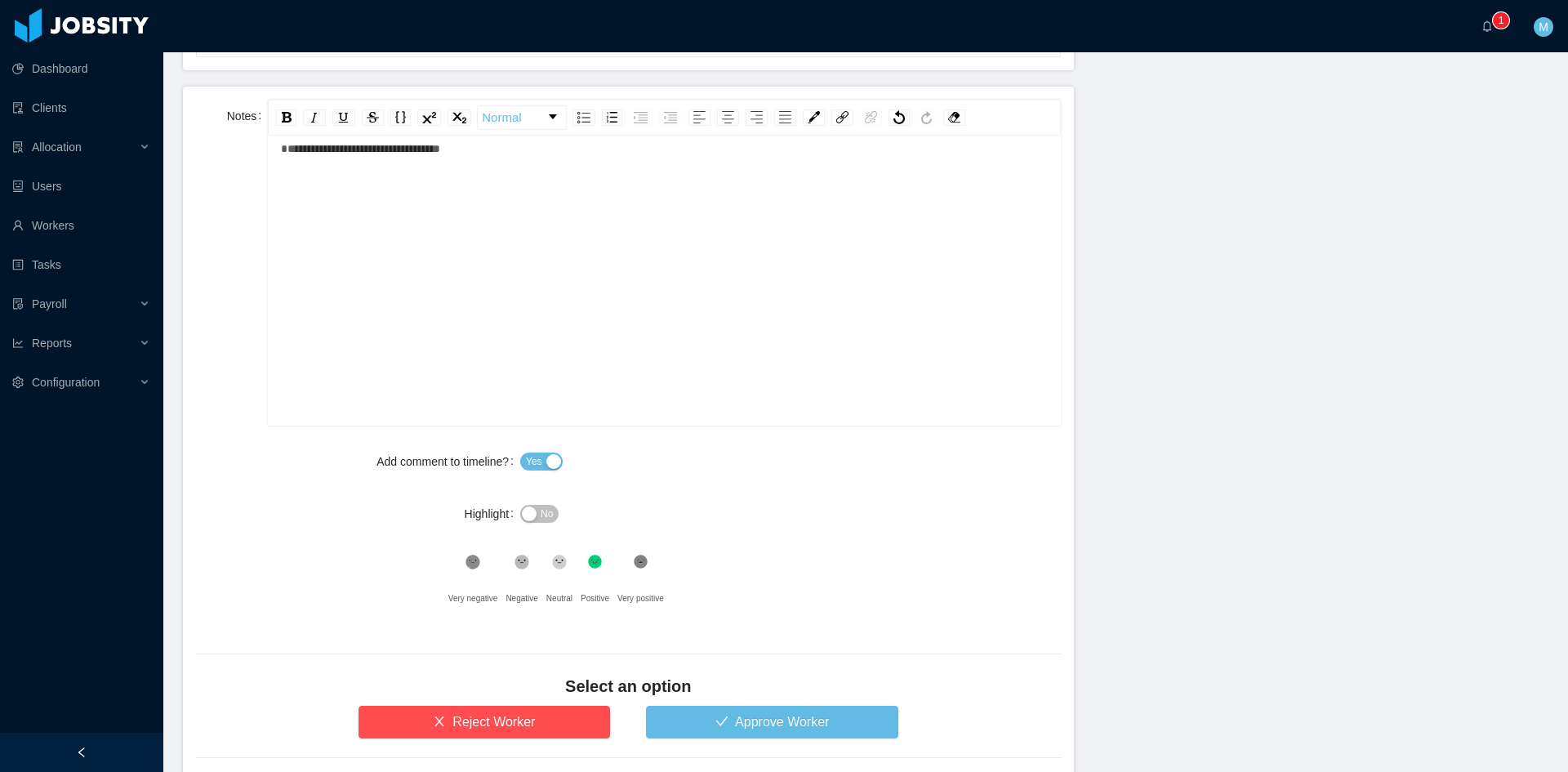
scroll to position [747, 0]
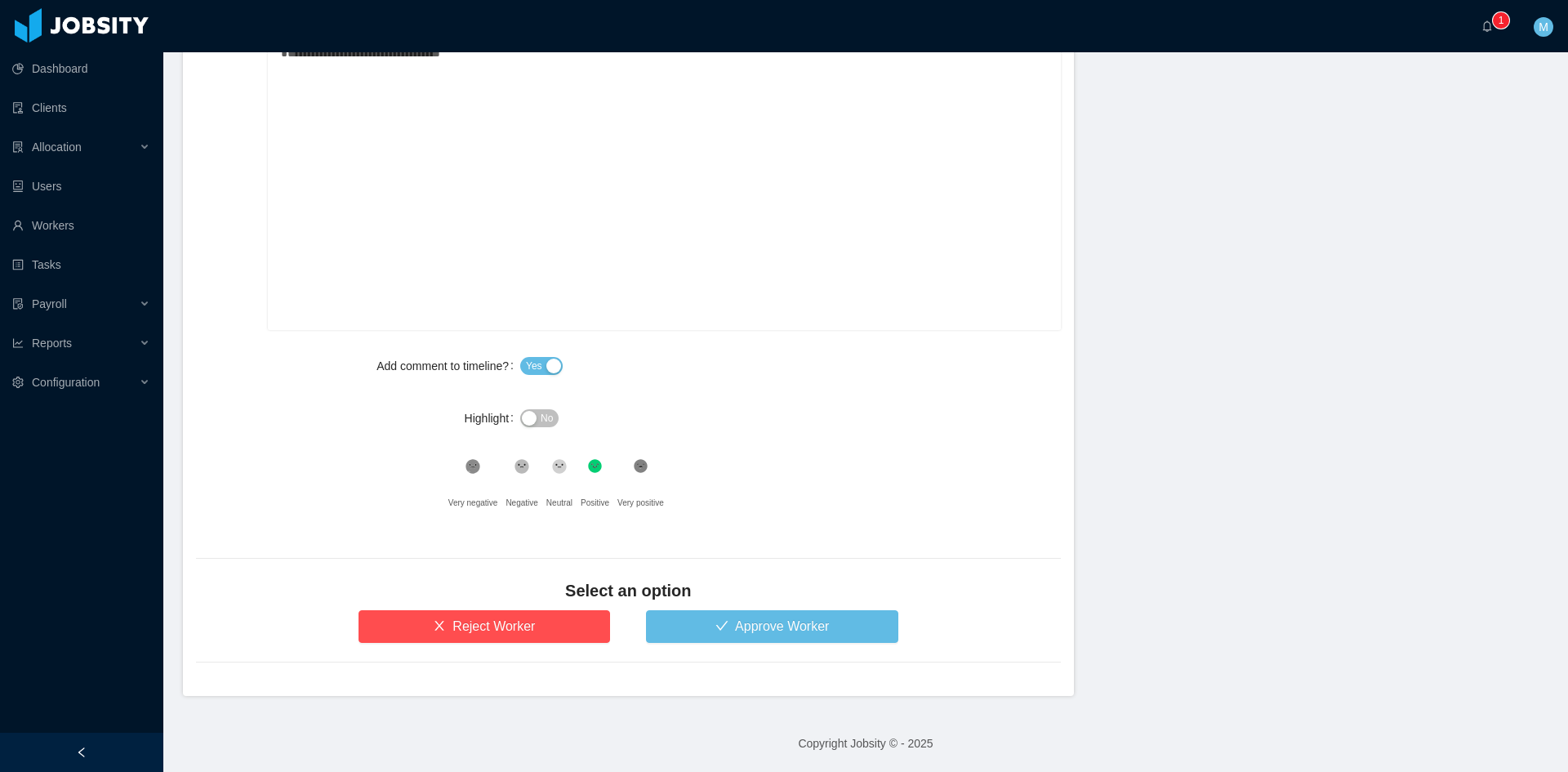
click at [479, 468] on icon at bounding box center [473, 467] width 11 height 11
click at [700, 642] on button "Approve Worker" at bounding box center [772, 627] width 253 height 33
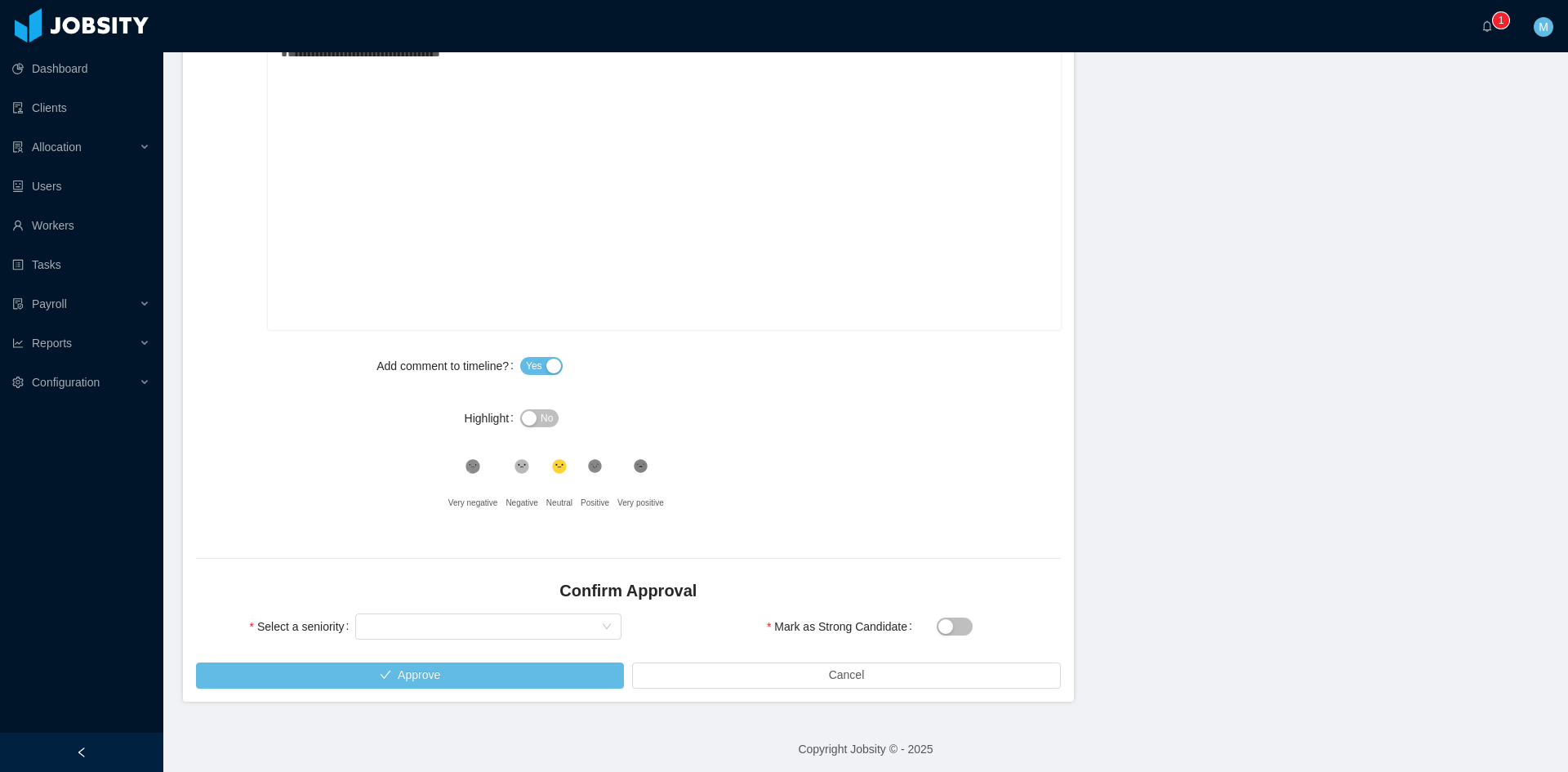
click at [490, 607] on div "Confirm Approval" at bounding box center [628, 595] width 865 height 31
click at [451, 621] on div "Select seniority" at bounding box center [482, 627] width 236 height 25
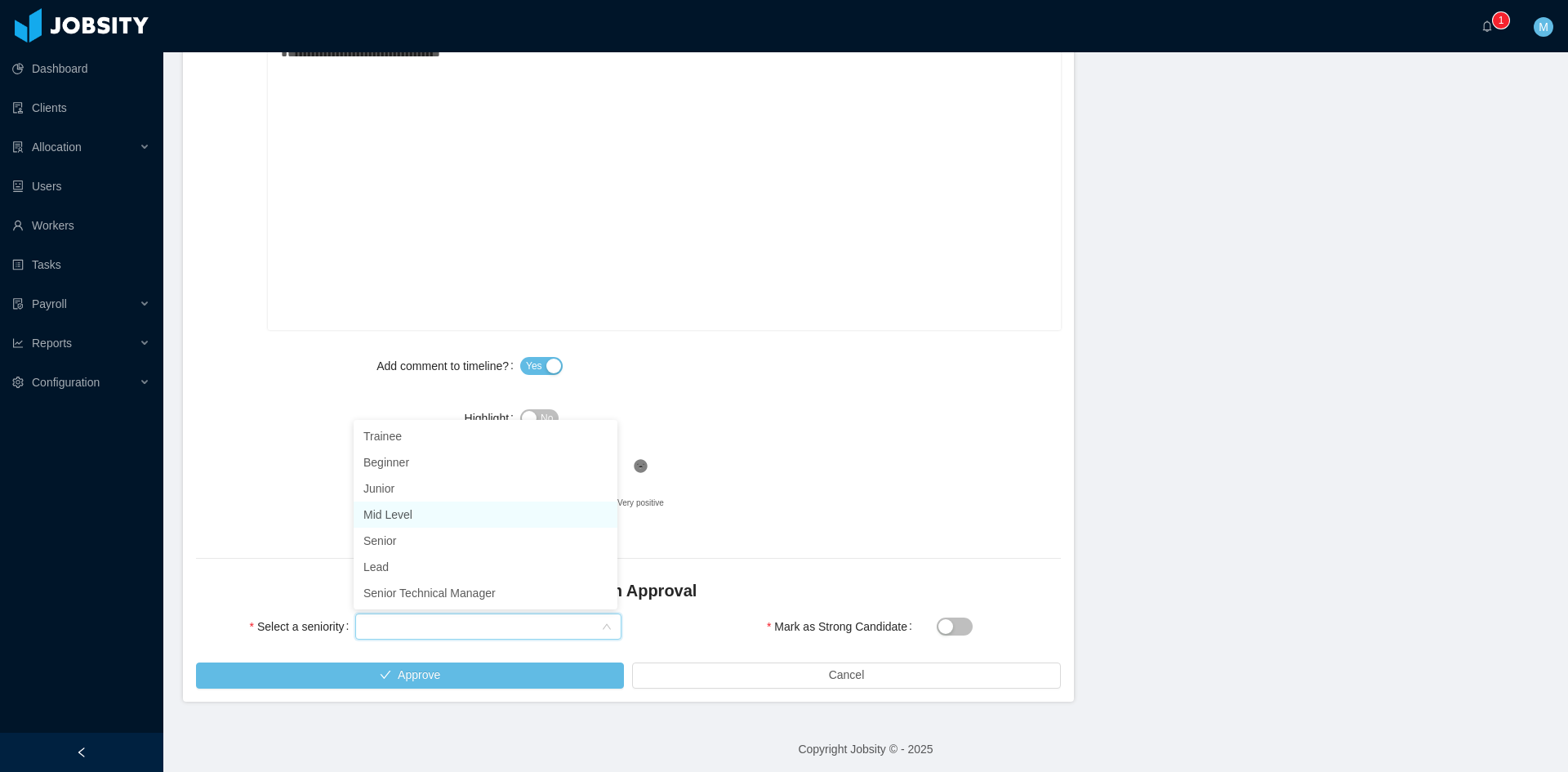
click at [409, 517] on li "Mid Level" at bounding box center [485, 515] width 264 height 26
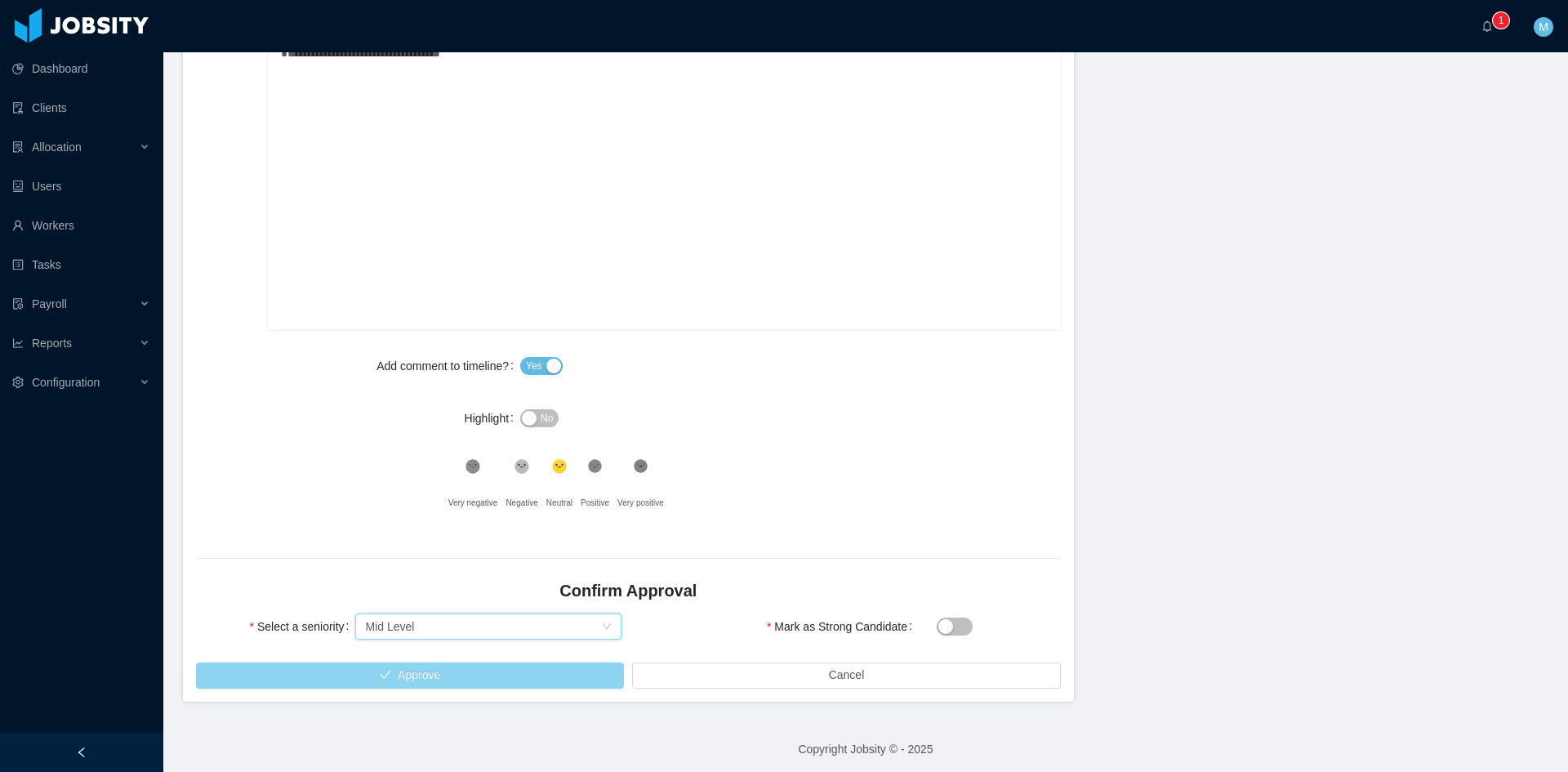
click at [349, 675] on button "Approve" at bounding box center [410, 676] width 428 height 26
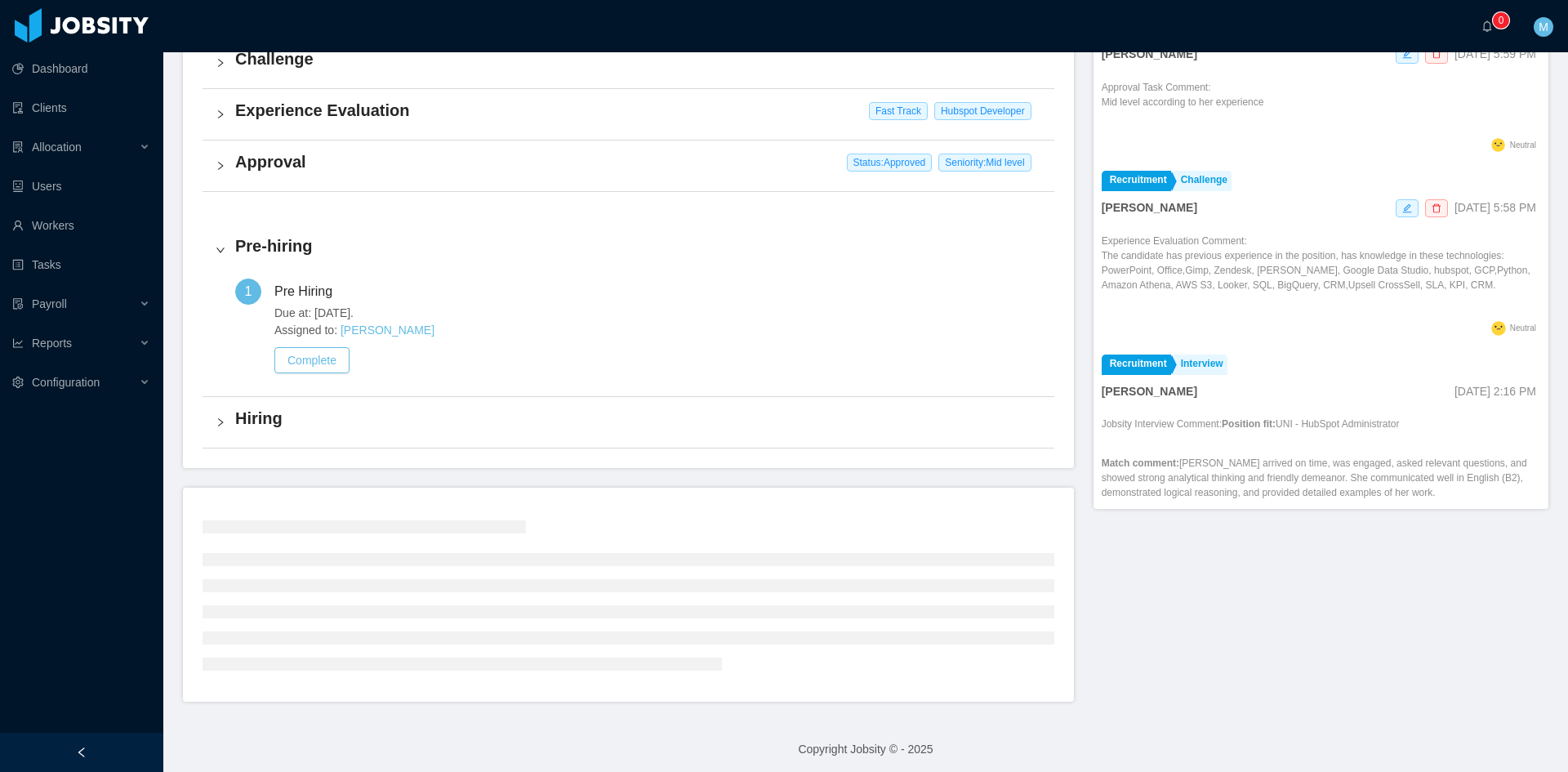
scroll to position [410, 0]
